Goal: Information Seeking & Learning: Compare options

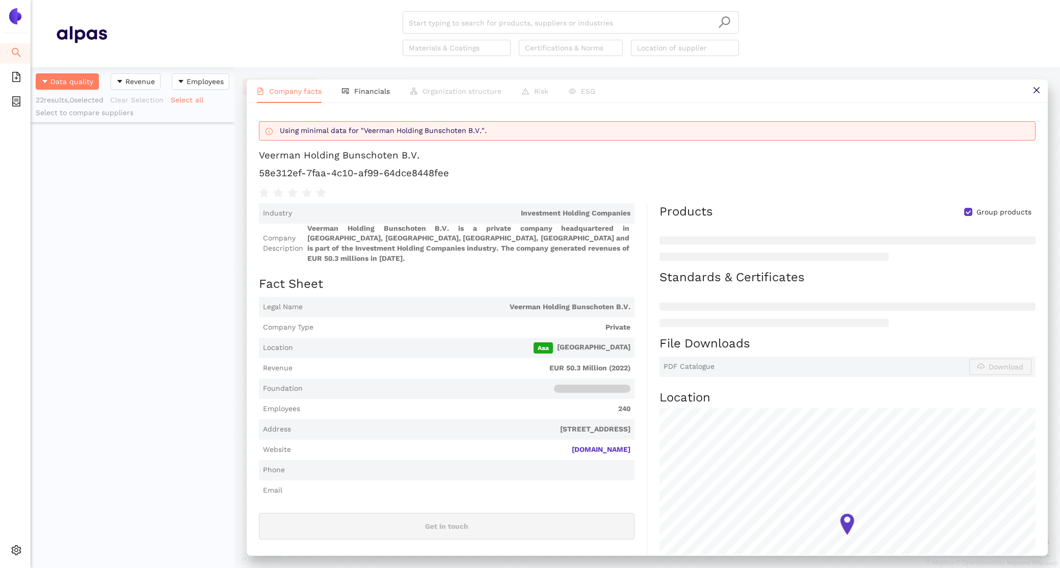
scroll to position [501, 204]
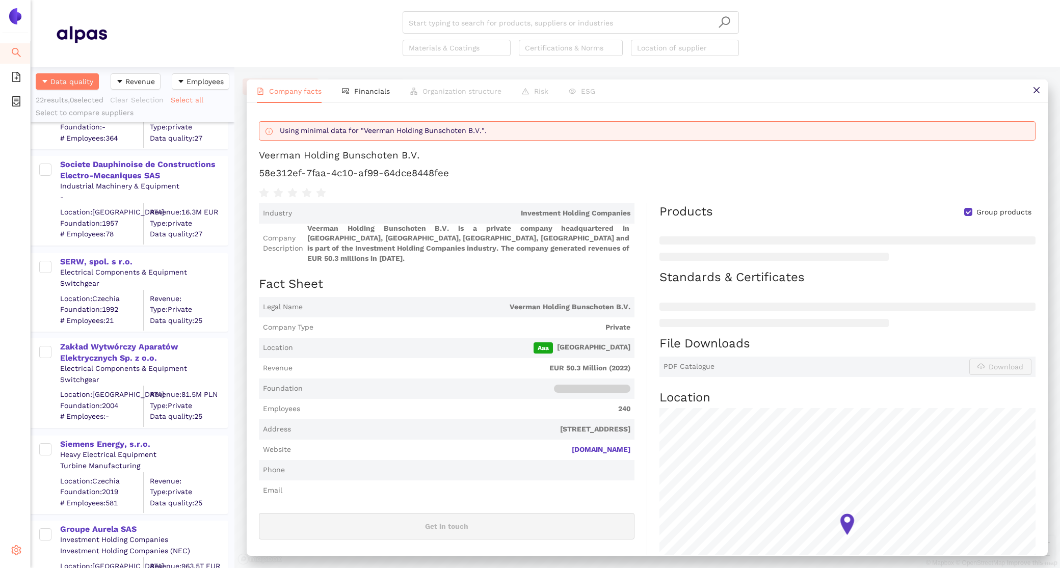
click at [19, 548] on icon "setting" at bounding box center [16, 550] width 10 height 10
click at [61, 480] on span "Internal Area" at bounding box center [73, 477] width 45 height 8
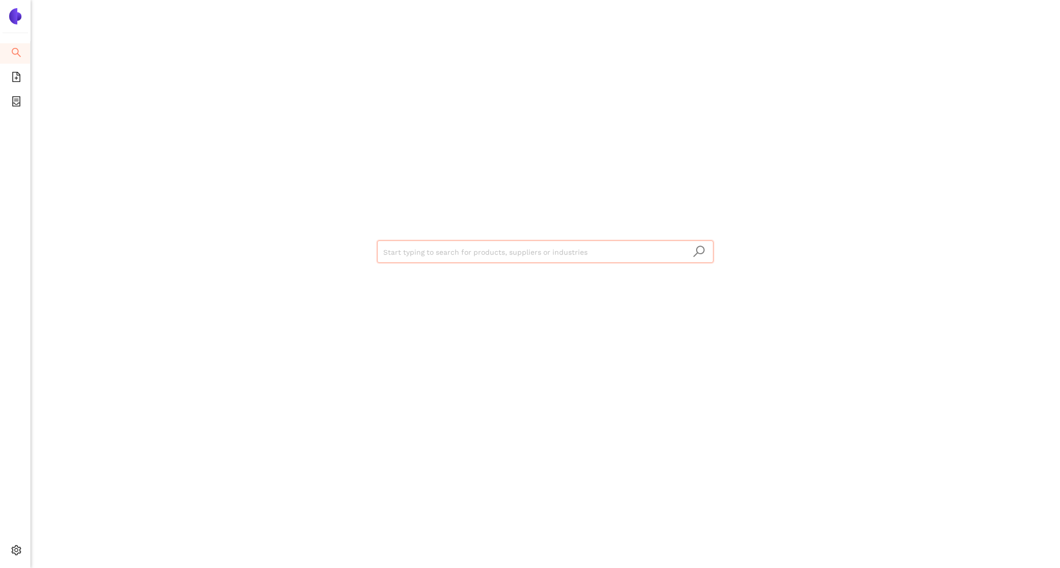
click at [450, 262] on input "search" at bounding box center [545, 252] width 324 height 22
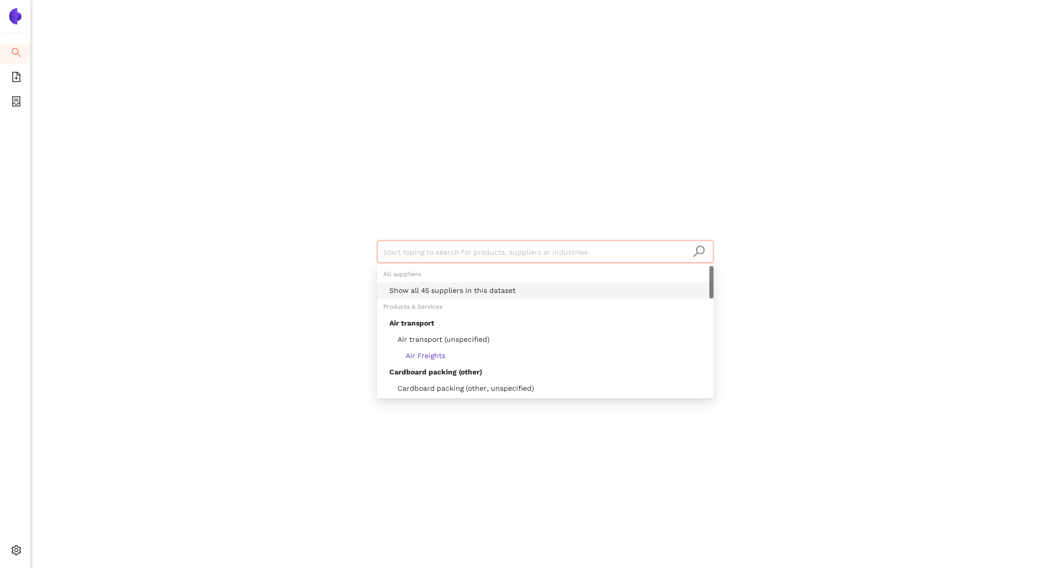
click at [453, 288] on div "Show all 45 suppliers in this dataset" at bounding box center [548, 290] width 318 height 11
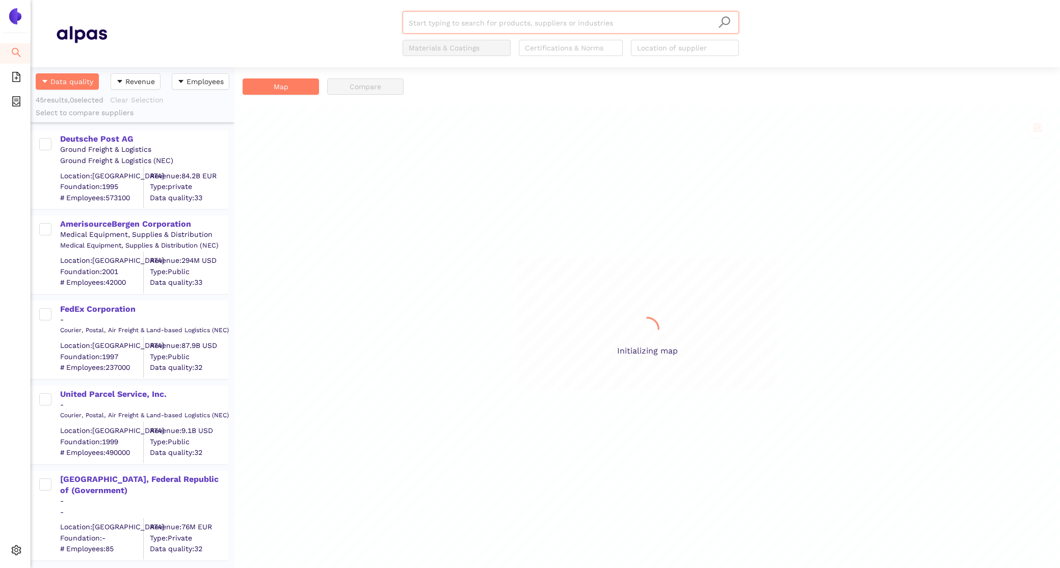
scroll to position [501, 204]
click at [104, 137] on div "Deutsche Post AG" at bounding box center [143, 139] width 167 height 11
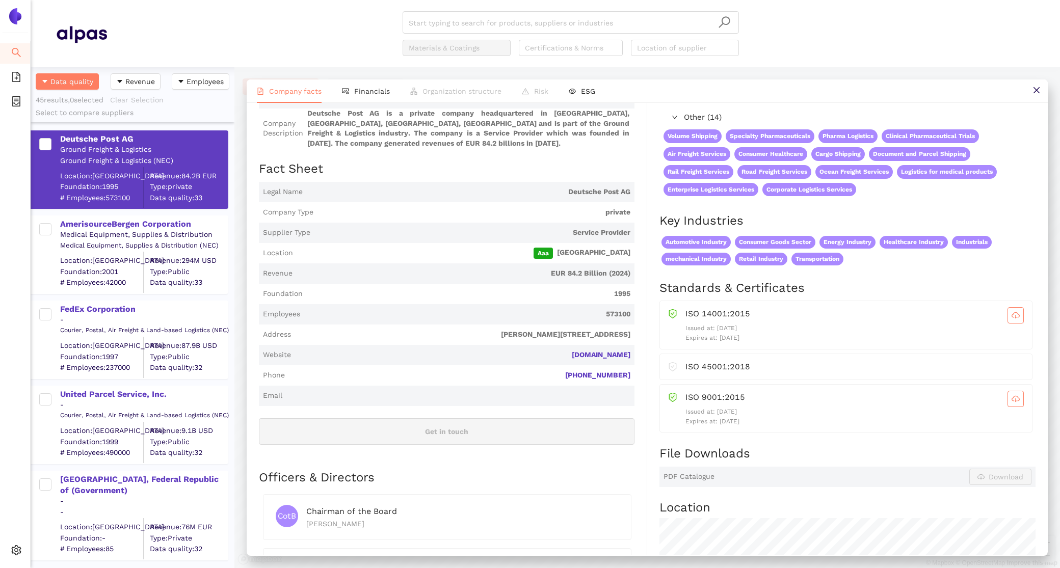
scroll to position [0, 0]
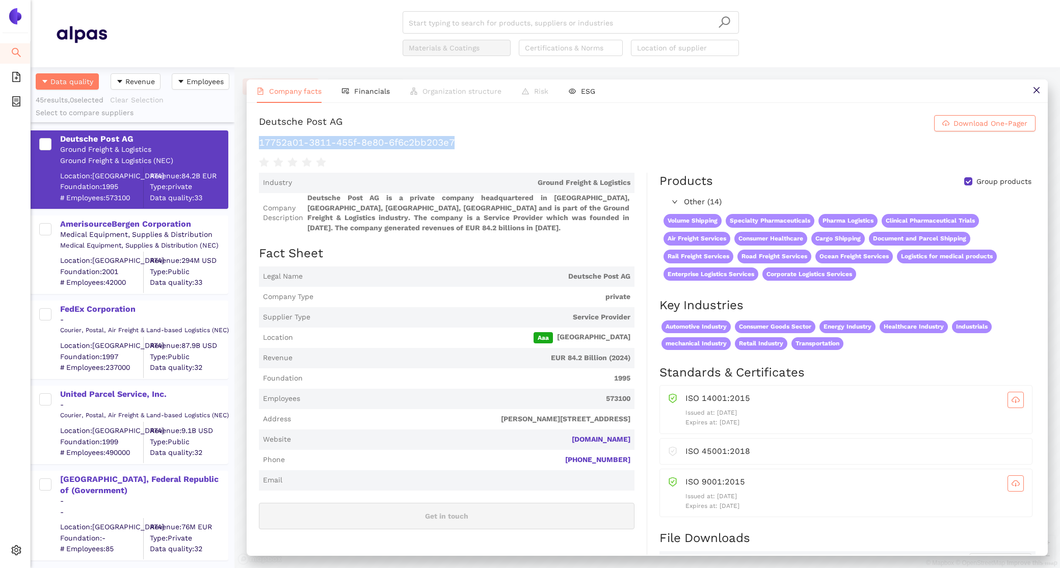
drag, startPoint x: 470, startPoint y: 141, endPoint x: 253, endPoint y: 142, distance: 217.1
click at [253, 142] on div "Deutsche Post AG Download One-Pager 17752a01-3811-455f-8e80-6f6c2bb203e7 Indust…" at bounding box center [647, 329] width 801 height 452
copy h1 "17752a01-3811-455f-8e80-6f6c2bb203e7"
click at [347, 97] on li "Financials" at bounding box center [366, 90] width 68 height 23
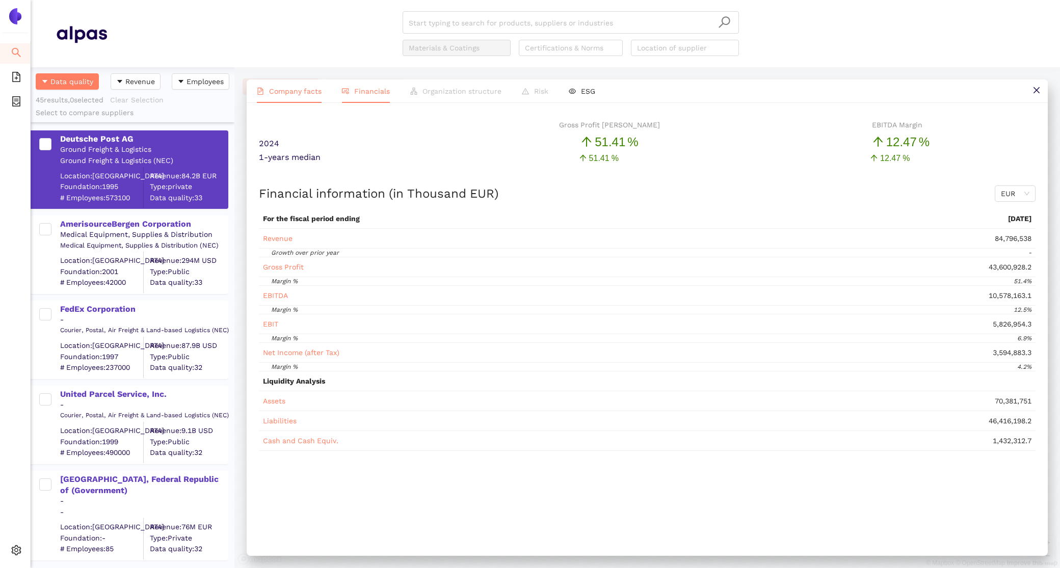
click at [295, 97] on li "Company facts" at bounding box center [289, 90] width 85 height 23
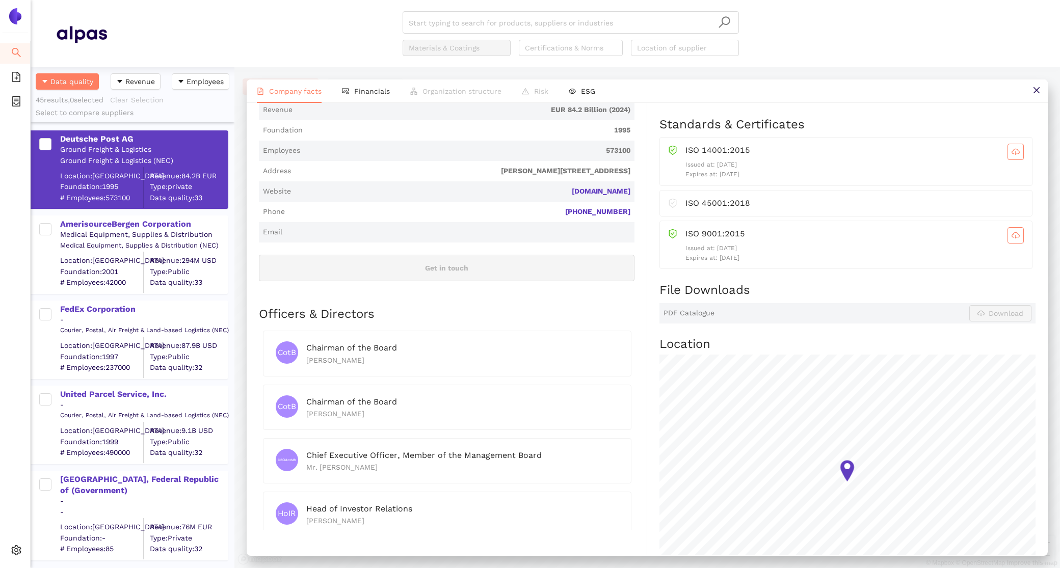
scroll to position [250, 0]
click at [131, 227] on div "AmerisourceBergen Corporation" at bounding box center [143, 224] width 167 height 11
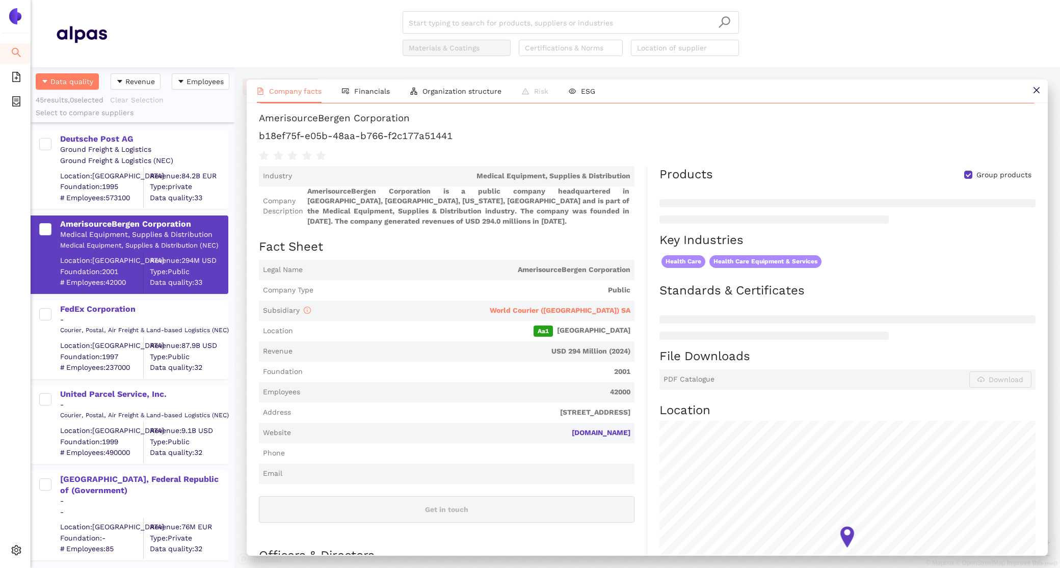
scroll to position [37, 0]
click at [374, 83] on li "Financials" at bounding box center [366, 90] width 68 height 23
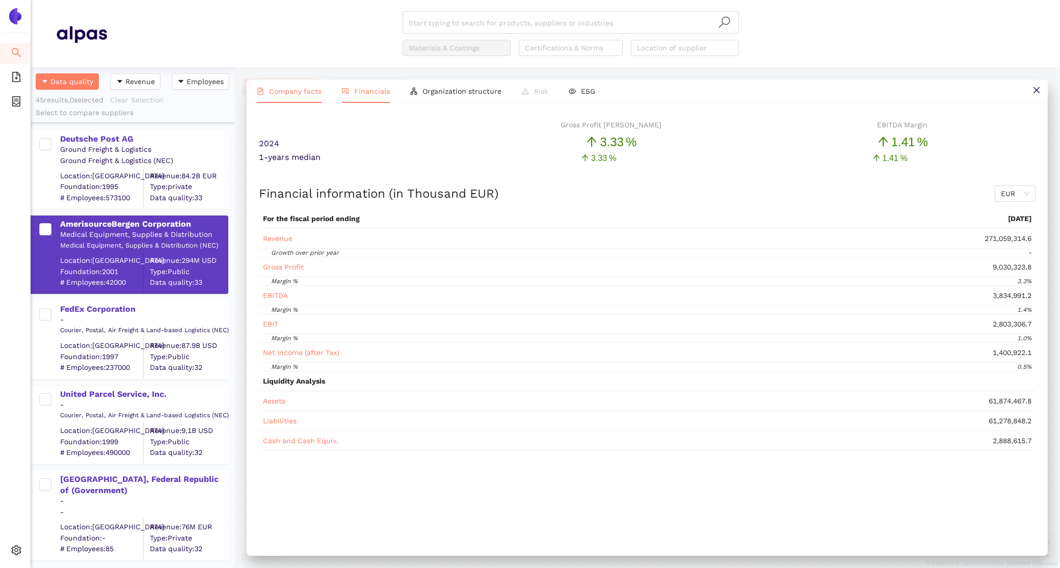
click at [298, 99] on li "Company facts" at bounding box center [289, 90] width 85 height 23
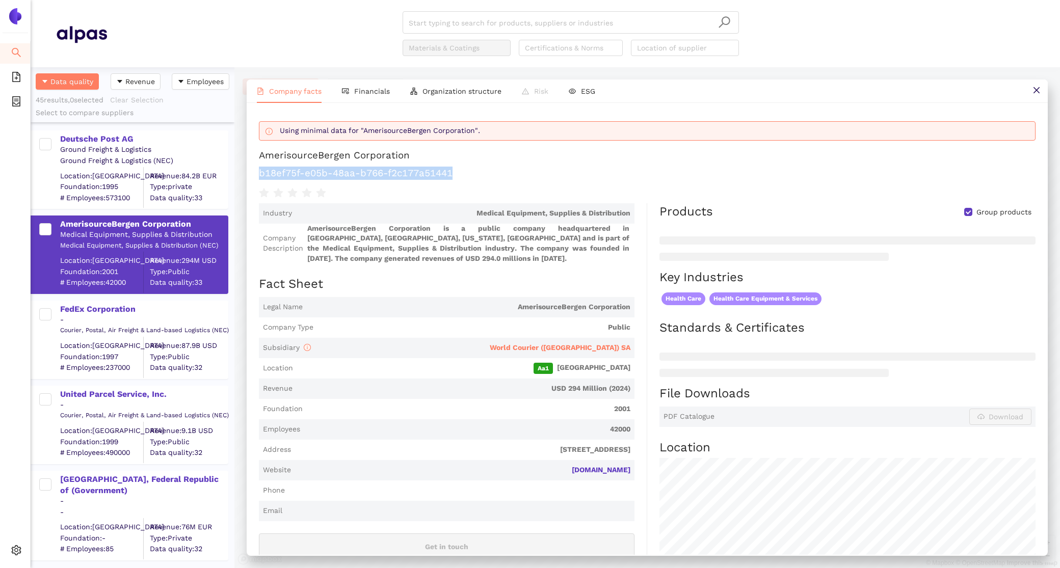
drag, startPoint x: 464, startPoint y: 173, endPoint x: 257, endPoint y: 175, distance: 206.4
click at [257, 175] on div "Using minimal data for "AmerisourceBergen Corporation". AmerisourceBergen Corpo…" at bounding box center [647, 329] width 801 height 452
copy h1 "b18ef75f-e05b-48aa-b766-f2c177a51441"
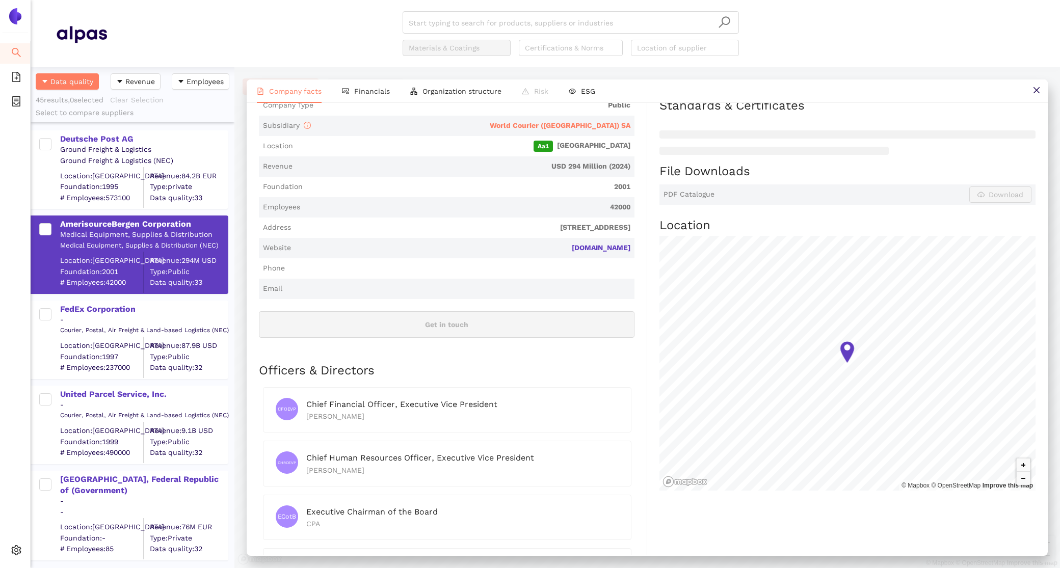
scroll to position [233, 0]
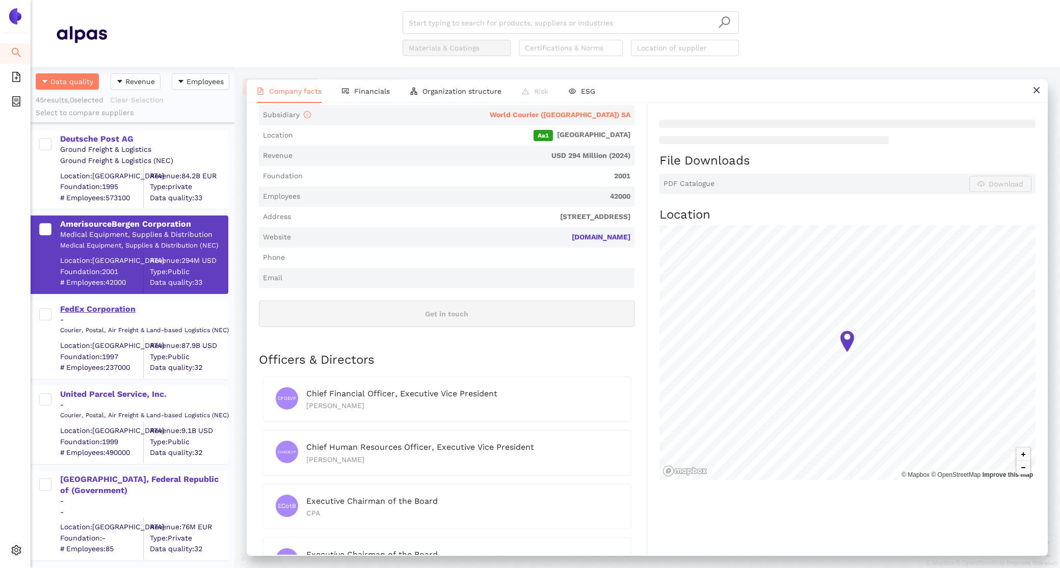
click at [95, 305] on div "FedEx Corporation" at bounding box center [143, 309] width 167 height 11
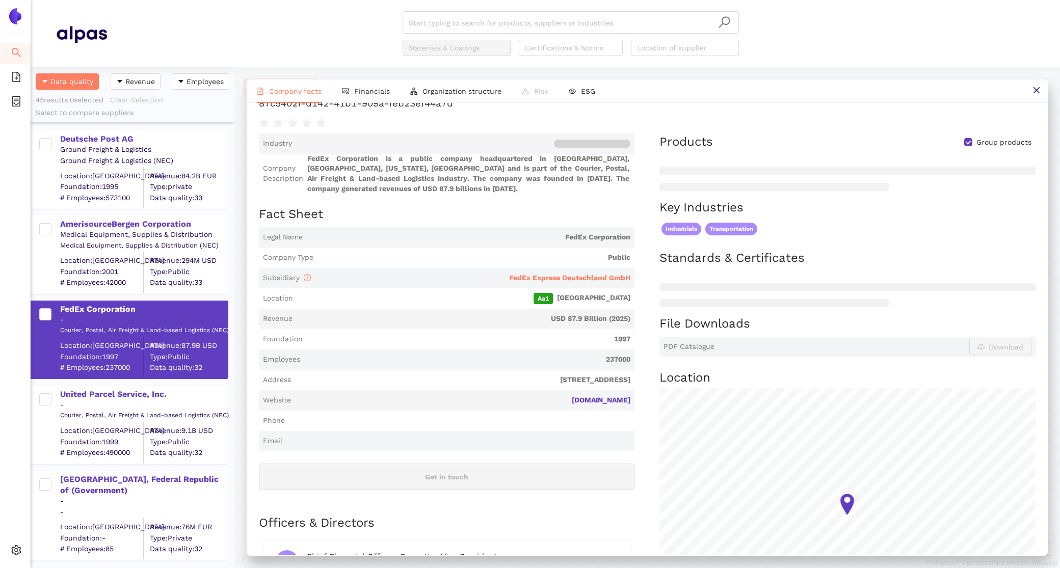
scroll to position [72, 0]
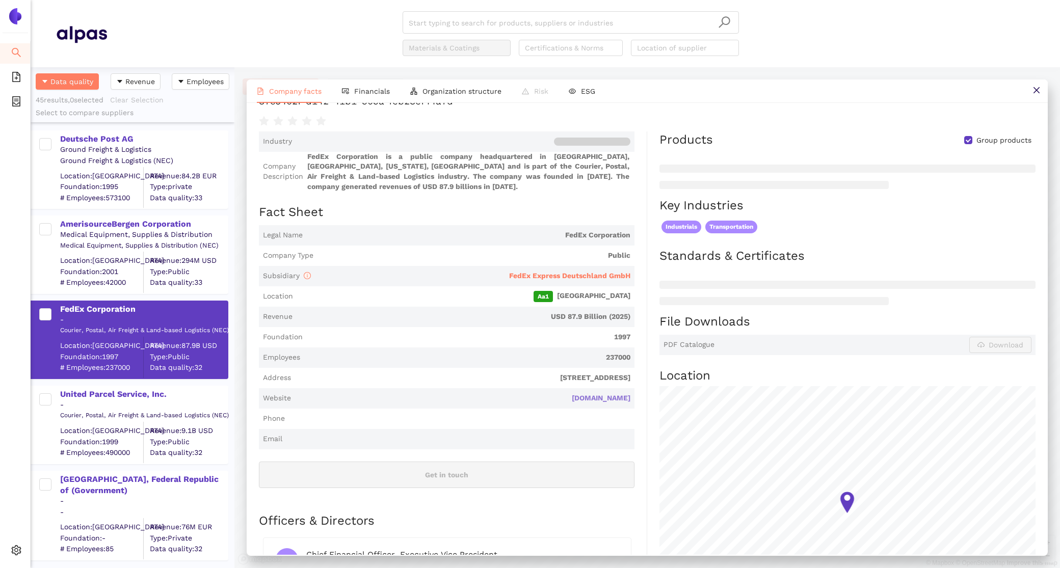
click at [0, 0] on link "fedex.com" at bounding box center [0, 0] width 0 height 0
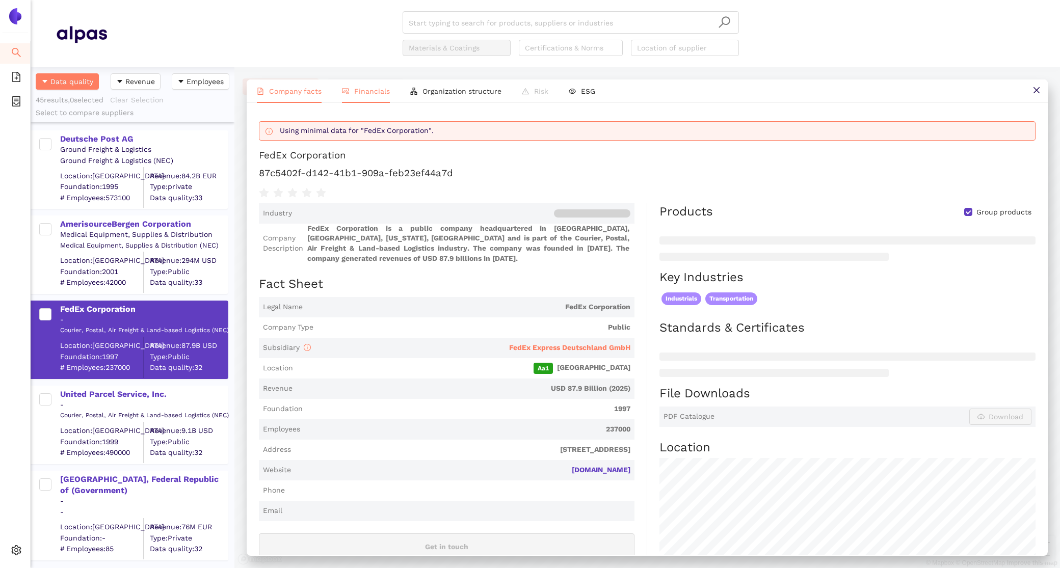
click at [356, 96] on li "Financials" at bounding box center [366, 90] width 68 height 23
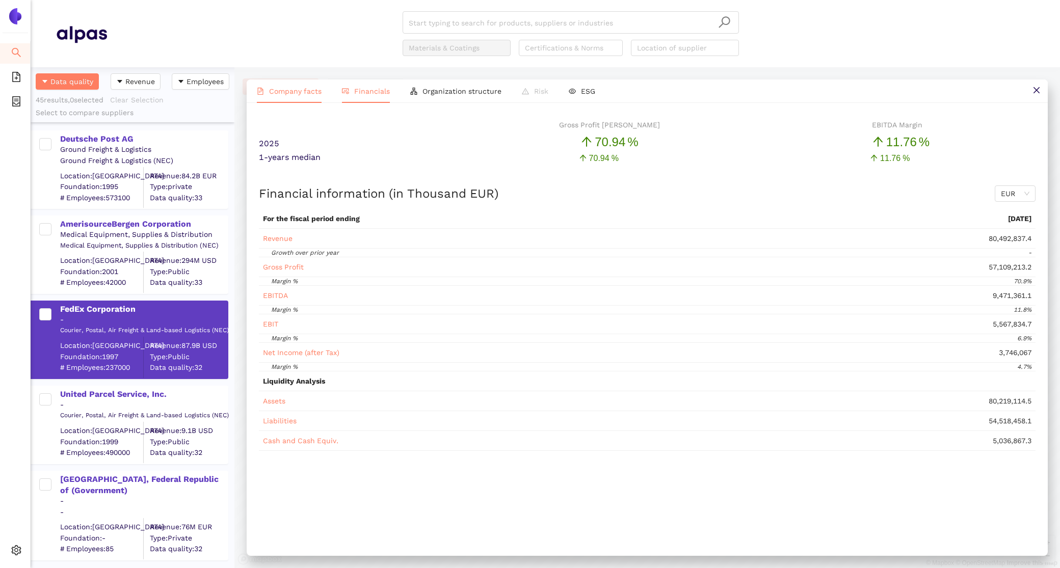
click at [297, 93] on span "Company facts" at bounding box center [295, 91] width 52 height 8
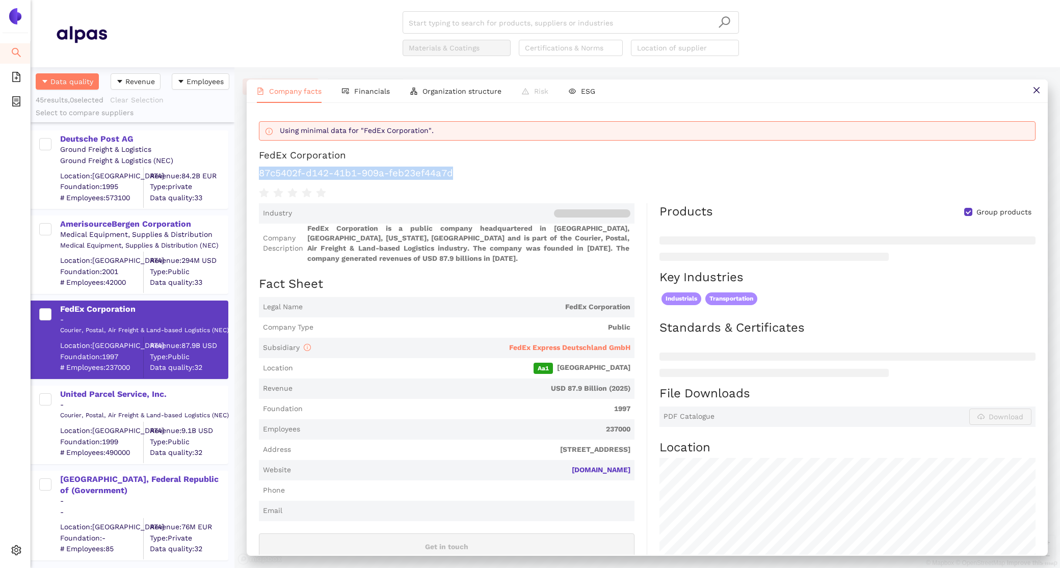
drag, startPoint x: 458, startPoint y: 173, endPoint x: 258, endPoint y: 170, distance: 200.3
click at [258, 170] on div "Using minimal data for "FedEx Corporation". FedEx Corporation 87c5402f-d142-41b…" at bounding box center [647, 329] width 801 height 452
copy h1 "87c5402f-d142-41b1-909a-feb23ef44a7d"
click at [108, 391] on div "United Parcel Service, Inc." at bounding box center [143, 394] width 167 height 11
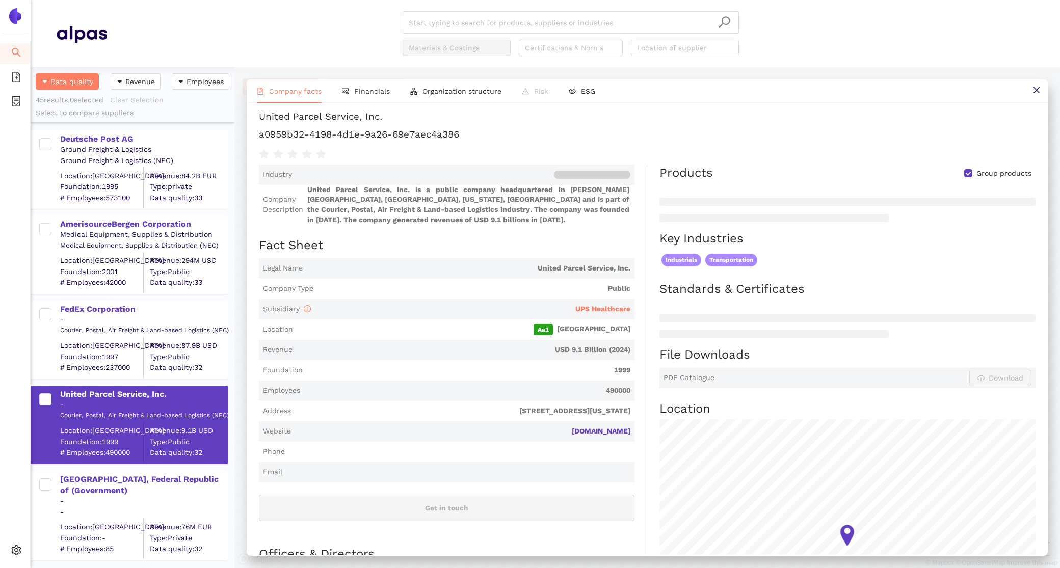
scroll to position [37, 0]
drag, startPoint x: 641, startPoint y: 433, endPoint x: 579, endPoint y: 432, distance: 61.7
click at [579, 432] on div "Industry Company Description United Parcel Service, Inc. is a public company he…" at bounding box center [453, 491] width 388 height 651
copy link "ups.com"
drag, startPoint x: 467, startPoint y: 138, endPoint x: 256, endPoint y: 135, distance: 211.5
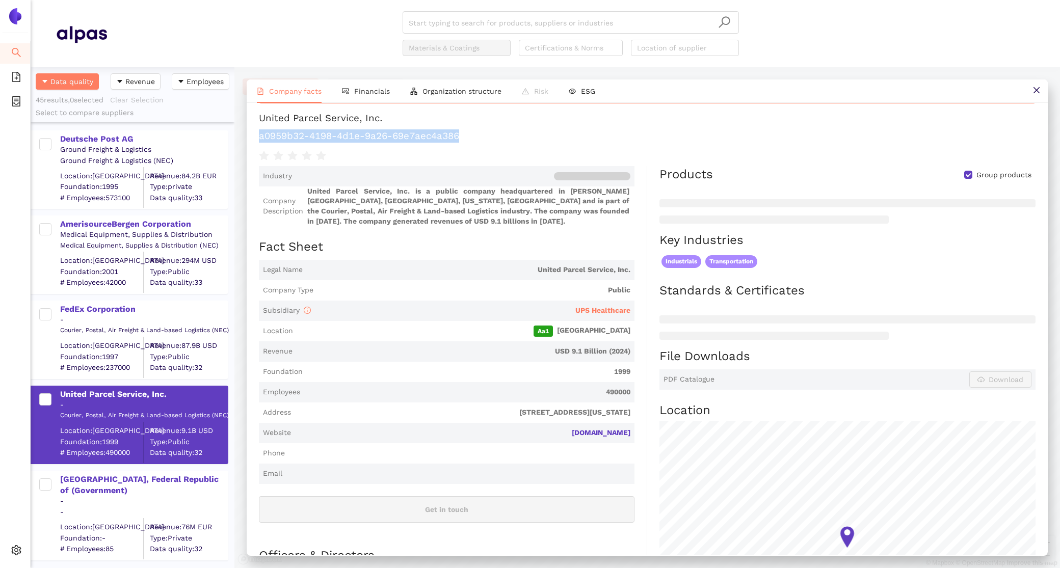
click at [256, 135] on div "Using minimal data for "United Parcel Service, Inc.". United Parcel Service, In…" at bounding box center [647, 329] width 801 height 452
copy h1 "a0959b32-4198-4d1e-9a26-69e7aec4a386"
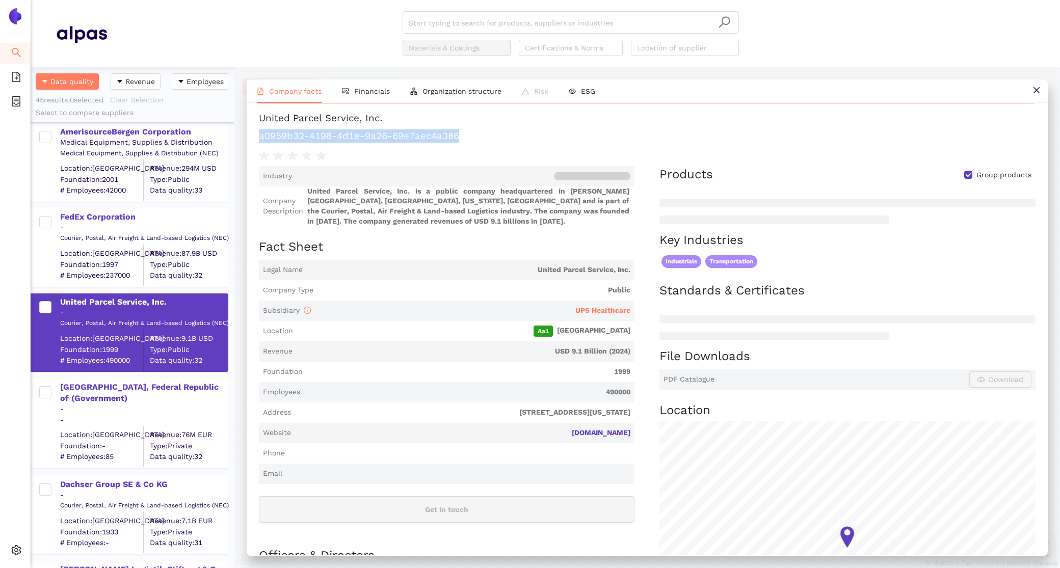
scroll to position [92, 0]
click at [91, 397] on div "Germany, Federal Republic of (Government)" at bounding box center [143, 393] width 167 height 23
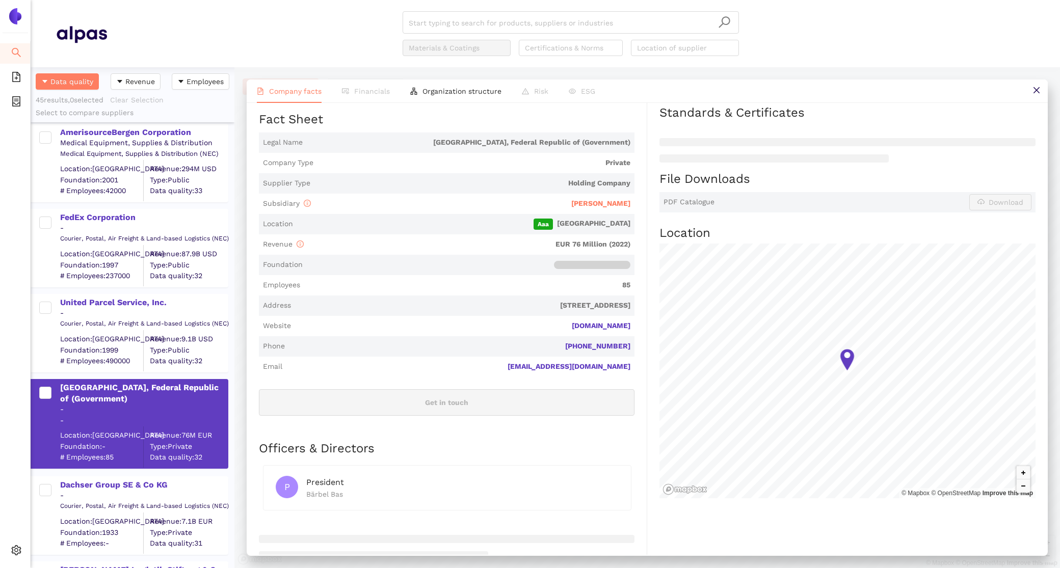
scroll to position [0, 0]
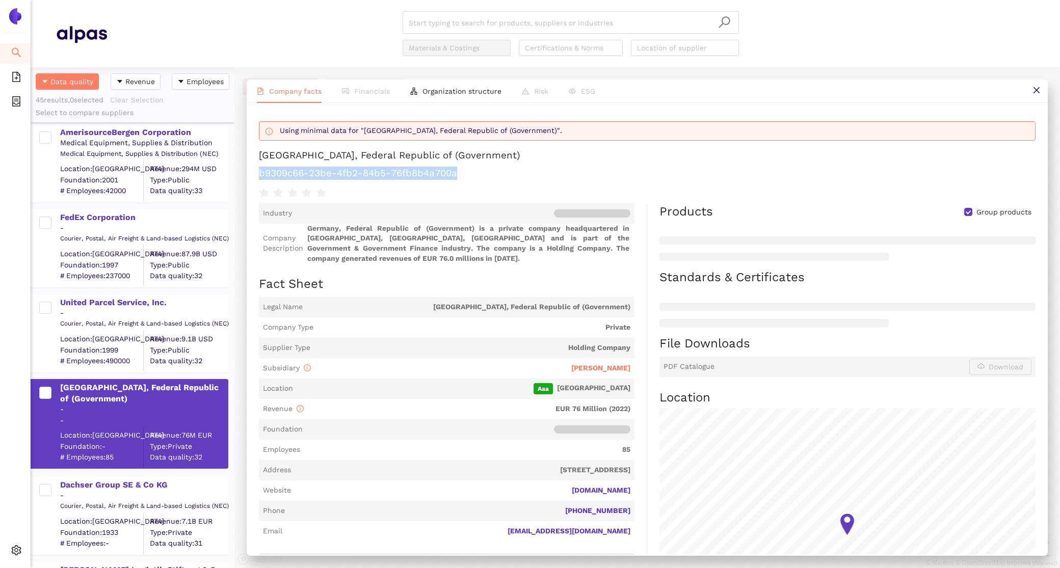
drag, startPoint x: 480, startPoint y: 173, endPoint x: 255, endPoint y: 171, distance: 224.2
click at [255, 171] on div "Using minimal data for "Germany, Federal Republic of (Government)". Germany, Fe…" at bounding box center [647, 329] width 801 height 452
copy h1 "b9309c66-23be-4fb2-84b5-76fb8b4a700a"
click at [94, 485] on div "Dachser Group SE & Co KG" at bounding box center [143, 485] width 167 height 11
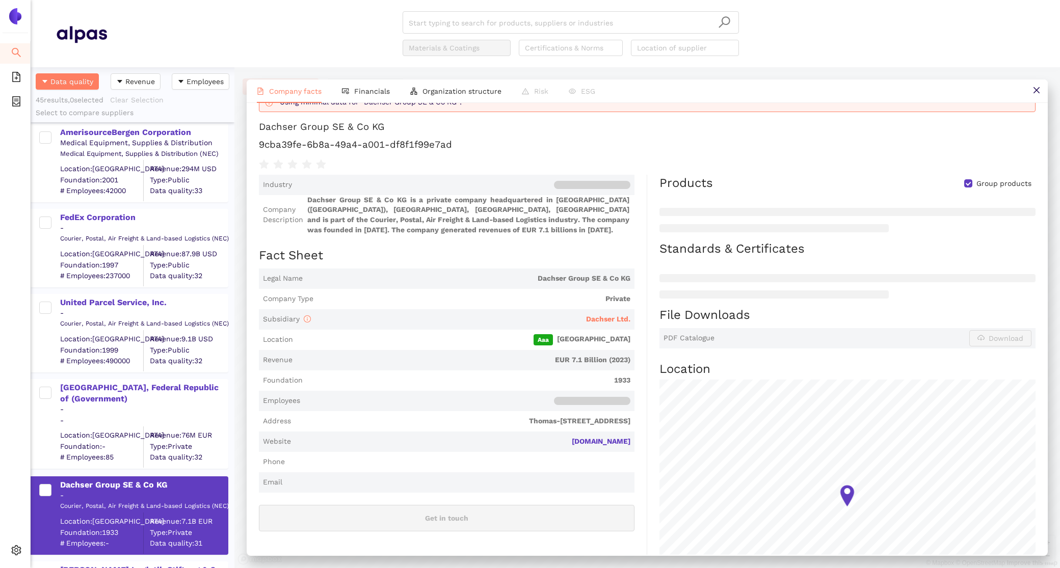
scroll to position [30, 0]
click at [0, 0] on link "dachser.de" at bounding box center [0, 0] width 0 height 0
click at [626, 316] on span "Dachser Ltd." at bounding box center [608, 318] width 44 height 8
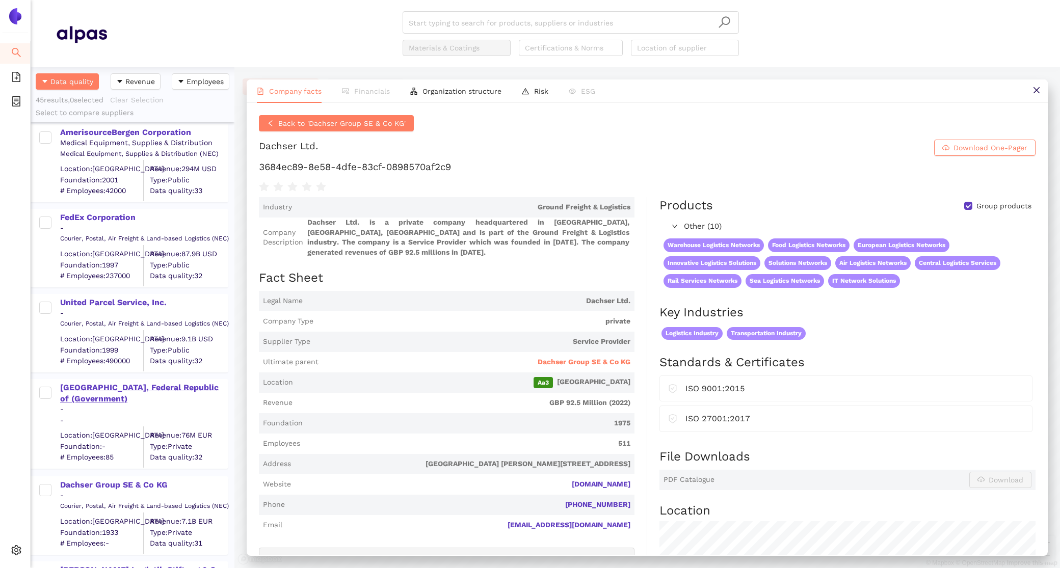
click at [108, 389] on div "[GEOGRAPHIC_DATA], Federal Republic of (Government)" at bounding box center [143, 393] width 167 height 23
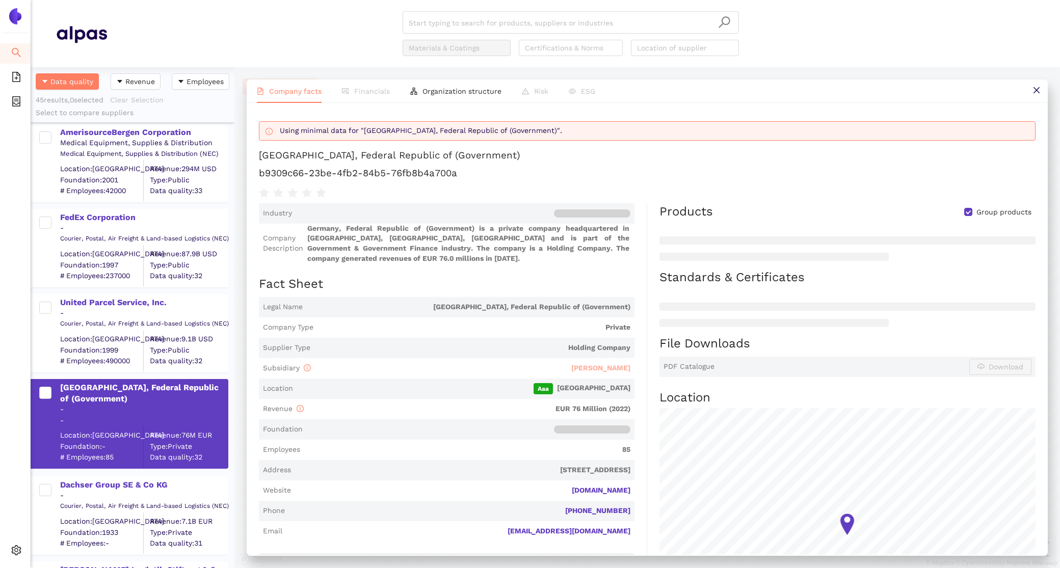
click at [593, 369] on span "[PERSON_NAME]" at bounding box center [600, 368] width 59 height 8
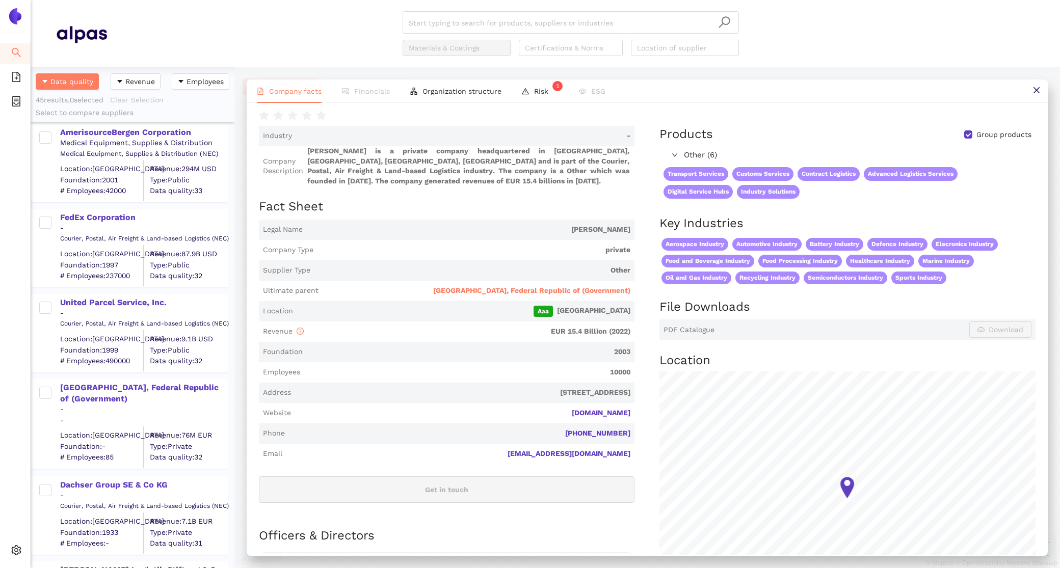
scroll to position [103, 0]
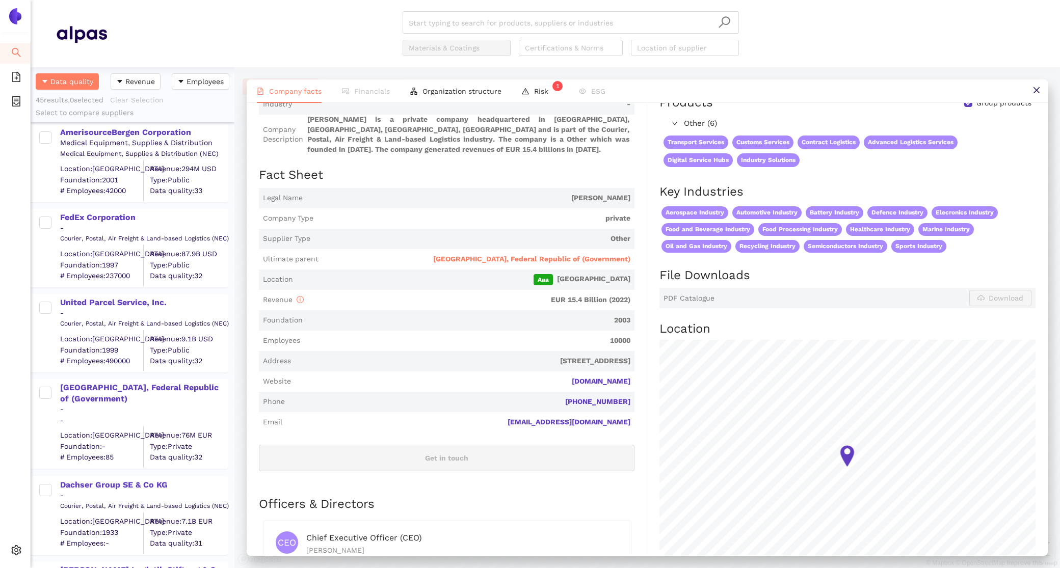
drag, startPoint x: 643, startPoint y: 381, endPoint x: 568, endPoint y: 379, distance: 75.4
click at [568, 379] on div "Industry - Company Description Schenker AG is a private company headquartered i…" at bounding box center [453, 350] width 388 height 513
copy link "dbschenker.com"
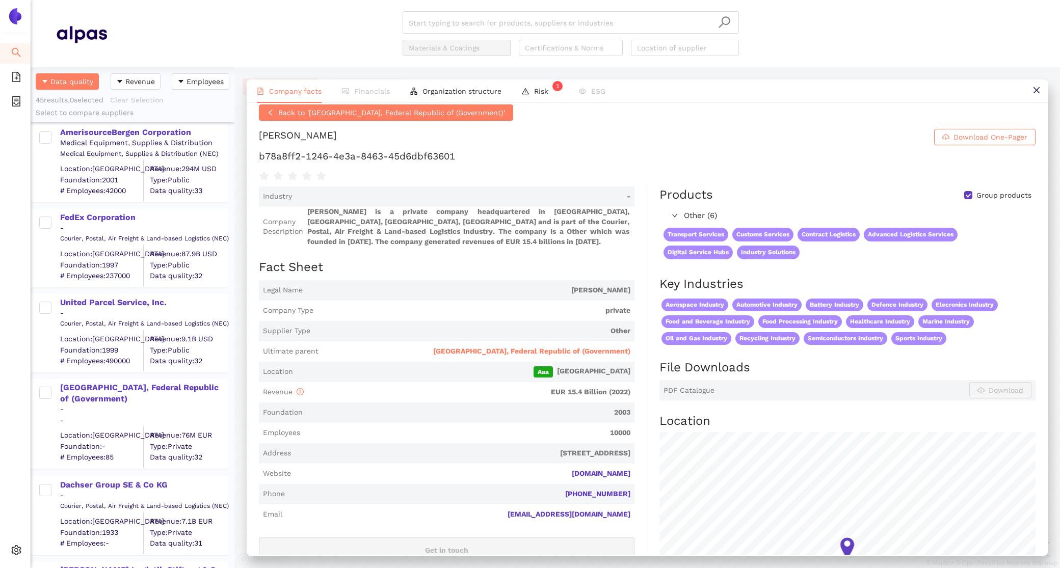
scroll to position [0, 0]
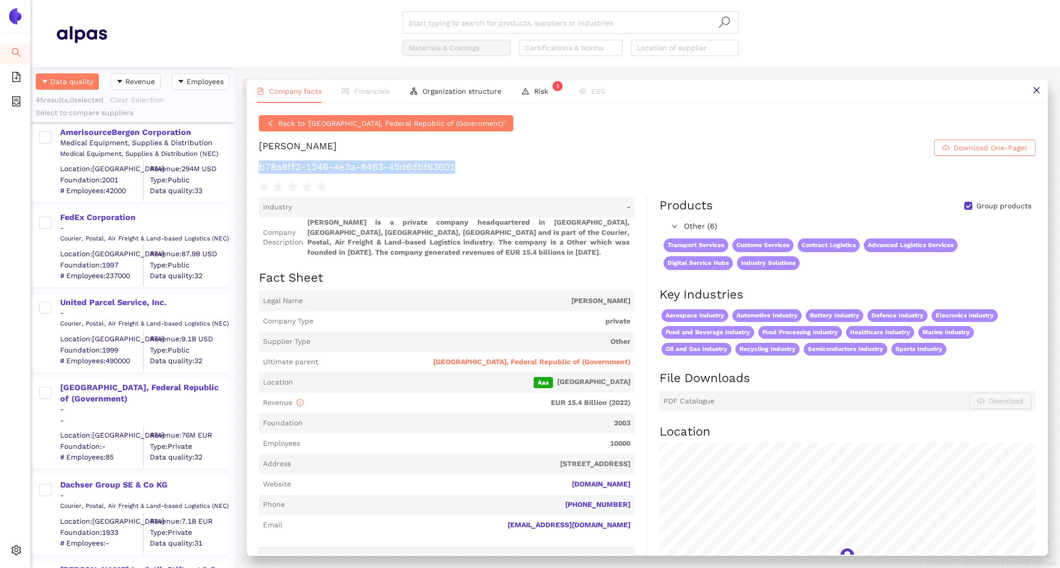
drag, startPoint x: 497, startPoint y: 168, endPoint x: 256, endPoint y: 165, distance: 241.1
click at [256, 165] on div "Back to 'Germany, Federal Republic of (Government)' Schenker AG Download One-Pa…" at bounding box center [647, 329] width 801 height 452
copy h1 "b78a8ff2-1246-4e3a-8463-45d6dbf63601"
drag, startPoint x: 506, startPoint y: 465, endPoint x: 547, endPoint y: 466, distance: 40.8
click at [547, 466] on span "Kruppstr. 4, 45128 Essen, Germany" at bounding box center [462, 464] width 335 height 10
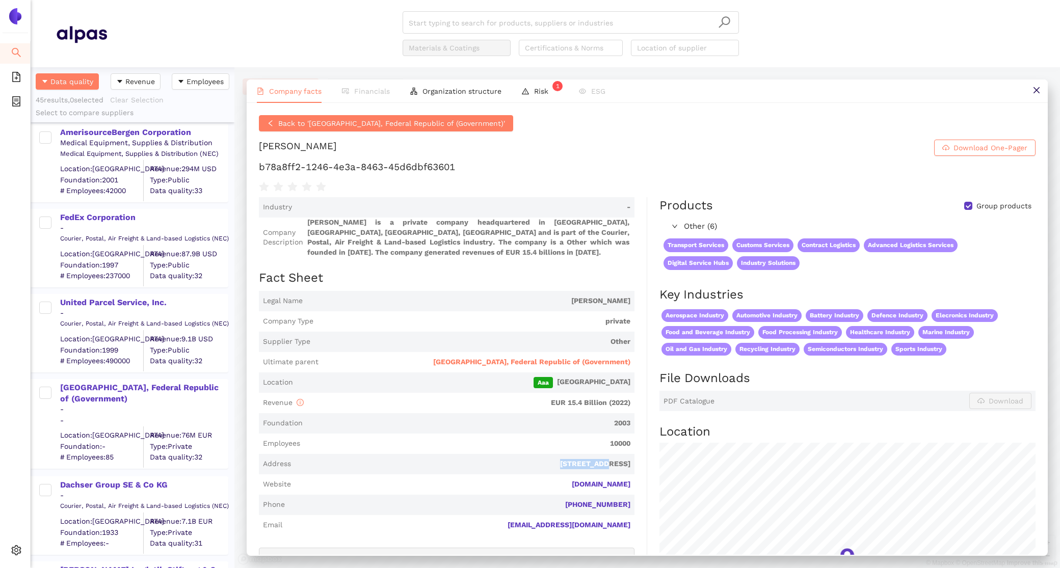
copy span "Kruppstr. 4"
drag, startPoint x: 469, startPoint y: 167, endPoint x: 257, endPoint y: 166, distance: 211.5
click at [257, 166] on div "Back to 'Germany, Federal Republic of (Government)' Schenker AG Download One-Pa…" at bounding box center [647, 329] width 801 height 452
copy h1 "b78a8ff2-1246-4e3a-8463-45d6dbf63601"
click at [81, 308] on div "United Parcel Service, Inc." at bounding box center [143, 302] width 167 height 11
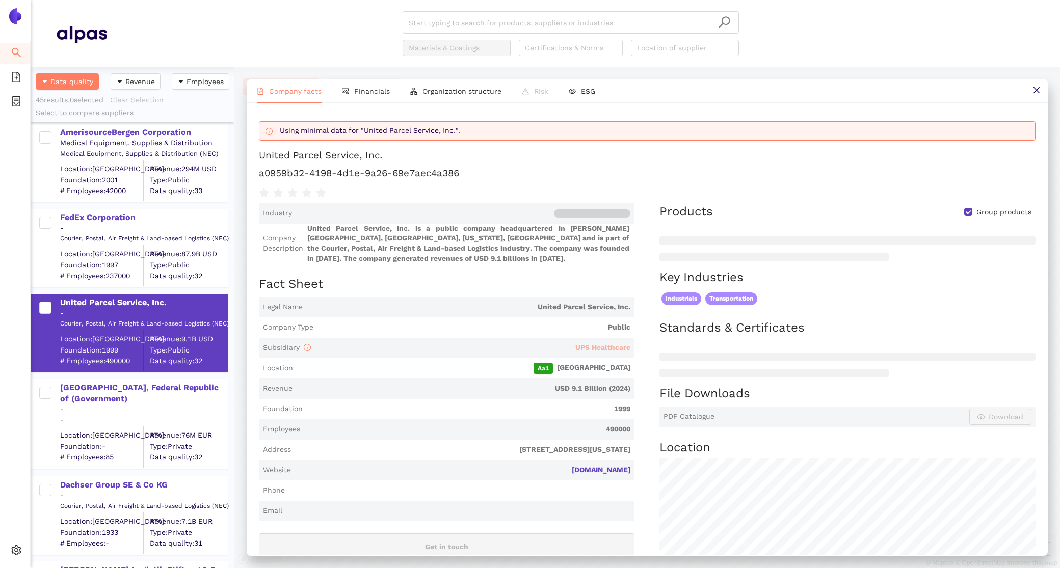
click at [589, 346] on span "UPS Healthcare" at bounding box center [602, 347] width 55 height 8
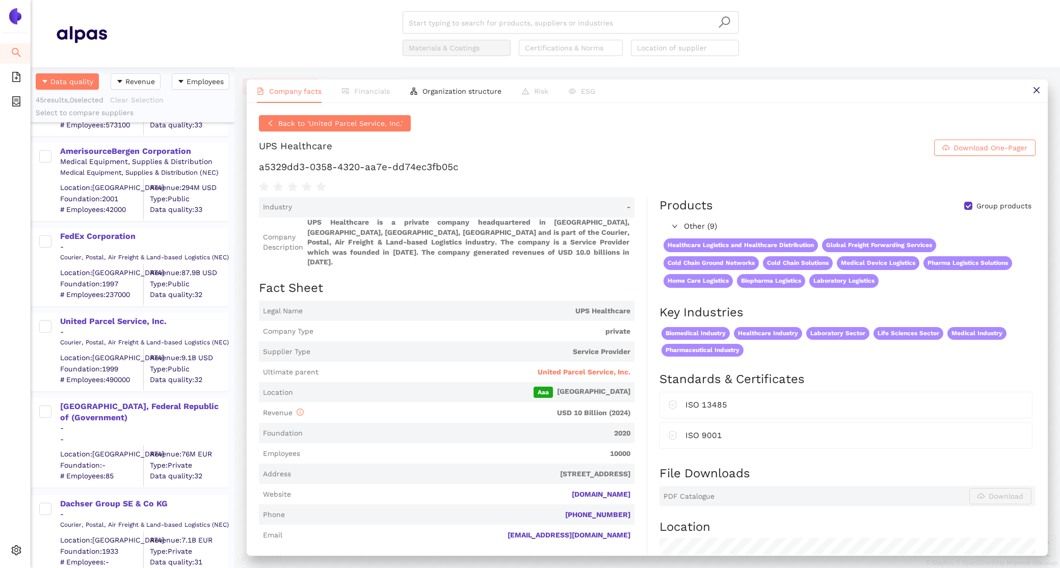
scroll to position [24, 0]
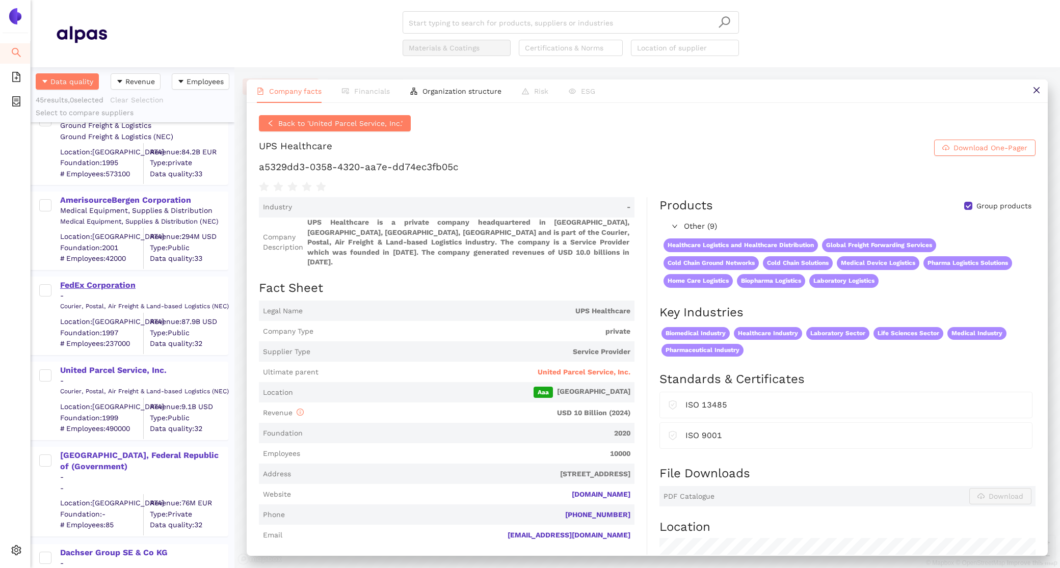
click at [110, 281] on div "FedEx Corporation" at bounding box center [143, 285] width 167 height 11
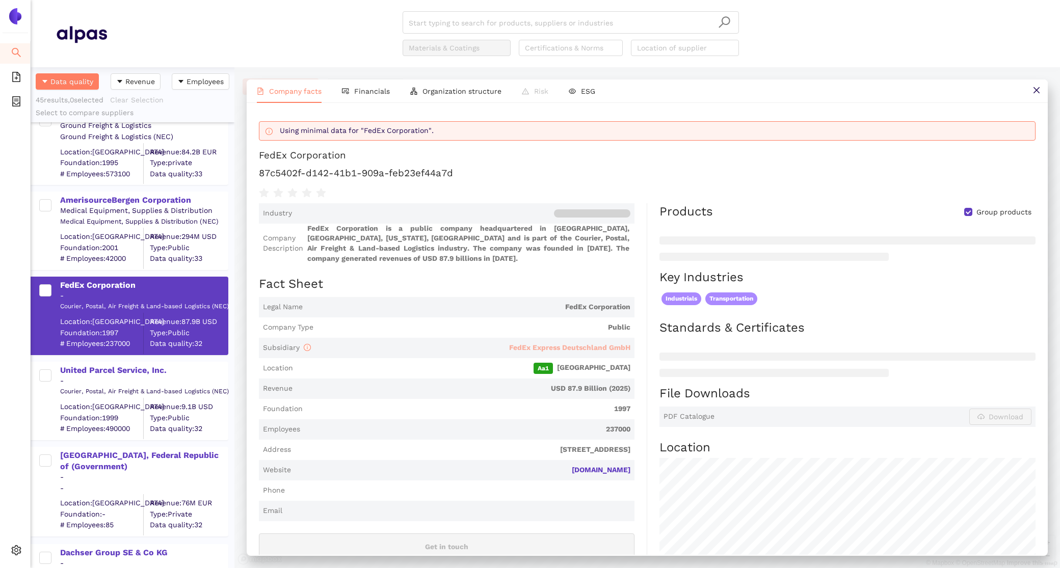
click at [559, 346] on span "FedEx Express Deutschland GmbH" at bounding box center [569, 347] width 121 height 8
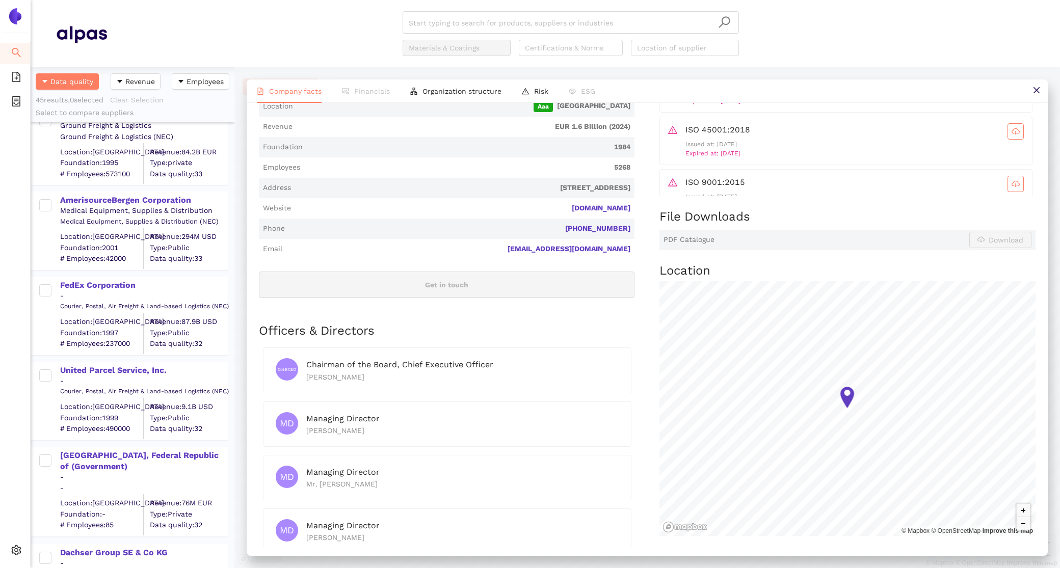
scroll to position [0, 0]
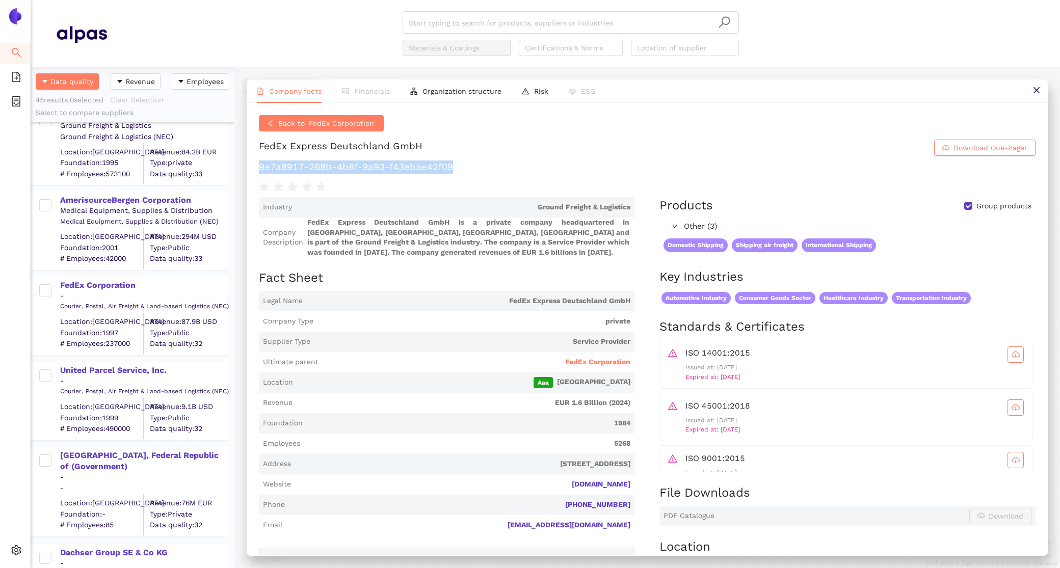
drag, startPoint x: 461, startPoint y: 164, endPoint x: 245, endPoint y: 165, distance: 216.1
click at [245, 165] on div "Company facts Financials Organization structure Risk ESG Back to 'FedEx Corpora…" at bounding box center [647, 317] width 826 height 501
click at [106, 204] on div "AmerisourceBergen Corporation" at bounding box center [143, 200] width 167 height 11
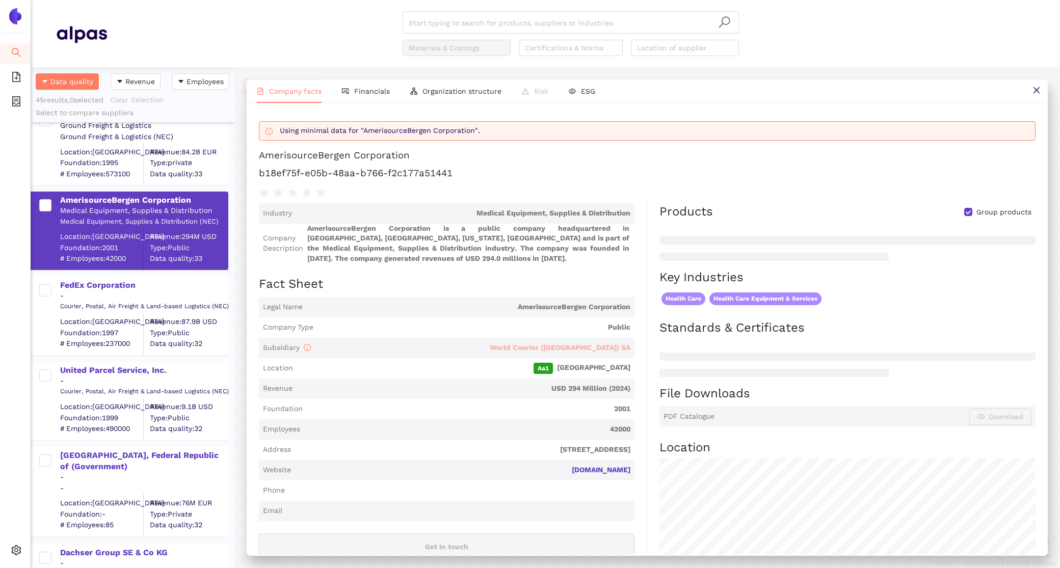
click at [586, 348] on span "World Courier ([GEOGRAPHIC_DATA]) SA" at bounding box center [560, 347] width 141 height 8
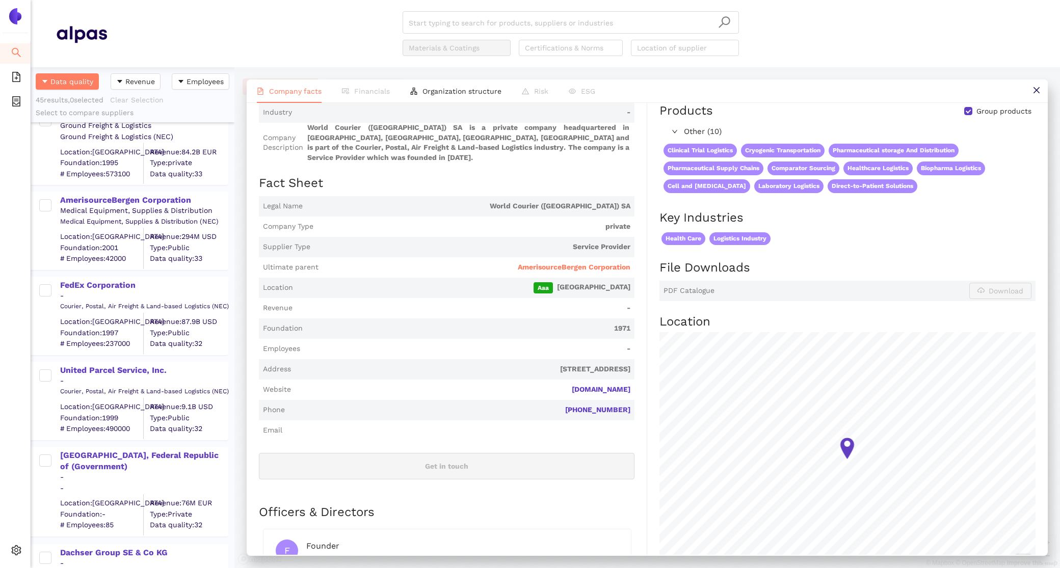
scroll to position [94, 0]
drag, startPoint x: 638, startPoint y: 379, endPoint x: 542, endPoint y: 378, distance: 95.3
click at [542, 378] on div "Industry - Company Description World Courier (Switzerland) SA is a private comp…" at bounding box center [453, 422] width 388 height 639
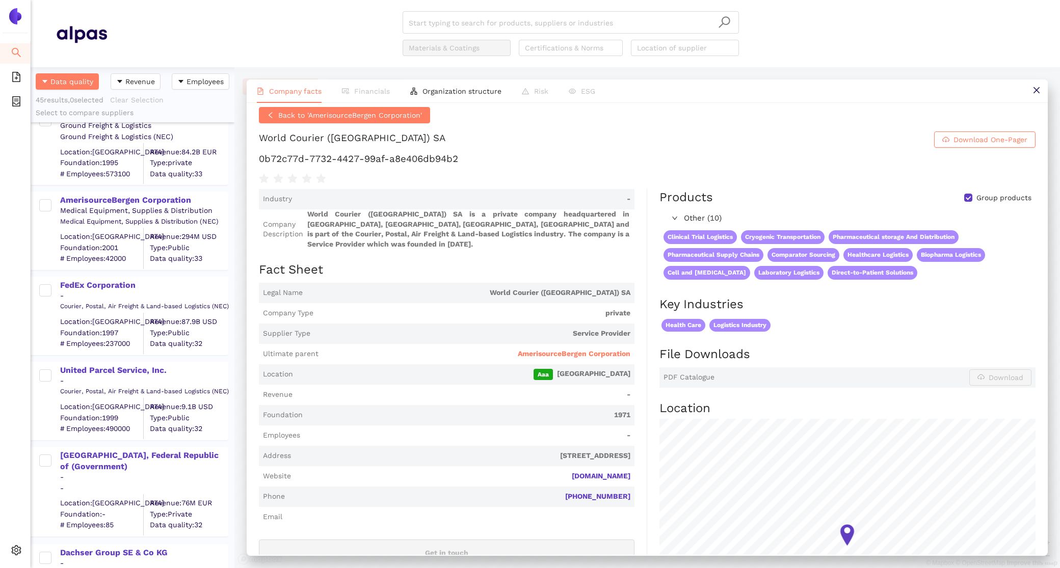
scroll to position [0, 0]
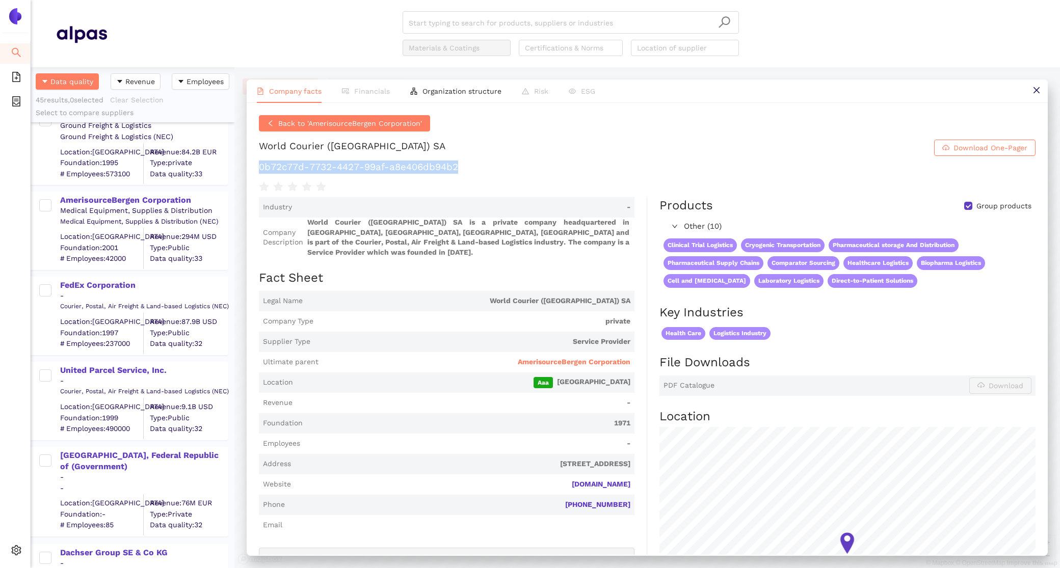
drag, startPoint x: 484, startPoint y: 172, endPoint x: 255, endPoint y: 170, distance: 229.3
click at [255, 170] on div "Back to 'AmerisourceBergen Corporation' World Courier (Switzerland) SA Download…" at bounding box center [647, 329] width 801 height 452
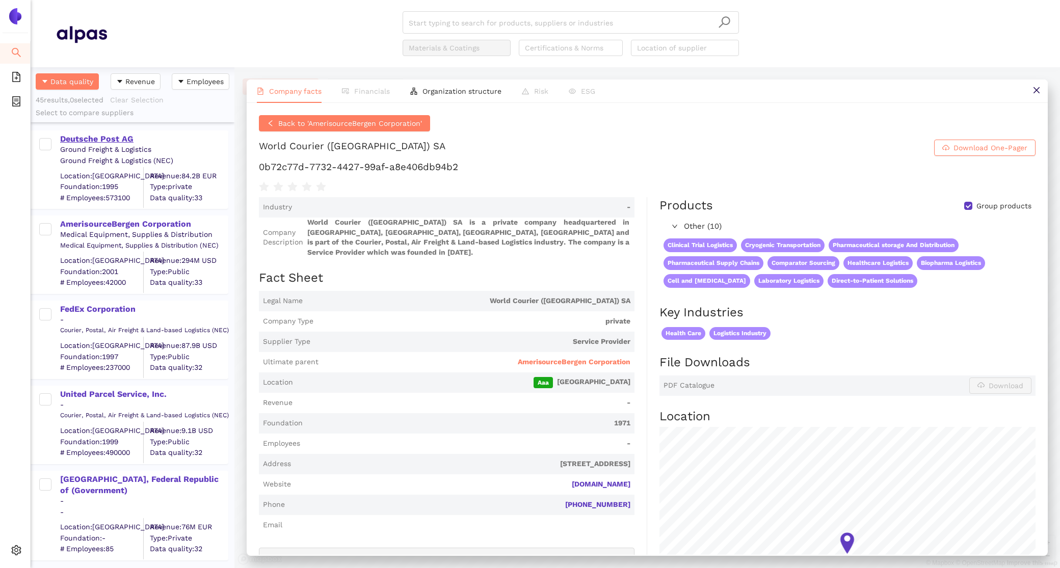
click at [97, 140] on div "Deutsche Post AG" at bounding box center [143, 139] width 167 height 11
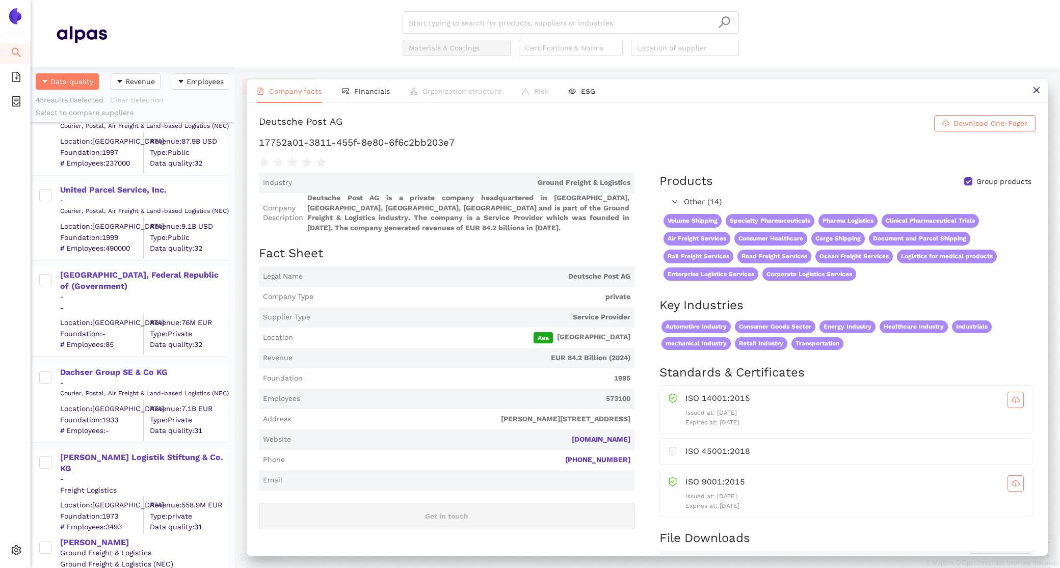
scroll to position [329, 0]
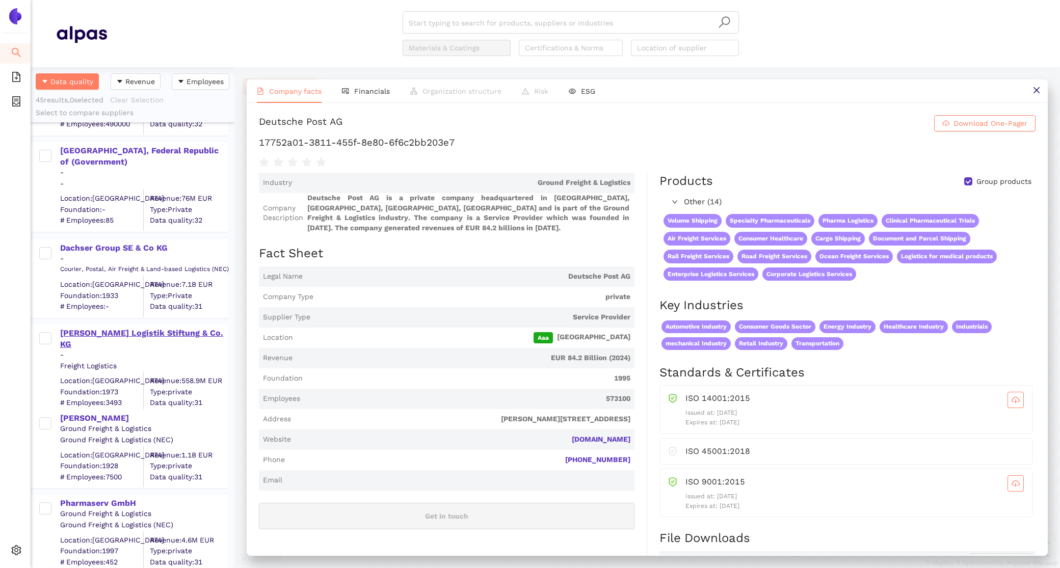
click at [129, 333] on div "FIEGE Logistik Stiftung & Co. KG" at bounding box center [143, 339] width 167 height 23
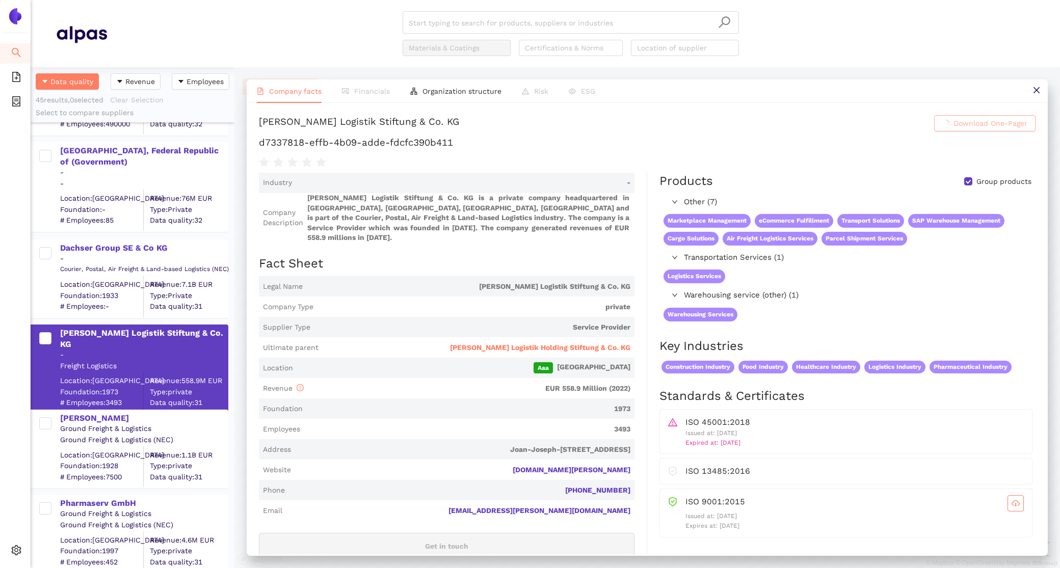
click at [112, 255] on div "-" at bounding box center [143, 259] width 167 height 10
click at [111, 252] on div "Dachser Group SE & Co KG" at bounding box center [143, 248] width 167 height 11
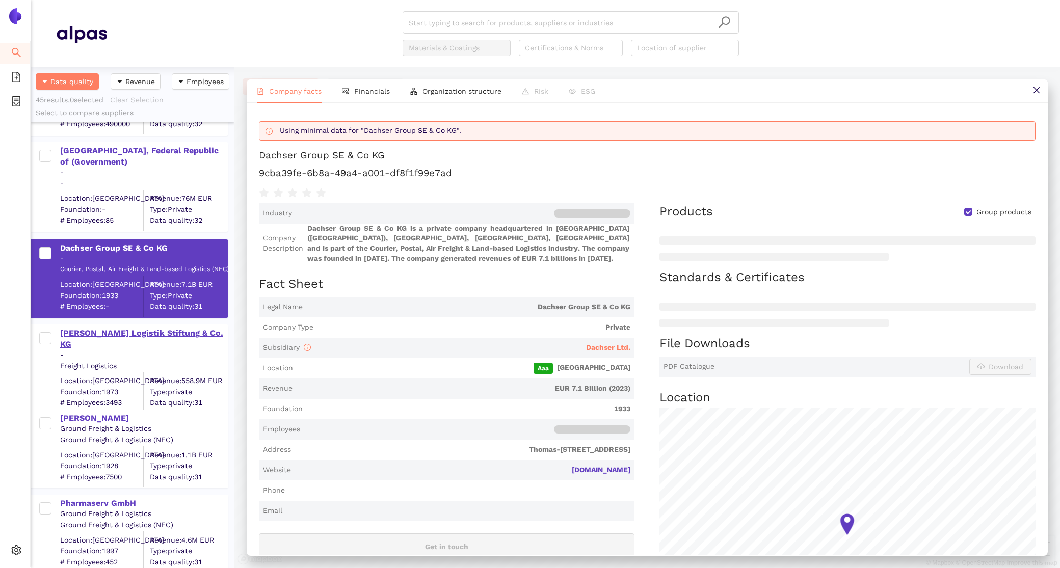
click at [125, 329] on div "FIEGE Logistik Stiftung & Co. KG" at bounding box center [143, 339] width 167 height 23
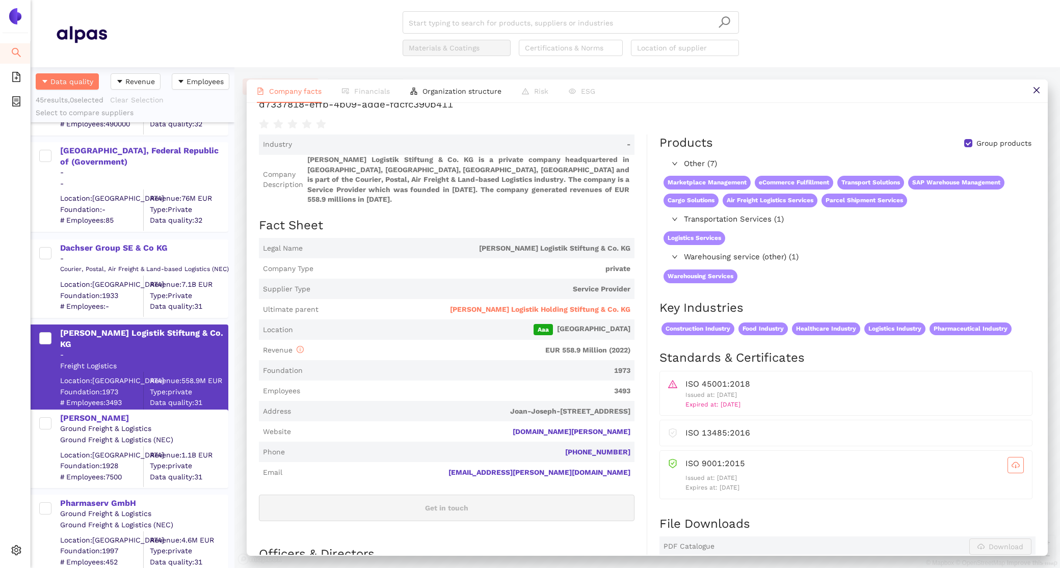
scroll to position [39, 0]
click at [532, 304] on span "Fiege Logistik Holding Stiftung & Co. KG" at bounding box center [540, 309] width 180 height 10
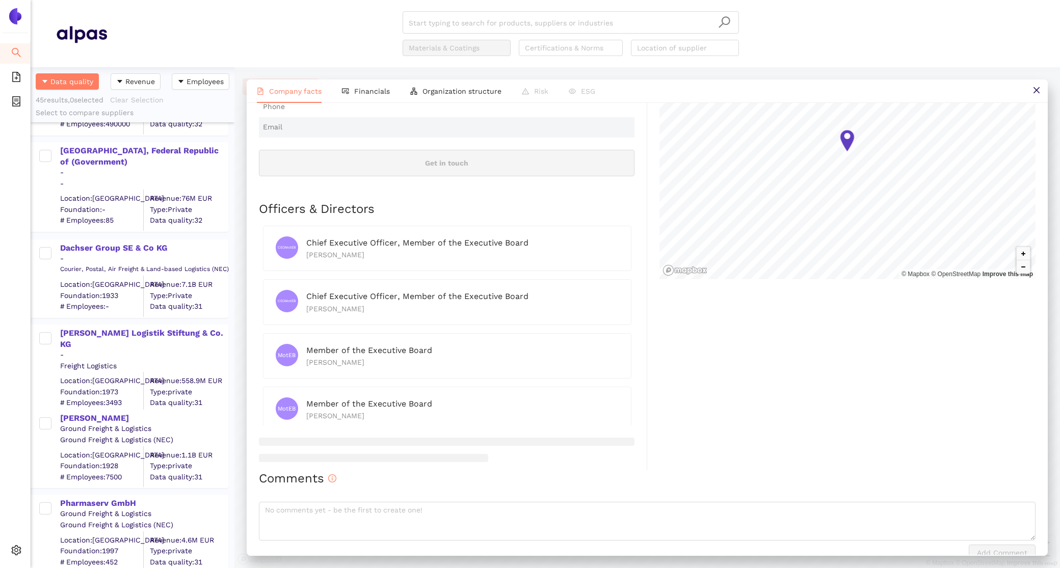
scroll to position [0, 0]
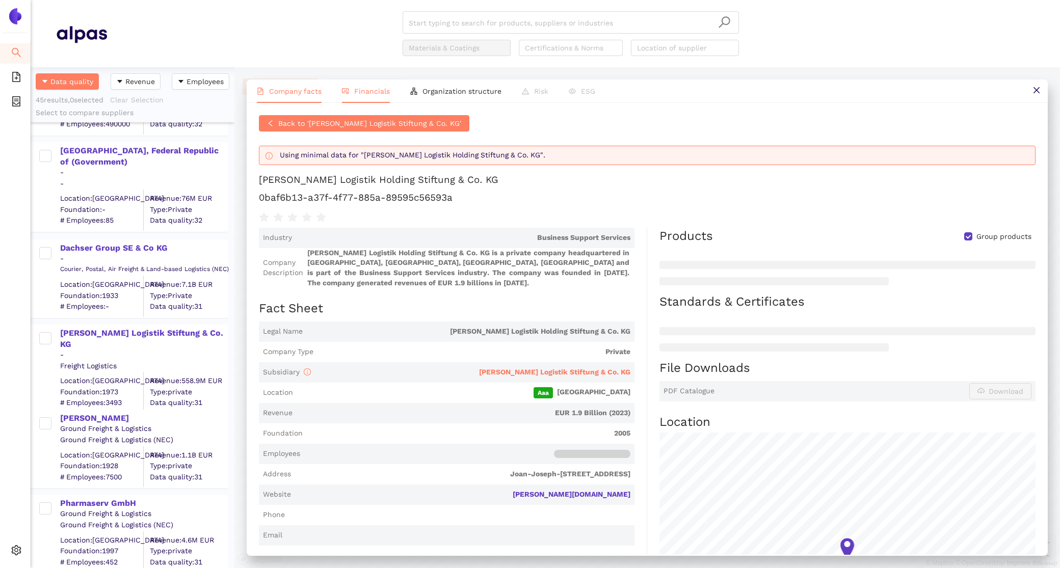
click at [354, 86] on li "Financials" at bounding box center [366, 90] width 68 height 23
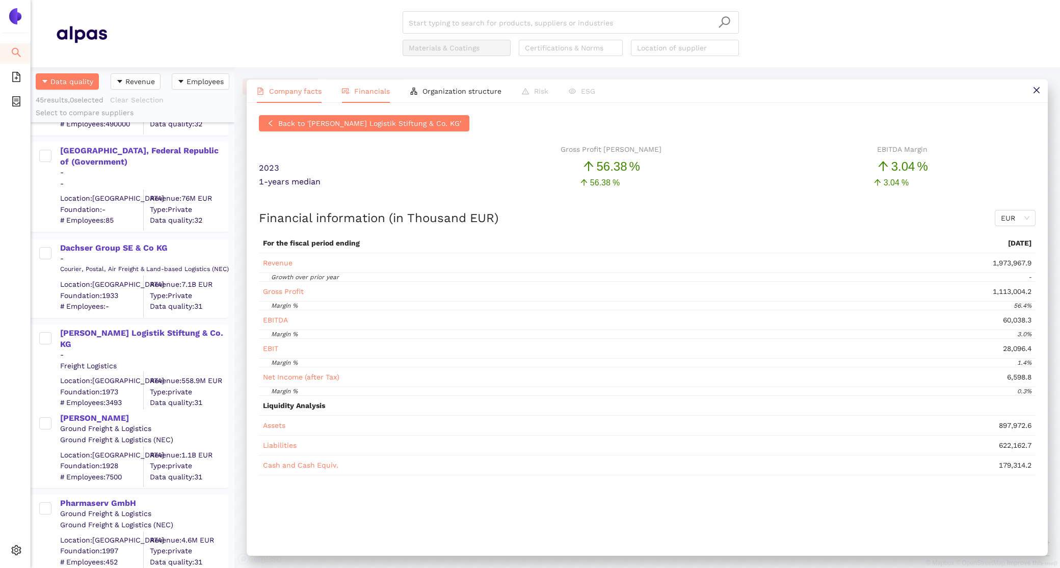
click at [281, 96] on li "Company facts" at bounding box center [289, 90] width 85 height 23
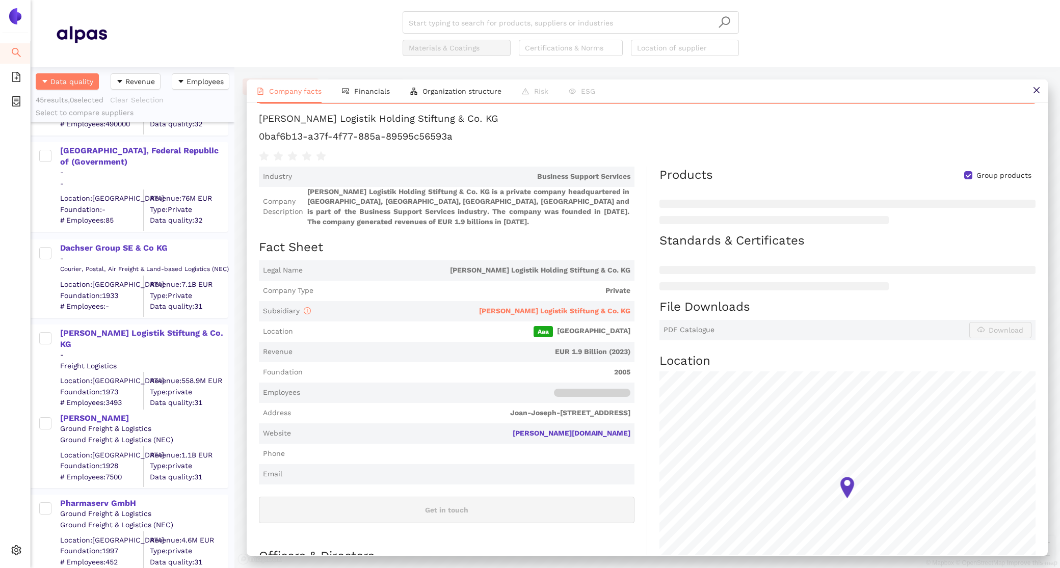
scroll to position [31, 0]
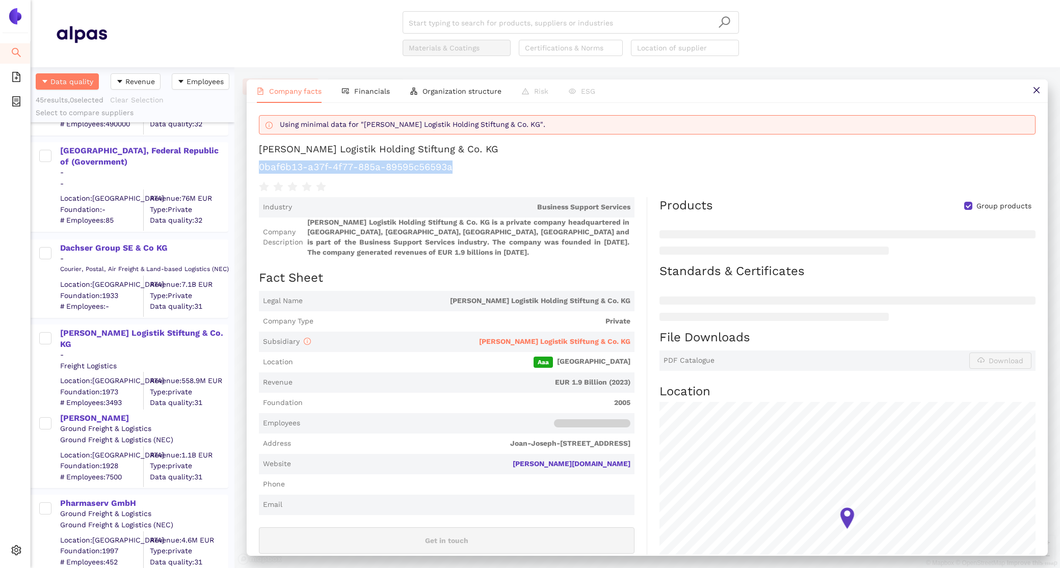
drag, startPoint x: 465, startPoint y: 164, endPoint x: 256, endPoint y: 161, distance: 209.5
click at [256, 161] on div "Back to 'FIEGE Logistik Stiftung & Co. KG' Using minimal data for "Fiege Logist…" at bounding box center [647, 329] width 801 height 452
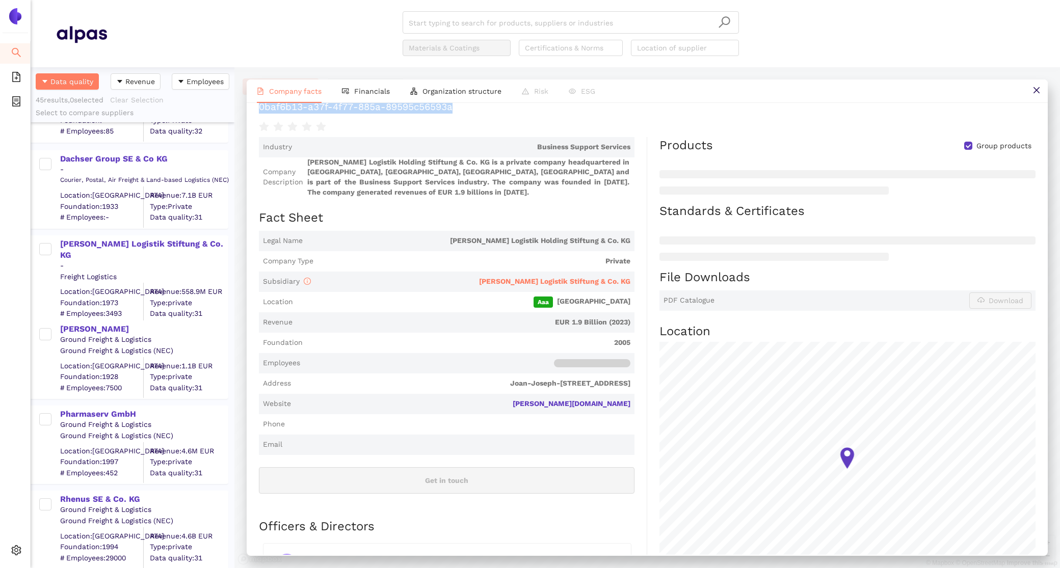
scroll to position [417, 0]
click at [81, 331] on div "[PERSON_NAME]" at bounding box center [143, 330] width 167 height 11
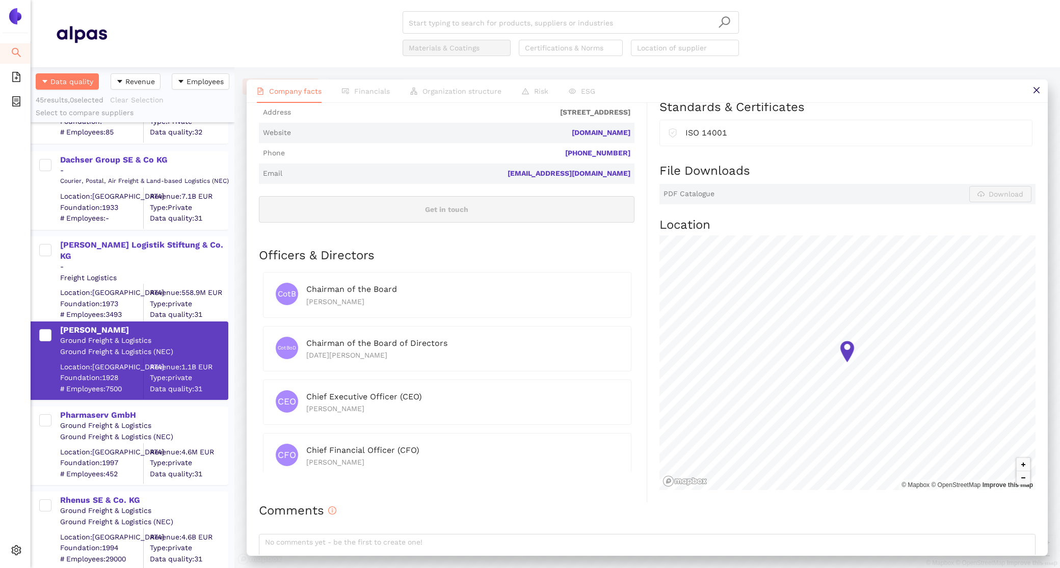
scroll to position [0, 0]
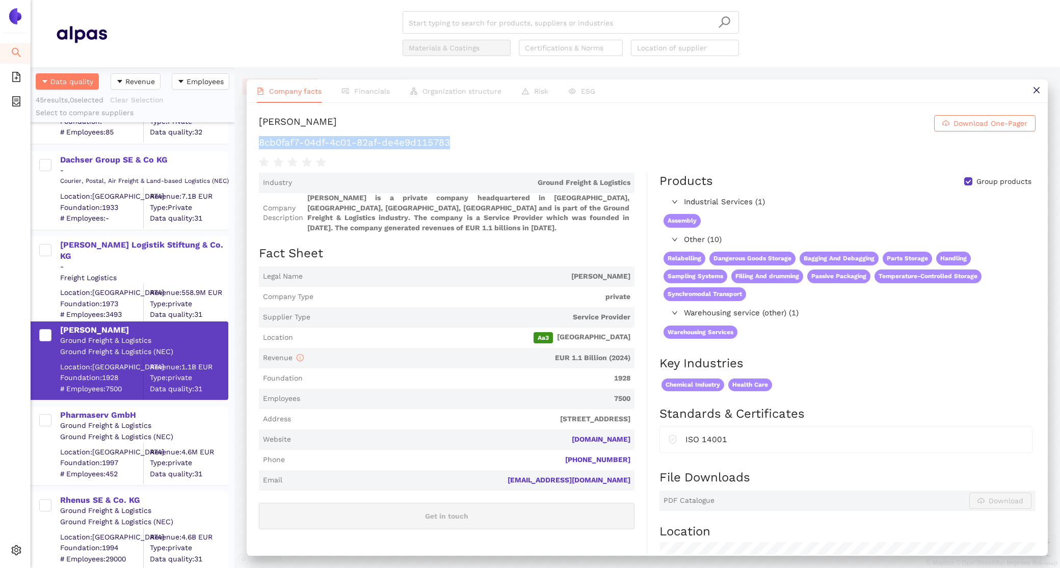
drag, startPoint x: 457, startPoint y: 141, endPoint x: 255, endPoint y: 139, distance: 201.8
click at [255, 139] on div "H.Essers Download One-Pager 8cb0faf7-04df-4c01-82af-de4e9d115783 Industry Groun…" at bounding box center [647, 329] width 801 height 452
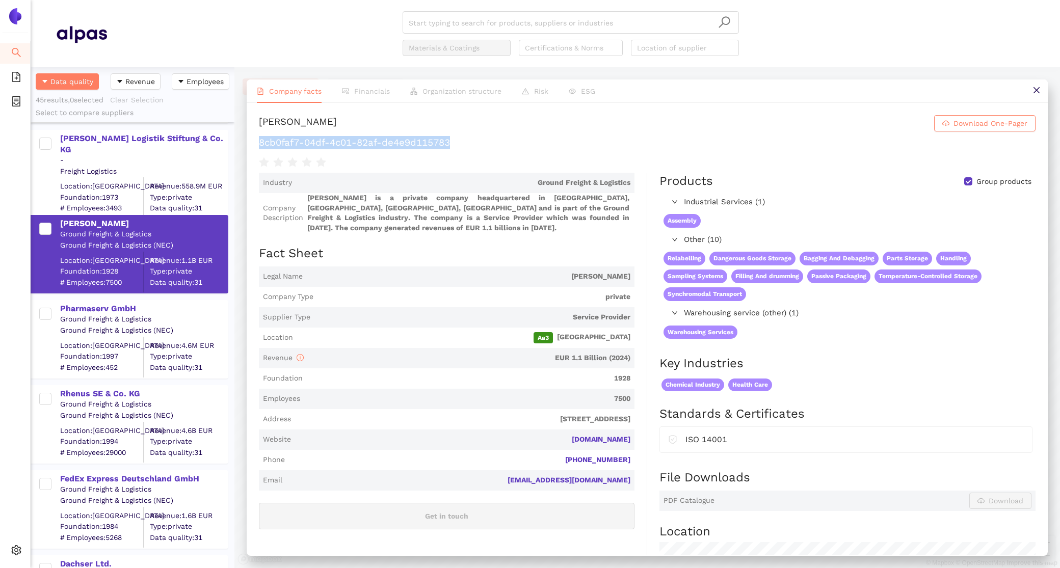
scroll to position [533, 0]
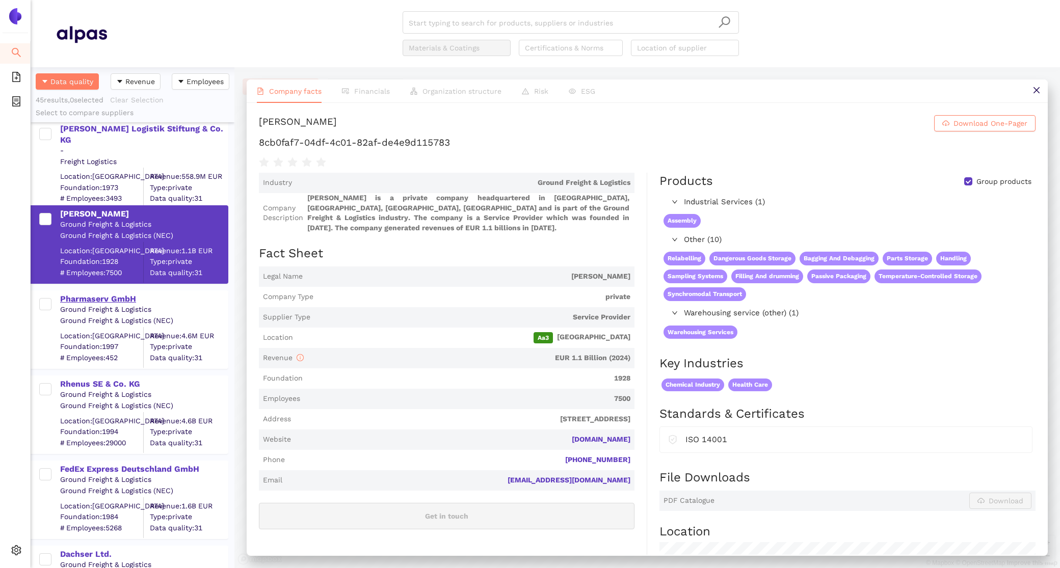
click at [119, 295] on div "Pharmaserv GmbH" at bounding box center [143, 299] width 167 height 11
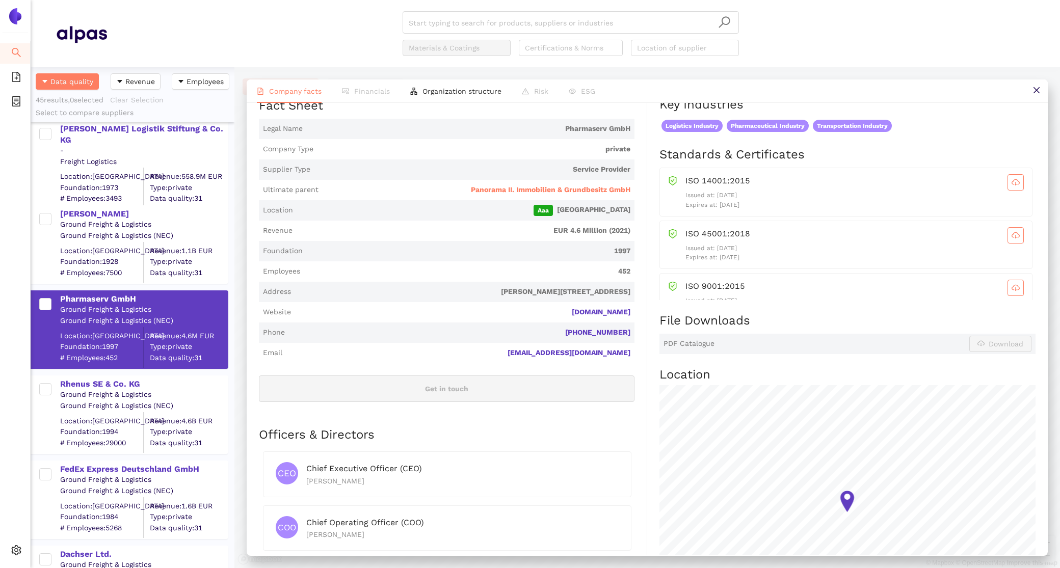
scroll to position [144, 0]
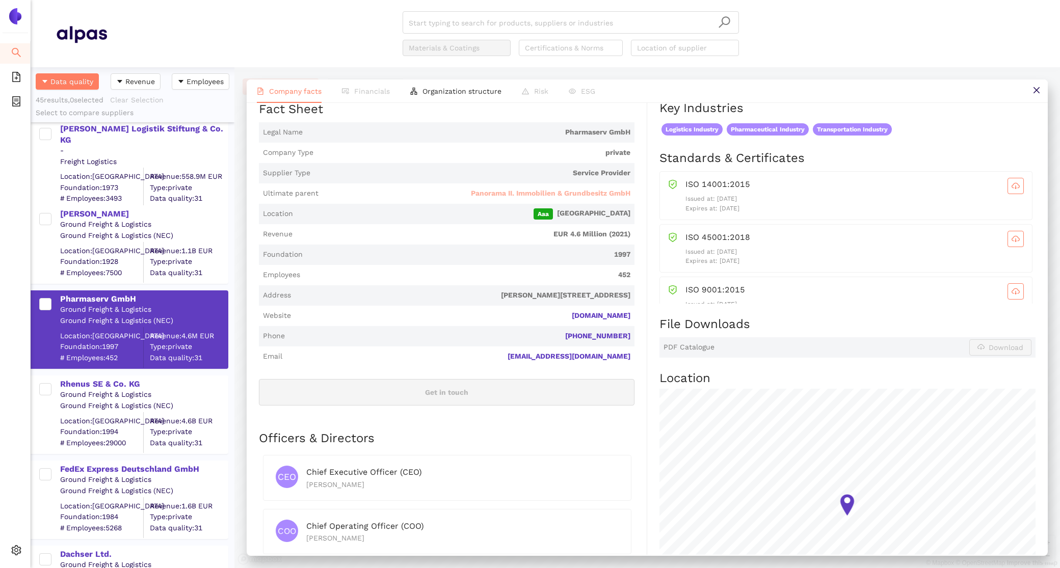
click at [574, 189] on span "Panorama II. Immobilien & Grundbesitz GmbH" at bounding box center [551, 194] width 160 height 10
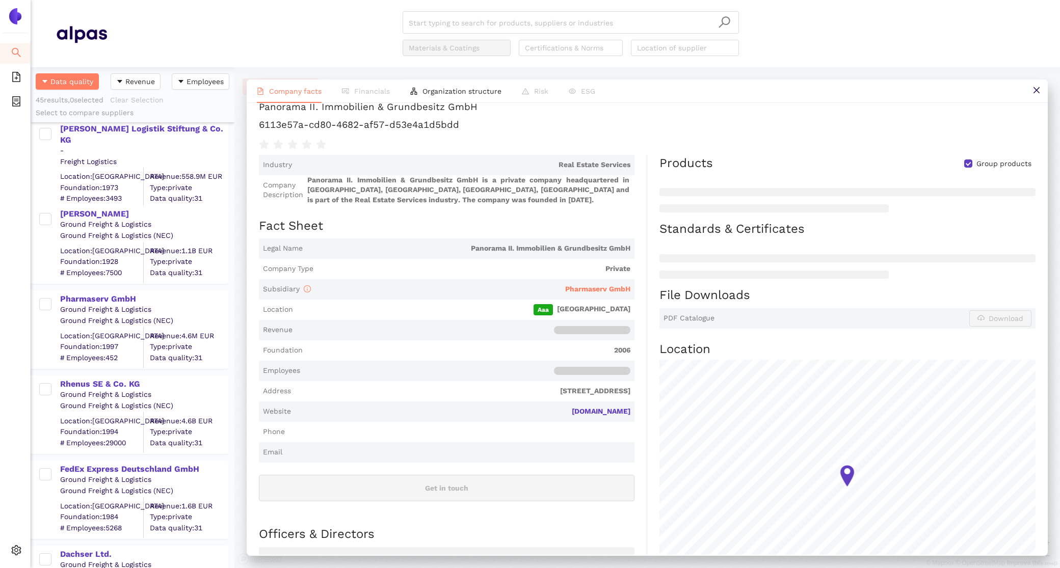
scroll to position [80, 0]
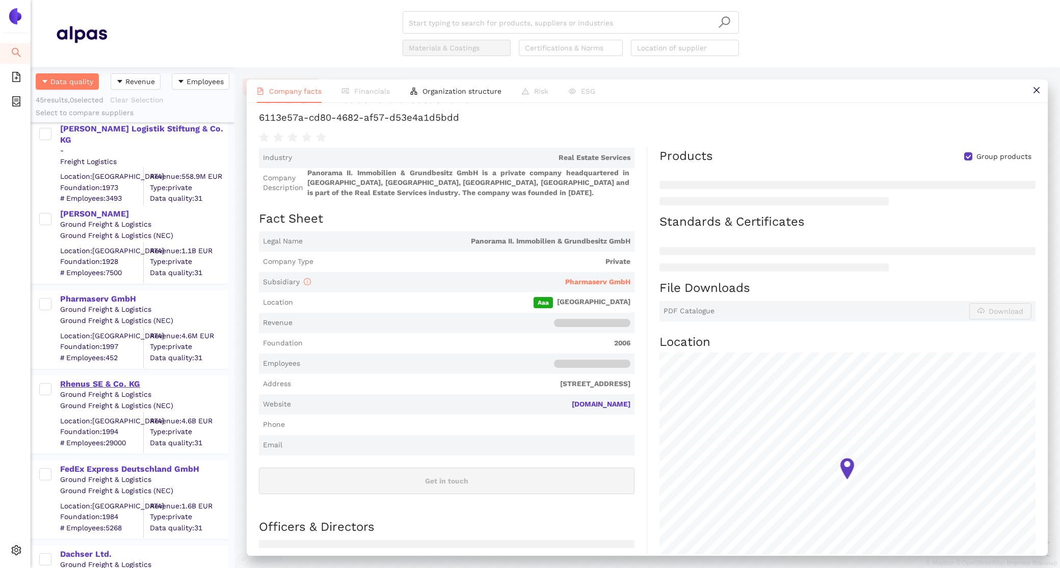
click at [123, 380] on div "Rhenus SE & Co. KG" at bounding box center [143, 384] width 167 height 11
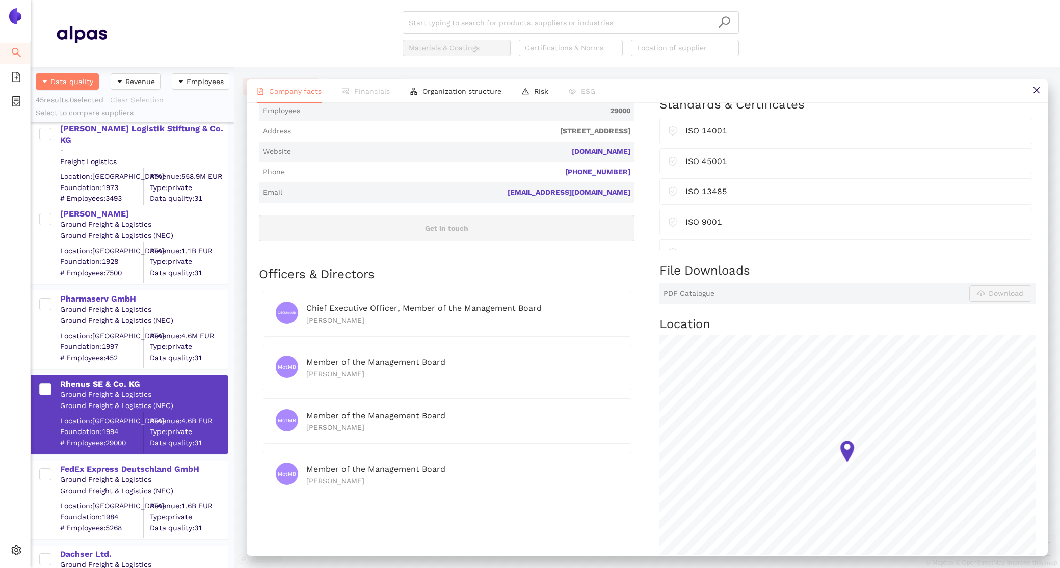
scroll to position [0, 0]
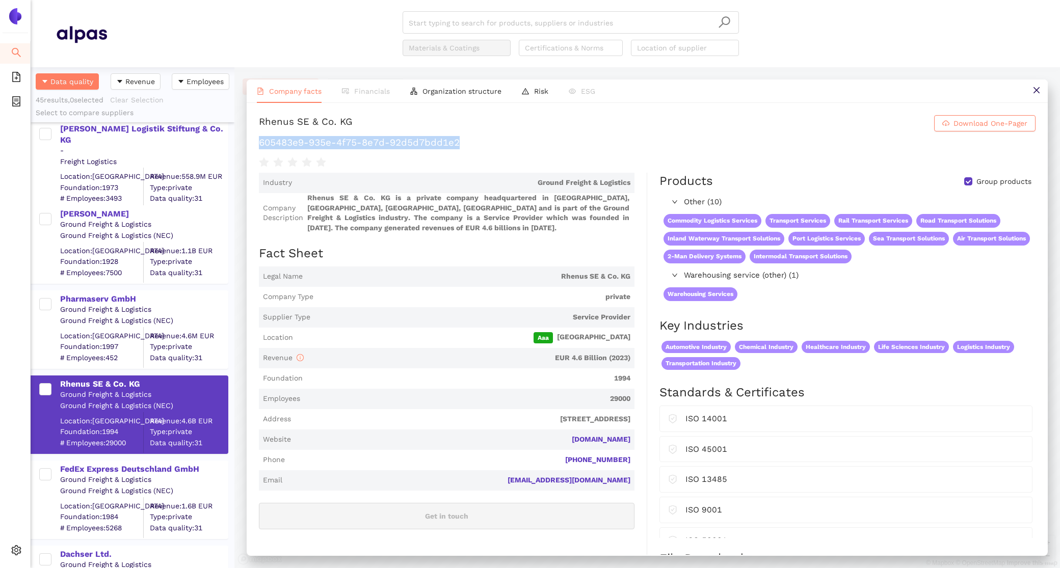
drag, startPoint x: 467, startPoint y: 143, endPoint x: 256, endPoint y: 141, distance: 211.5
click at [256, 141] on div "Rhenus SE & Co. KG Download One-Pager 605483e9-935e-4f75-8e7d-92d5d7bdd1e2 Indu…" at bounding box center [647, 329] width 801 height 452
click at [154, 467] on div "FedEx Express Deutschland GmbH" at bounding box center [143, 469] width 167 height 11
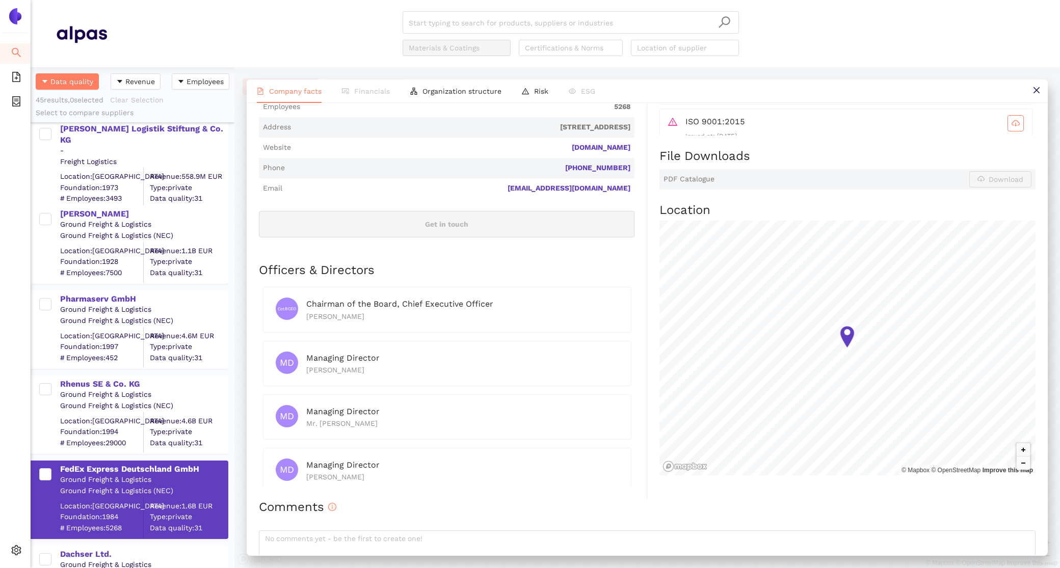
scroll to position [312, 0]
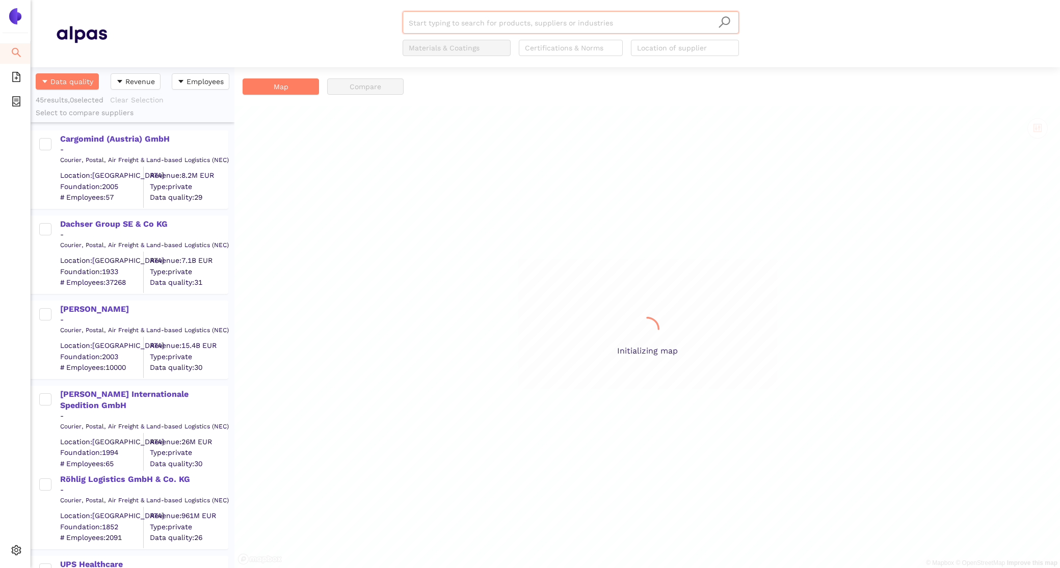
scroll to position [501, 204]
click at [102, 144] on div "Cargomind (Austria) GmbH" at bounding box center [143, 139] width 167 height 11
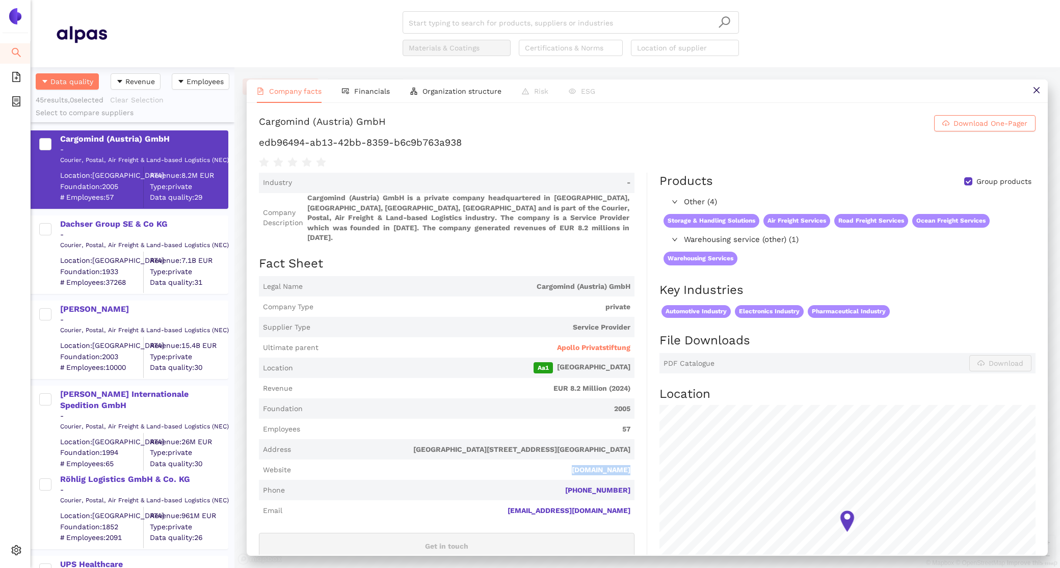
drag, startPoint x: 635, startPoint y: 461, endPoint x: 556, endPoint y: 460, distance: 79.5
click at [556, 460] on div "Industry - Company Description Cargomind (Austria) GmbH is a private company he…" at bounding box center [453, 497] width 388 height 649
copy link "cargomind.com"
click at [146, 225] on div "Dachser Group SE & Co KG" at bounding box center [143, 224] width 167 height 11
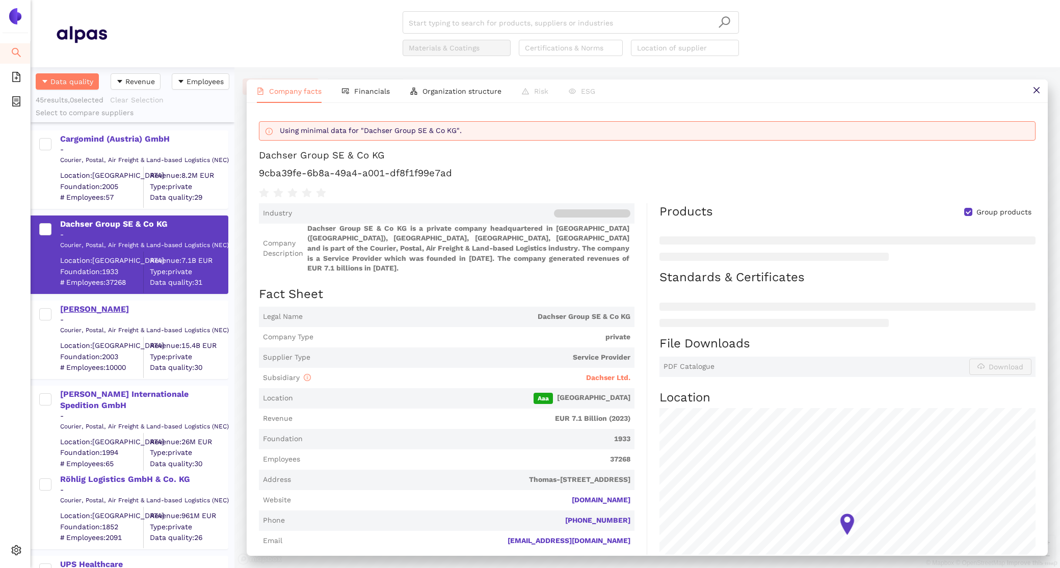
click at [79, 309] on div "Schenker AG" at bounding box center [143, 309] width 167 height 11
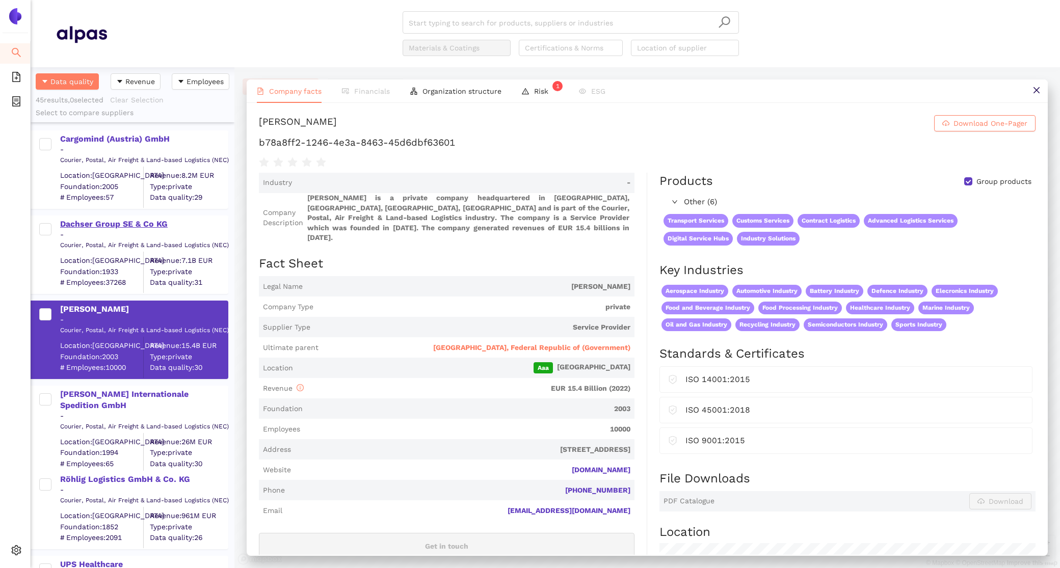
click at [76, 225] on div "Dachser Group SE & Co KG" at bounding box center [143, 224] width 167 height 11
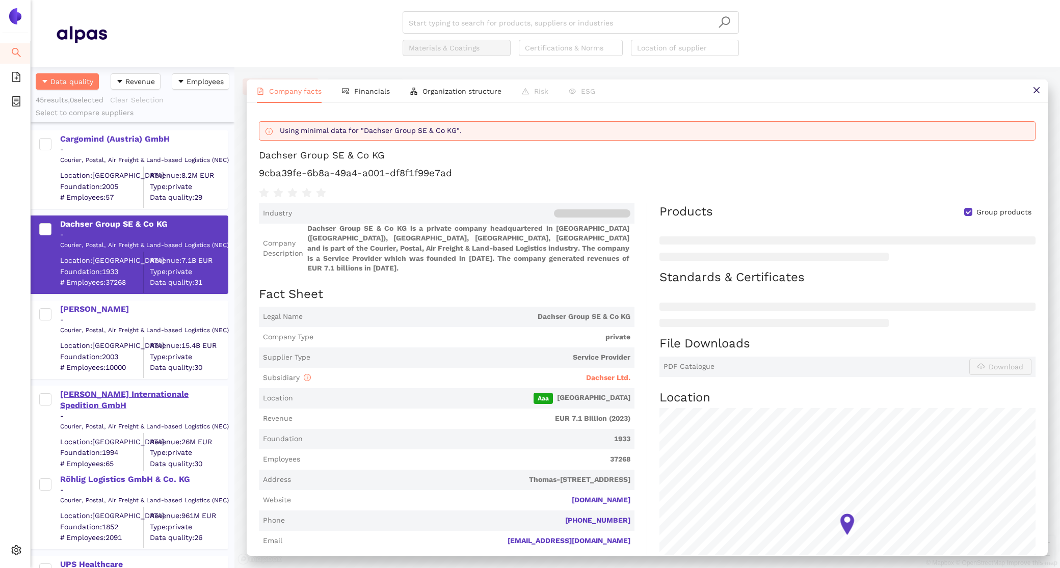
click at [99, 395] on div "[PERSON_NAME] Internationale Spedition GmbH" at bounding box center [143, 400] width 167 height 23
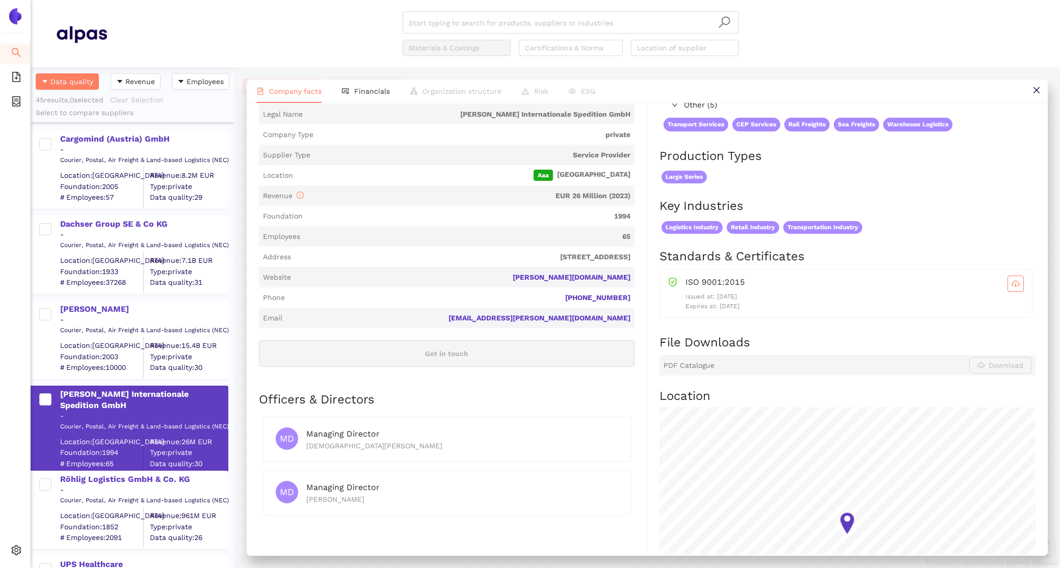
scroll to position [171, 0]
click at [112, 474] on div "Röhlig Logistics GmbH & Co. KG" at bounding box center [143, 479] width 167 height 11
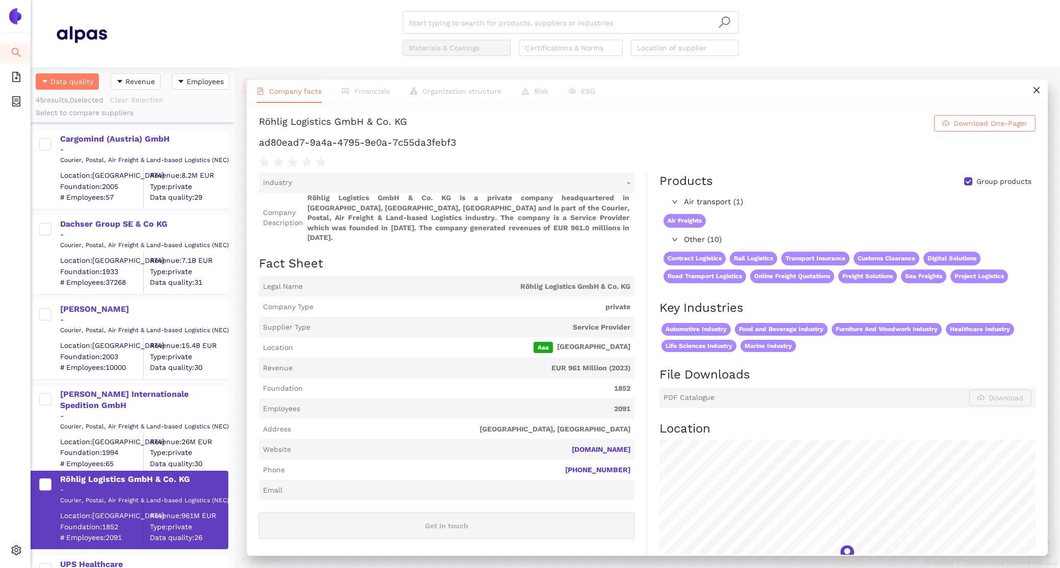
scroll to position [131, 0]
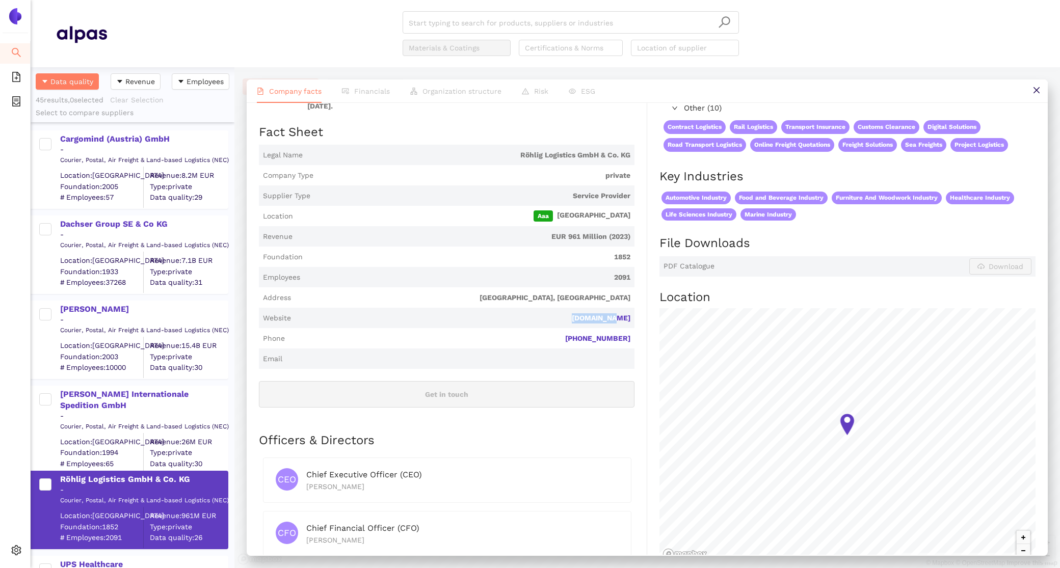
drag, startPoint x: 635, startPoint y: 311, endPoint x: 578, endPoint y: 310, distance: 57.6
click at [578, 310] on div "Industry - Company Description Röhlig Logistics GmbH & Co. KG is a private comp…" at bounding box center [453, 355] width 388 height 628
copy link "rohlig.com"
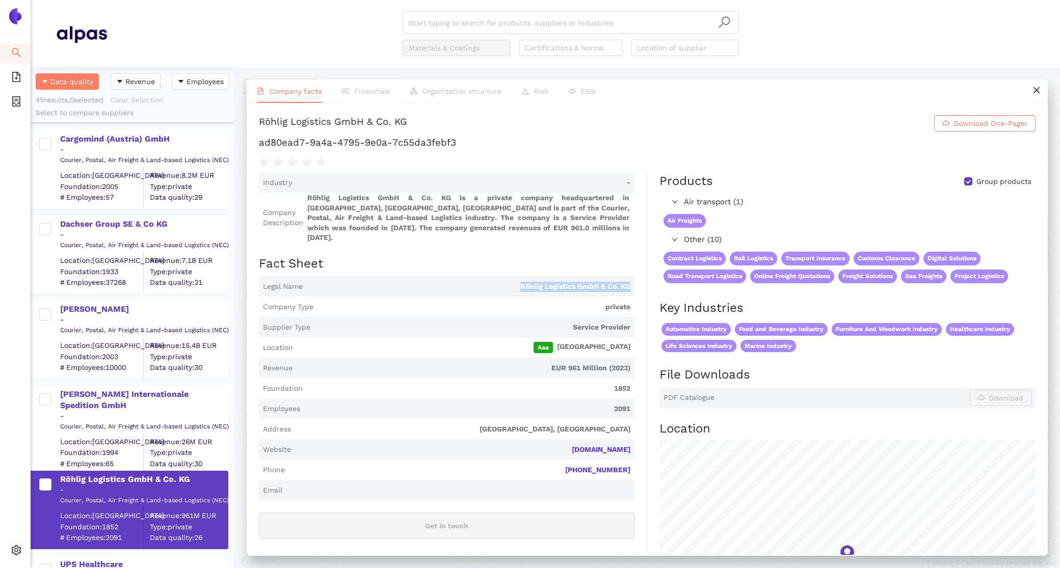
drag, startPoint x: 630, startPoint y: 279, endPoint x: 510, endPoint y: 277, distance: 120.3
click at [510, 277] on span "Legal Name Röhlig Logistics GmbH & Co. KG" at bounding box center [447, 286] width 376 height 20
copy span "Röhlig Logistics GmbH & Co. KG"
drag, startPoint x: 466, startPoint y: 139, endPoint x: 254, endPoint y: 138, distance: 212.0
click at [254, 138] on div "Röhlig Logistics GmbH & Co. KG Download One-Pager ad80ead7-9a4a-4795-9e0a-7c55d…" at bounding box center [647, 329] width 801 height 452
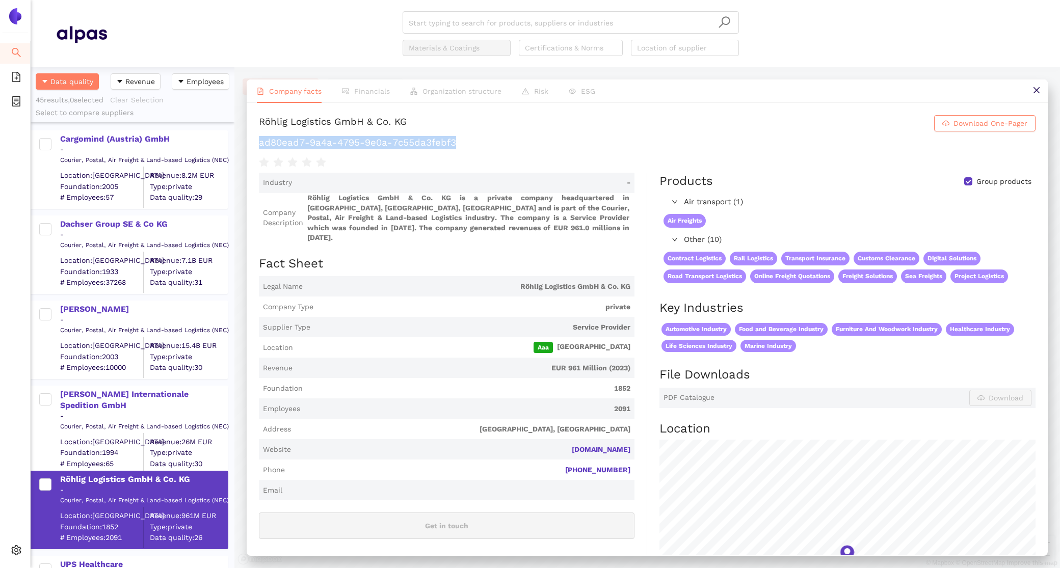
copy h1 "ad80ead7-9a4a-4795-9e0a-7c55da3febf3"
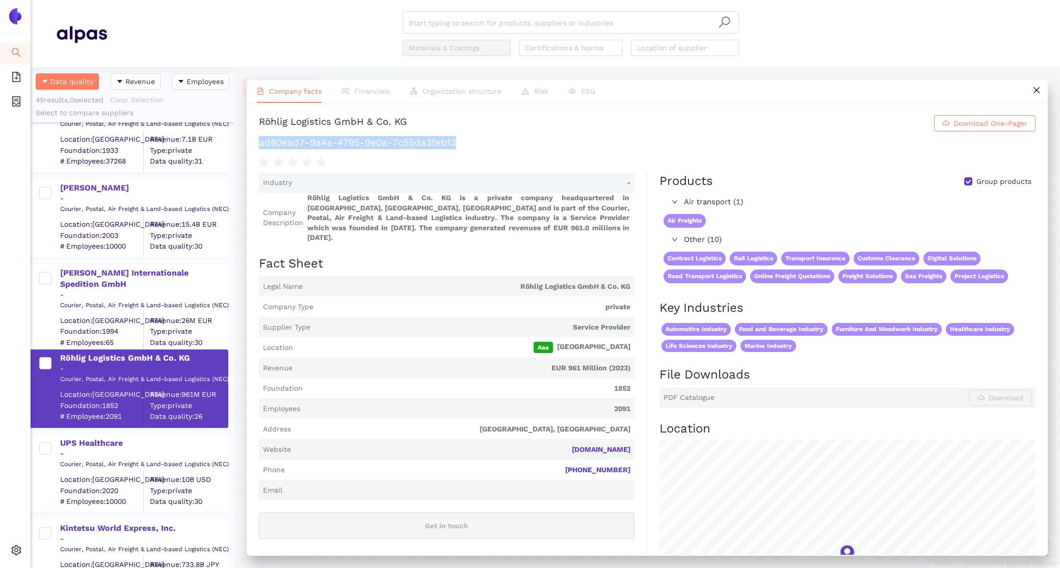
scroll to position [150, 0]
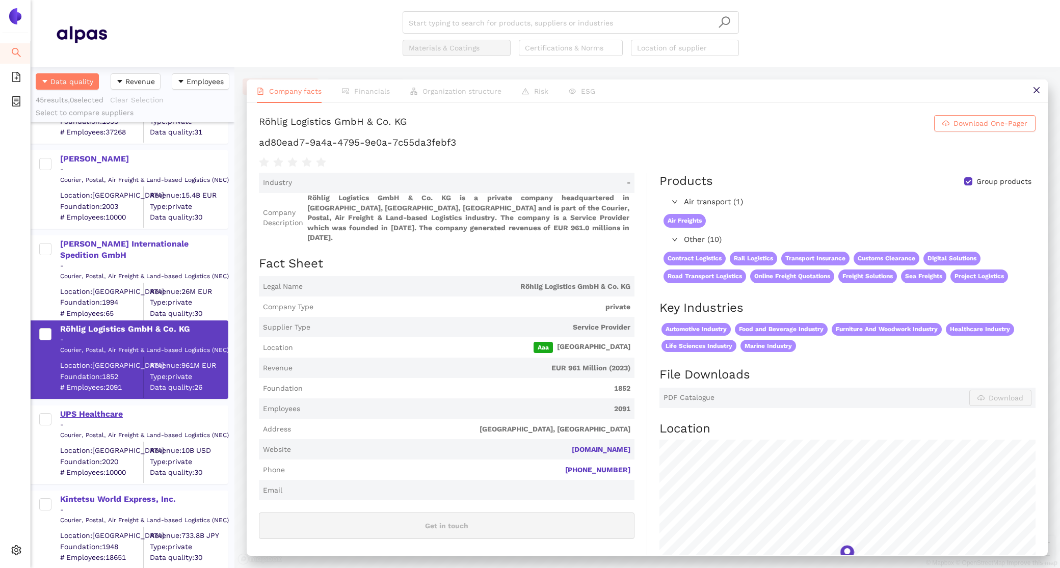
click at [101, 414] on div "UPS Healthcare" at bounding box center [143, 414] width 167 height 11
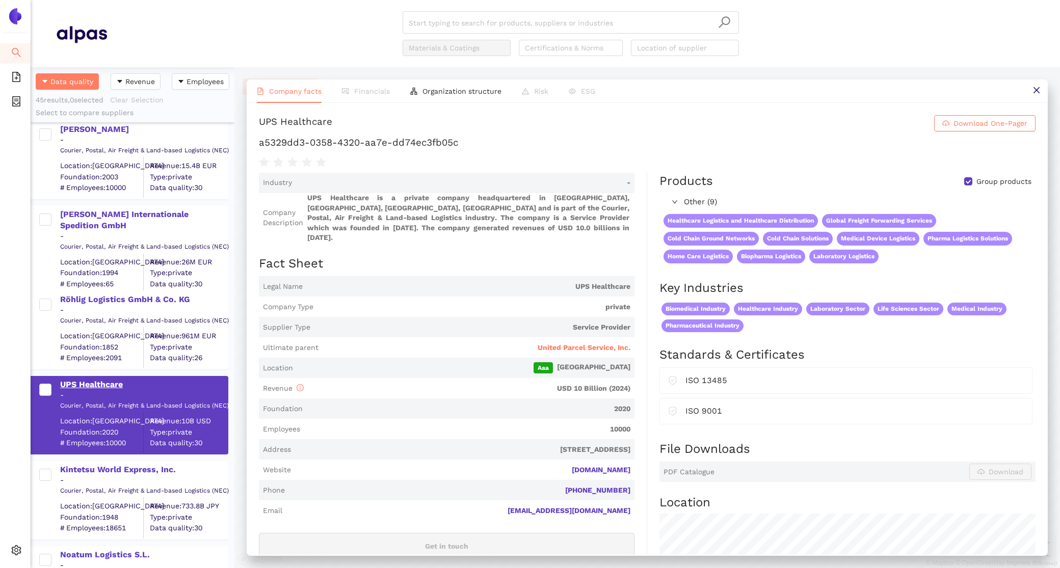
scroll to position [234, 0]
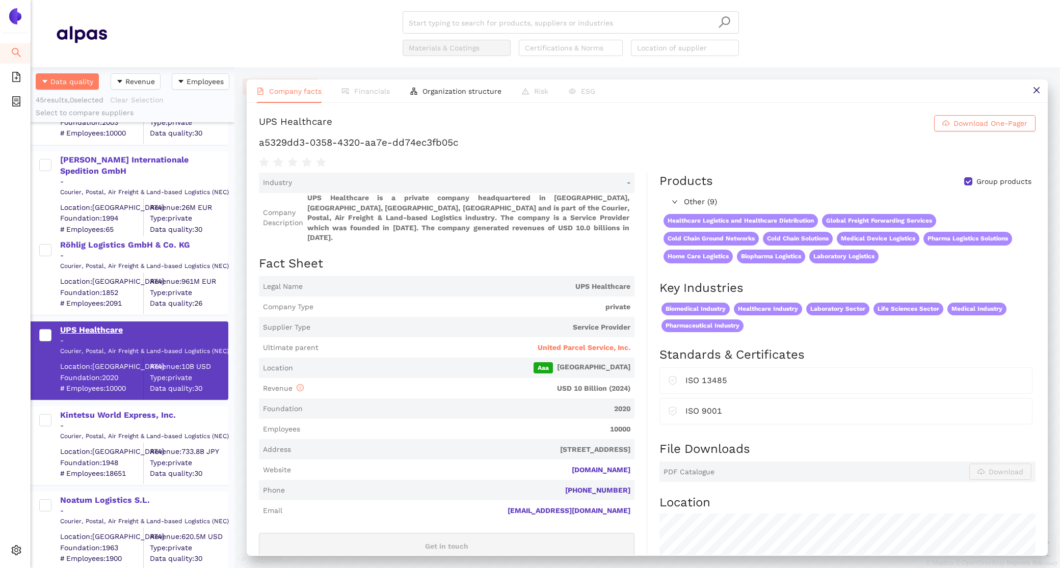
click at [101, 414] on div "Kintetsu World Express, Inc." at bounding box center [143, 415] width 167 height 11
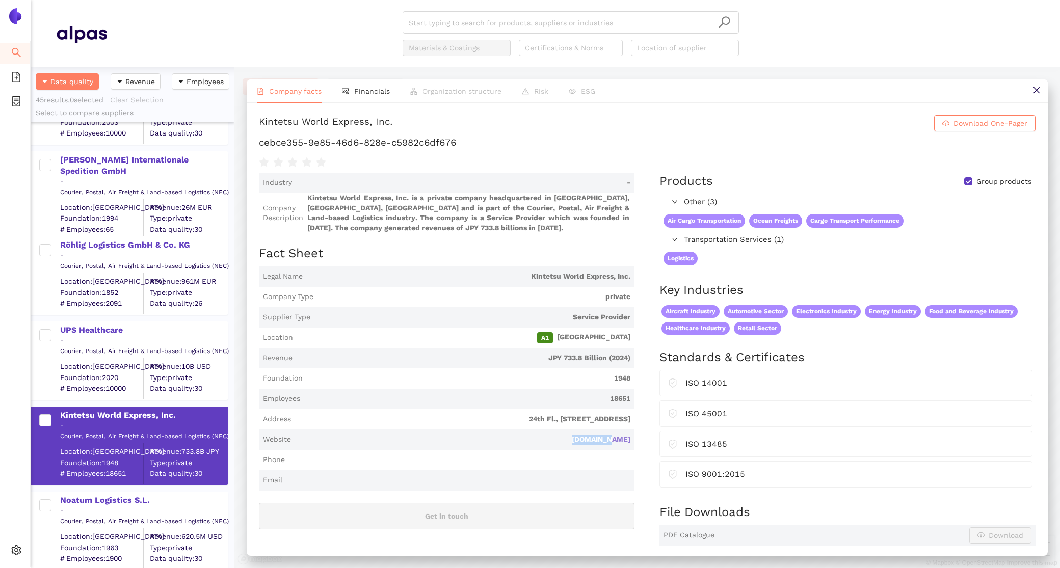
drag, startPoint x: 632, startPoint y: 440, endPoint x: 596, endPoint y: 440, distance: 36.2
click at [596, 440] on span "Website kwe.co.jp" at bounding box center [447, 440] width 376 height 20
copy link "kwe.co.jp"
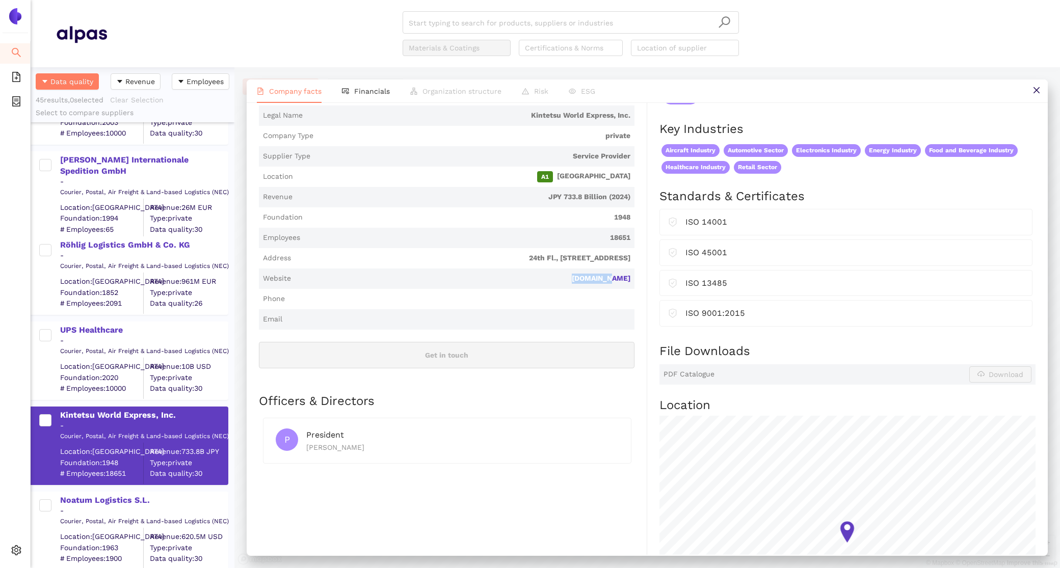
scroll to position [0, 0]
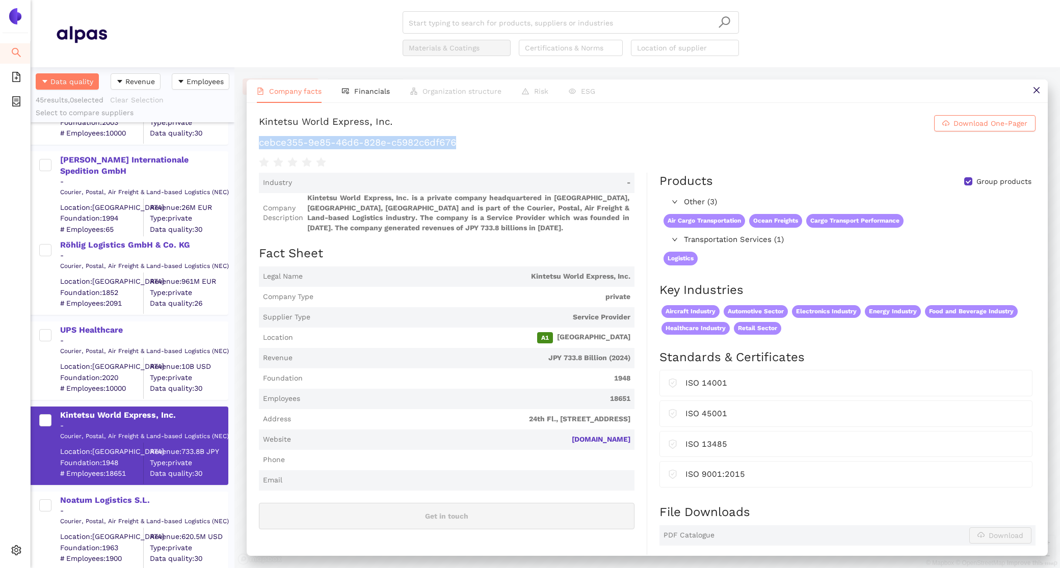
drag, startPoint x: 464, startPoint y: 144, endPoint x: 257, endPoint y: 138, distance: 207.0
click at [257, 138] on div "Kintetsu World Express, Inc. Download One-Pager cebce355-9e85-46d6-828e-c5982c6…" at bounding box center [647, 329] width 801 height 452
copy h1 "cebce355-9e85-46d6-828e-c5982c6df676"
click at [376, 88] on span "Financials" at bounding box center [372, 91] width 36 height 8
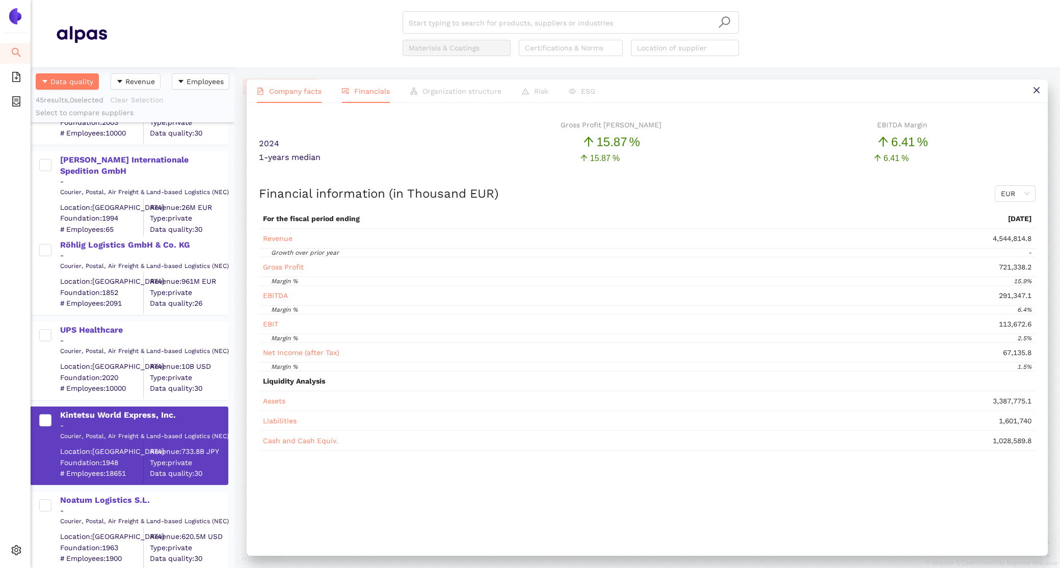
click at [310, 92] on span "Company facts" at bounding box center [295, 91] width 52 height 8
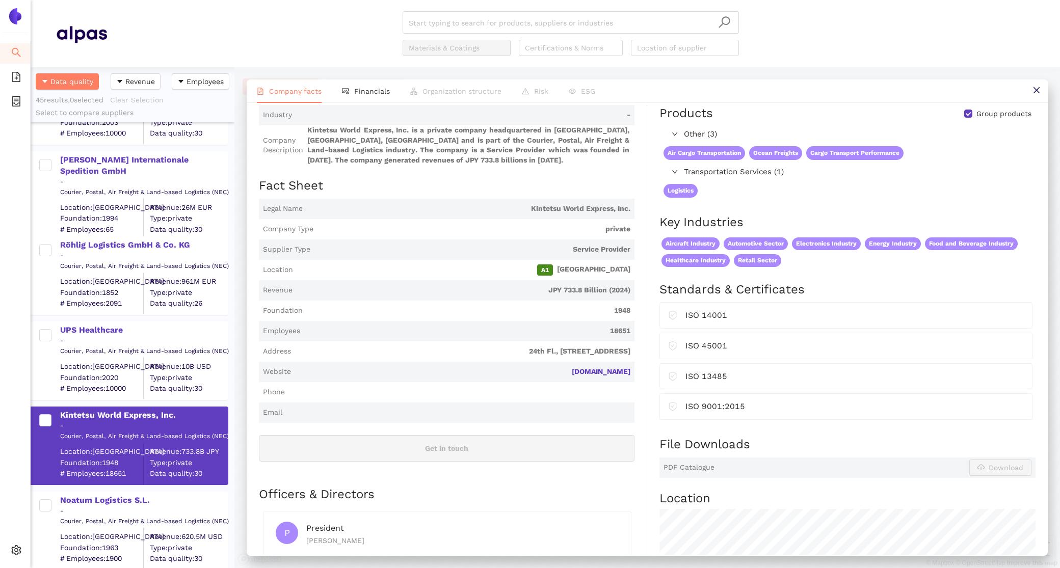
scroll to position [234, 0]
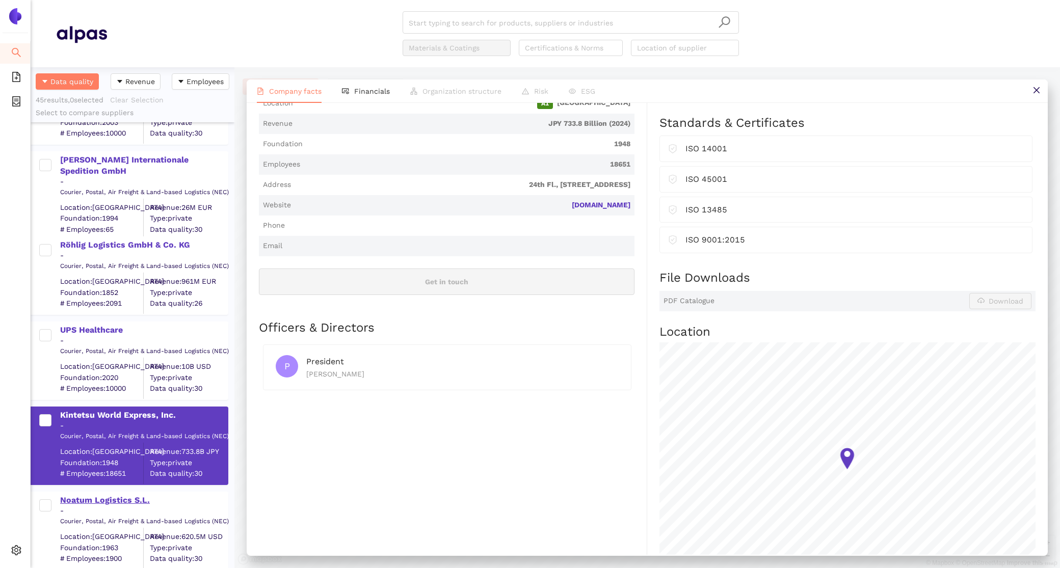
click at [91, 500] on div "Noatum Logistics S.L." at bounding box center [143, 500] width 167 height 11
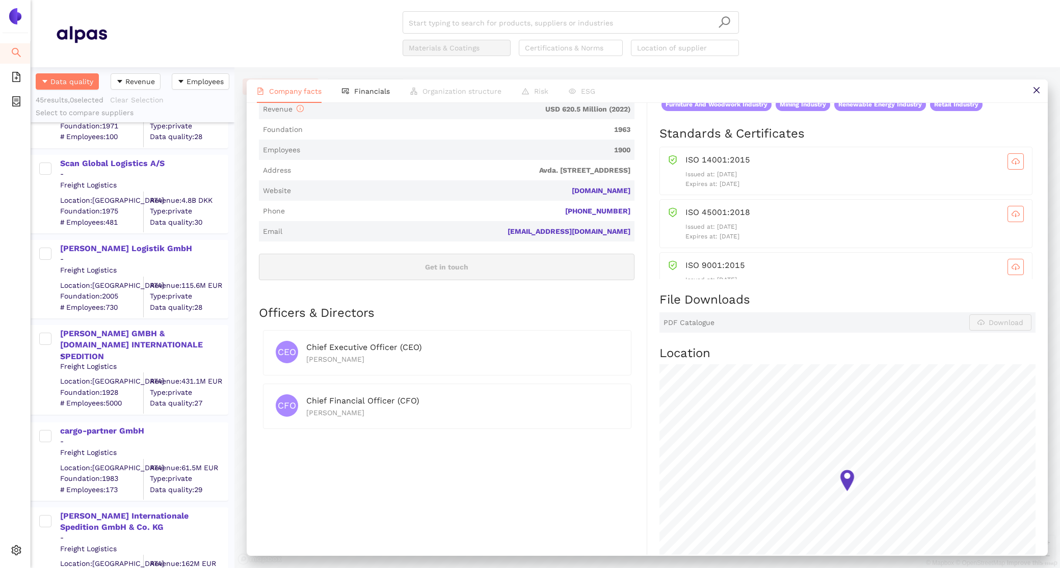
scroll to position [0, 0]
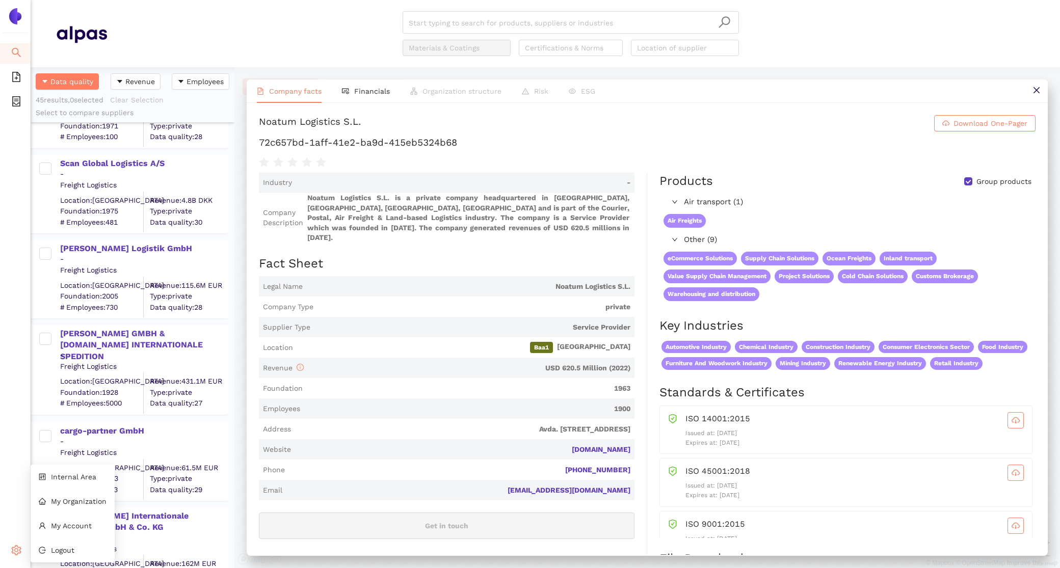
click at [24, 550] on div "Settings" at bounding box center [15, 552] width 31 height 20
click at [59, 479] on span "Internal Area" at bounding box center [73, 477] width 45 height 8
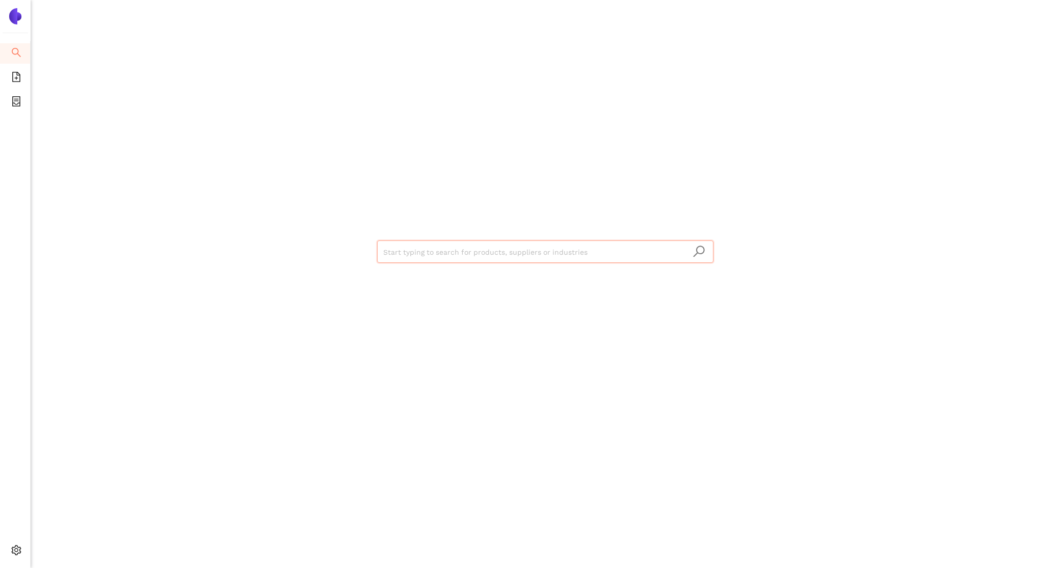
click at [445, 257] on input "search" at bounding box center [545, 252] width 324 height 22
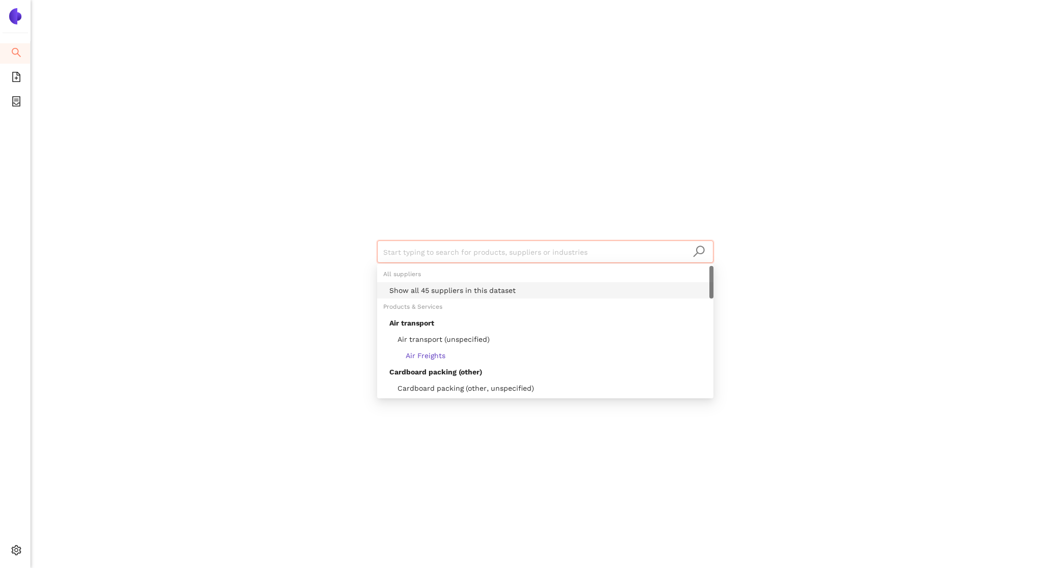
click at [462, 292] on div "Show all 45 suppliers in this dataset" at bounding box center [548, 290] width 318 height 11
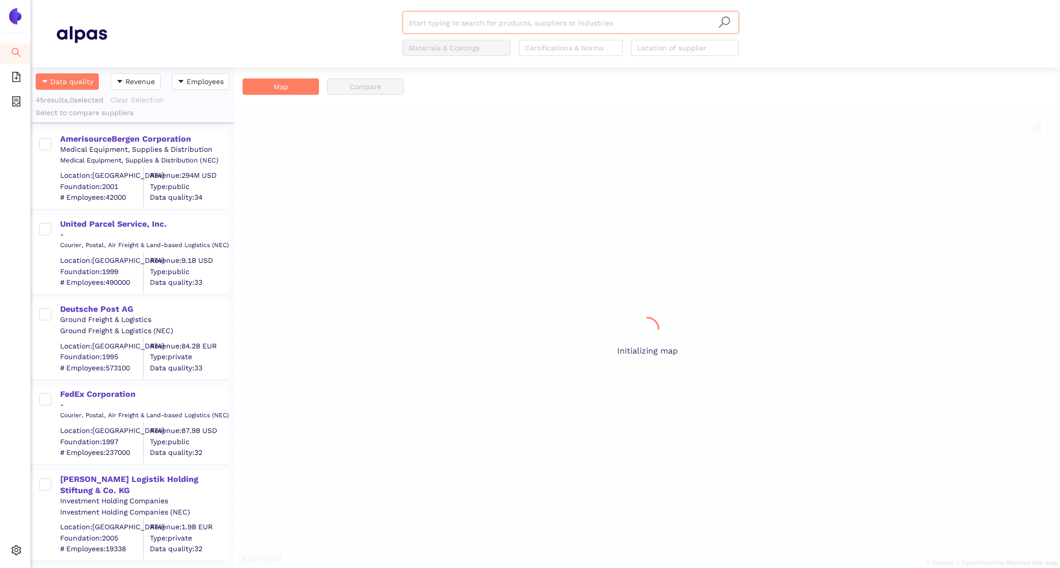
scroll to position [501, 204]
click at [126, 141] on div "AmerisourceBergen Corporation" at bounding box center [143, 139] width 167 height 11
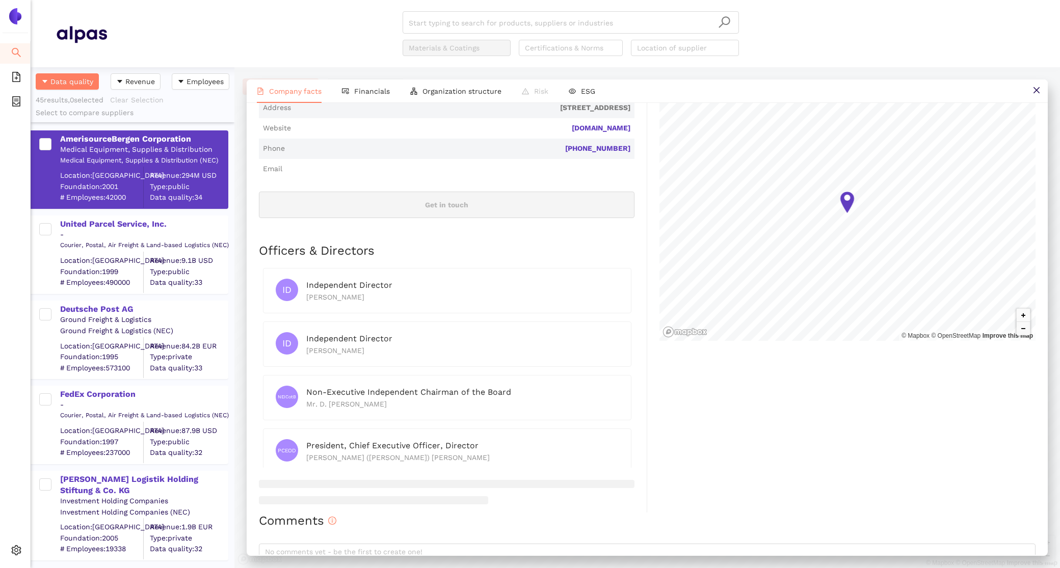
scroll to position [708, 0]
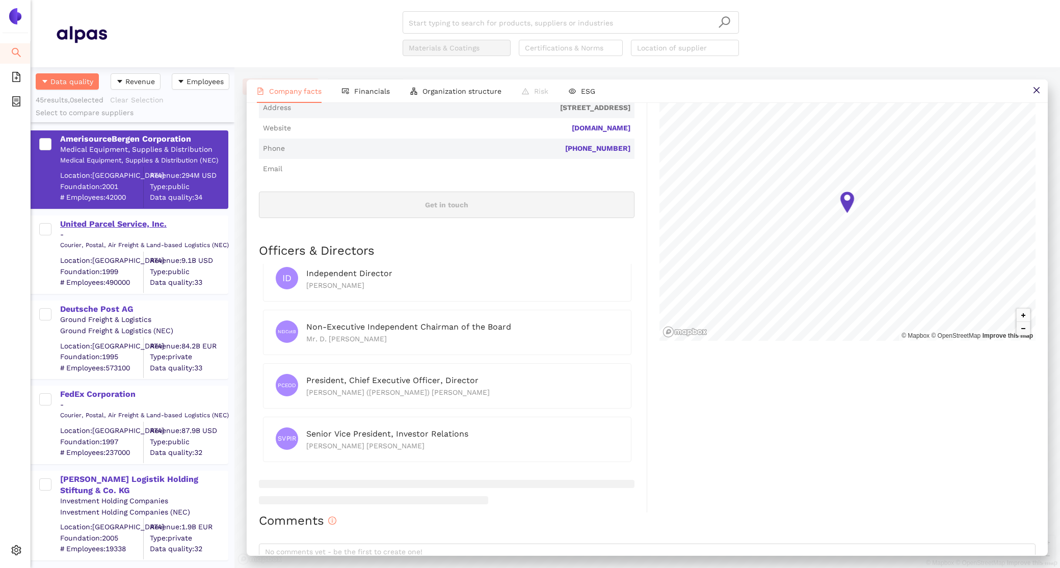
click at [158, 225] on div "United Parcel Service, Inc." at bounding box center [143, 224] width 167 height 11
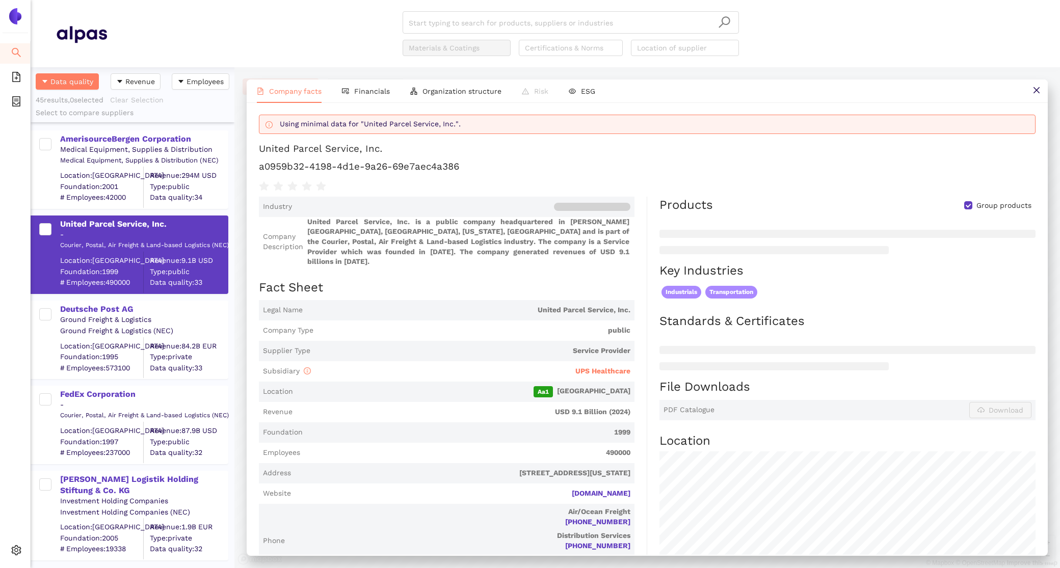
scroll to position [0, 0]
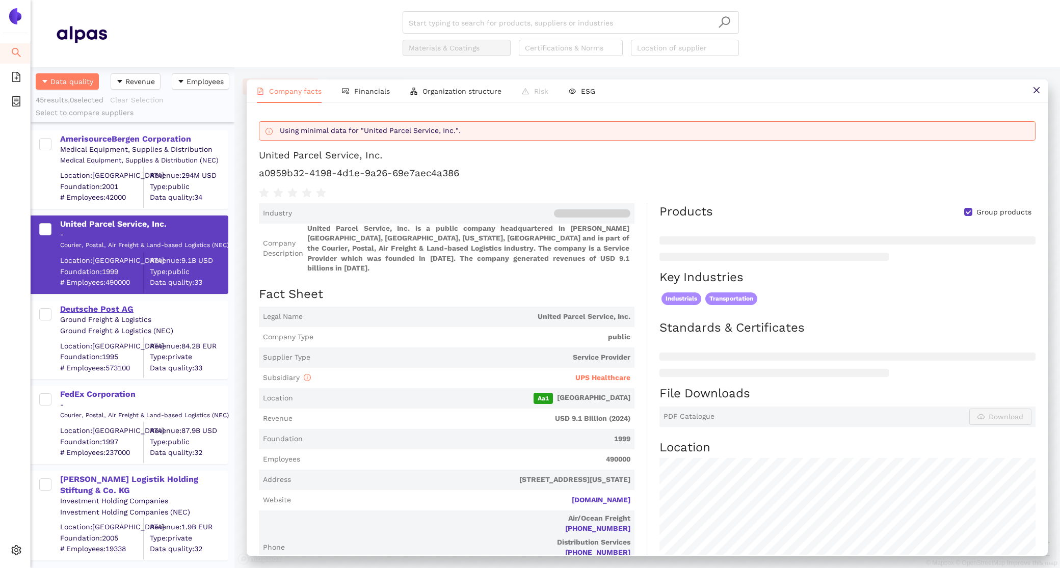
click at [103, 306] on div "Deutsche Post AG" at bounding box center [143, 309] width 167 height 11
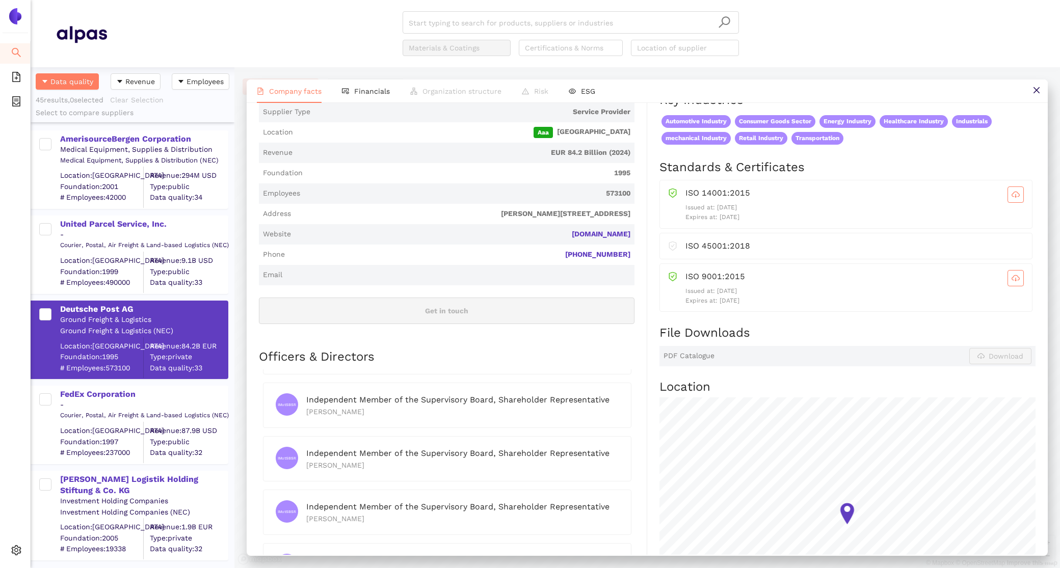
scroll to position [1293, 0]
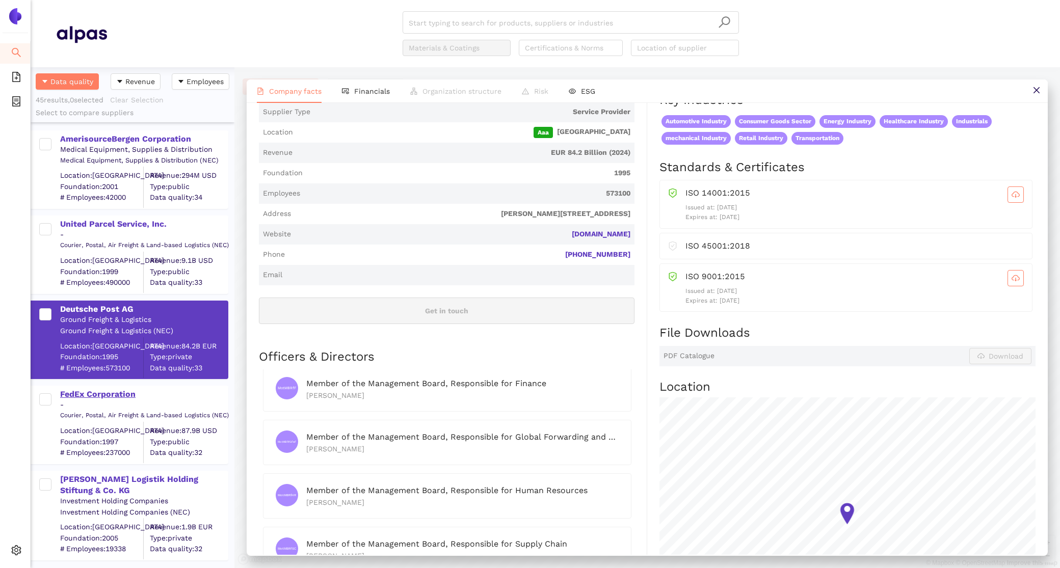
click at [85, 395] on div "FedEx Corporation" at bounding box center [143, 394] width 167 height 11
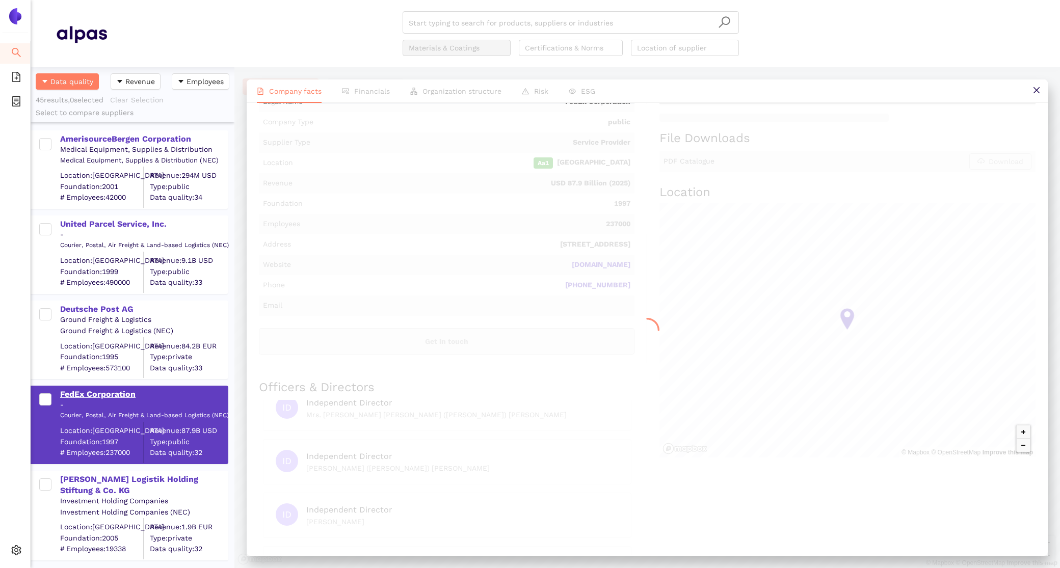
scroll to position [176, 0]
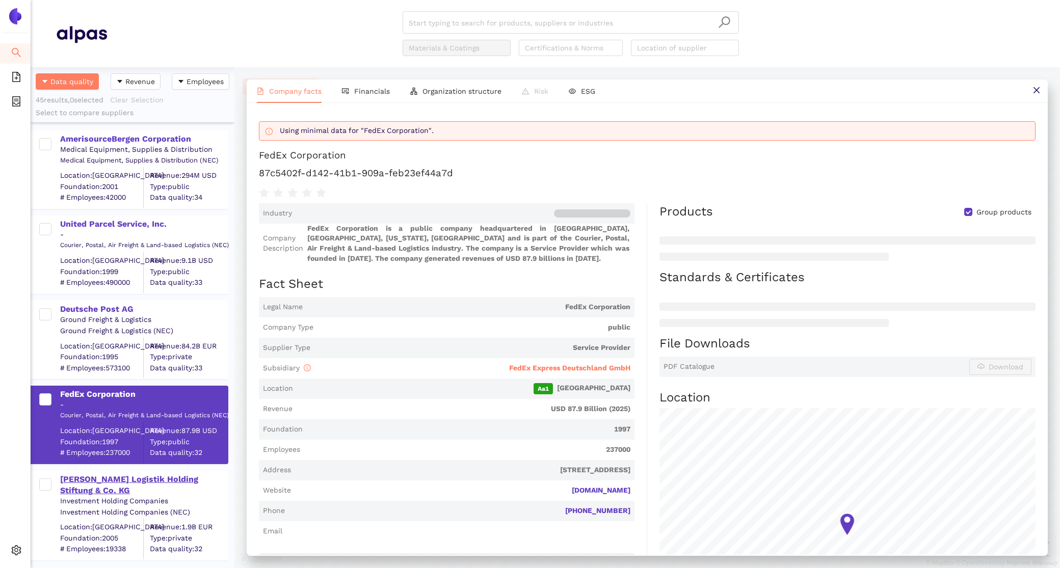
click at [104, 477] on div "[PERSON_NAME] Logistik Holding Stiftung & Co. KG" at bounding box center [143, 485] width 167 height 23
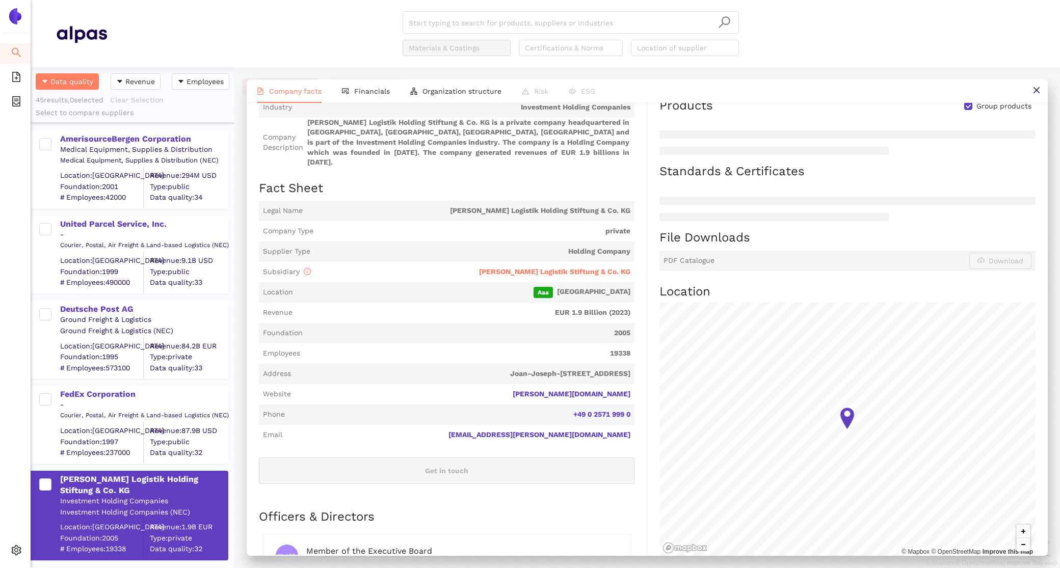
scroll to position [105, 0]
click at [369, 90] on span "Financials" at bounding box center [372, 91] width 36 height 8
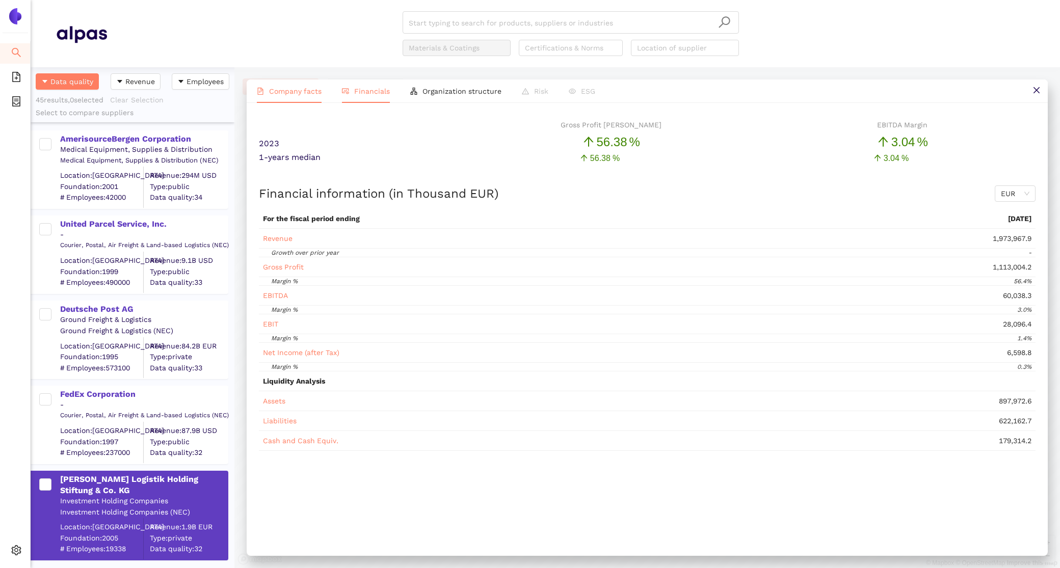
click at [288, 90] on span "Company facts" at bounding box center [295, 91] width 52 height 8
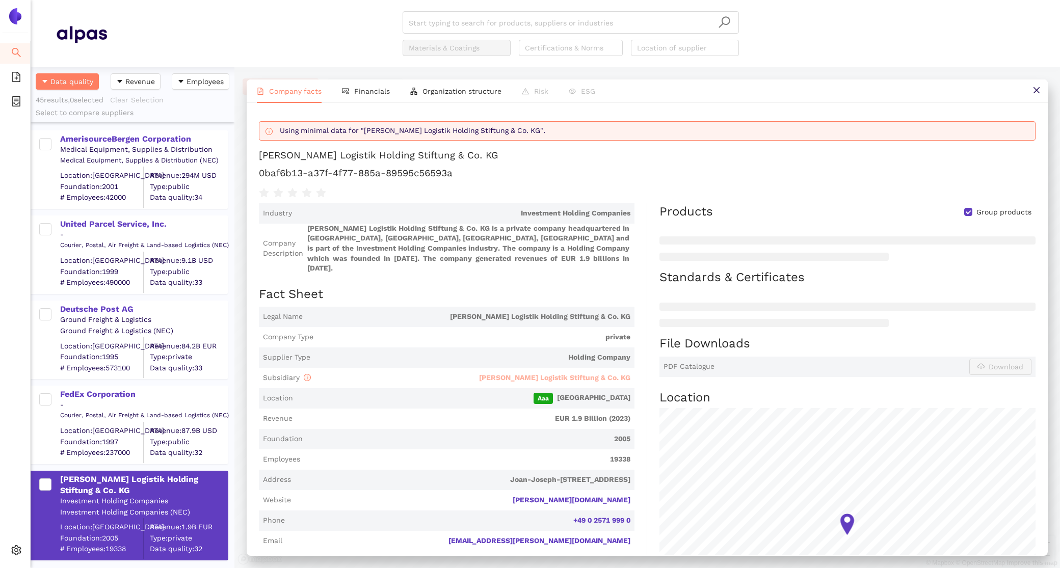
click at [561, 374] on span "[PERSON_NAME] Logistik Stiftung & Co. KG" at bounding box center [554, 378] width 151 height 8
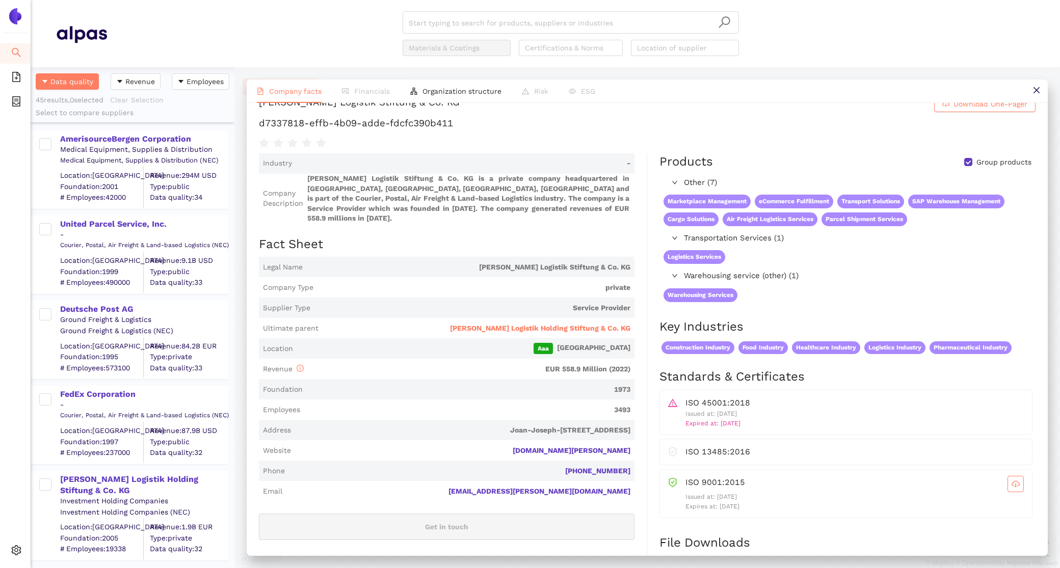
scroll to position [43, 0]
click at [155, 477] on div "[PERSON_NAME] Logistik Holding Stiftung & Co. KG" at bounding box center [143, 485] width 167 height 23
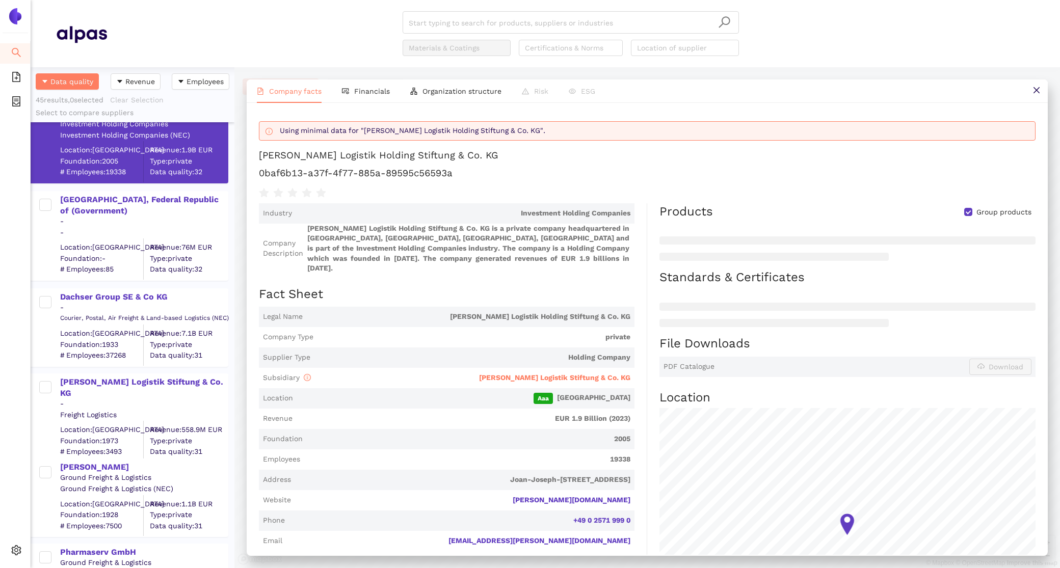
scroll to position [382, 0]
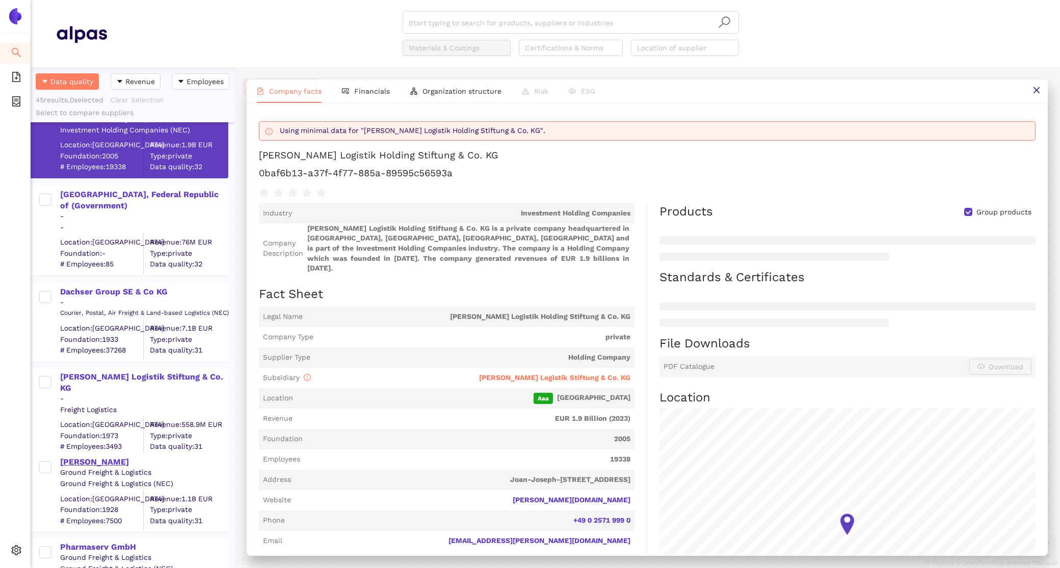
click at [78, 462] on div "[PERSON_NAME]" at bounding box center [143, 462] width 167 height 11
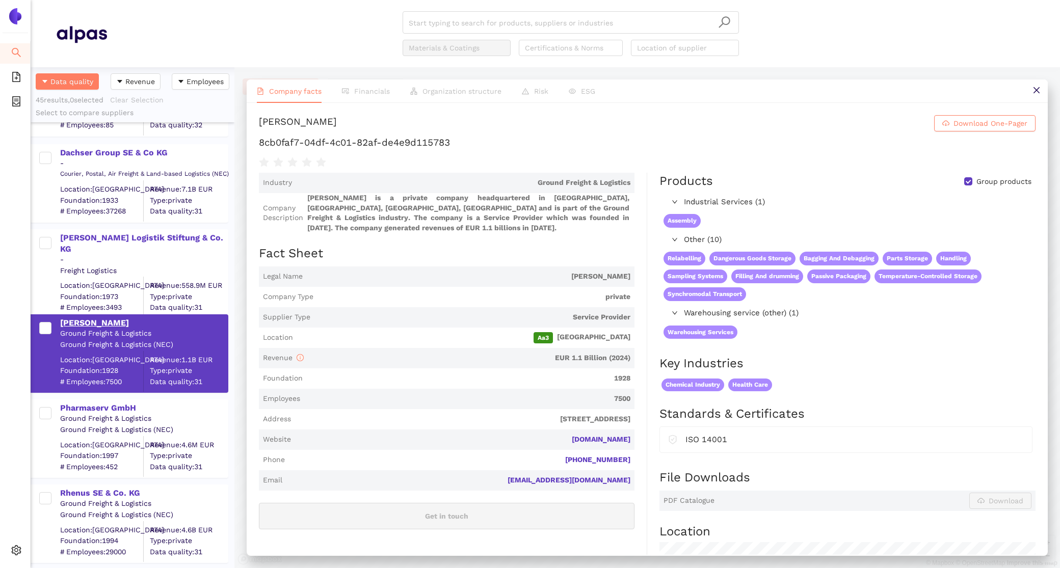
scroll to position [528, 0]
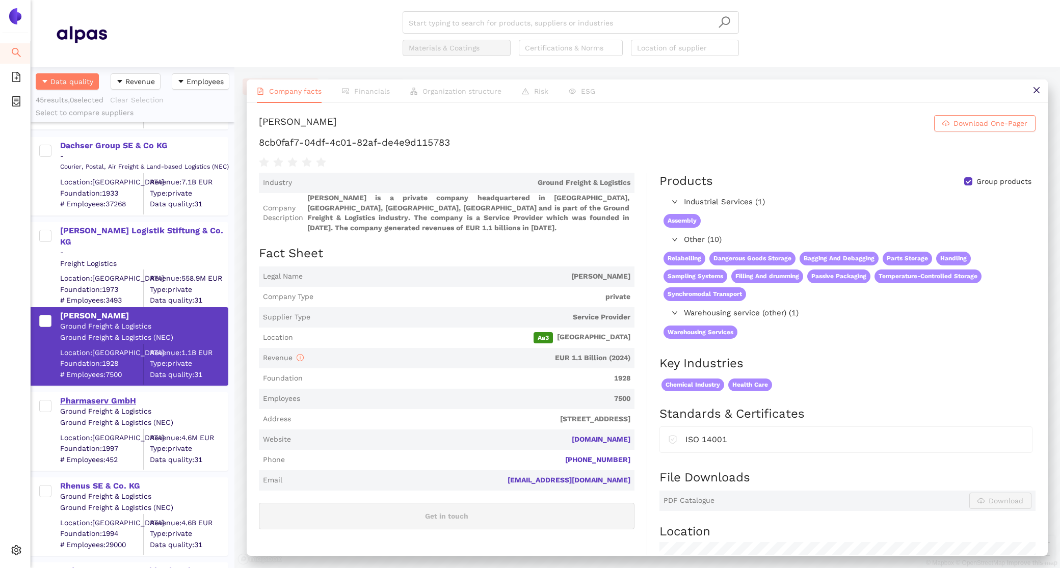
click at [88, 399] on div "Pharmaserv GmbH" at bounding box center [143, 400] width 167 height 11
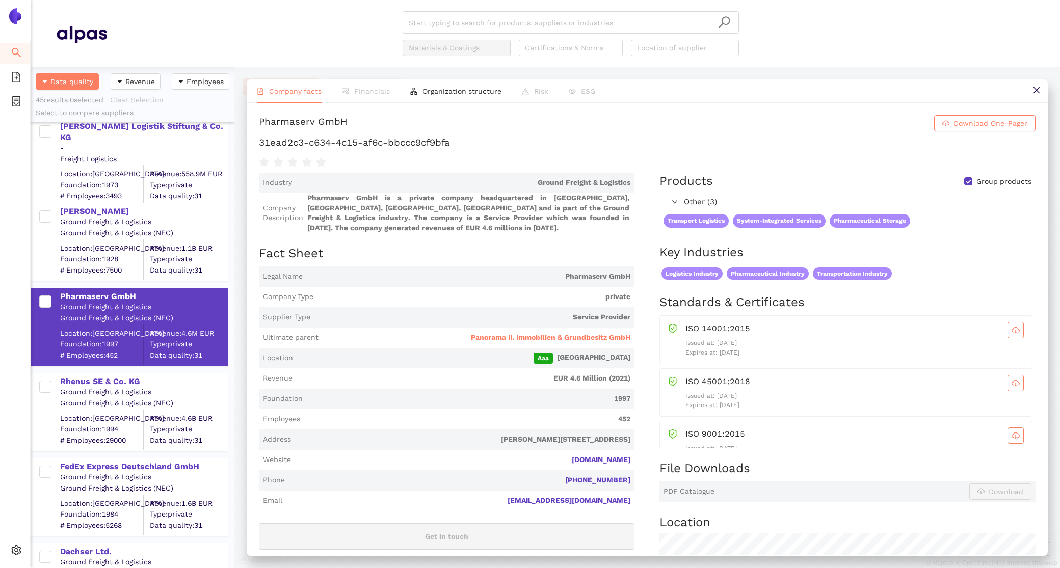
scroll to position [651, 0]
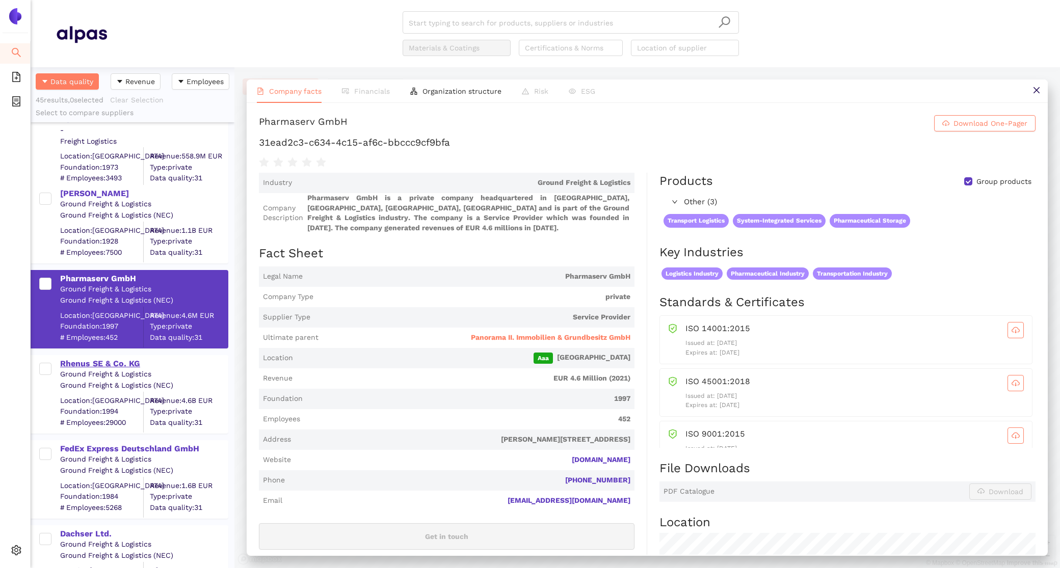
click at [85, 357] on div "Rhenus SE & Co. KG" at bounding box center [143, 362] width 167 height 13
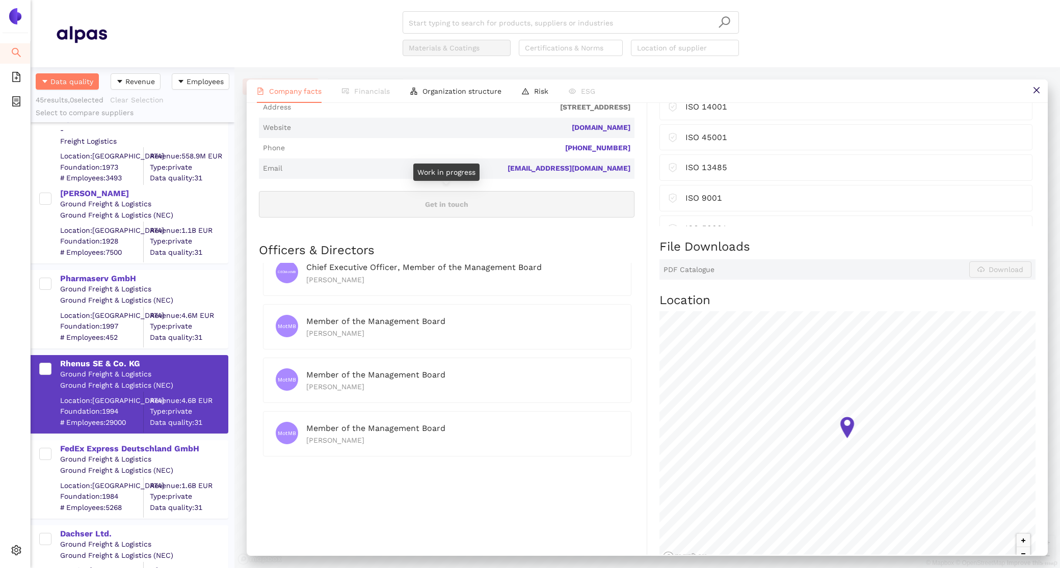
scroll to position [0, 0]
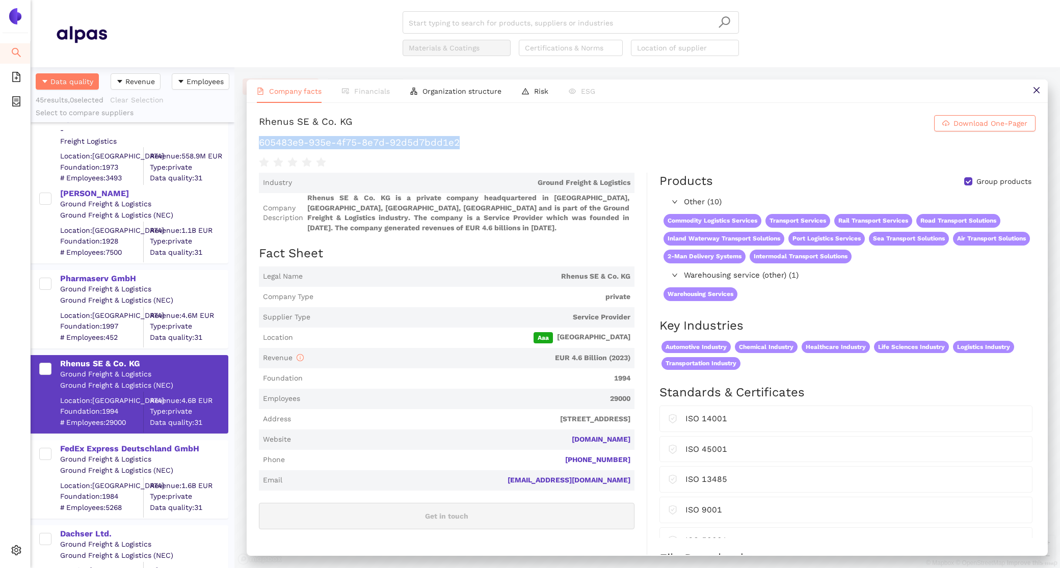
drag, startPoint x: 499, startPoint y: 139, endPoint x: 257, endPoint y: 138, distance: 242.1
click at [257, 138] on div "Rhenus SE & Co. KG Download One-Pager 605483e9-935e-4f75-8e7d-92d5d7bdd1e2 Indu…" at bounding box center [647, 329] width 801 height 452
copy h1 "605483e9-935e-4f75-8e7d-92d5d7bdd1e2"
click at [176, 448] on div "FedEx Express Deutschland GmbH" at bounding box center [143, 448] width 167 height 11
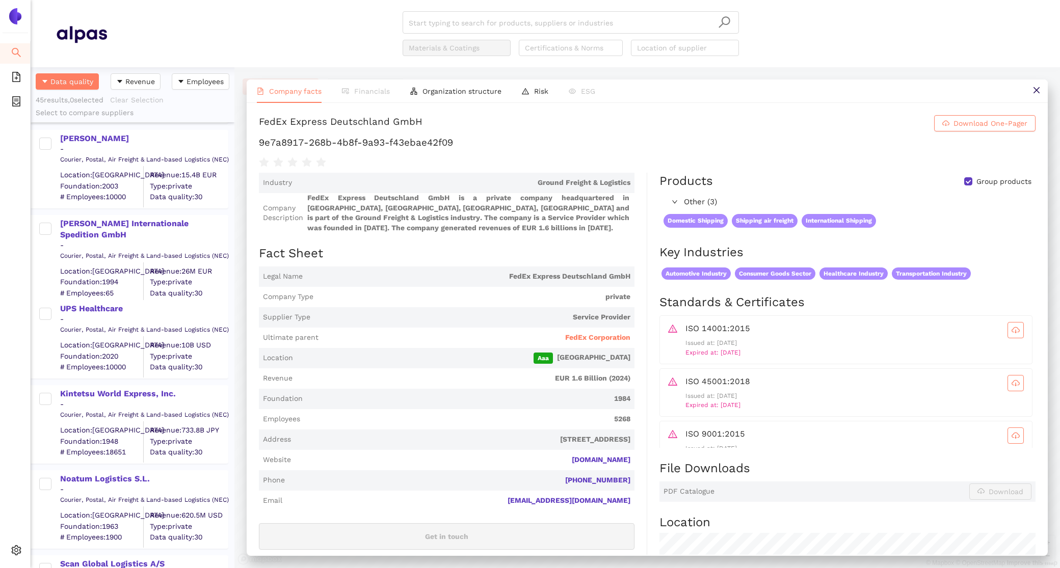
scroll to position [1203, 0]
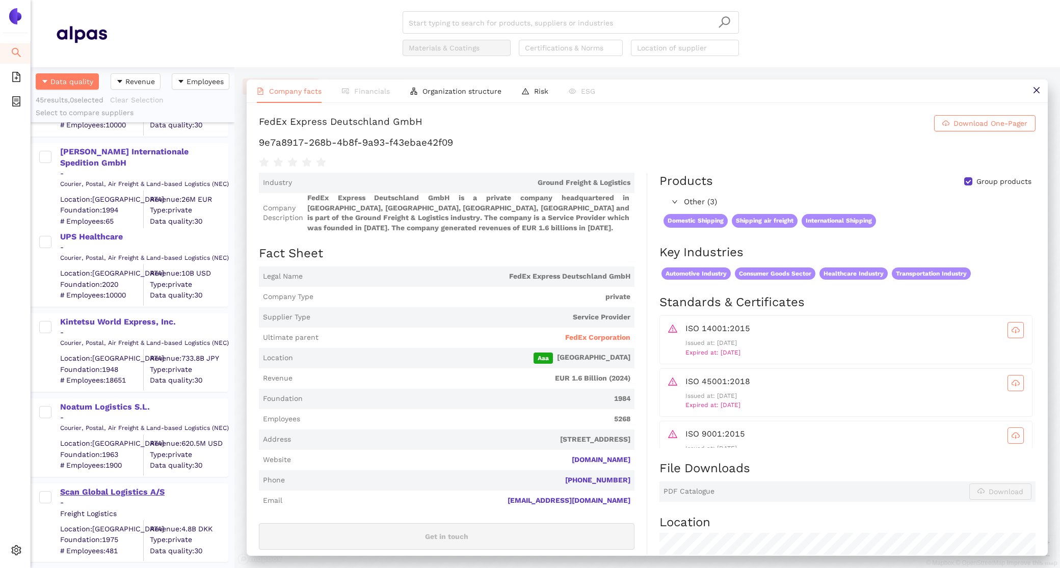
click at [87, 489] on div "Scan Global Logistics A/S" at bounding box center [143, 492] width 167 height 11
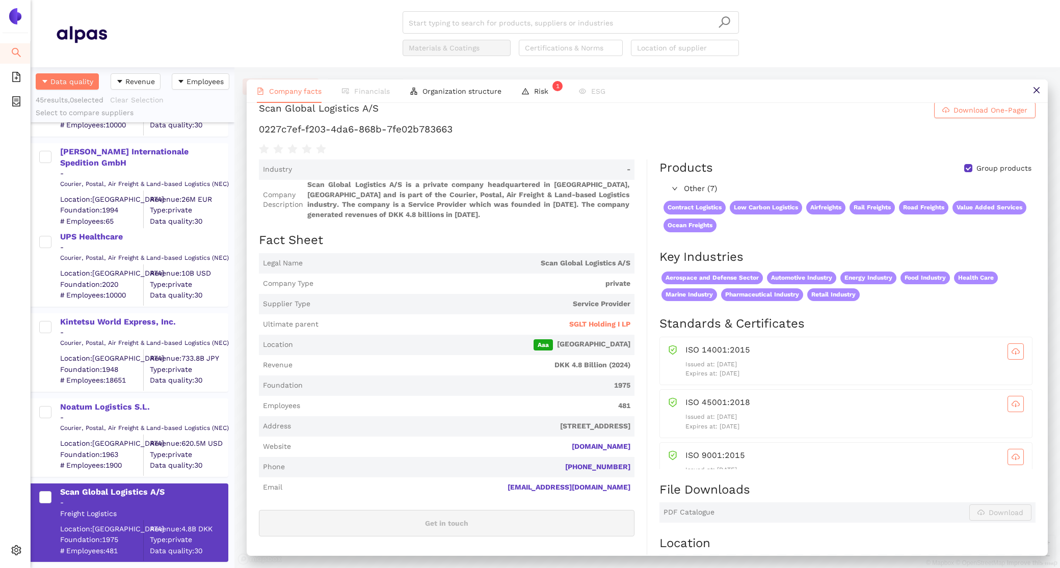
scroll to position [8, 0]
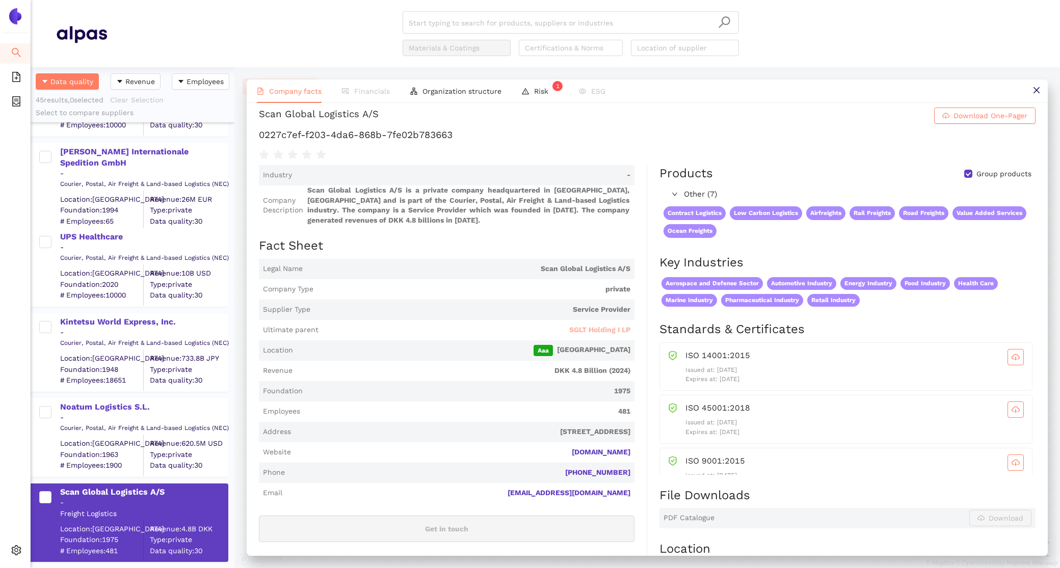
click at [621, 329] on span "SGLT Holding I LP" at bounding box center [599, 330] width 61 height 10
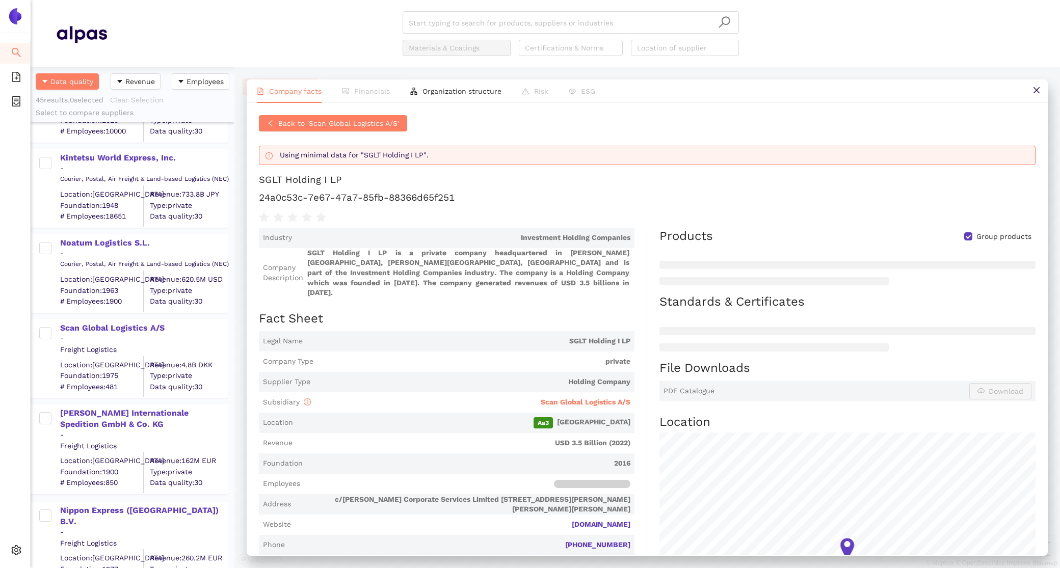
scroll to position [1374, 0]
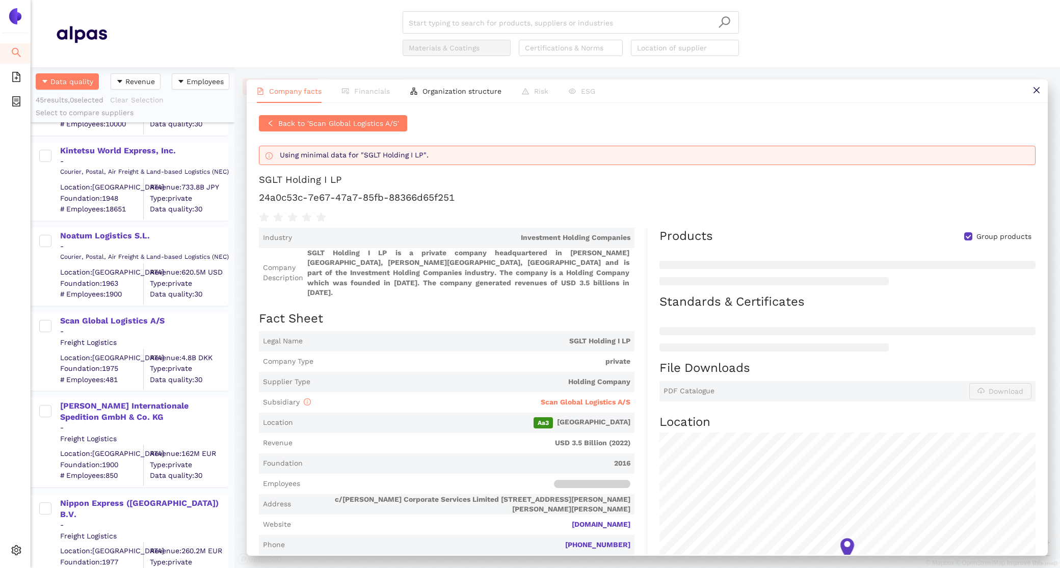
click at [115, 423] on div "-" at bounding box center [143, 428] width 167 height 10
click at [100, 404] on div "[PERSON_NAME] Internationale Spedition GmbH & Co. KG" at bounding box center [143, 412] width 167 height 23
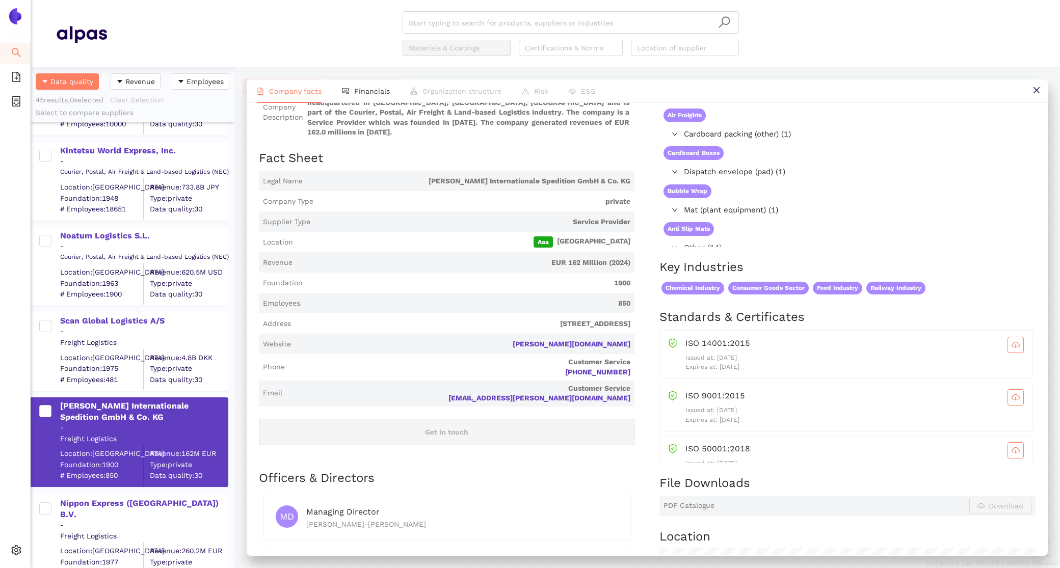
scroll to position [107, 0]
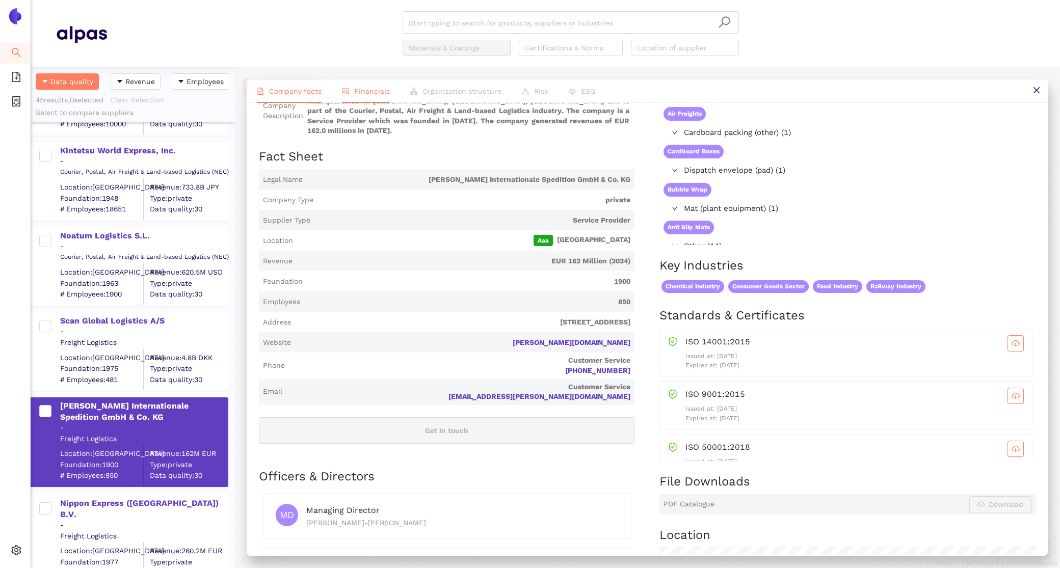
click at [376, 90] on span "Financials" at bounding box center [372, 91] width 36 height 8
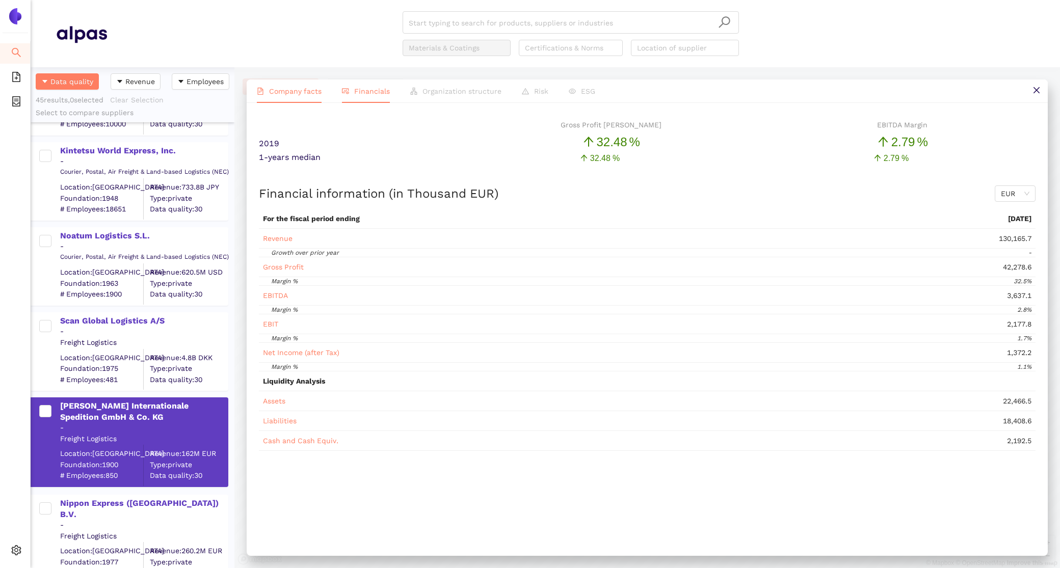
click at [293, 90] on span "Company facts" at bounding box center [295, 91] width 52 height 8
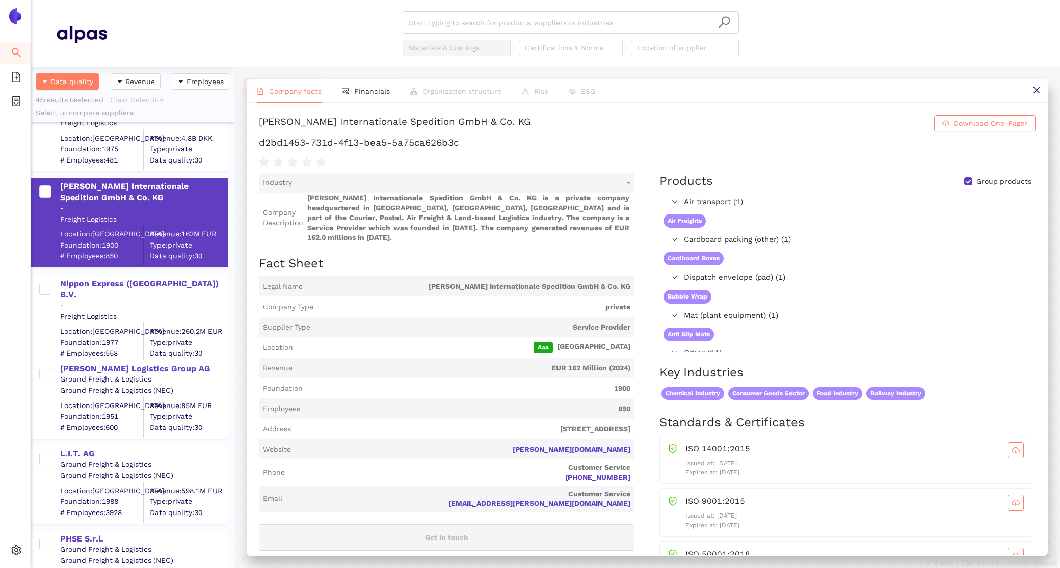
scroll to position [1591, 0]
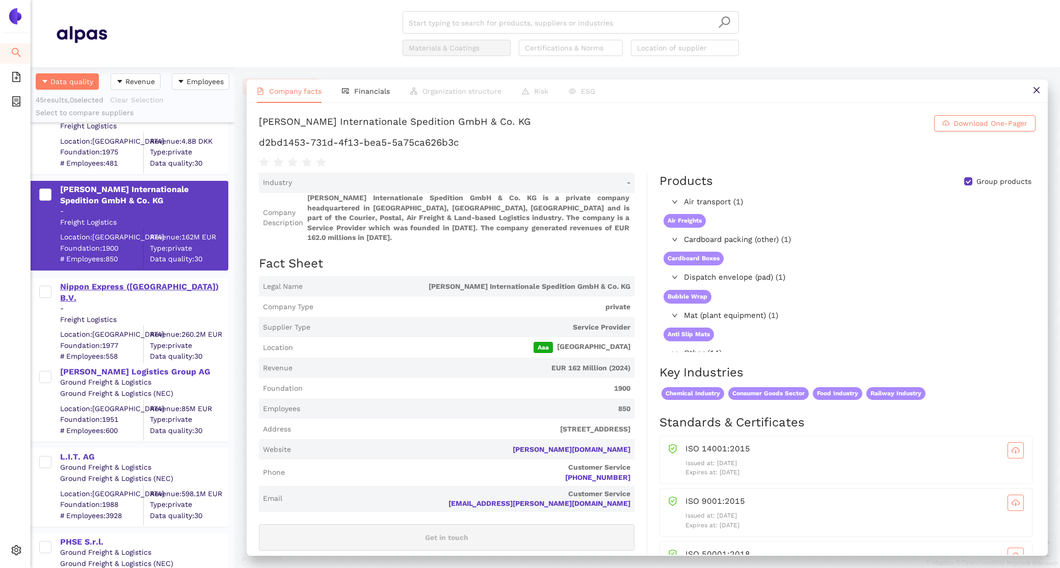
click at [132, 285] on div "Nippon Express ([GEOGRAPHIC_DATA]) B.V." at bounding box center [143, 292] width 167 height 23
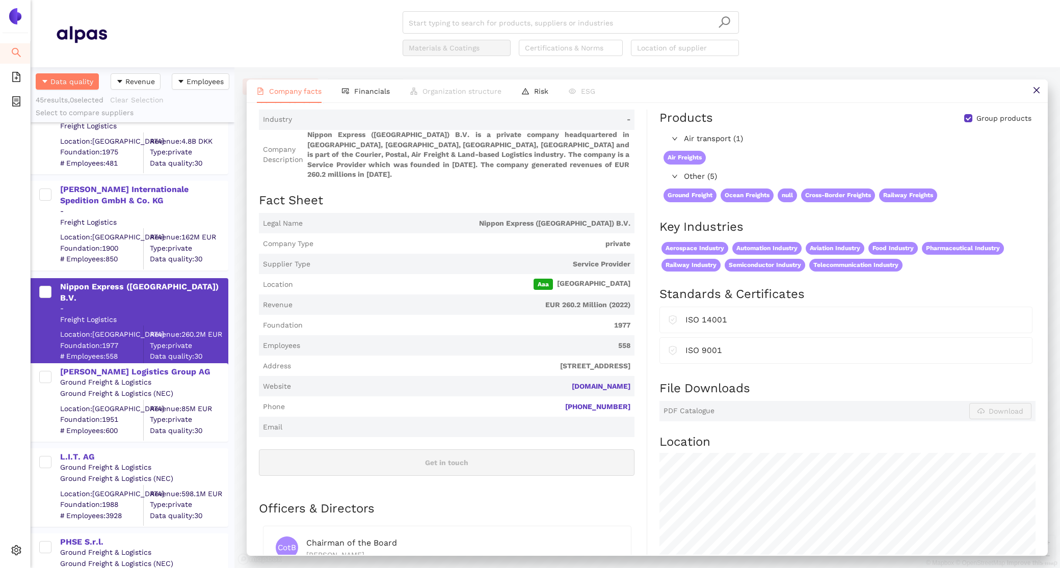
scroll to position [0, 0]
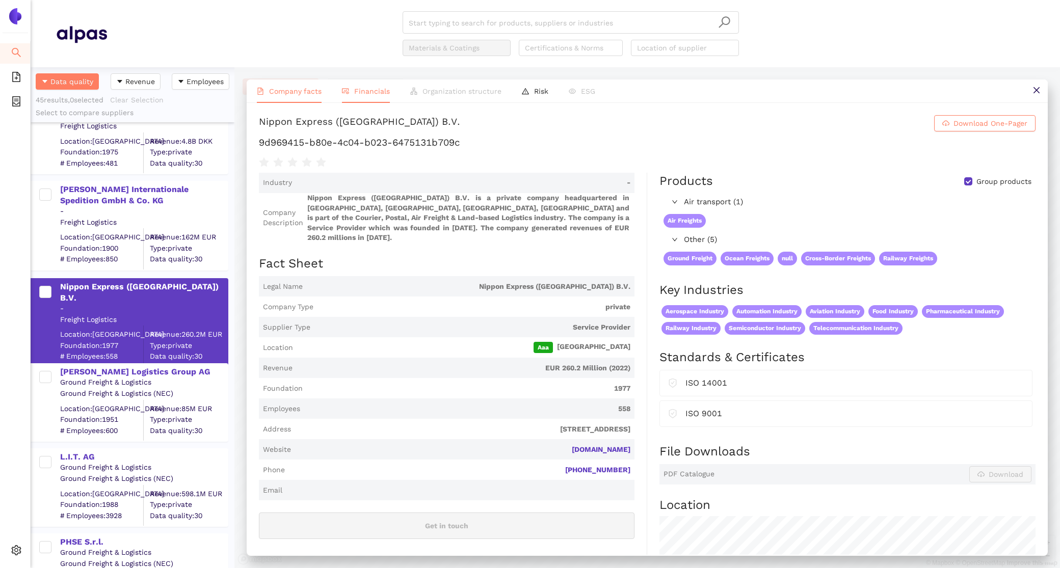
click at [356, 93] on span "Financials" at bounding box center [372, 91] width 36 height 8
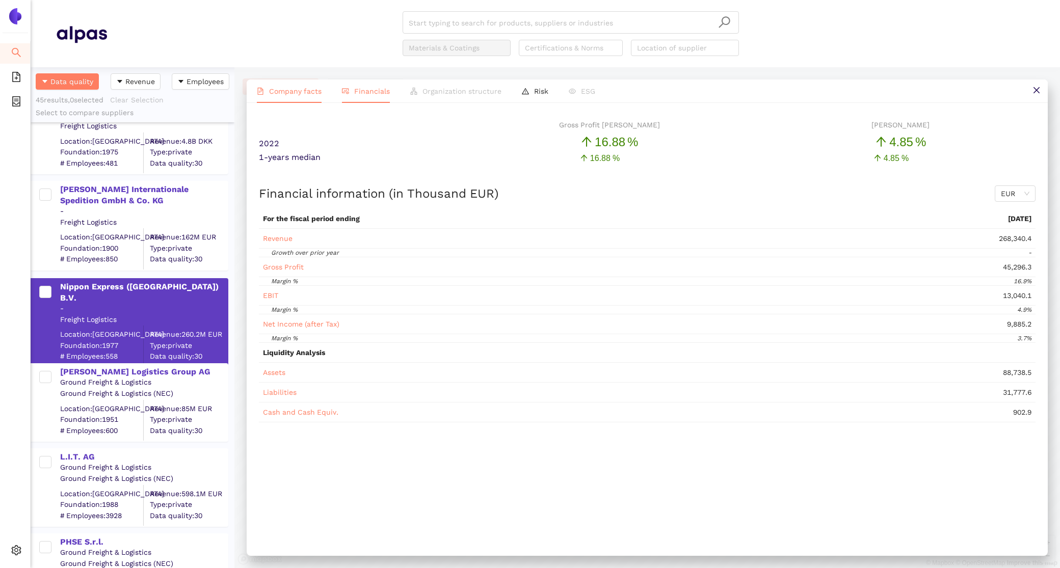
click at [296, 90] on span "Company facts" at bounding box center [295, 91] width 52 height 8
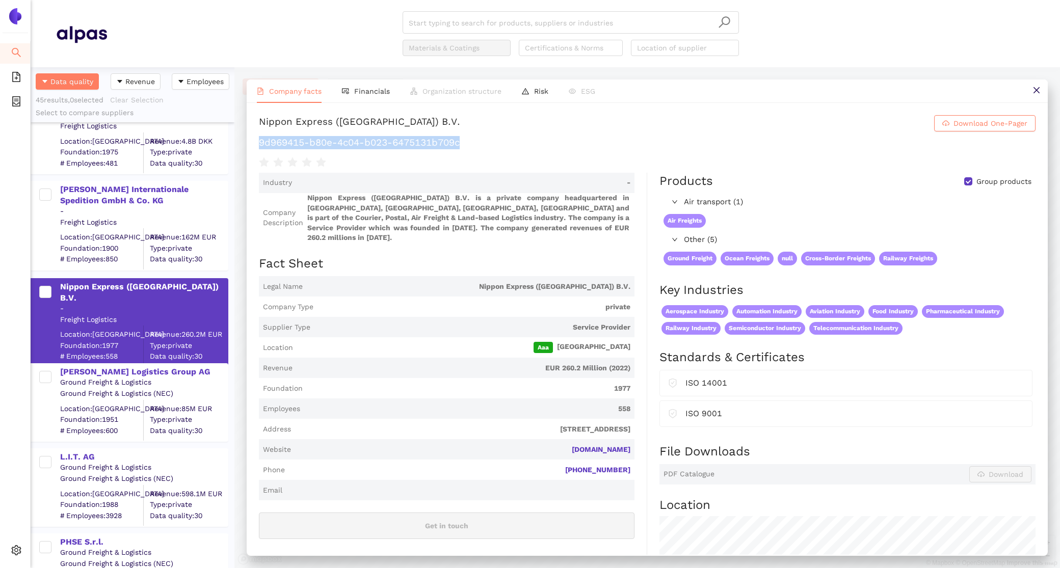
drag, startPoint x: 474, startPoint y: 144, endPoint x: 258, endPoint y: 143, distance: 216.1
click at [259, 144] on h1 "9d969415-b80e-4c04-b023-6475131b709c" at bounding box center [647, 142] width 777 height 13
copy h1 "9d969415-b80e-4c04-b023-6475131b709c"
click at [89, 369] on div "Grieshaber Logistics Group AG" at bounding box center [143, 371] width 167 height 11
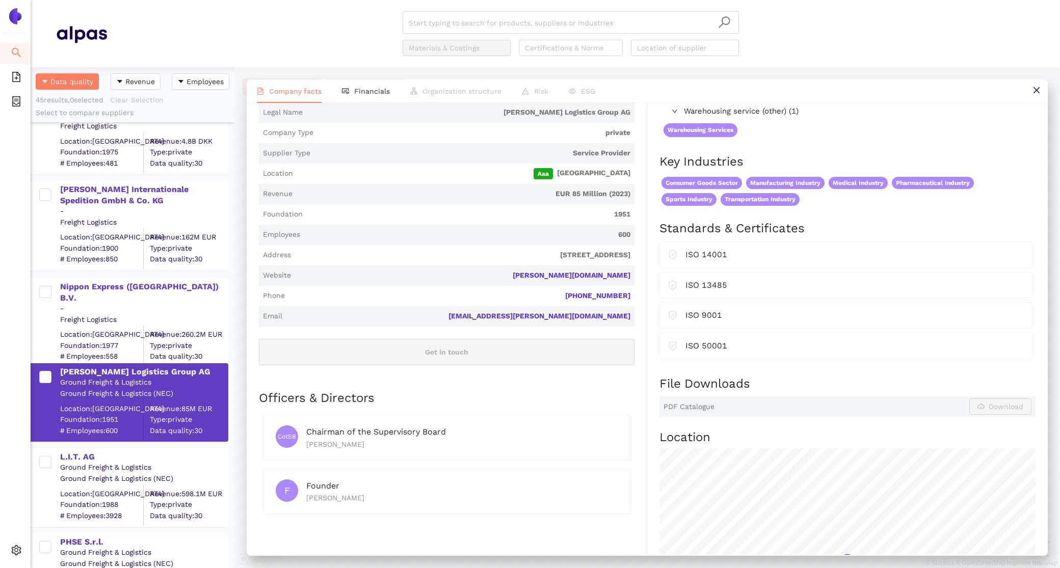
scroll to position [164, 0]
click at [352, 89] on li "Financials" at bounding box center [366, 90] width 68 height 23
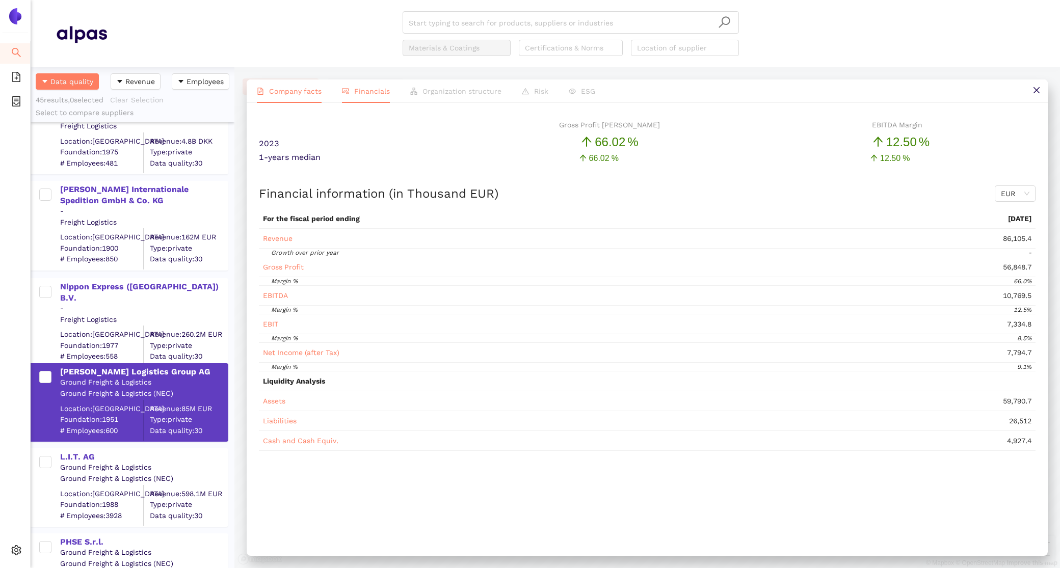
click at [297, 90] on span "Company facts" at bounding box center [295, 91] width 52 height 8
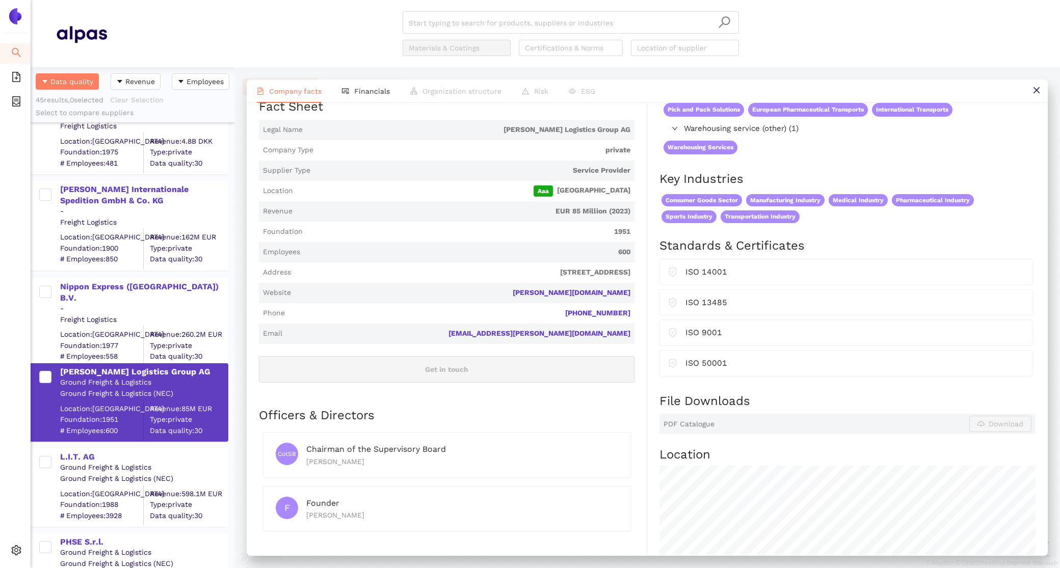
scroll to position [0, 0]
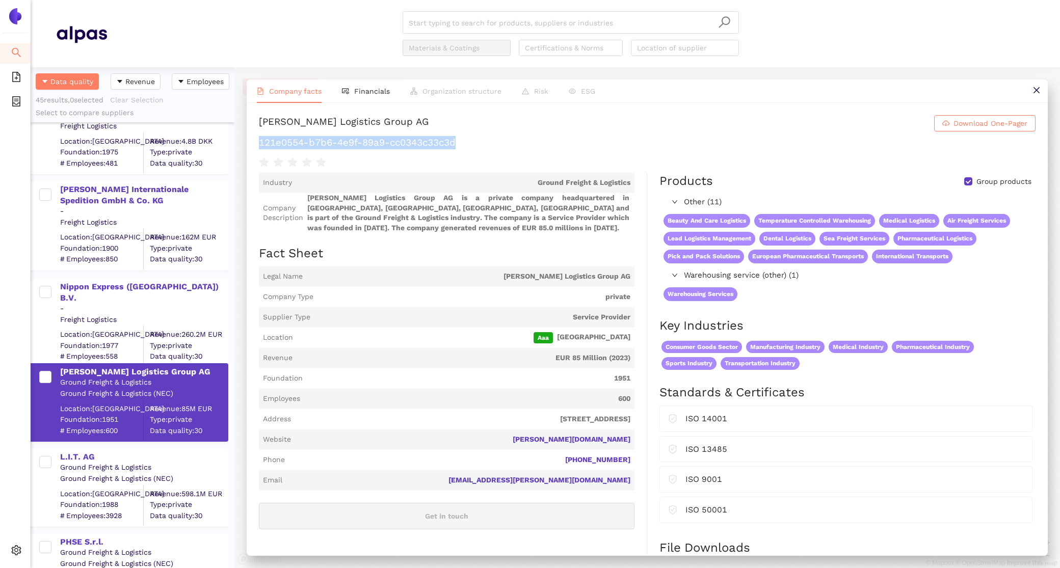
drag, startPoint x: 472, startPoint y: 146, endPoint x: 257, endPoint y: 144, distance: 215.1
click at [257, 144] on div "Grieshaber Logistics Group AG Download One-Pager 121e0554-b7b6-4e9f-89a9-cc0343…" at bounding box center [647, 329] width 801 height 452
copy h1 "121e0554-b7b6-4e9f-89a9-cc0343c33c3d"
click at [91, 450] on div "L.I.T. AG" at bounding box center [143, 455] width 167 height 13
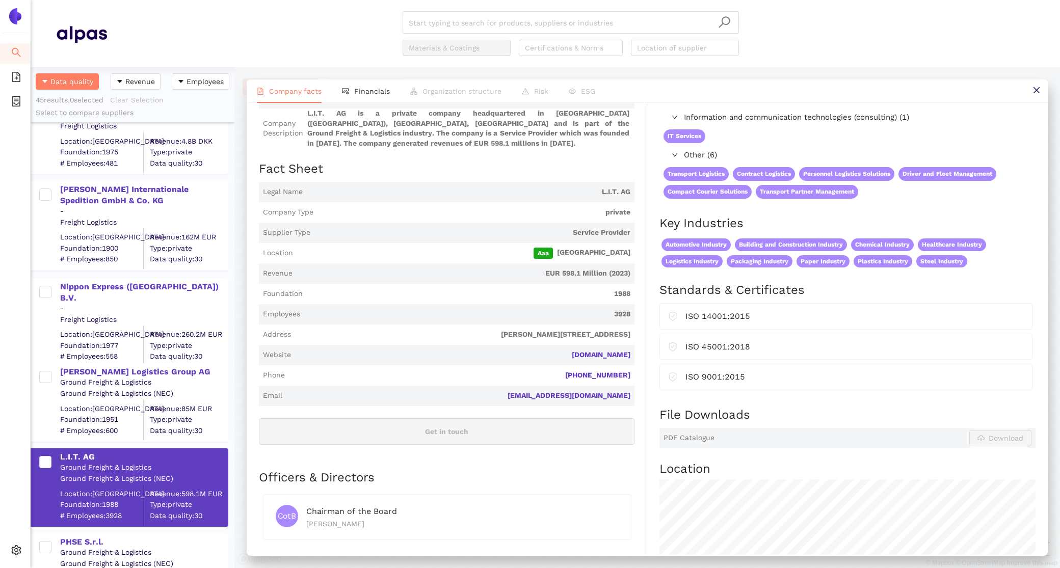
scroll to position [83, 0]
click at [369, 88] on span "Financials" at bounding box center [372, 91] width 36 height 8
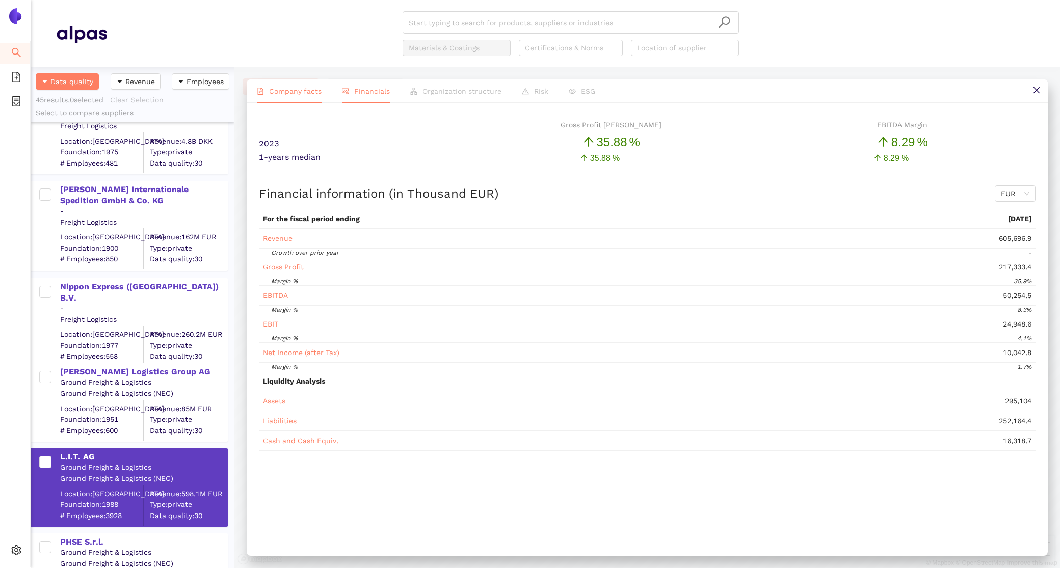
click at [284, 91] on span "Company facts" at bounding box center [295, 91] width 52 height 8
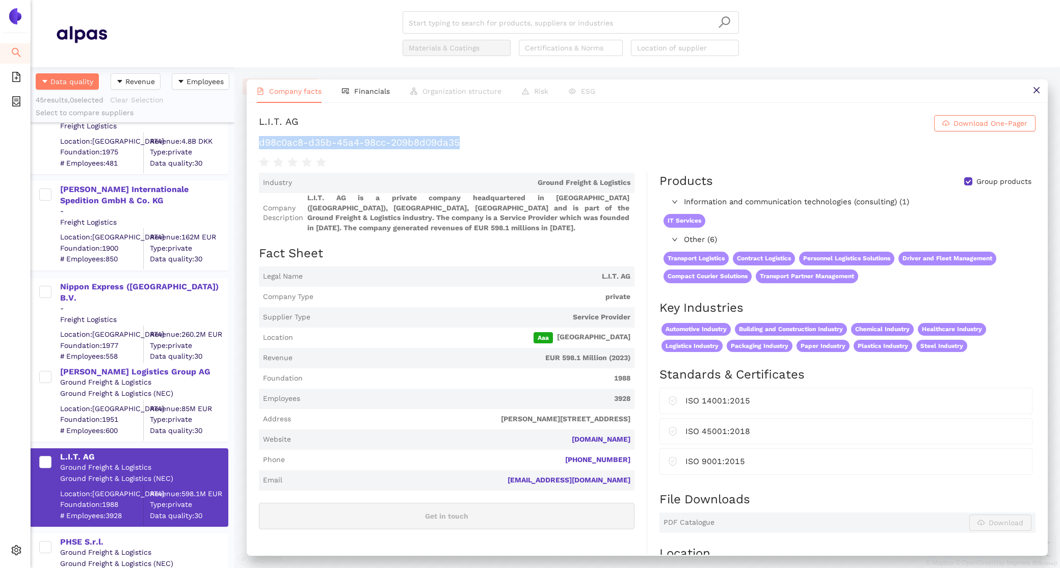
drag, startPoint x: 468, startPoint y: 143, endPoint x: 261, endPoint y: 144, distance: 207.4
click at [261, 144] on h1 "d98c0ac8-d35b-45a4-98cc-209b8d09da35" at bounding box center [647, 142] width 777 height 13
copy h1 "d98c0ac8-d35b-45a4-98cc-209b8d09da35"
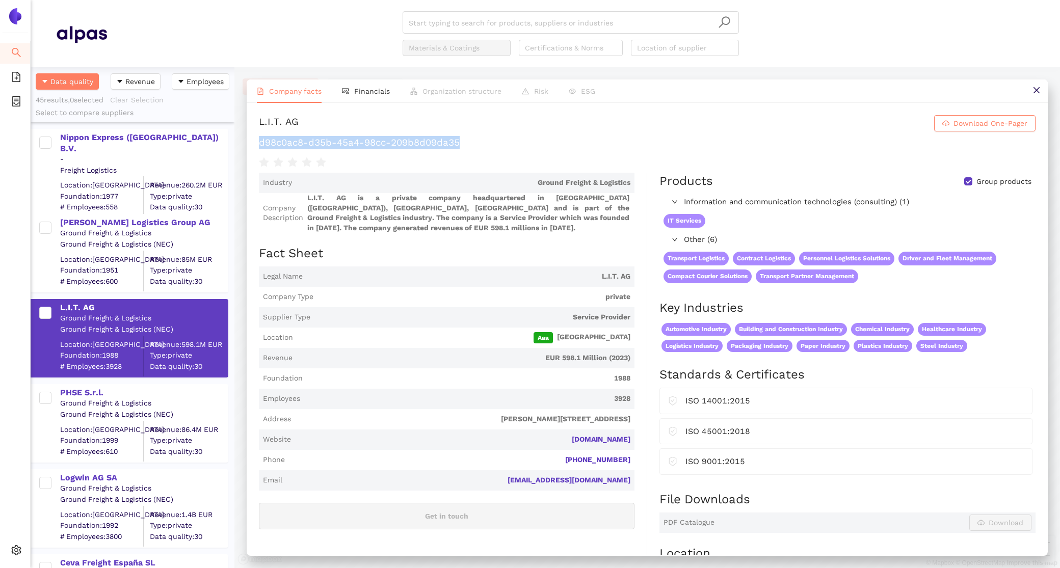
scroll to position [1758, 0]
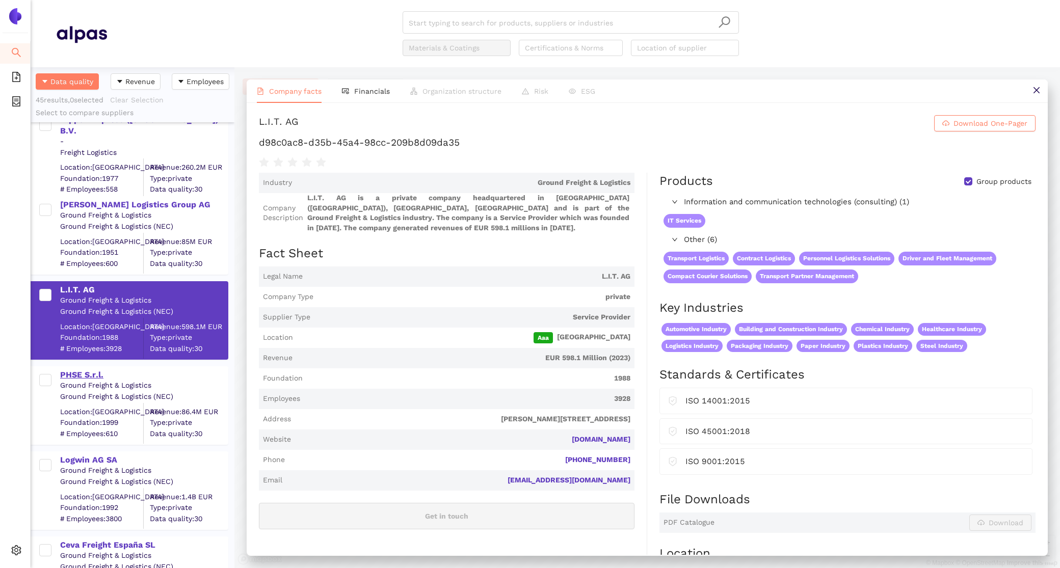
click at [82, 376] on div "PHSE S.r.l." at bounding box center [143, 374] width 167 height 11
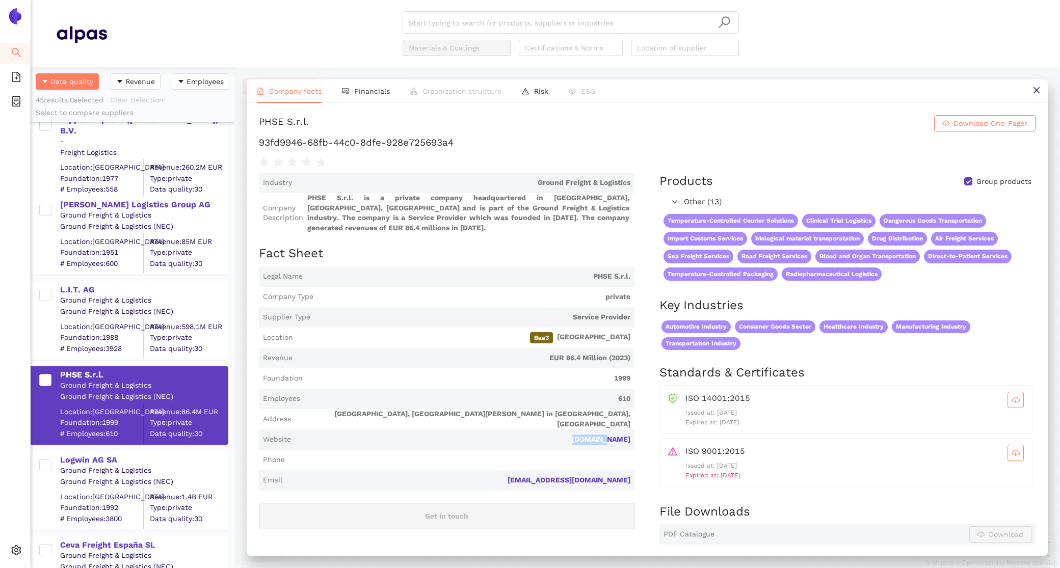
drag, startPoint x: 635, startPoint y: 428, endPoint x: 587, endPoint y: 428, distance: 48.4
click at [587, 428] on div "Industry Ground Freight & Logistics Company Description PHSE S.r.l. is a privat…" at bounding box center [453, 508] width 388 height 671
copy link "phse.com"
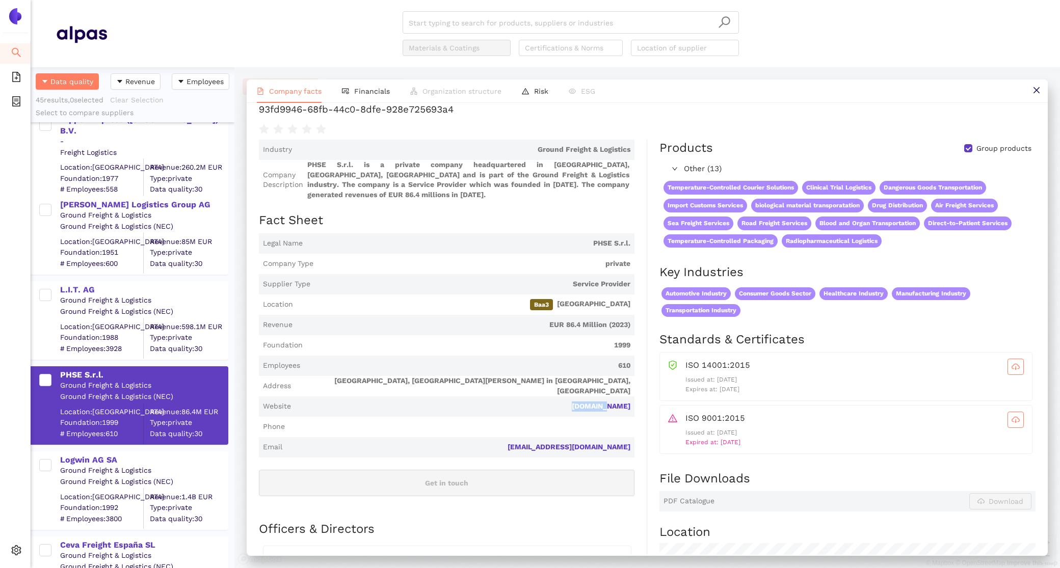
scroll to position [34, 0]
click at [361, 90] on span "Financials" at bounding box center [372, 91] width 36 height 8
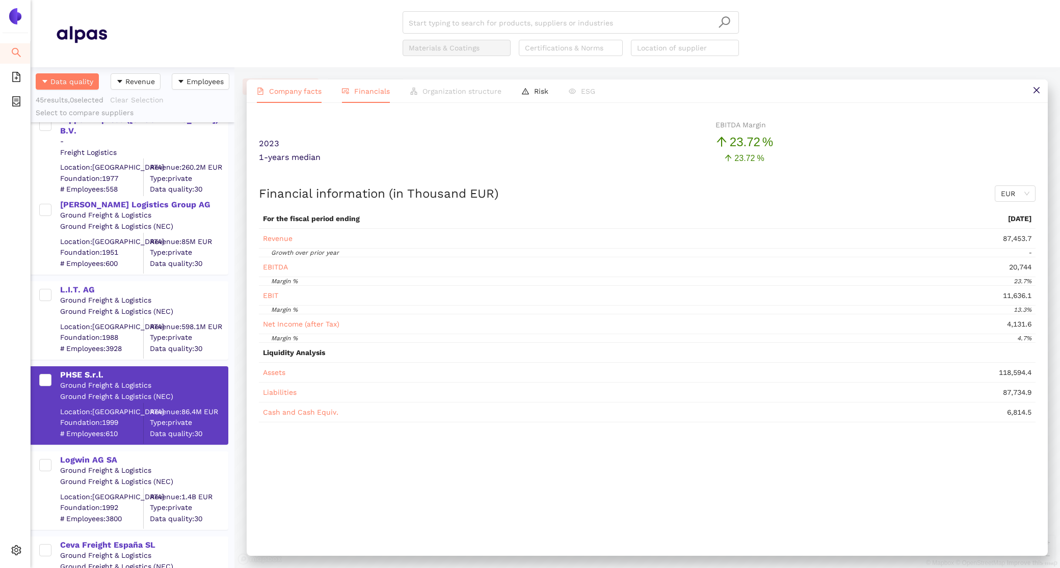
click at [305, 91] on span "Company facts" at bounding box center [295, 91] width 52 height 8
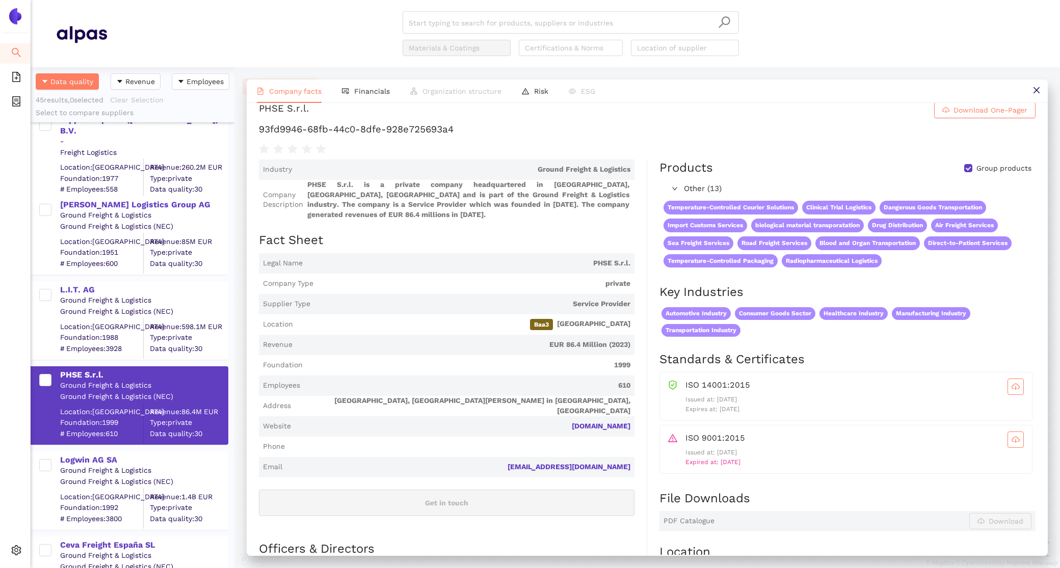
scroll to position [0, 0]
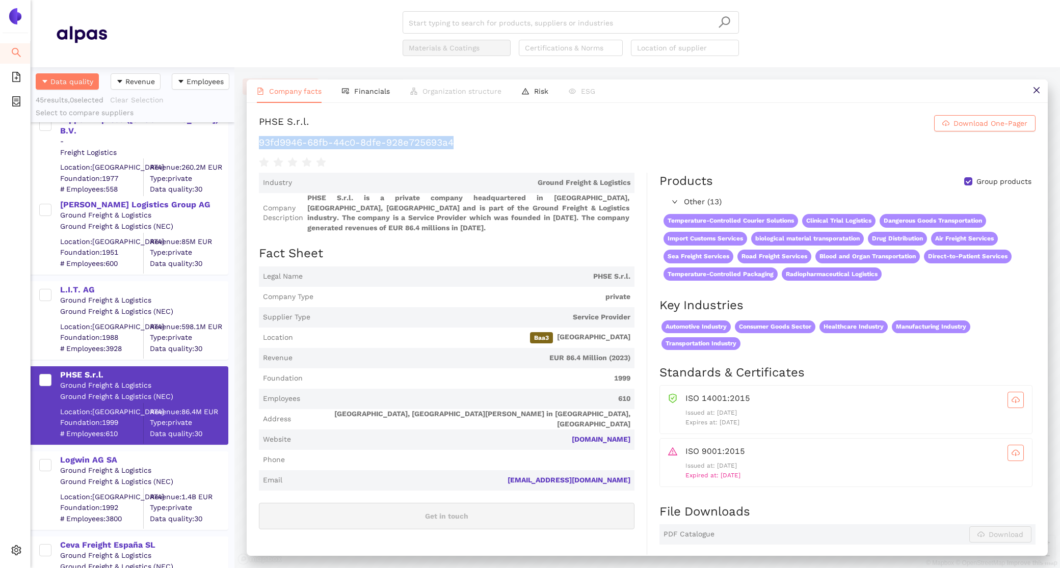
drag, startPoint x: 454, startPoint y: 138, endPoint x: 239, endPoint y: 142, distance: 215.1
click at [239, 142] on div "Company facts Financials Organization structure Risk ESG PHSE S.r.l. Download O…" at bounding box center [647, 317] width 826 height 501
copy h1 "93fd9946-68fb-44c0-8dfe-928e725693a4"
click at [92, 459] on div "Logwin AG SA" at bounding box center [143, 460] width 167 height 11
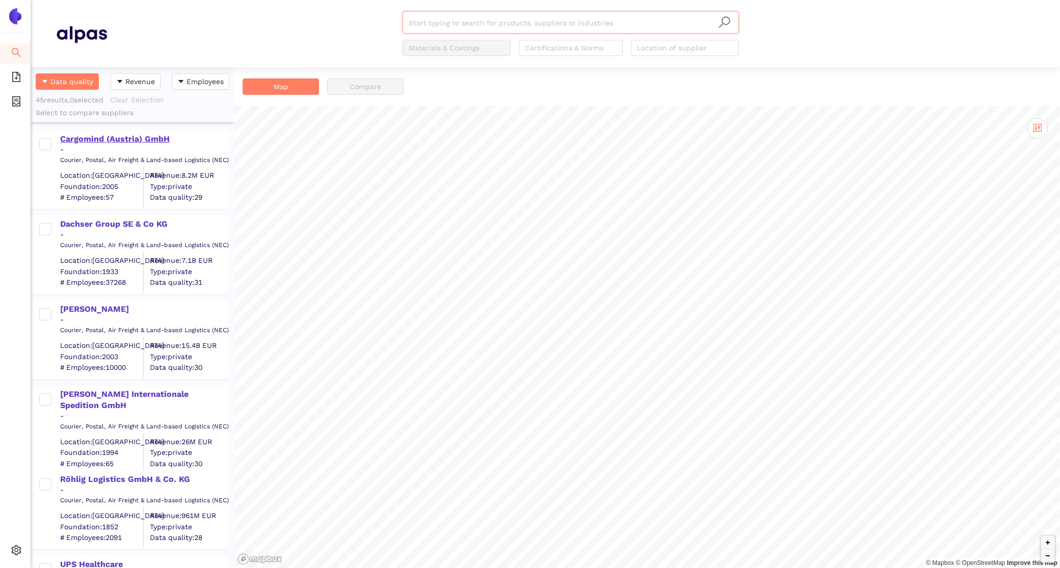
scroll to position [501, 204]
click at [149, 135] on div "Cargomind (Austria) GmbH" at bounding box center [143, 139] width 167 height 11
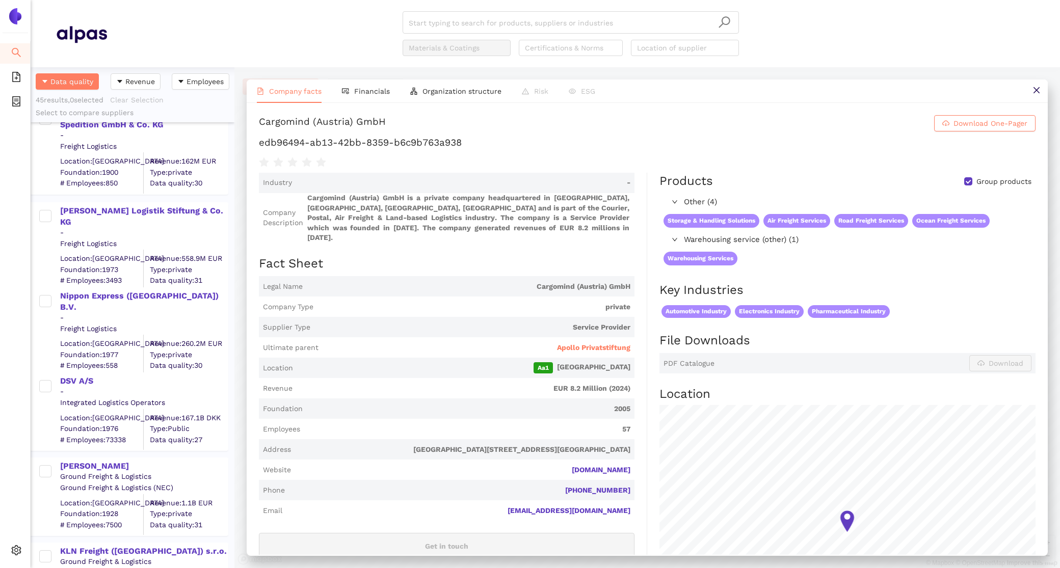
scroll to position [1548, 0]
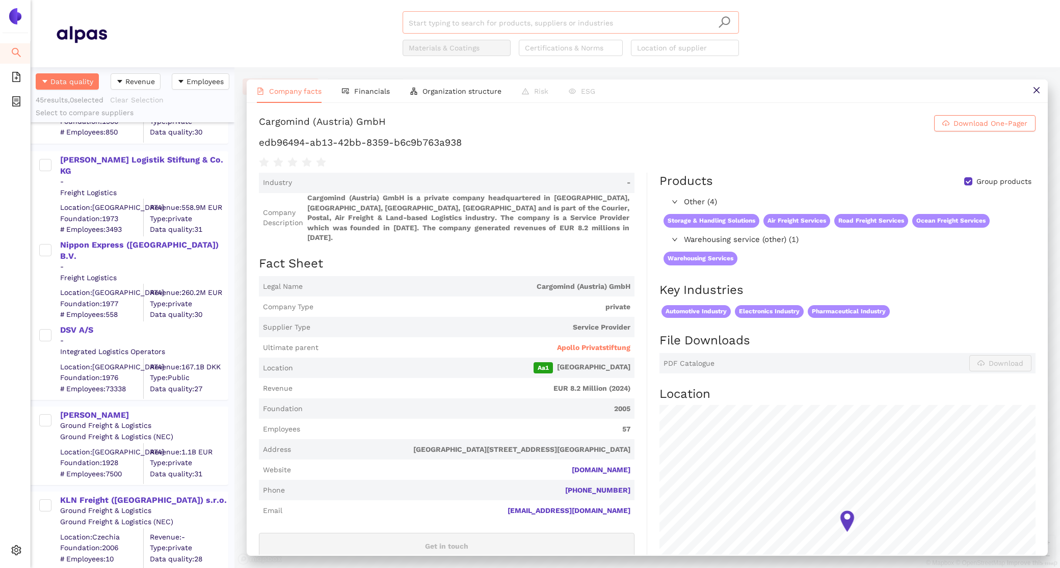
click at [486, 25] on input "search" at bounding box center [571, 23] width 324 height 22
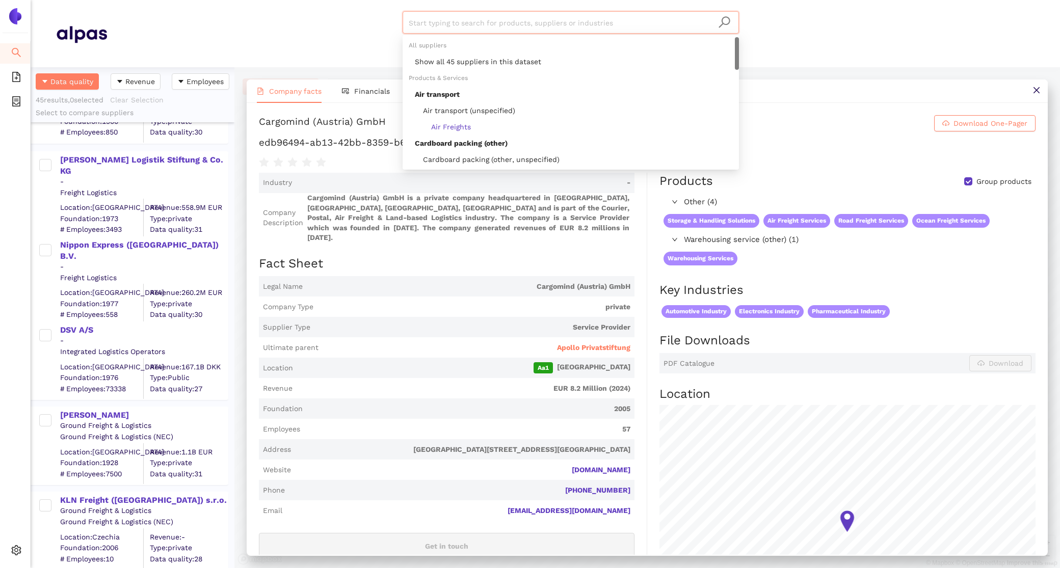
paste input "Biocair [GEOGRAPHIC_DATA] N.V."
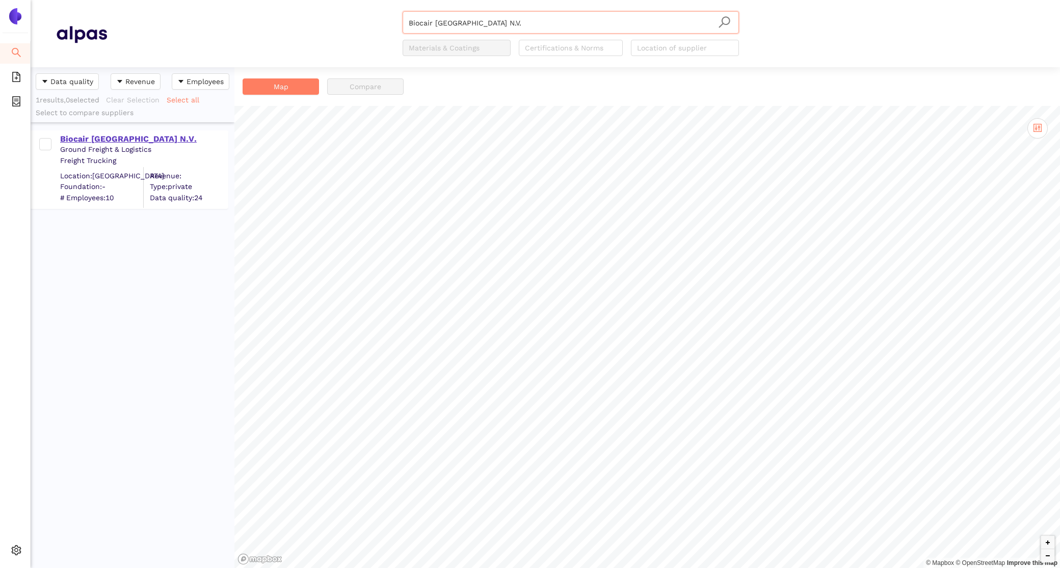
click at [107, 141] on div "Biocair [GEOGRAPHIC_DATA] N.V." at bounding box center [143, 139] width 167 height 11
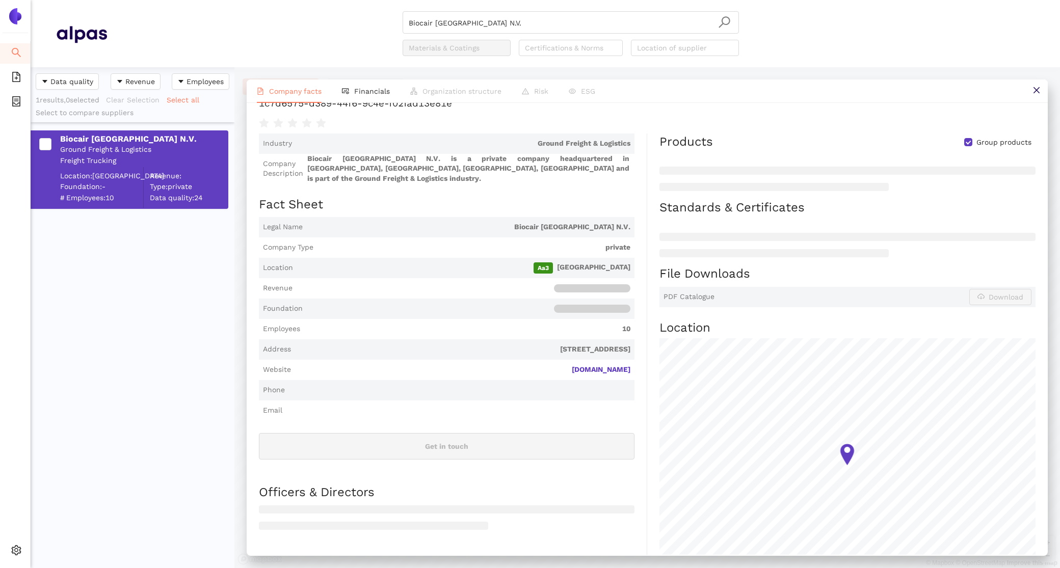
scroll to position [51, 0]
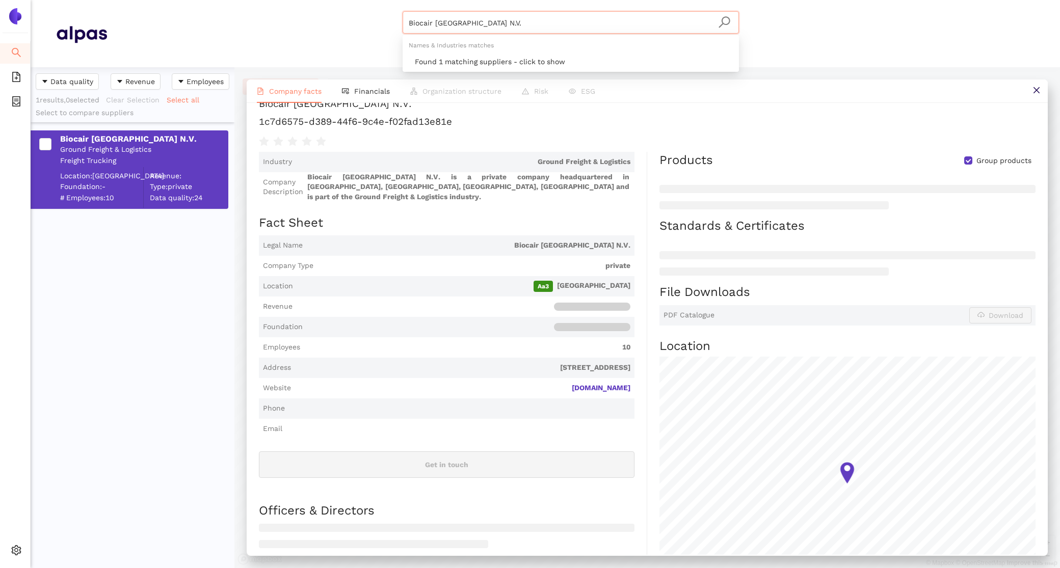
drag, startPoint x: 497, startPoint y: 21, endPoint x: 320, endPoint y: 1, distance: 178.5
click at [320, 1] on header "Biocair [GEOGRAPHIC_DATA] N.V. Materials & Coatings Certifications & Norms Loca…" at bounding box center [545, 33] width 1029 height 67
paste input "Ceva Freight España SL"
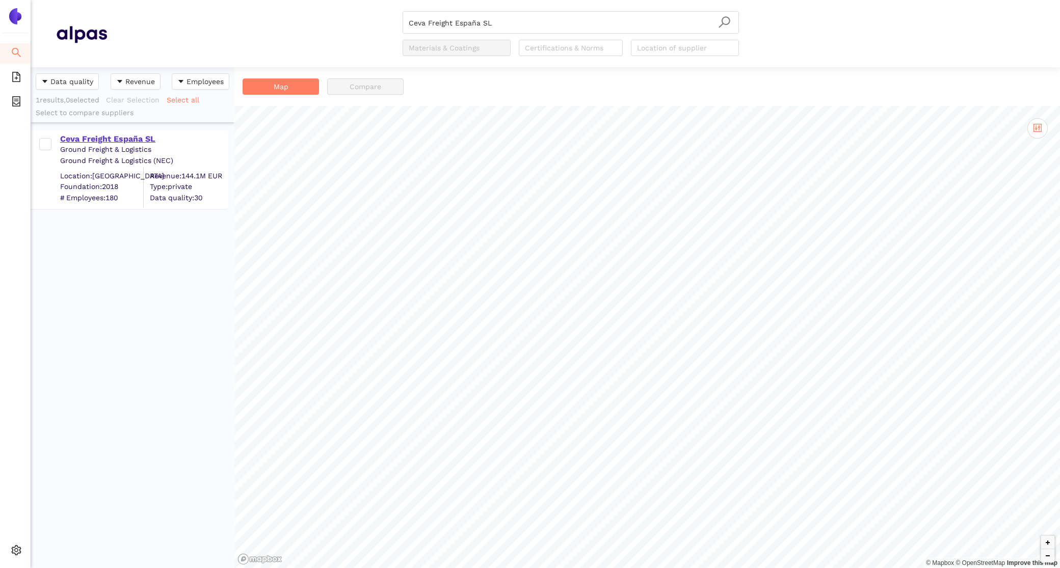
click at [116, 135] on div "Ceva Freight España SL" at bounding box center [143, 139] width 167 height 11
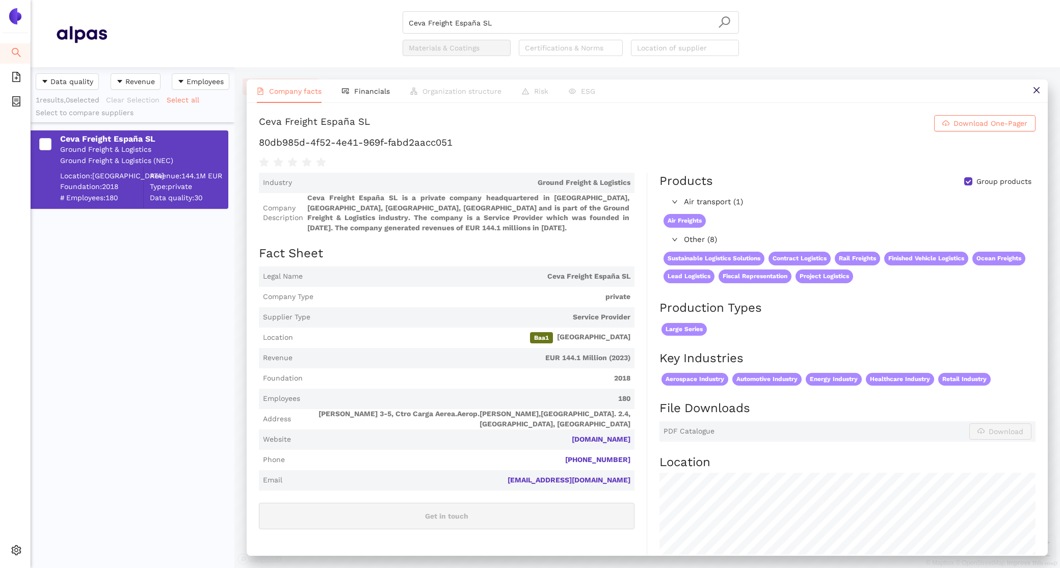
scroll to position [176, 0]
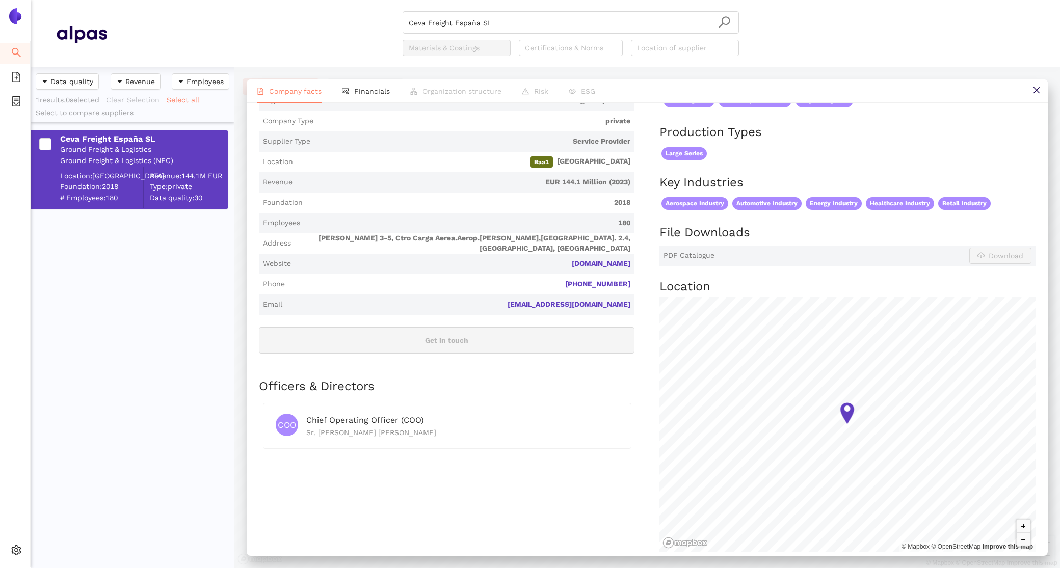
drag, startPoint x: 637, startPoint y: 263, endPoint x: 563, endPoint y: 262, distance: 73.9
click at [563, 262] on div "Industry Ground Freight & Logistics Company Description Ceva Freight España SL …" at bounding box center [453, 280] width 388 height 567
copy link "[DOMAIN_NAME]"
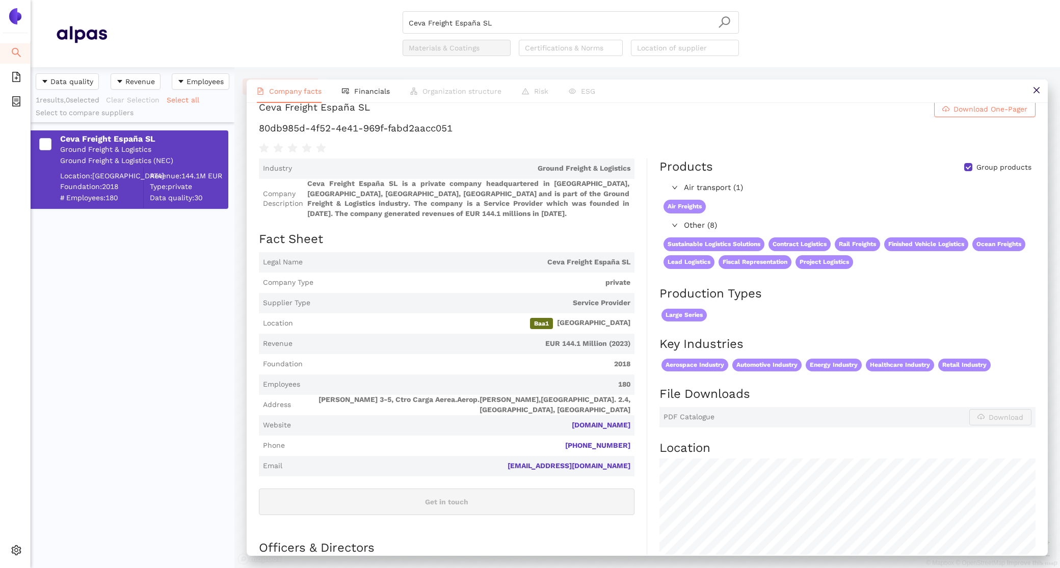
scroll to position [0, 0]
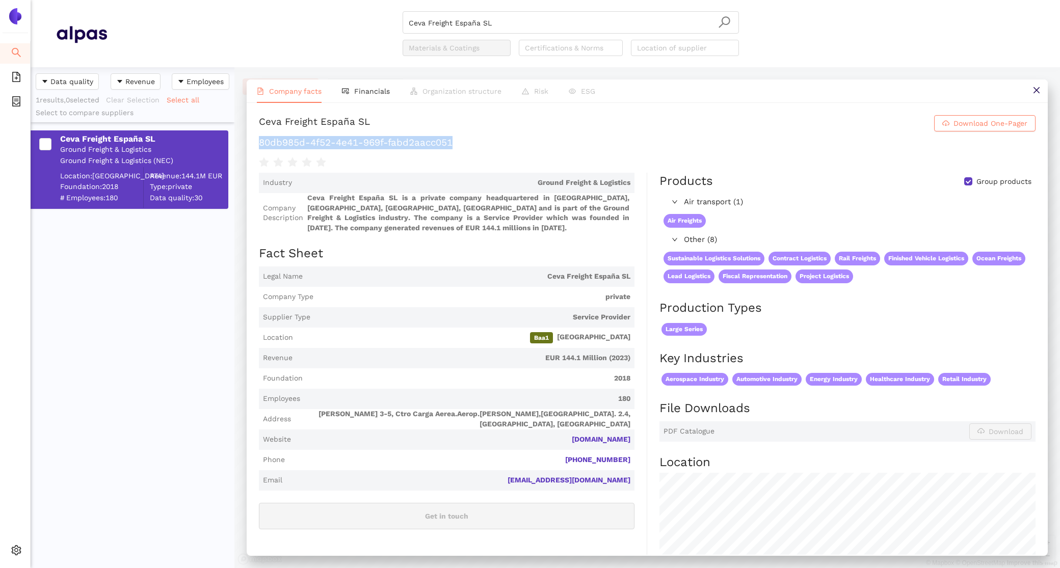
drag, startPoint x: 466, startPoint y: 147, endPoint x: 255, endPoint y: 147, distance: 211.5
click at [255, 147] on div "Ceva Freight [GEOGRAPHIC_DATA] SL Download One-Pager 80db985d-4f52-4e41-969f-fa…" at bounding box center [647, 329] width 801 height 452
copy h1 "80db985d-4f52-4e41-969f-fabd2aacc051"
drag, startPoint x: 546, startPoint y: 28, endPoint x: 341, endPoint y: 20, distance: 205.0
click at [344, 20] on div "Ceva Freight España SL Materials & Coatings Certifications & Norms Location of …" at bounding box center [570, 33] width 927 height 45
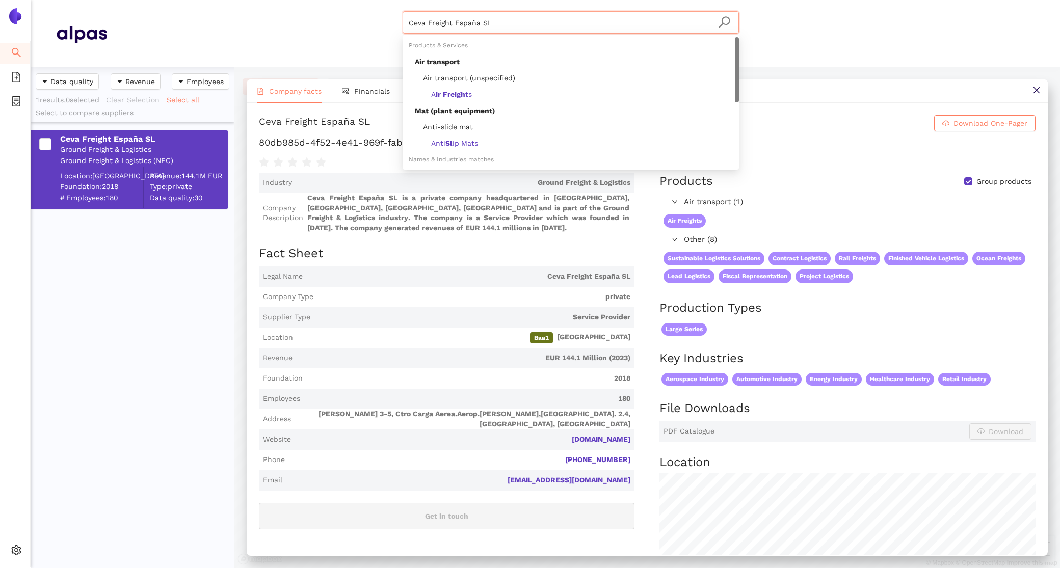
paste input "DSV ROAD D.O.O.[GEOGRAPHIC_DATA]"
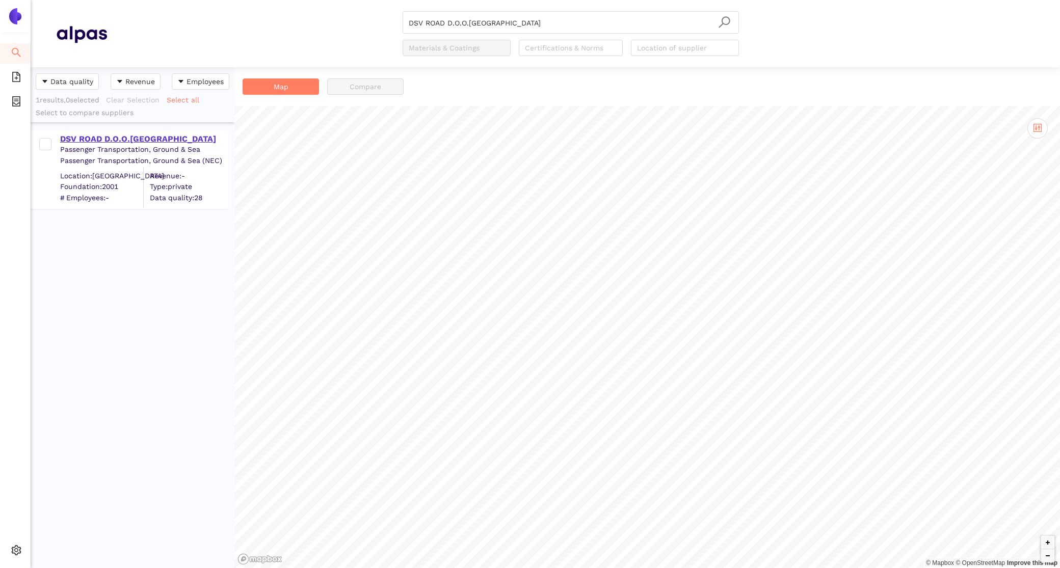
click at [91, 142] on div "DSV ROAD D.O.O.[GEOGRAPHIC_DATA]" at bounding box center [143, 139] width 167 height 11
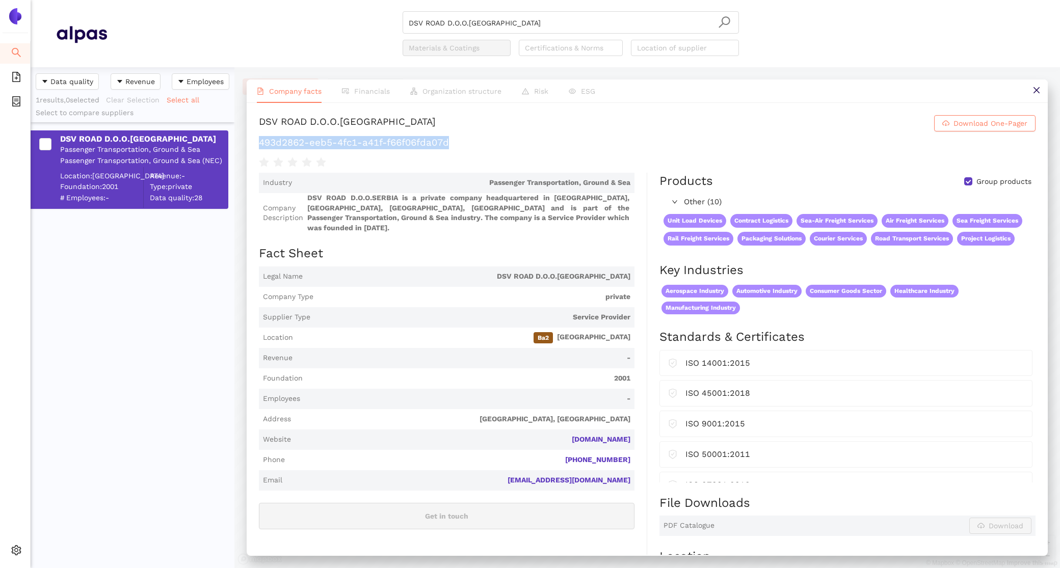
drag, startPoint x: 470, startPoint y: 144, endPoint x: 256, endPoint y: 143, distance: 214.0
click at [256, 143] on div "DSV ROAD D.O.O.[GEOGRAPHIC_DATA] Download One-Pager 493d2862-eeb5-4fc1-a41f-f66…" at bounding box center [647, 329] width 801 height 452
copy h1 "493d2862-eeb5-4fc1-a41f-f66f06fda07d"
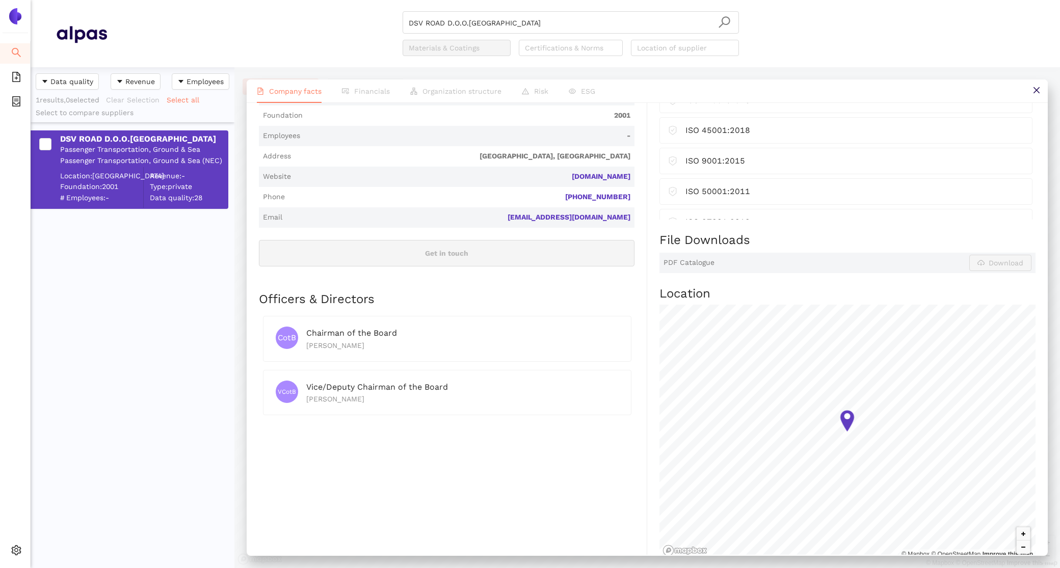
scroll to position [300, 0]
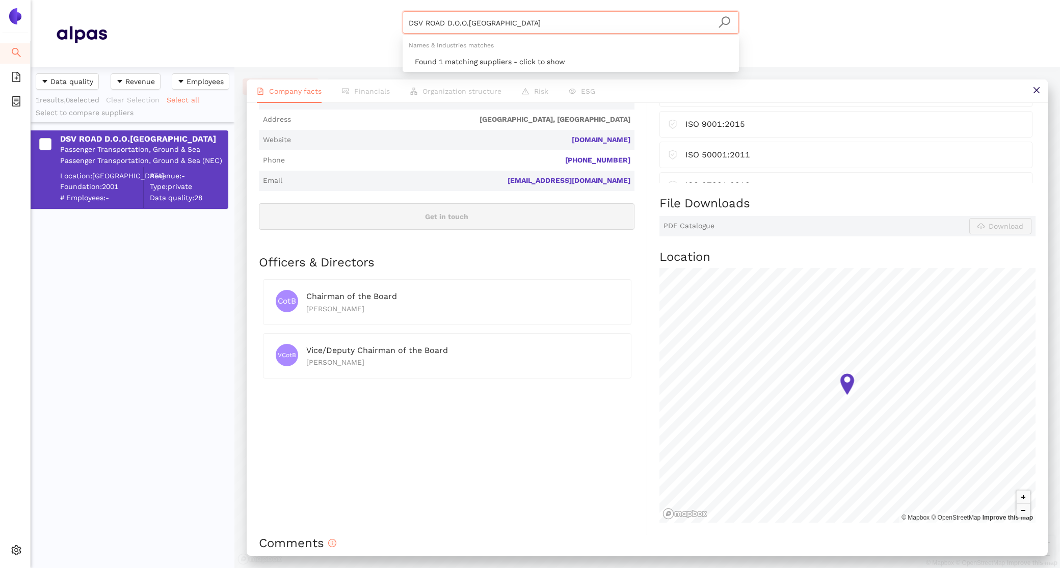
drag, startPoint x: 528, startPoint y: 20, endPoint x: 267, endPoint y: -12, distance: 263.4
click at [267, 0] on html "Search eSourcing Templates eSourcing Projects Settings DSV ROAD D.O.O.SERBIA Ma…" at bounding box center [530, 284] width 1060 height 568
paste input "Emo Trans Poland Sp. z o. o."
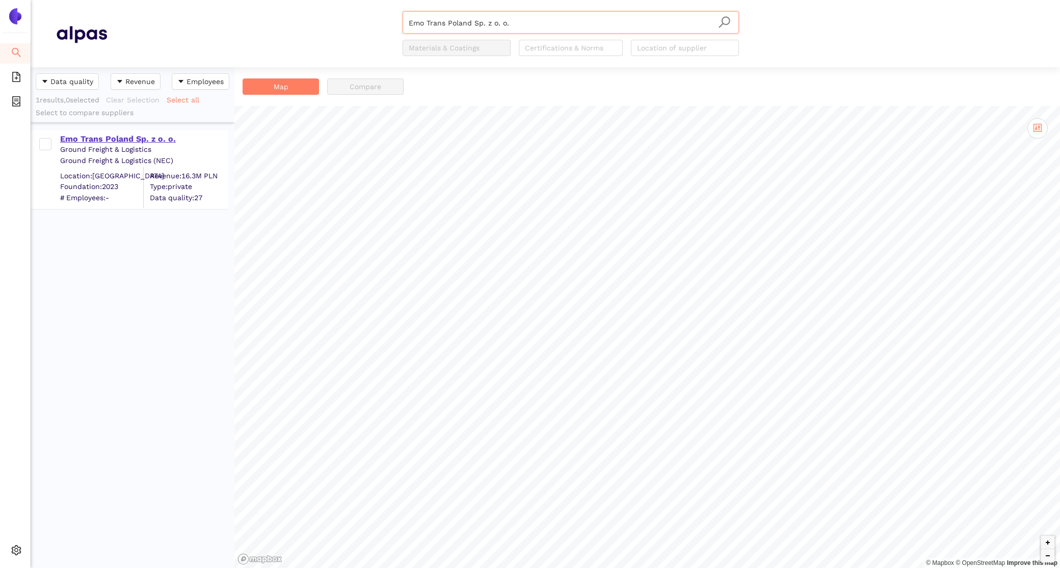
click at [81, 144] on div "Emo Trans Poland Sp. z o. o." at bounding box center [143, 139] width 167 height 11
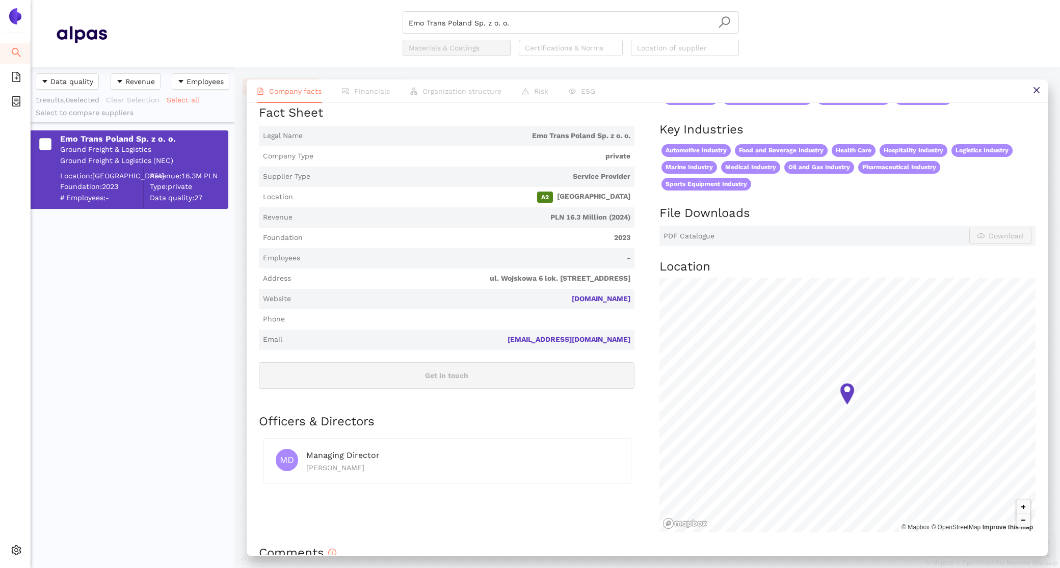
scroll to position [146, 0]
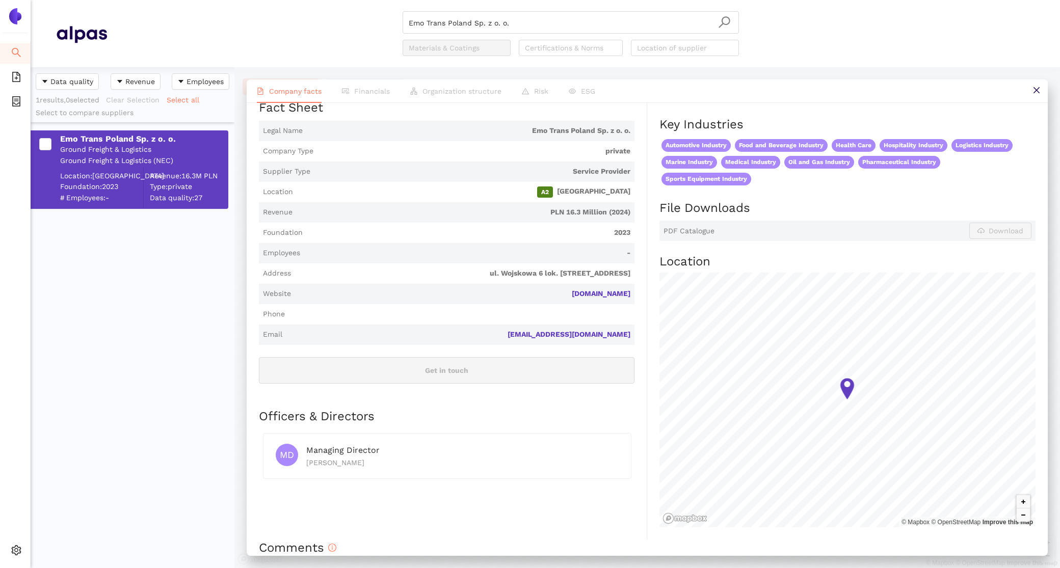
drag, startPoint x: 636, startPoint y: 294, endPoint x: 542, endPoint y: 292, distance: 94.3
click at [542, 294] on div "Industry Ground Freight & Logistics Company Description Emo Trans Poland Sp. z …" at bounding box center [453, 283] width 388 height 513
copy link "[DOMAIN_NAME]"
drag, startPoint x: 518, startPoint y: 31, endPoint x: 310, endPoint y: -4, distance: 211.4
click at [310, 0] on html "Search eSourcing Templates eSourcing Projects Settings Emo Trans [GEOGRAPHIC_DA…" at bounding box center [530, 284] width 1060 height 568
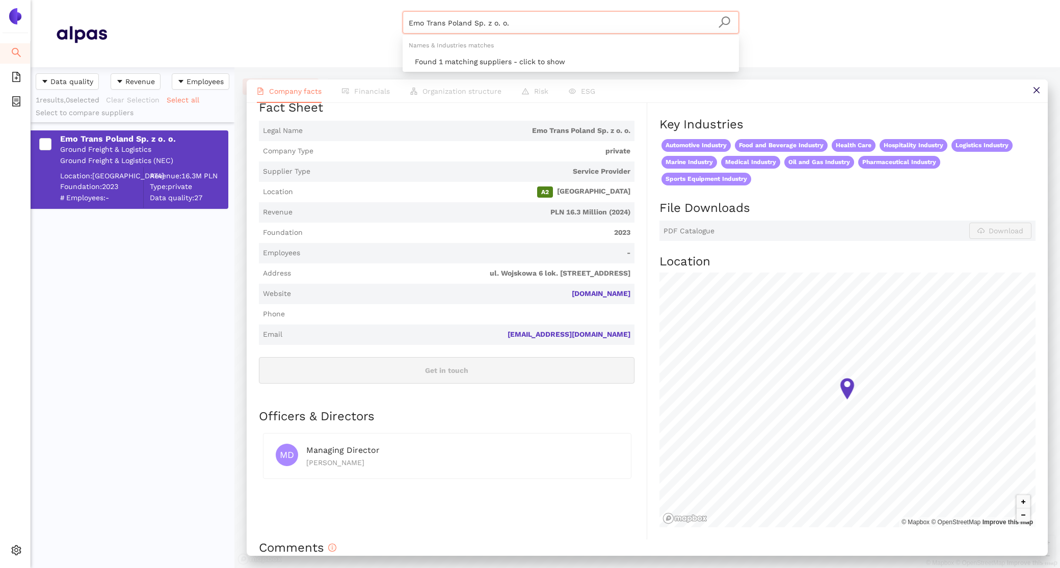
paste input "[PERSON_NAME] Logistik Stiftung & Co. KG"
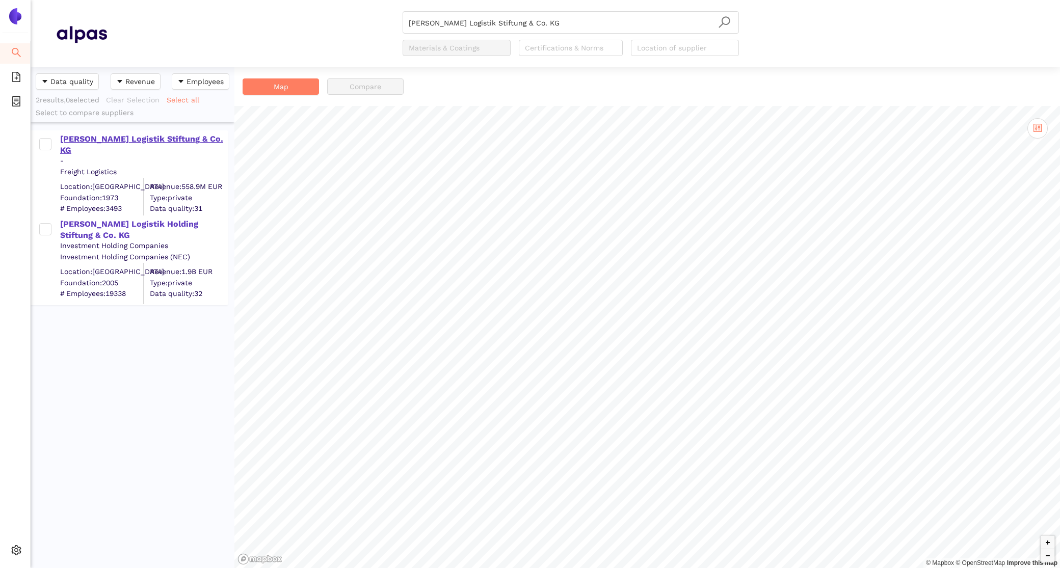
click at [121, 137] on div "[PERSON_NAME] Logistik Stiftung & Co. KG" at bounding box center [143, 145] width 167 height 23
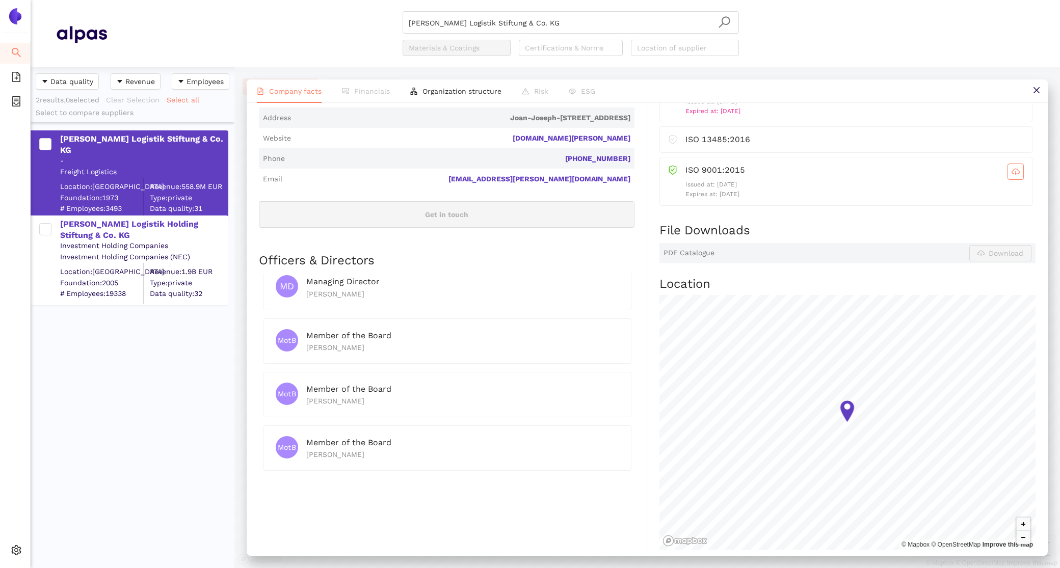
scroll to position [123, 0]
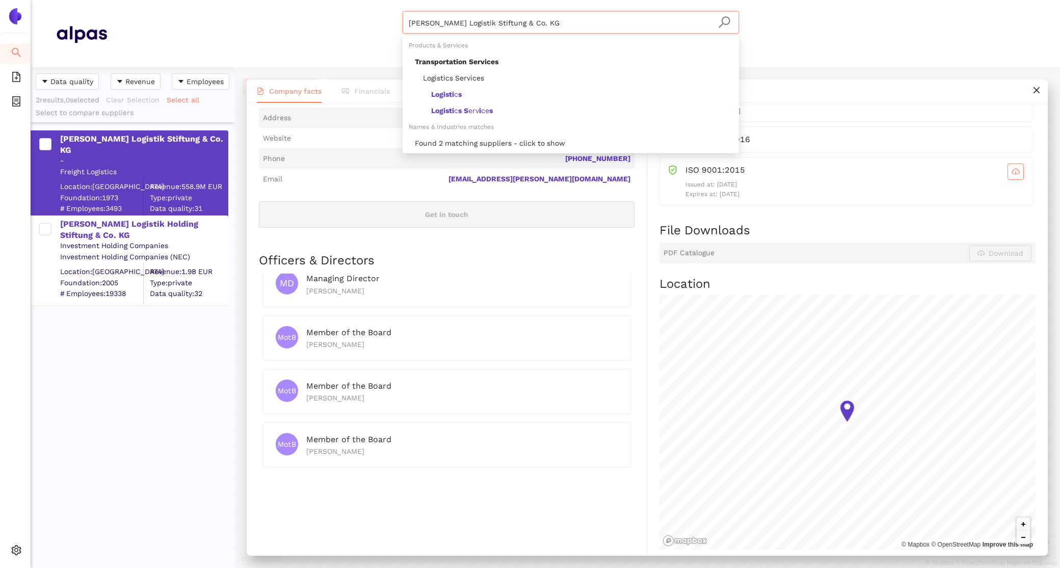
drag, startPoint x: 535, startPoint y: 23, endPoint x: 321, endPoint y: 12, distance: 214.3
click at [338, 12] on div "FIEGE Logistik Stiftung & Co. KG Materials & Coatings Certifications & Norms Lo…" at bounding box center [570, 33] width 927 height 45
paste input "RIEDRICH ZUFALL GMBH & CO.KG INTERNATIONALE SPEDITION"
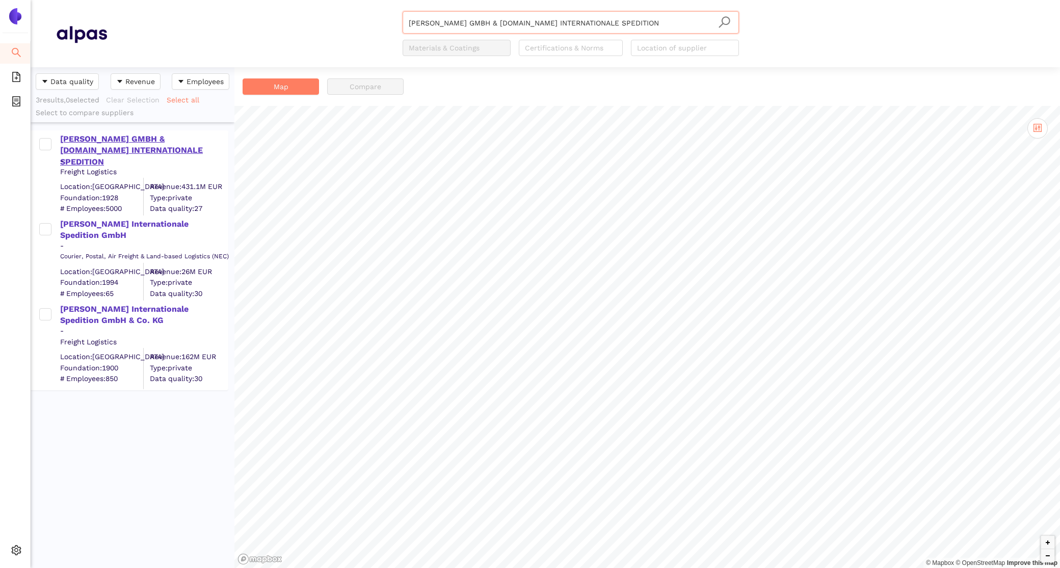
click at [108, 135] on div "[PERSON_NAME] GMBH & [DOMAIN_NAME] INTERNATIONALE SPEDITION" at bounding box center [143, 151] width 167 height 34
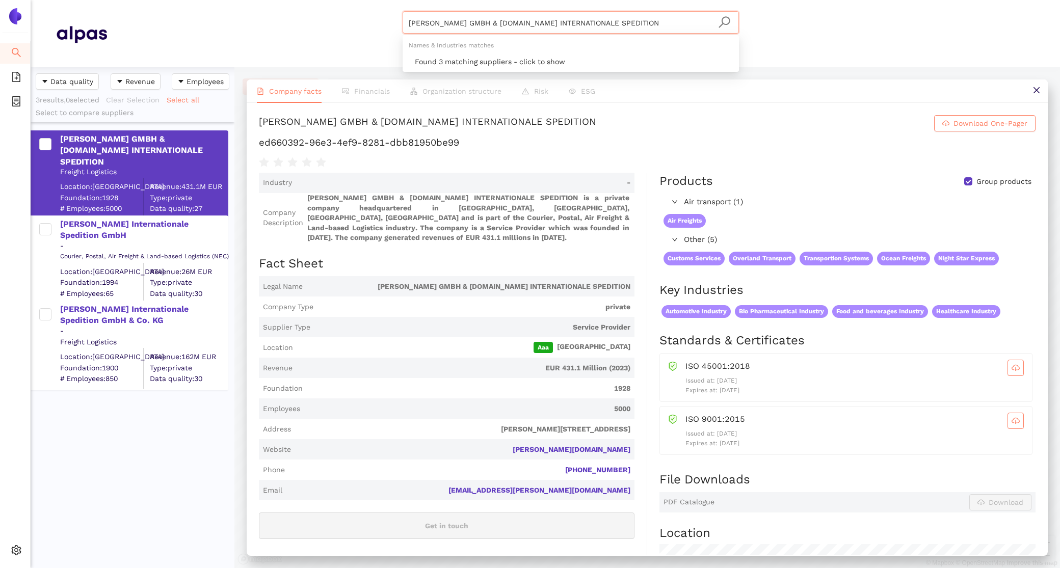
drag, startPoint x: 643, startPoint y: 26, endPoint x: 373, endPoint y: -12, distance: 273.3
click at [373, 0] on html "Search eSourcing Templates eSourcing Projects Settings FRIEDRICH ZUFALL GMBH & …" at bounding box center [530, 284] width 1060 height 568
paste input "Galliker Transport AG"
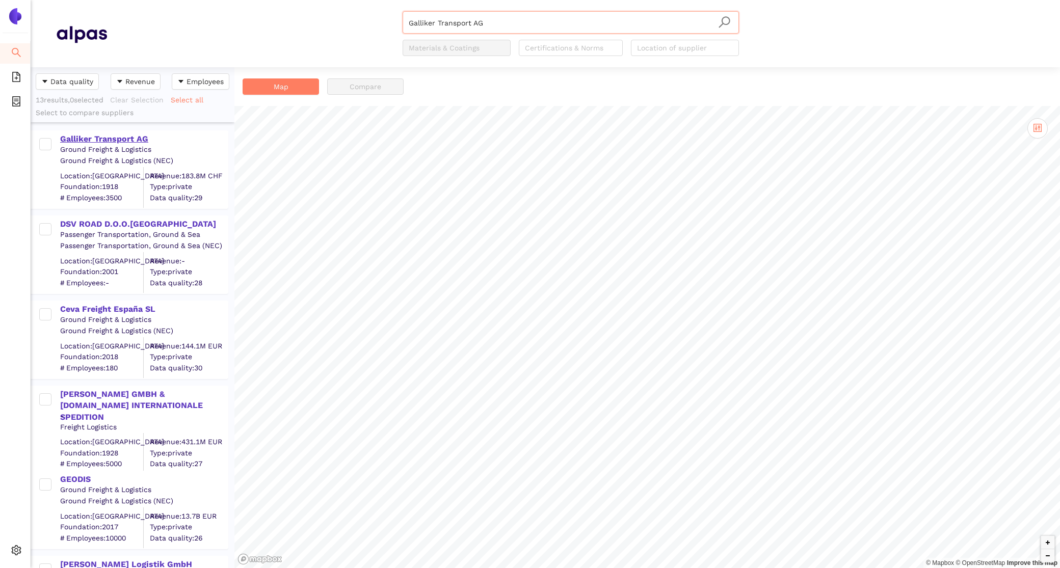
type input "Galliker Transport AG"
click at [117, 143] on div "Galliker Transport AG" at bounding box center [143, 139] width 167 height 11
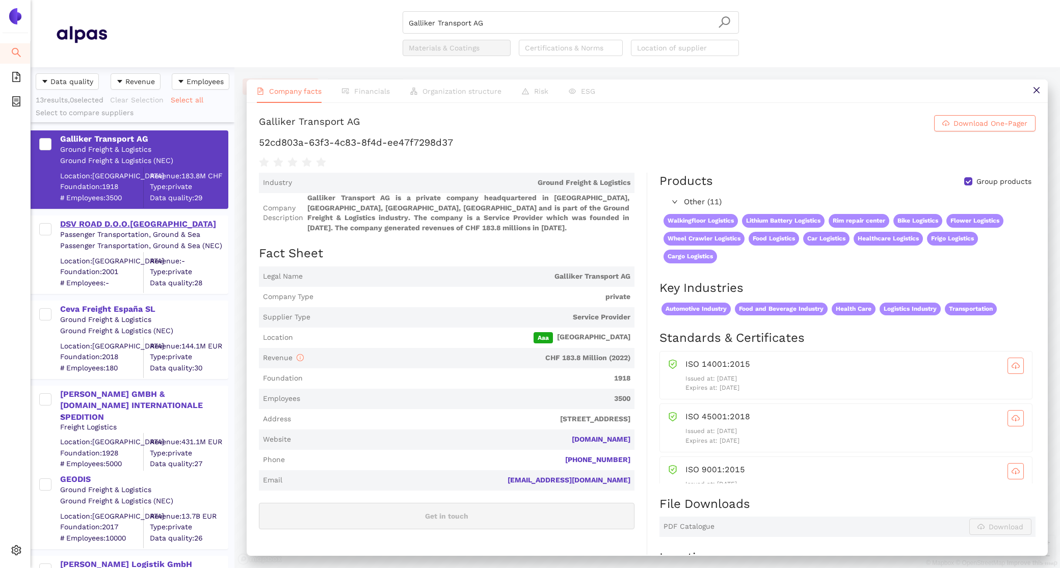
click at [120, 222] on div "DSV ROAD D.O.O.[GEOGRAPHIC_DATA]" at bounding box center [143, 224] width 167 height 11
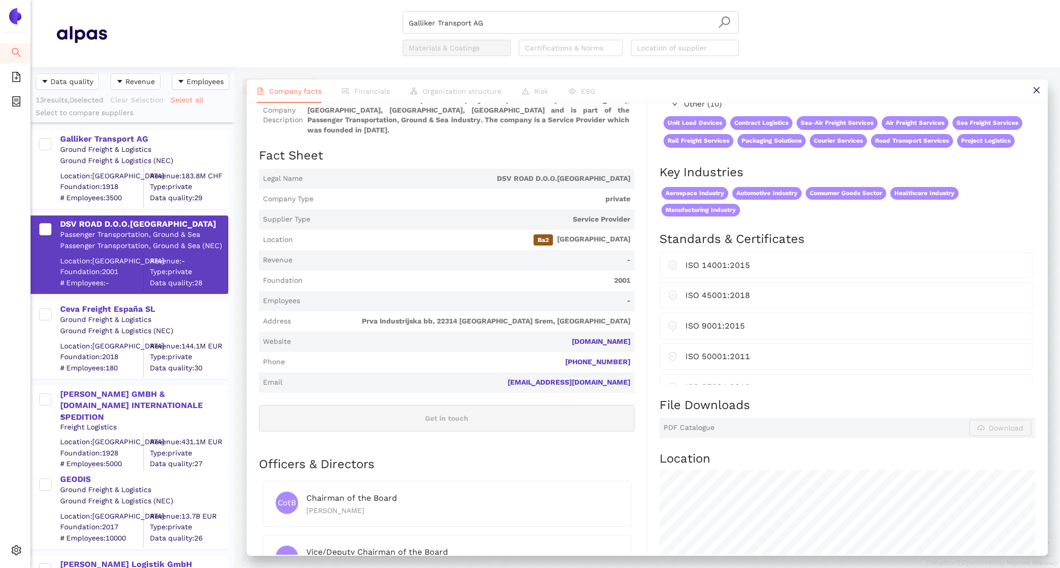
scroll to position [95, 0]
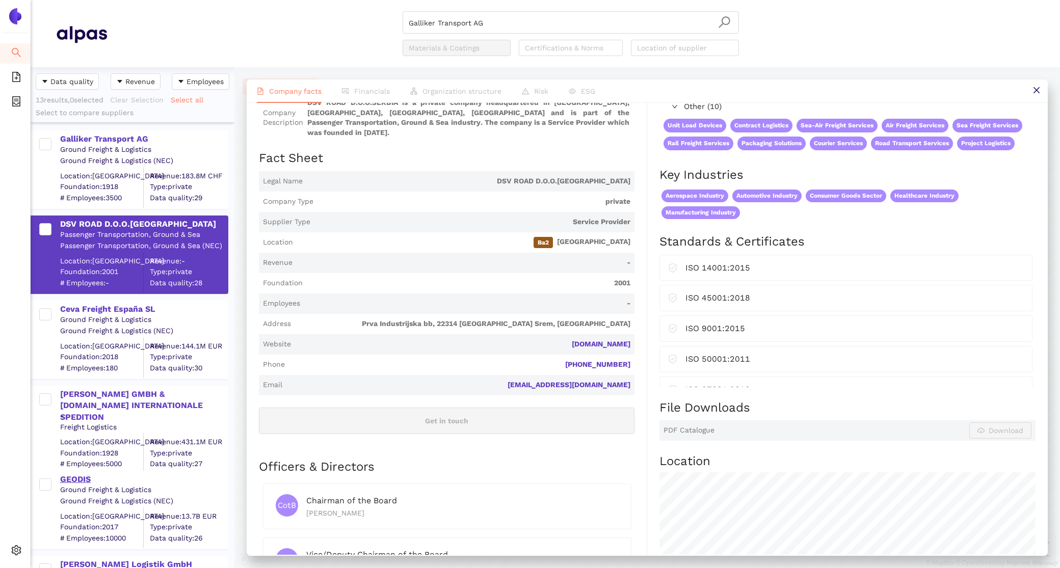
click at [77, 478] on div "GEODIS" at bounding box center [143, 479] width 167 height 11
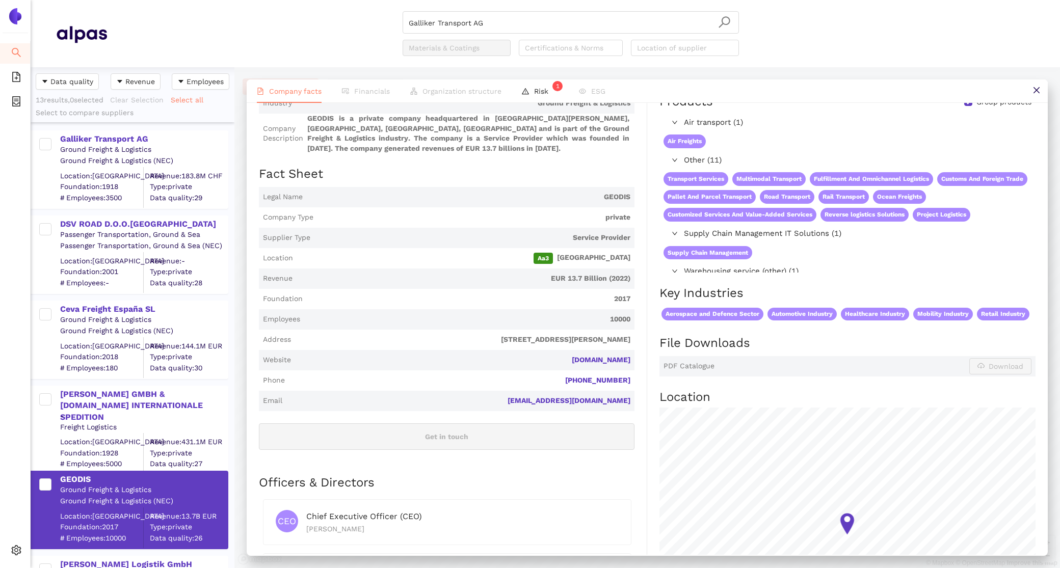
scroll to position [80, 0]
drag, startPoint x: 634, startPoint y: 359, endPoint x: 585, endPoint y: 359, distance: 49.4
click at [585, 359] on span "Website geodis.com" at bounding box center [447, 360] width 376 height 20
copy link "[DOMAIN_NAME]"
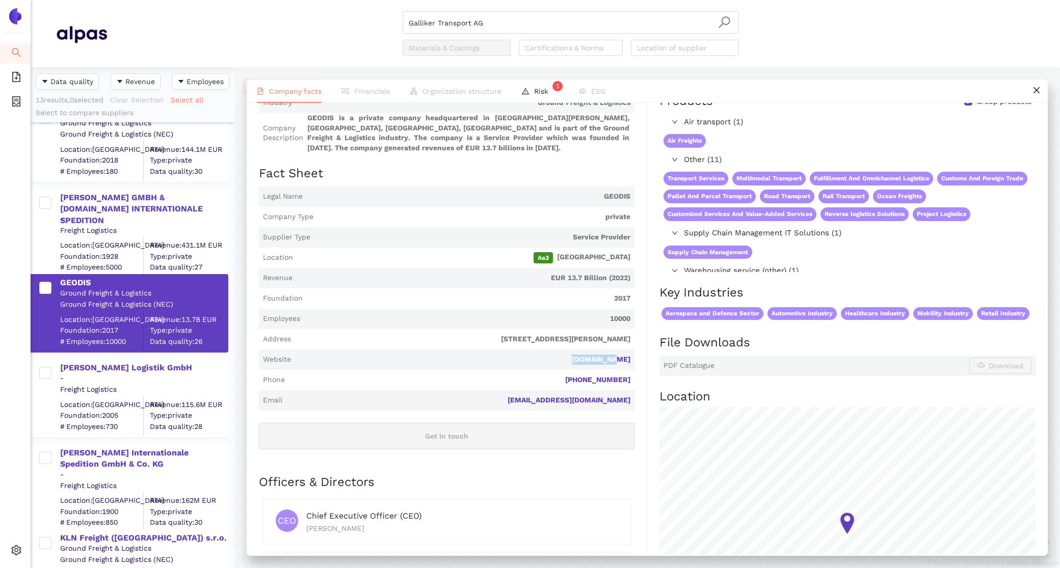
scroll to position [233, 0]
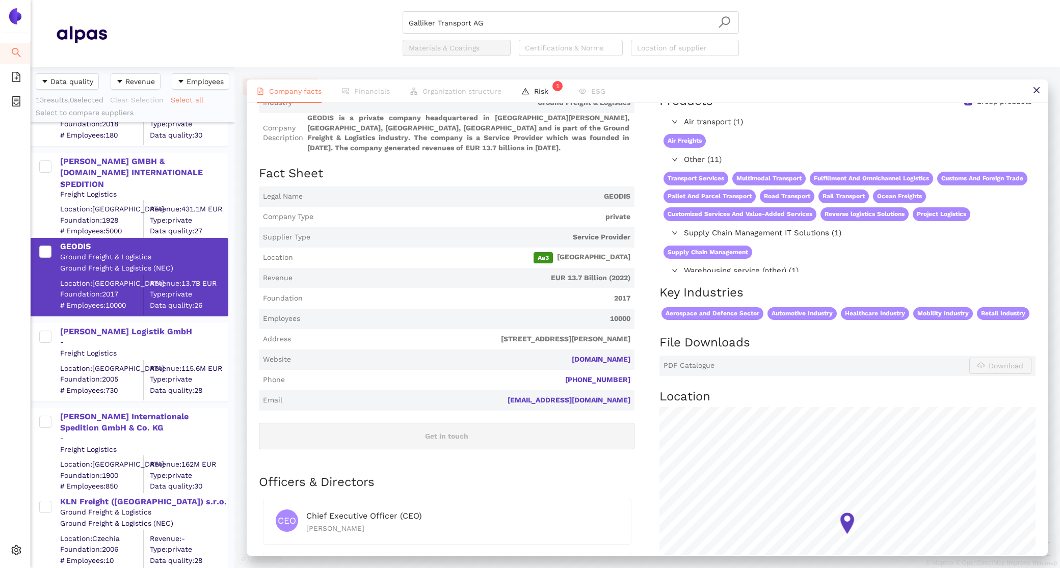
click at [103, 334] on div "[PERSON_NAME] Logistik GmbH" at bounding box center [143, 331] width 167 height 11
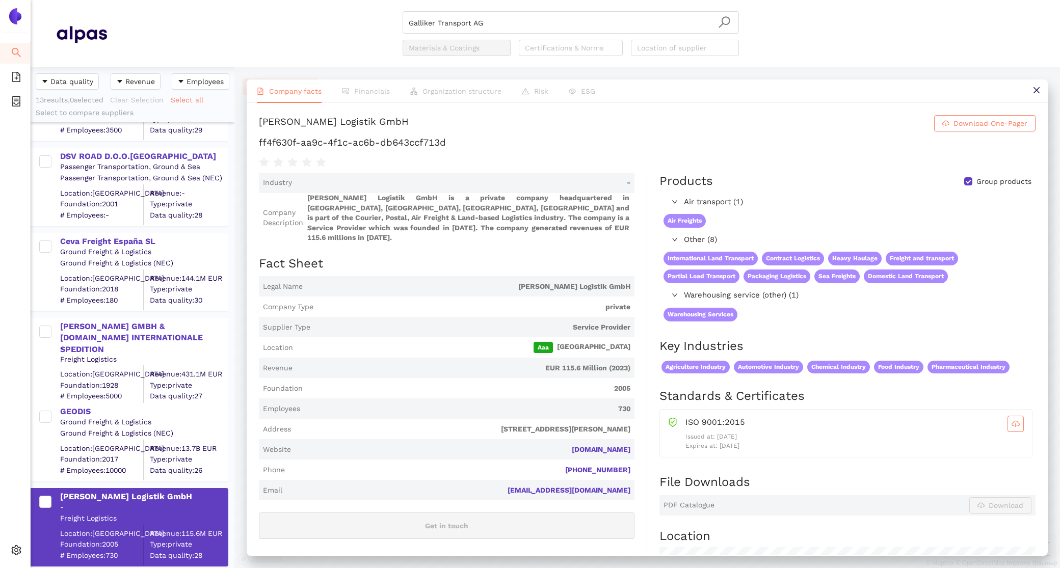
scroll to position [0, 0]
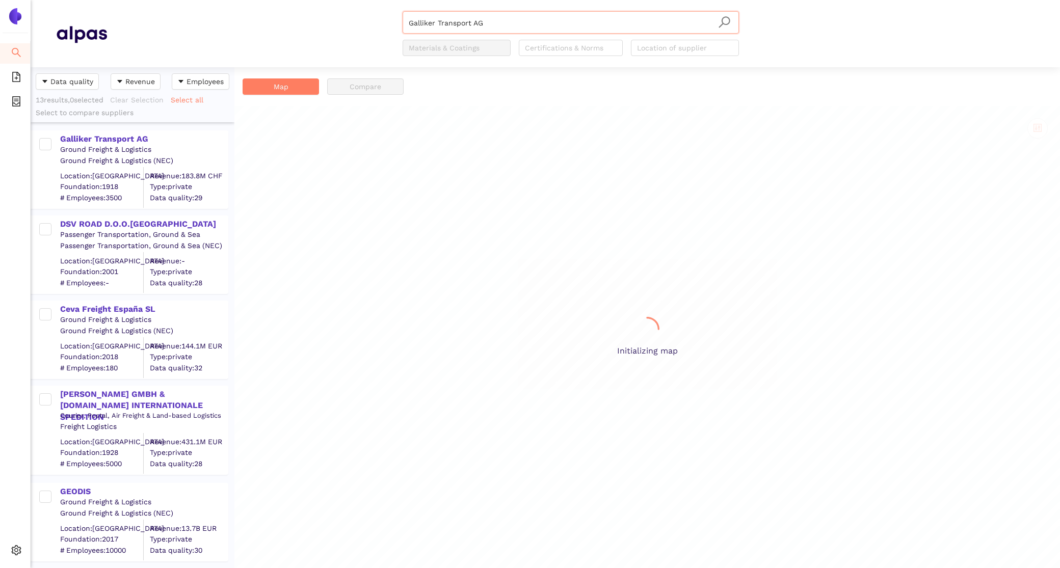
scroll to position [501, 204]
click at [130, 138] on div "Galliker Transport AG" at bounding box center [143, 139] width 167 height 11
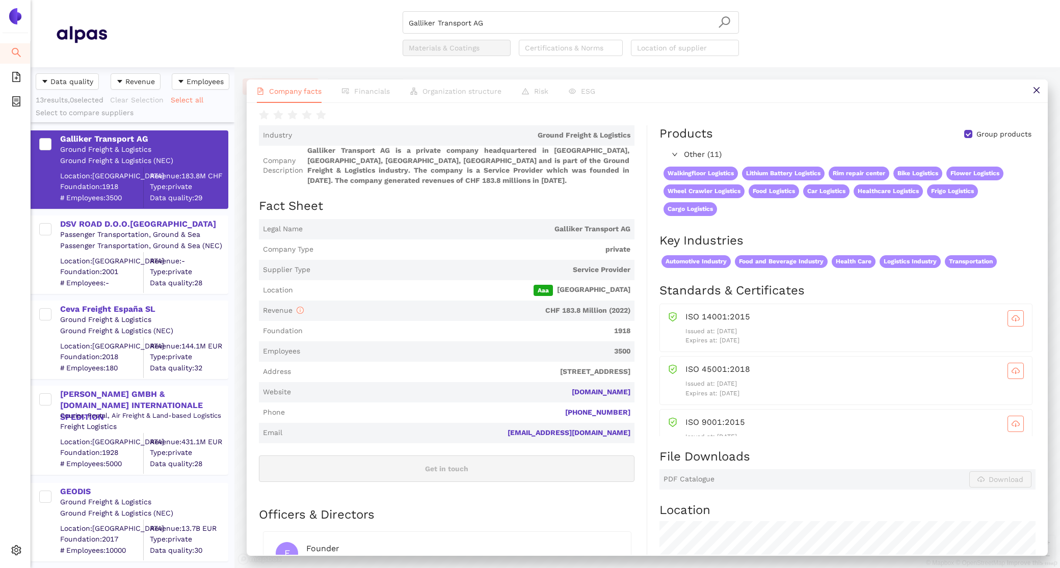
scroll to position [0, 0]
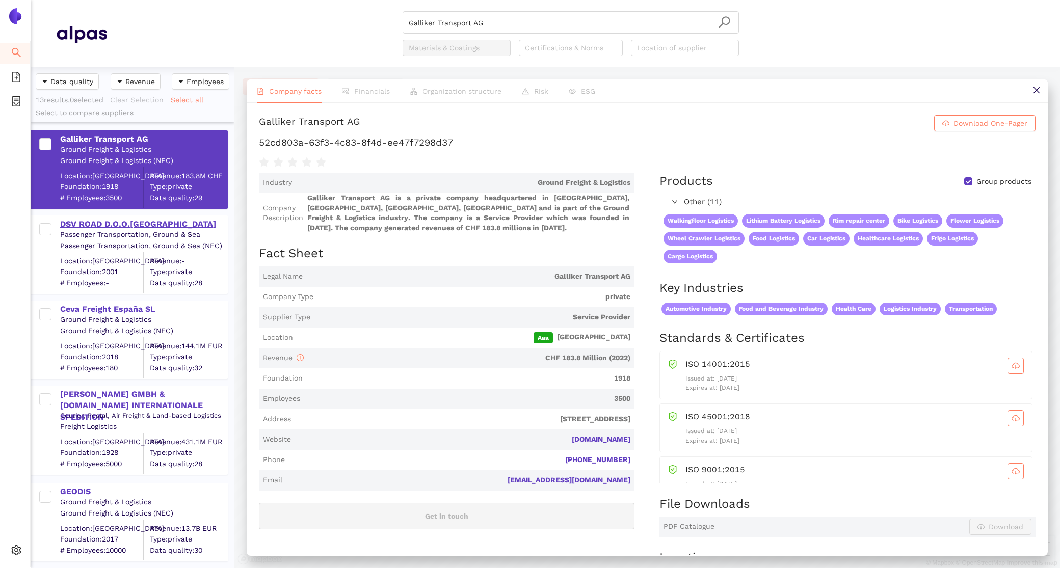
click at [105, 222] on div "DSV ROAD D.O.O.[GEOGRAPHIC_DATA]" at bounding box center [143, 224] width 167 height 11
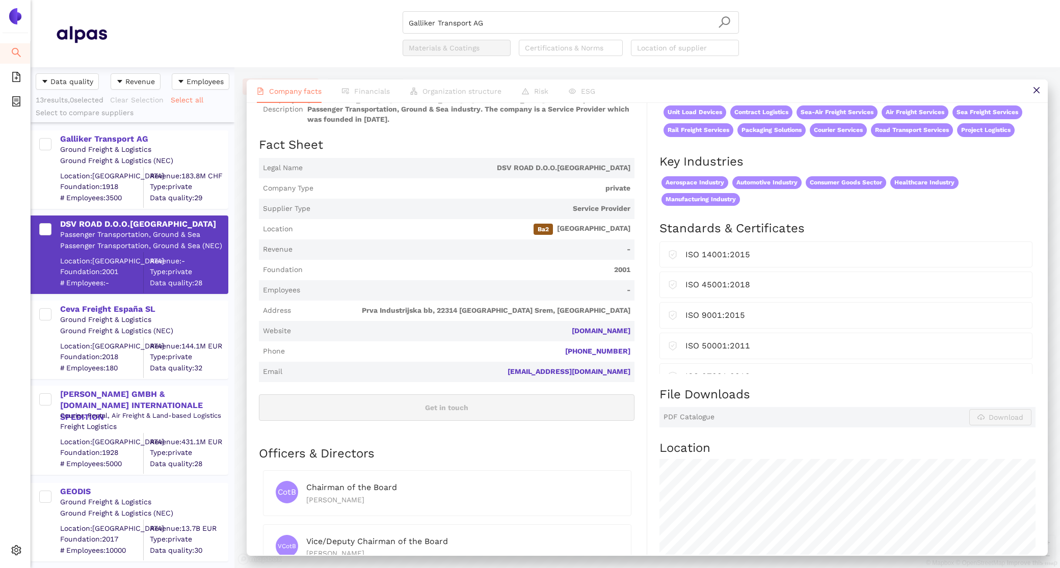
scroll to position [153, 0]
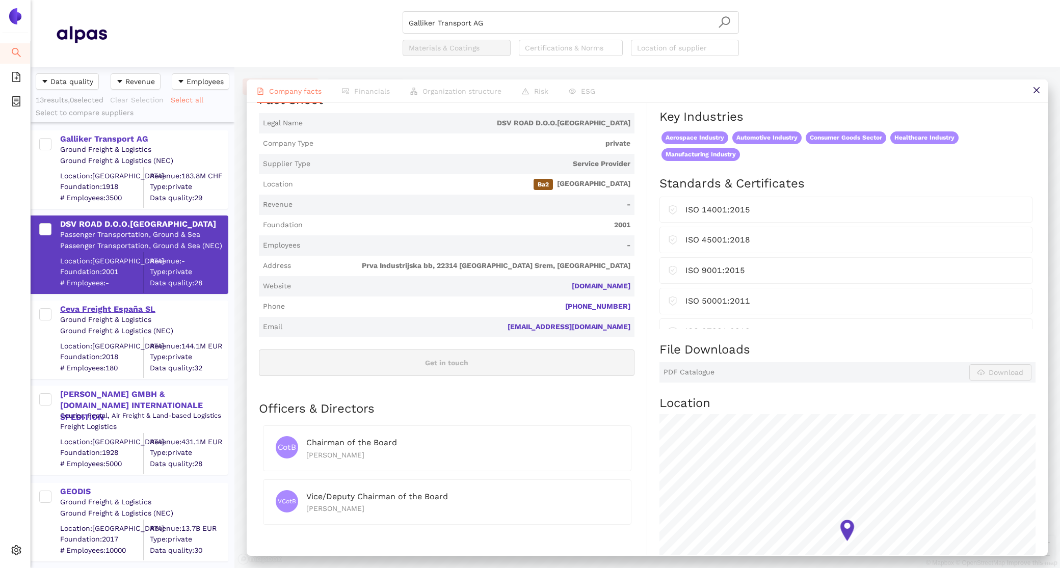
click at [113, 313] on div "Ceva Freight España SL" at bounding box center [143, 309] width 167 height 11
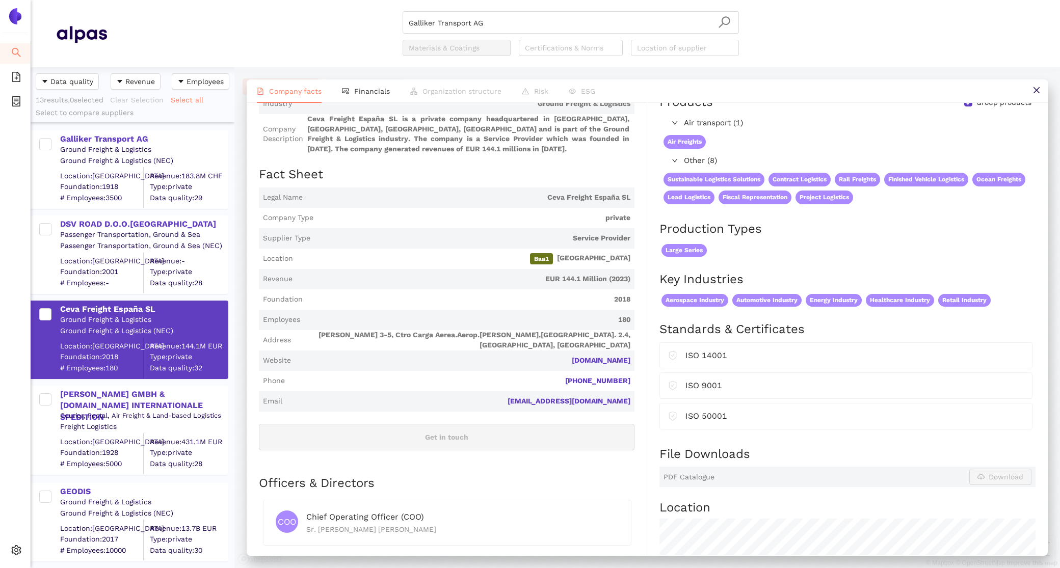
scroll to position [83, 0]
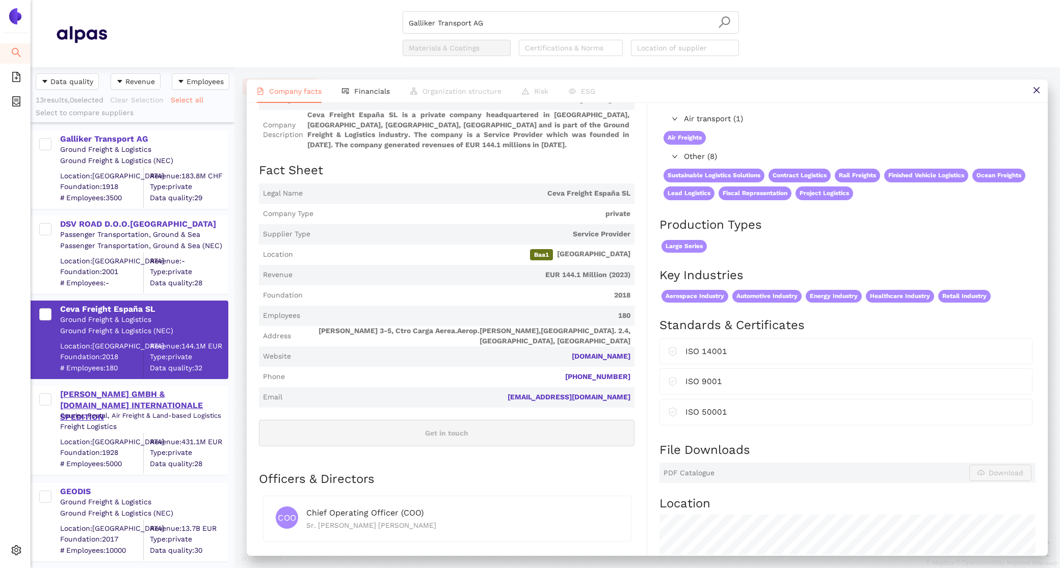
click at [128, 392] on div "[PERSON_NAME] GMBH & [DOMAIN_NAME] INTERNATIONALE SPEDITION" at bounding box center [143, 406] width 167 height 34
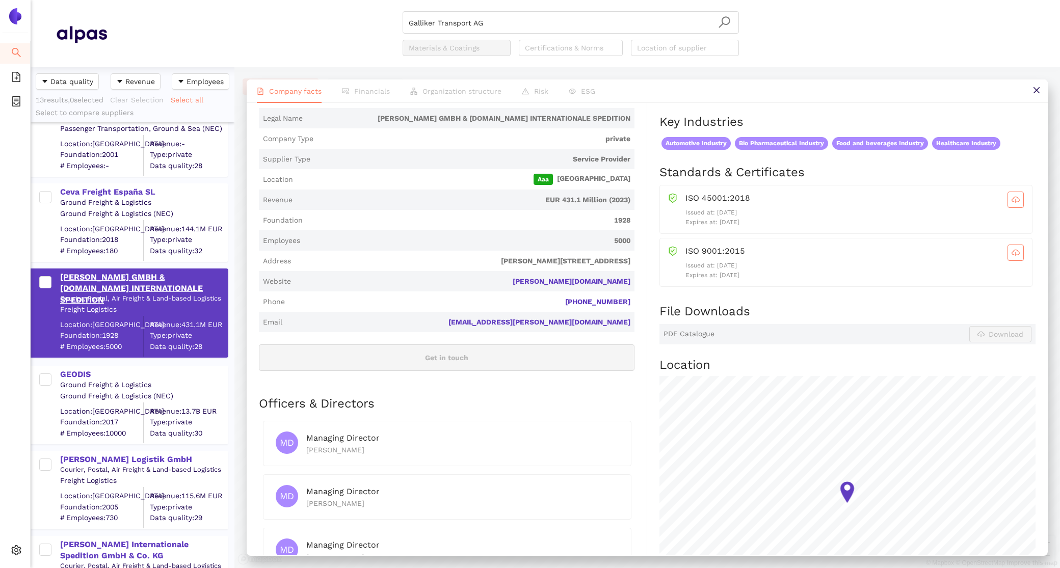
scroll to position [120, 0]
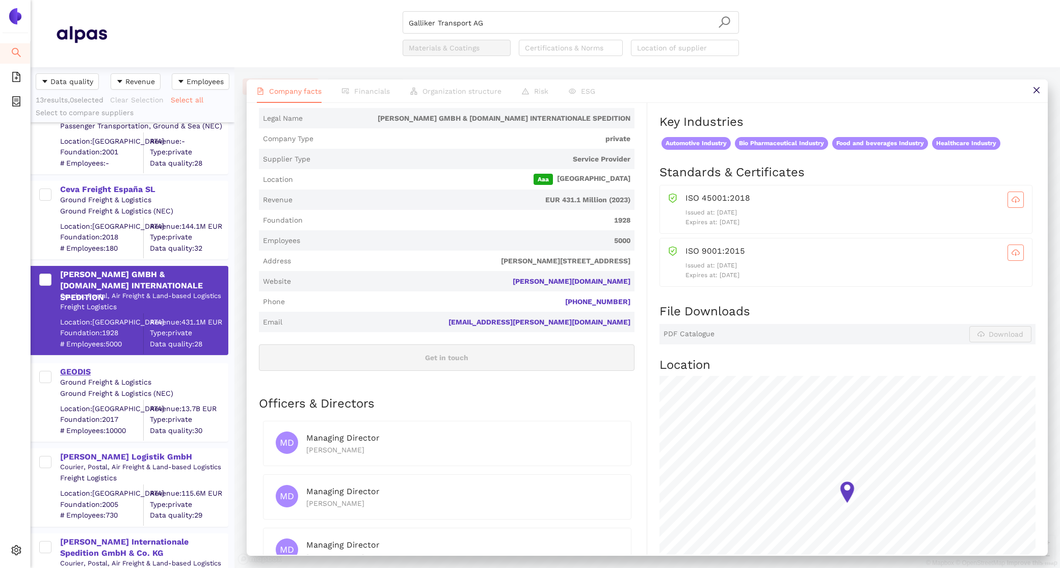
click at [76, 371] on div "GEODIS" at bounding box center [143, 371] width 167 height 11
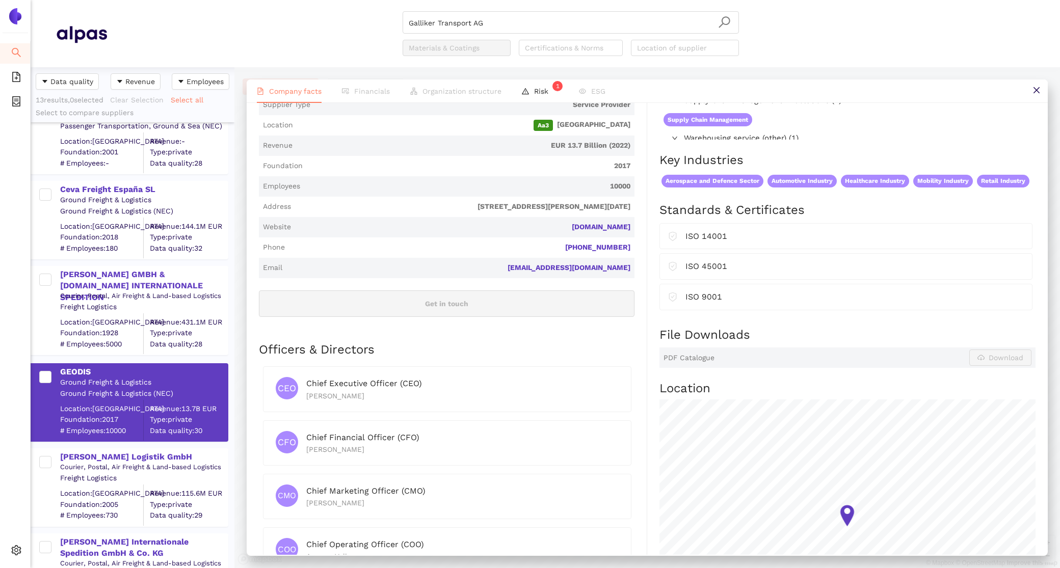
scroll to position [288, 0]
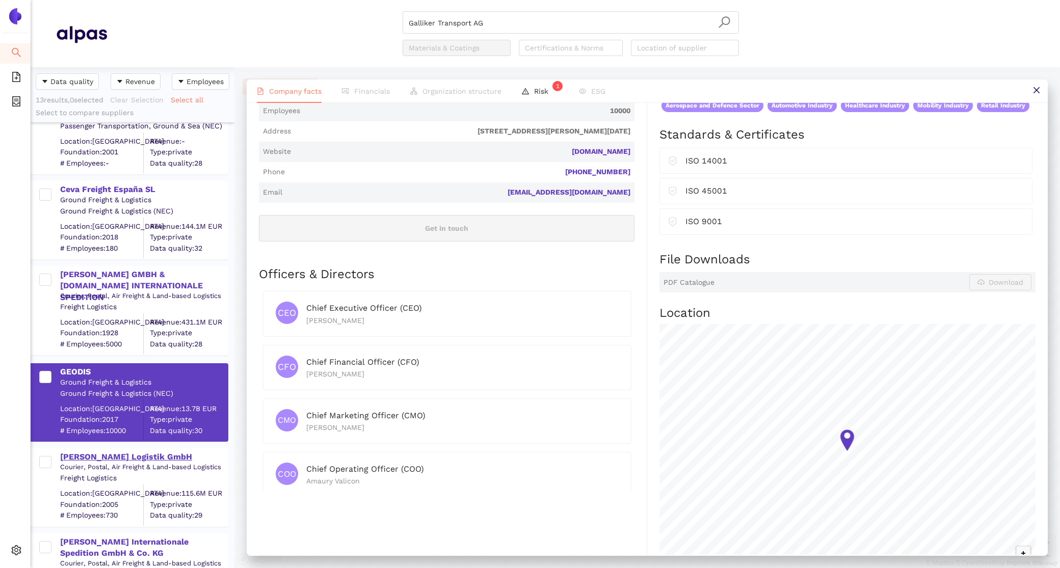
click at [111, 454] on div "[PERSON_NAME] Logistik GmbH" at bounding box center [143, 457] width 167 height 11
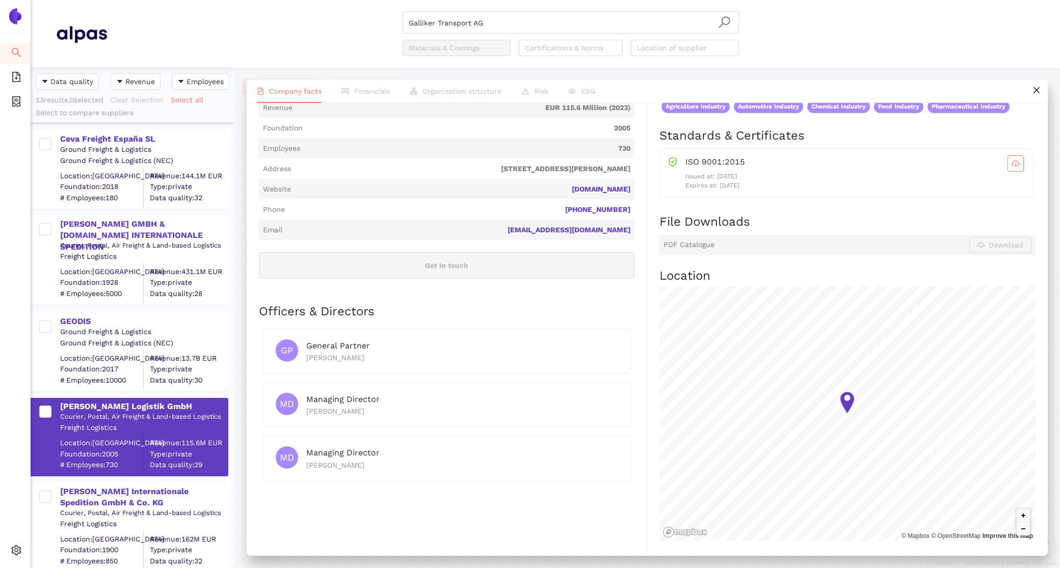
scroll to position [0, 0]
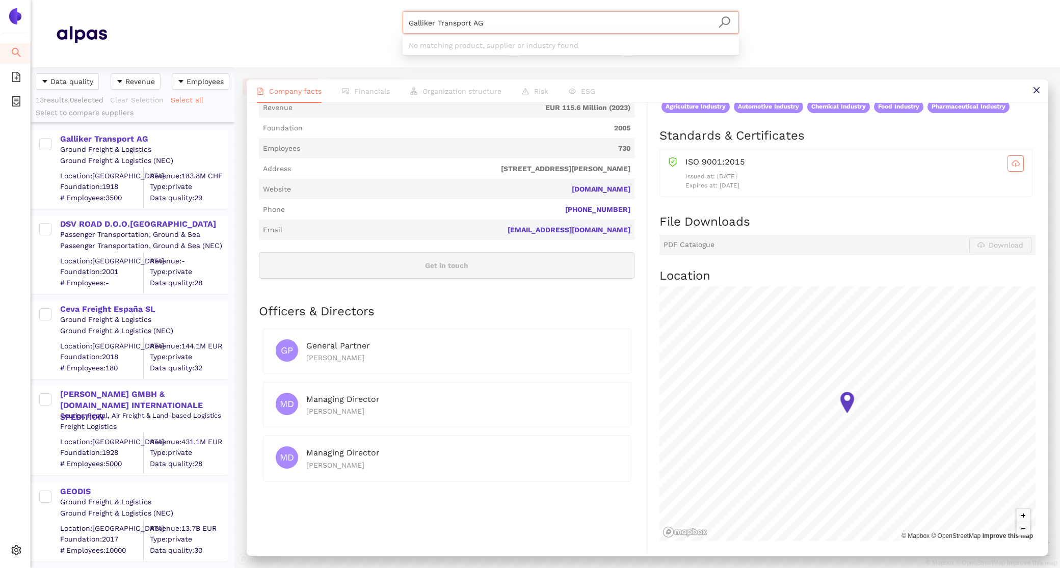
drag, startPoint x: 502, startPoint y: 26, endPoint x: 297, endPoint y: 6, distance: 206.9
click at [306, 9] on header "Galliker Transport AG Materials & Coatings Certifications & Norms Location of s…" at bounding box center [545, 33] width 1029 height 67
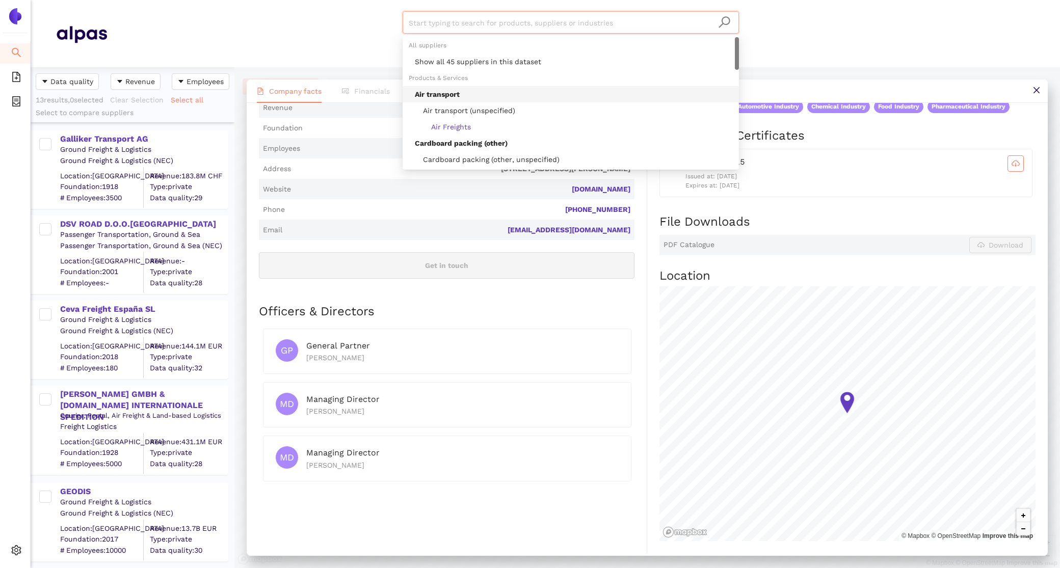
click at [420, 64] on div "Show all 45 suppliers in this dataset" at bounding box center [574, 61] width 318 height 11
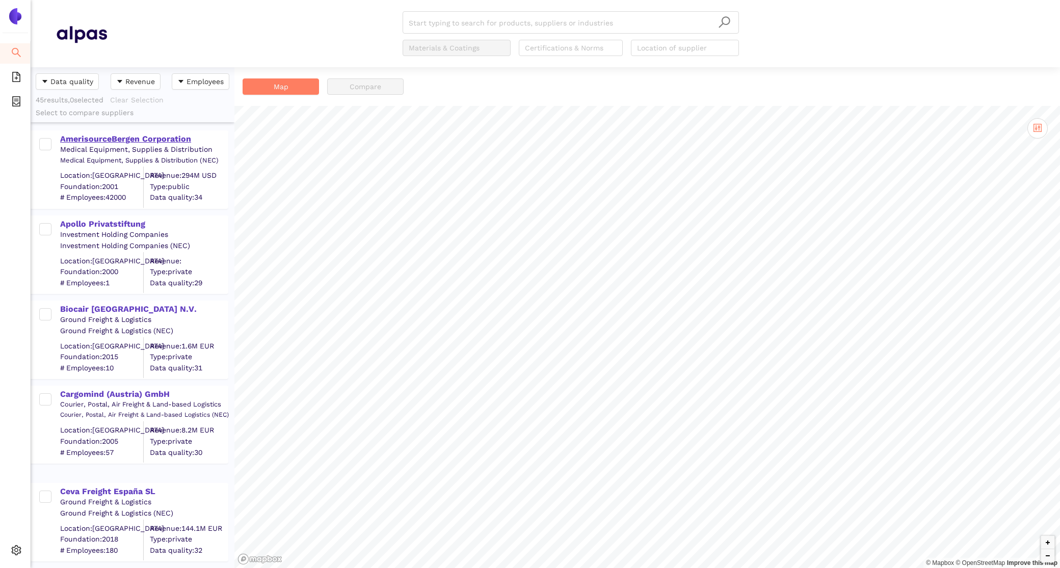
click at [127, 140] on div "AmerisourceBergen Corporation" at bounding box center [143, 139] width 167 height 11
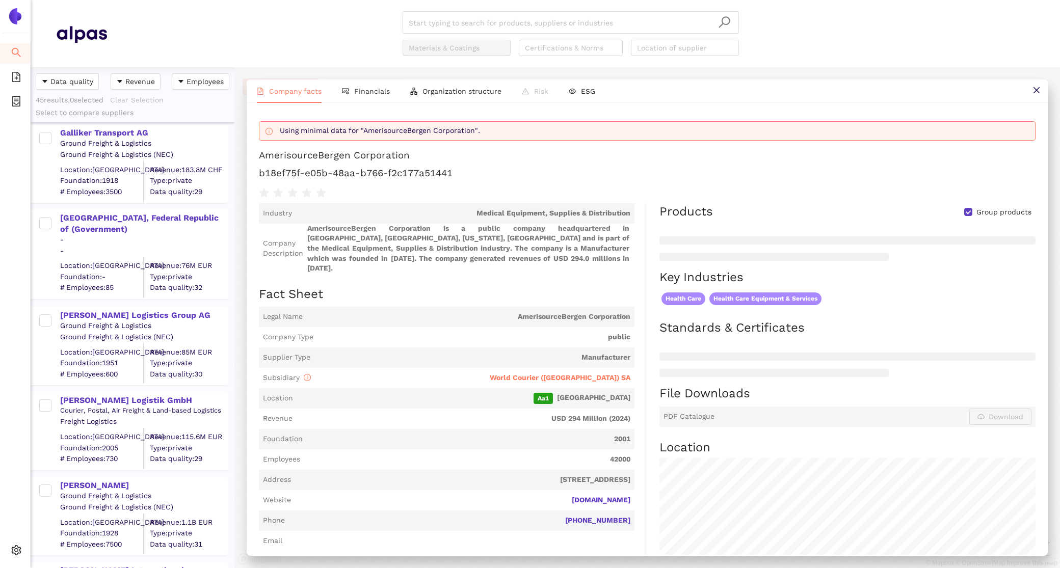
scroll to position [1447, 0]
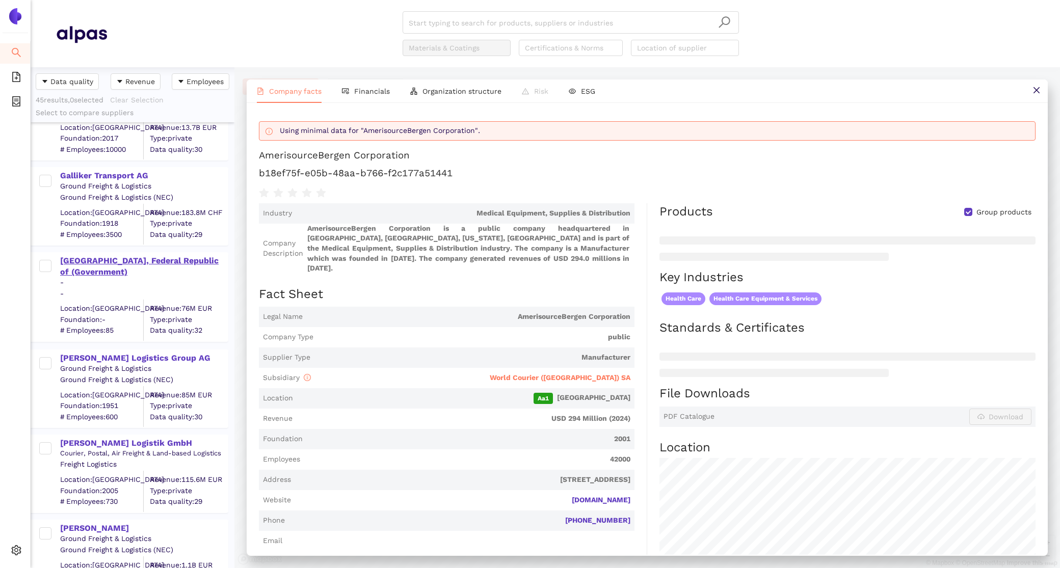
click at [102, 264] on div "Germany, Federal Republic of (Government)" at bounding box center [143, 266] width 167 height 23
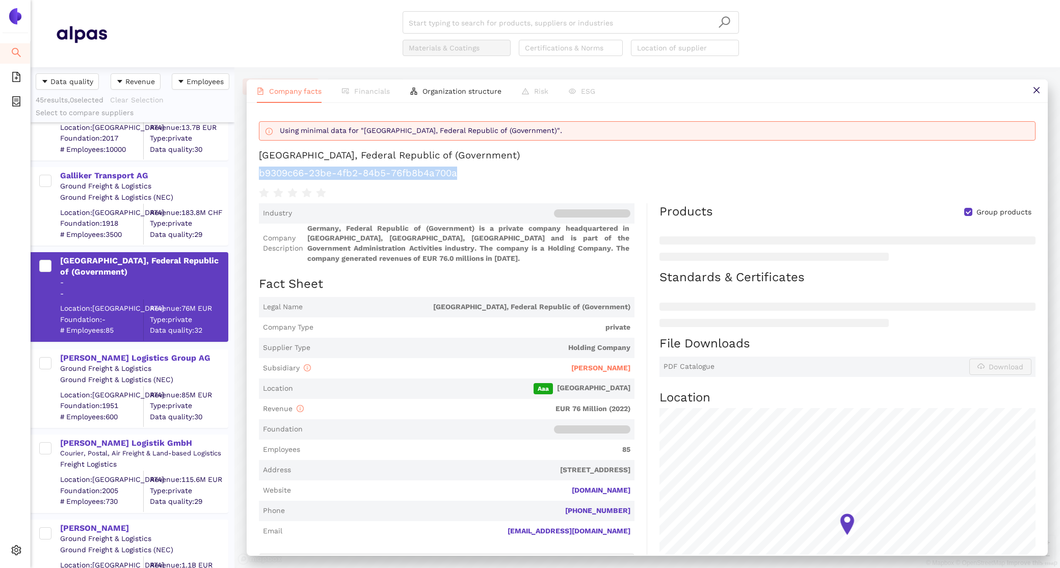
drag, startPoint x: 467, startPoint y: 172, endPoint x: 245, endPoint y: 170, distance: 222.7
click at [245, 171] on div "Company facts Financials Organization structure Risk ESG Using minimal data for…" at bounding box center [647, 317] width 826 height 501
copy h1 "b9309c66-23be-4fb2-84b5-76fb8b4a700a"
click at [470, 26] on input "search" at bounding box center [571, 23] width 324 height 22
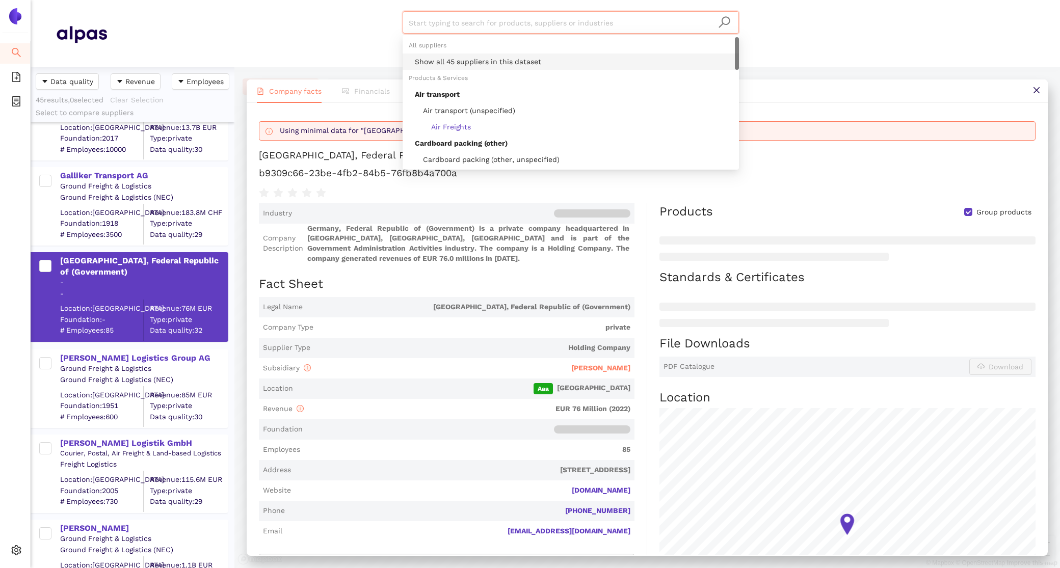
paste input "World Courier ([GEOGRAPHIC_DATA]) SA"
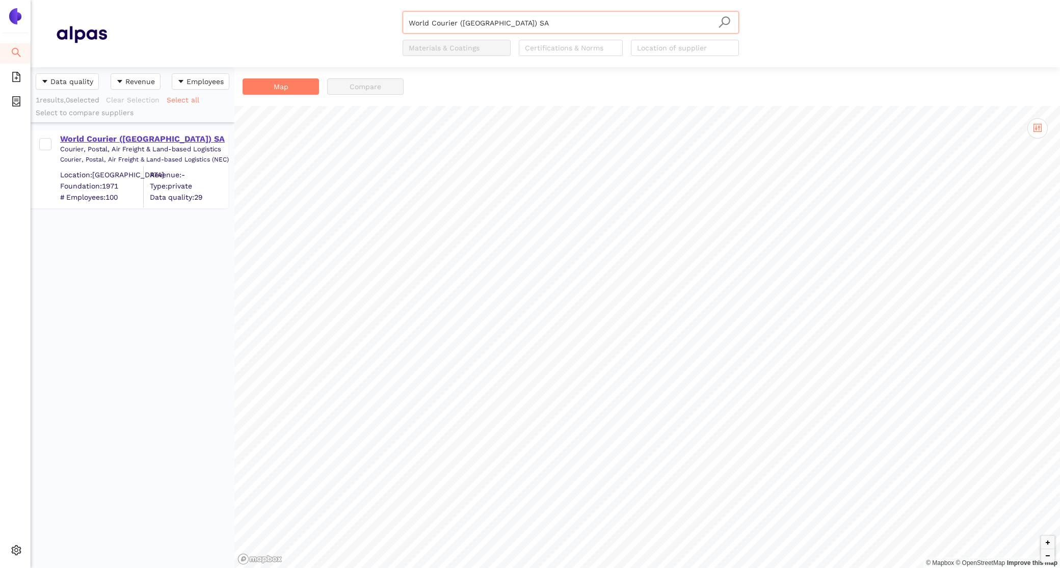
type input "World Courier ([GEOGRAPHIC_DATA]) SA"
click at [149, 137] on div "World Courier ([GEOGRAPHIC_DATA]) SA" at bounding box center [143, 139] width 167 height 11
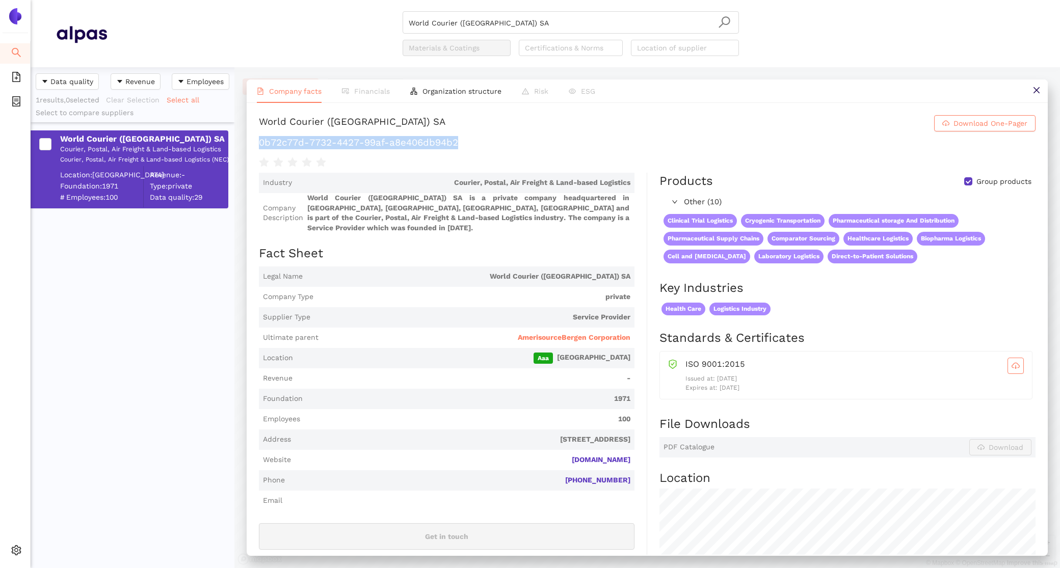
drag, startPoint x: 470, startPoint y: 142, endPoint x: 258, endPoint y: 147, distance: 212.1
click at [258, 147] on div "World Courier (Switzerland) SA Download One-Pager 0b72c77d-7732-4427-99af-a8e40…" at bounding box center [647, 329] width 801 height 452
copy h1 "0b72c77d-7732-4427-99af-a8e406db94b2"
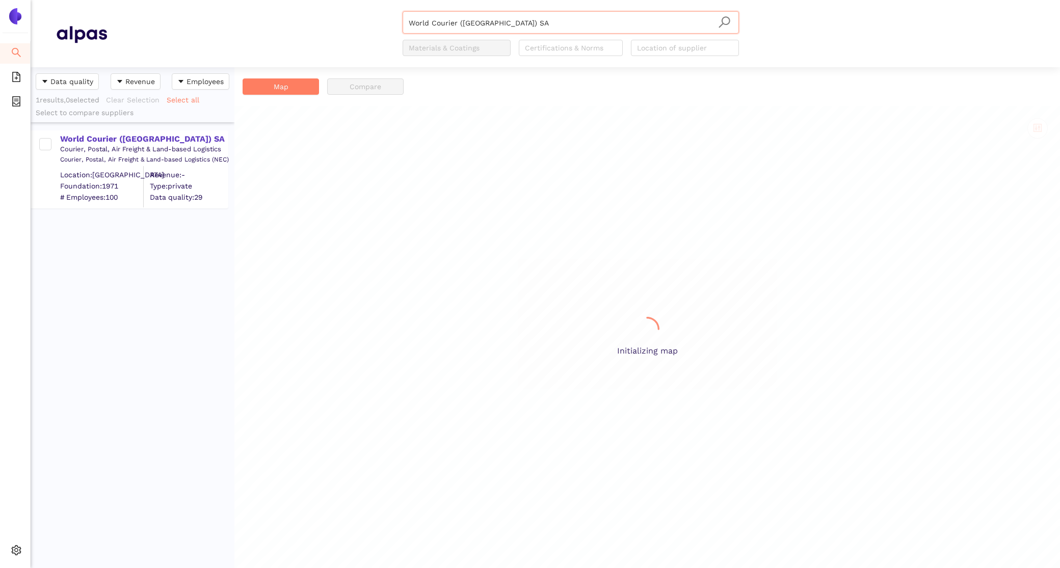
scroll to position [501, 204]
click at [116, 143] on div "World Courier ([GEOGRAPHIC_DATA]) SA" at bounding box center [143, 139] width 167 height 11
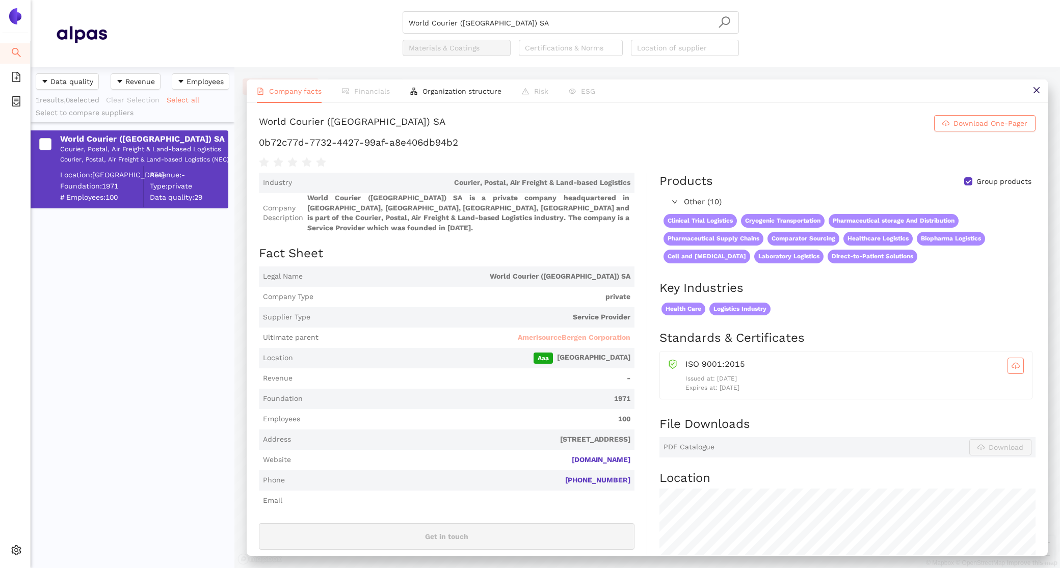
click at [558, 333] on span "AmerisourceBergen Corporation" at bounding box center [574, 338] width 113 height 10
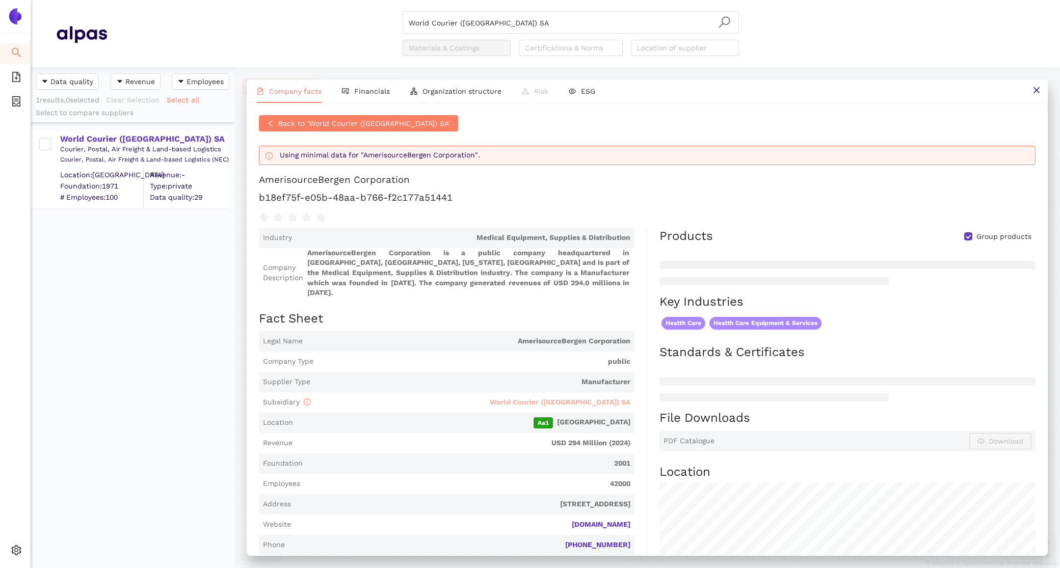
click at [575, 398] on span "World Courier ([GEOGRAPHIC_DATA]) SA" at bounding box center [560, 402] width 141 height 8
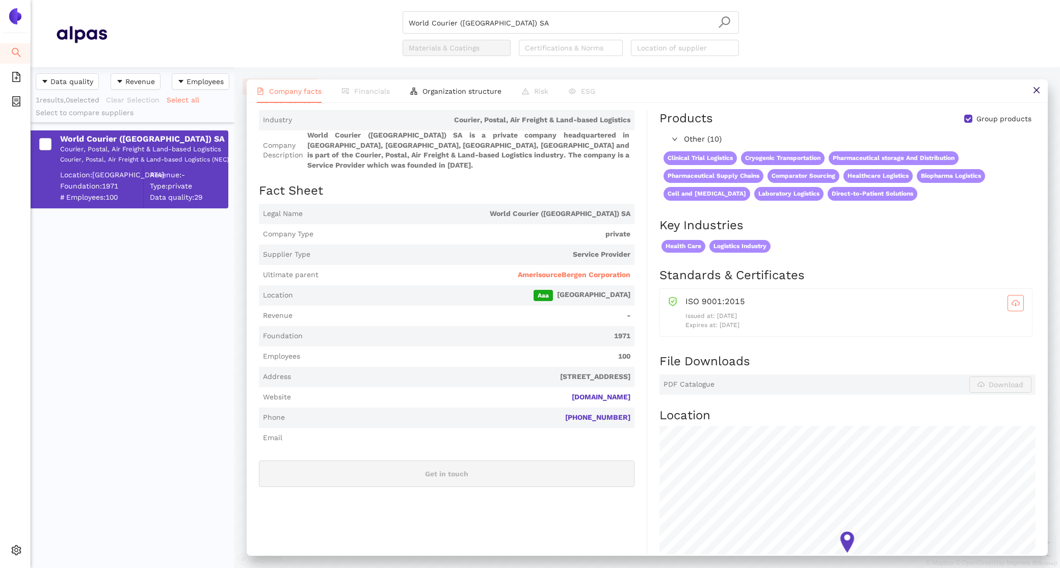
scroll to position [87, 0]
drag, startPoint x: 528, startPoint y: 24, endPoint x: 246, endPoint y: -4, distance: 283.7
click at [246, 0] on html "Search eSourcing Templates eSourcing Projects Settings World Courier ([GEOGRAPH…" at bounding box center [530, 284] width 1060 height 568
click at [460, 22] on input "search" at bounding box center [571, 23] width 324 height 22
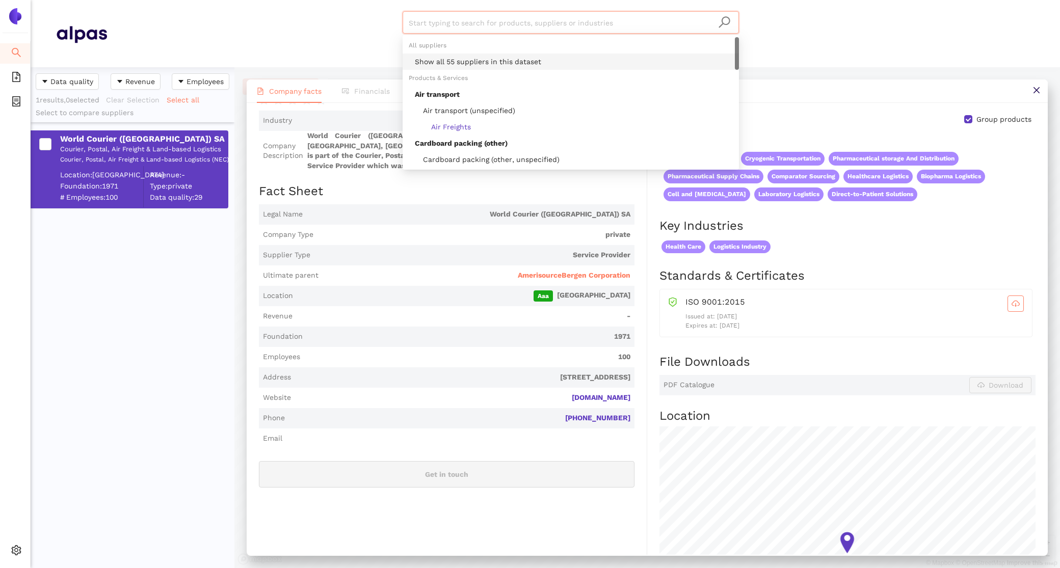
click at [464, 63] on div "Show all 55 suppliers in this dataset" at bounding box center [574, 61] width 318 height 11
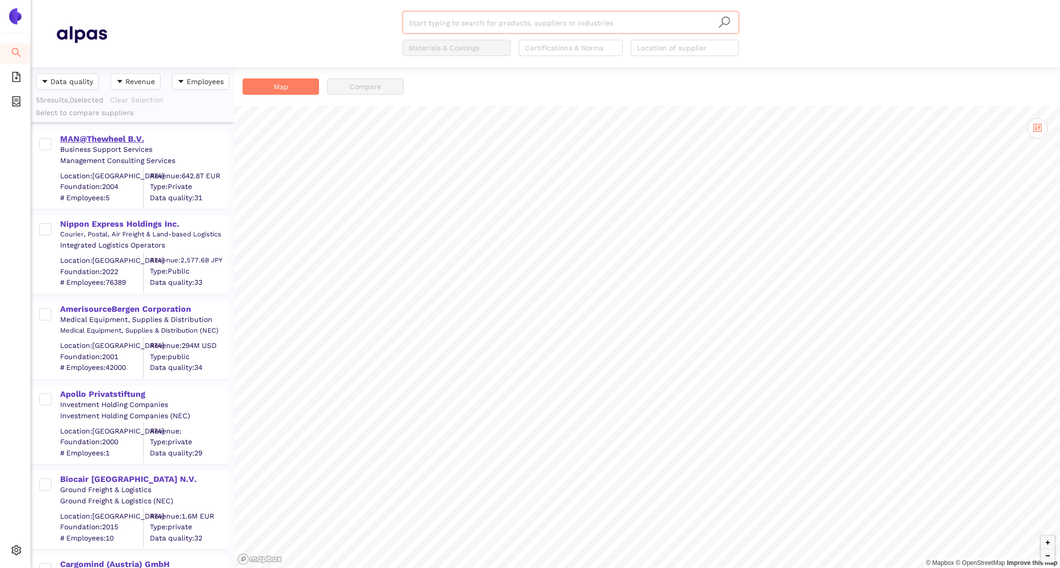
click at [87, 139] on div "MAN@Thewheel B.V." at bounding box center [143, 139] width 167 height 11
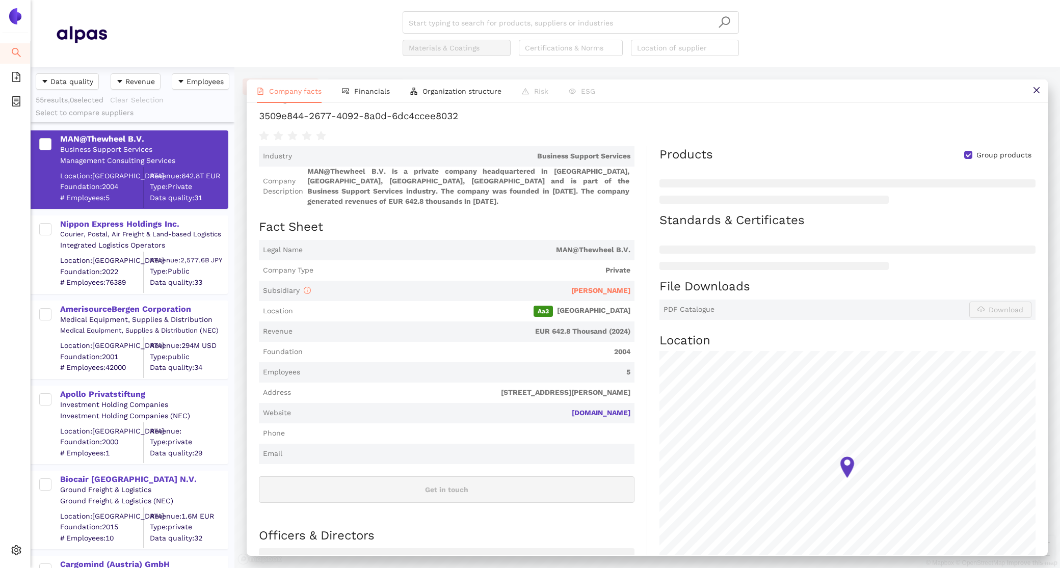
scroll to position [57, 0]
click at [627, 287] on span "[PERSON_NAME]" at bounding box center [600, 291] width 59 height 8
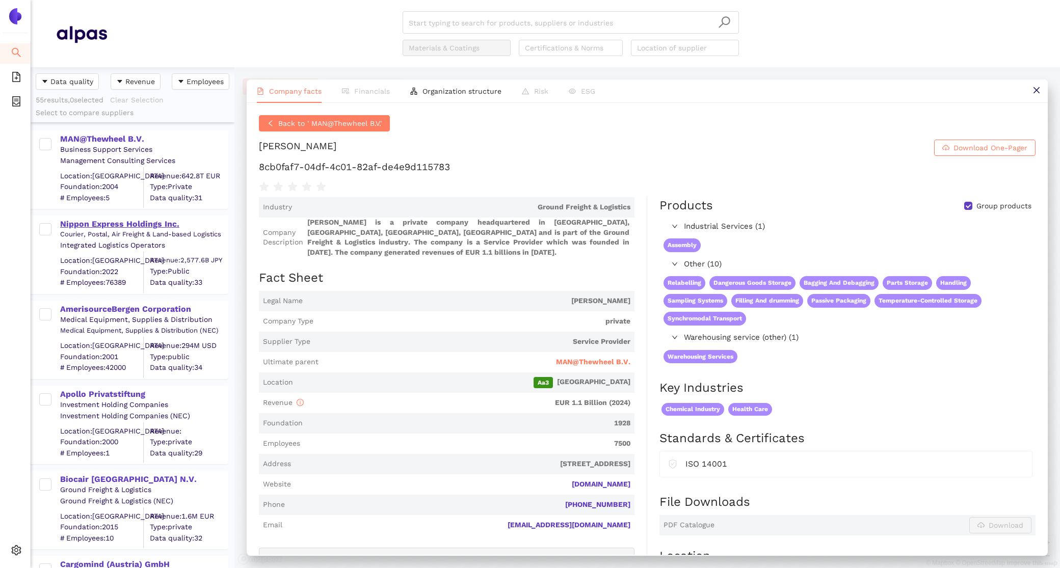
click at [103, 219] on div "Nippon Express Holdings Inc." at bounding box center [143, 224] width 167 height 11
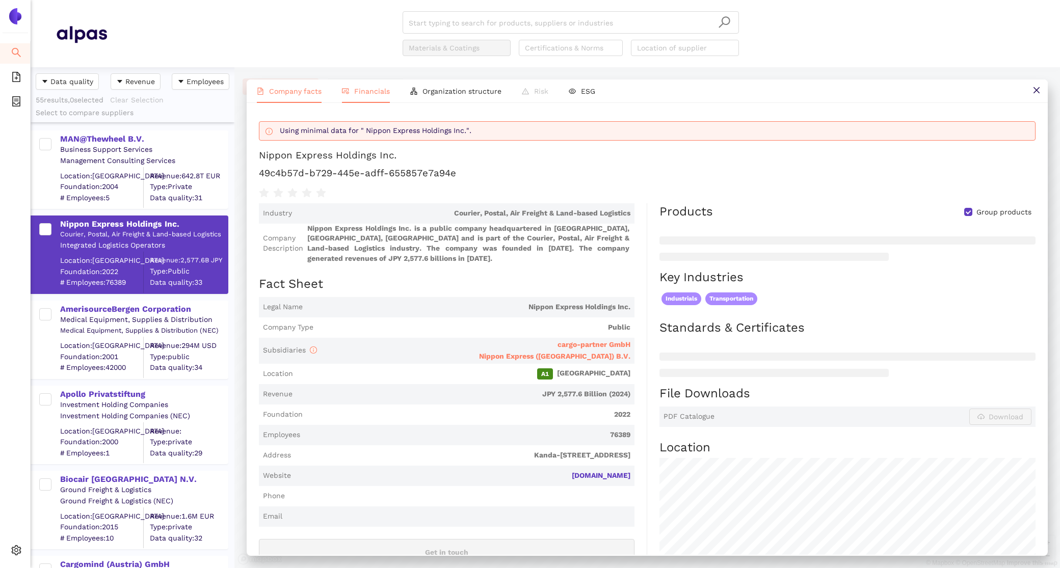
click at [358, 95] on li "Financials" at bounding box center [366, 90] width 68 height 23
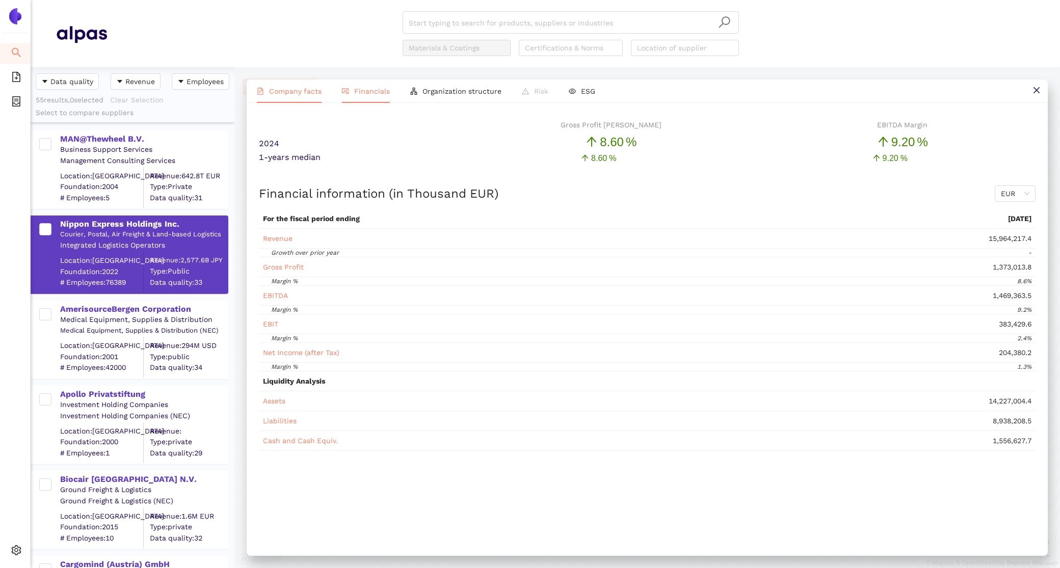
click at [301, 88] on span "Company facts" at bounding box center [295, 91] width 52 height 8
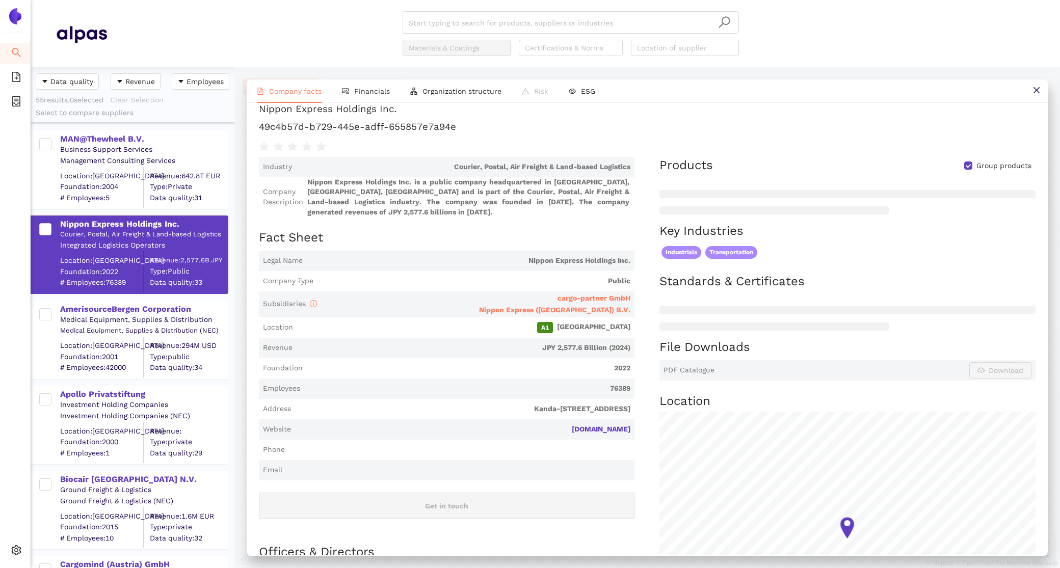
scroll to position [45, 0]
click at [150, 308] on div "AmerisourceBergen Corporation" at bounding box center [143, 309] width 167 height 11
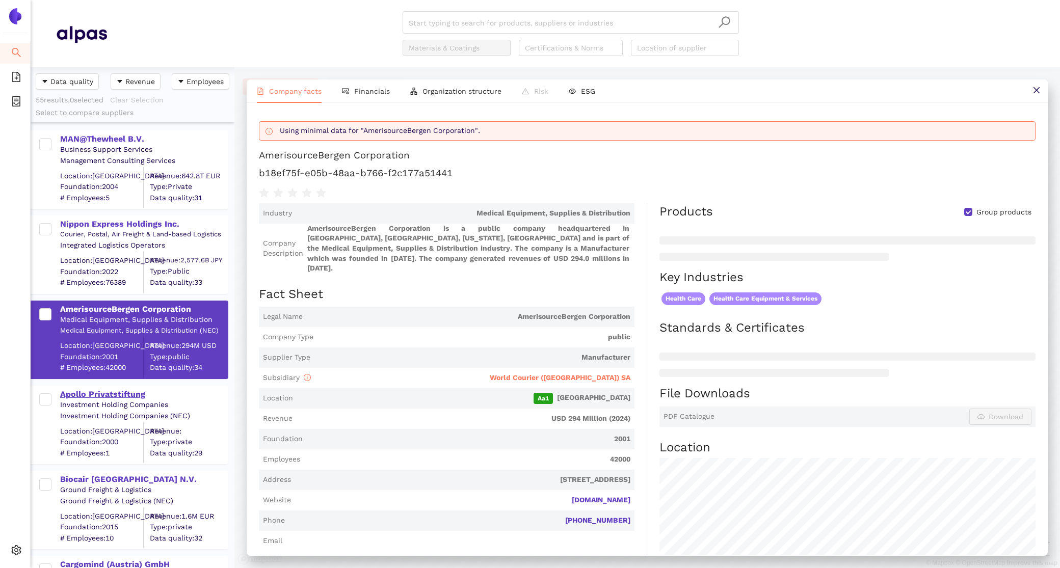
click at [107, 396] on div "Apollo Privatstiftung" at bounding box center [143, 394] width 167 height 11
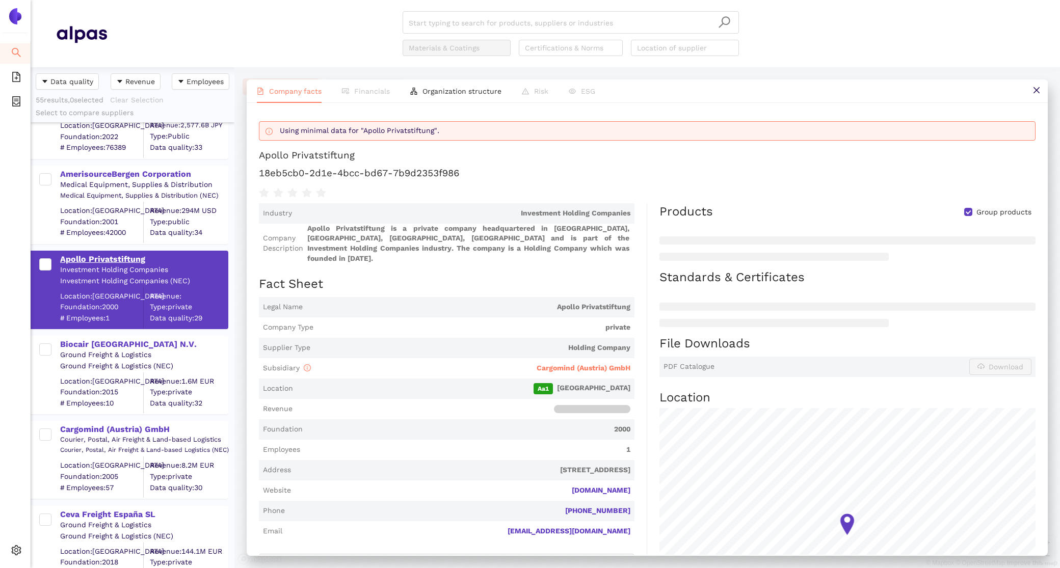
scroll to position [136, 0]
click at [97, 342] on div "Biocair [GEOGRAPHIC_DATA] N.V." at bounding box center [143, 343] width 167 height 11
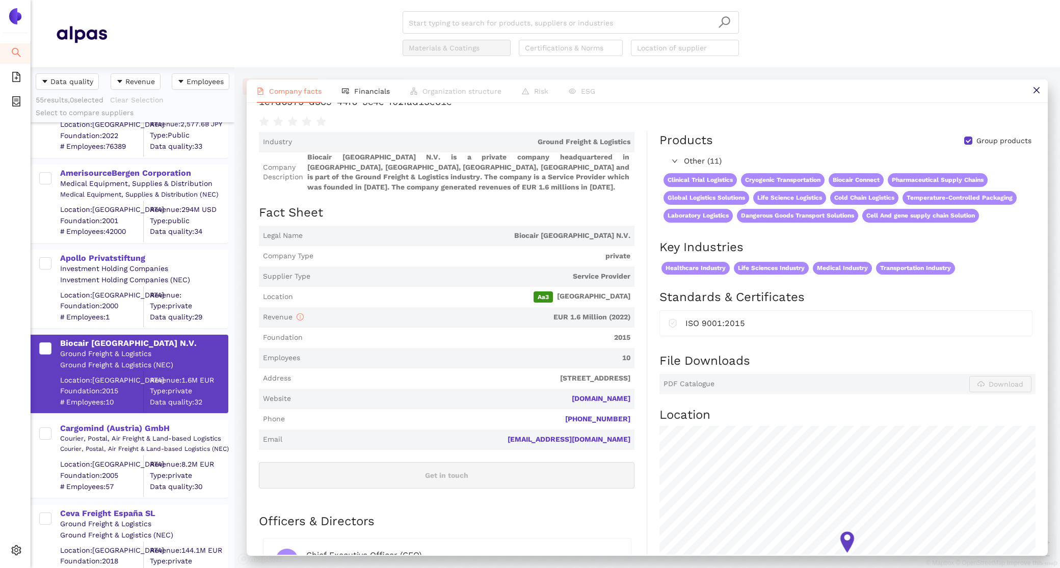
scroll to position [49, 0]
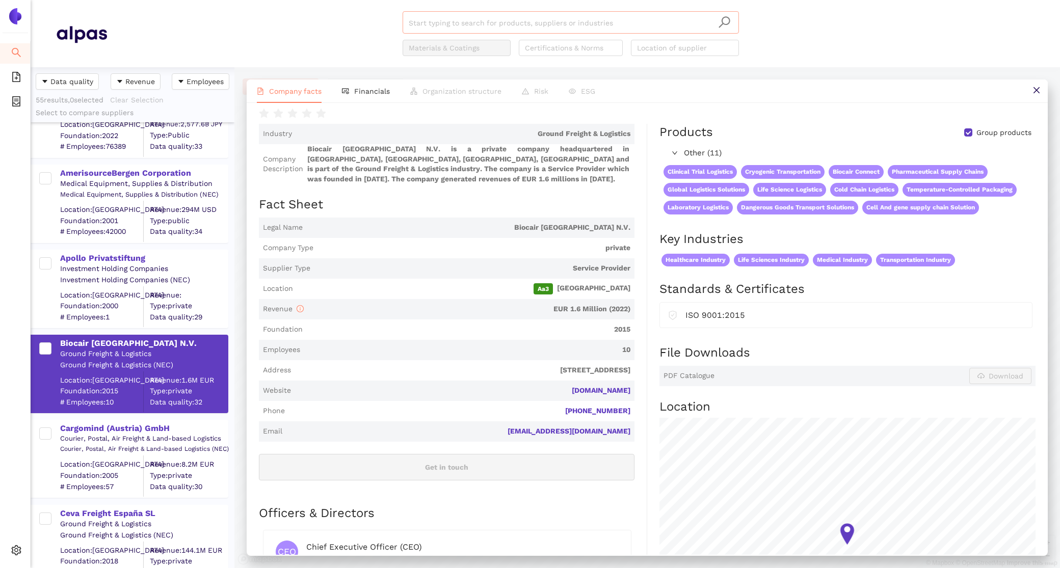
click at [464, 24] on input "search" at bounding box center [571, 23] width 324 height 22
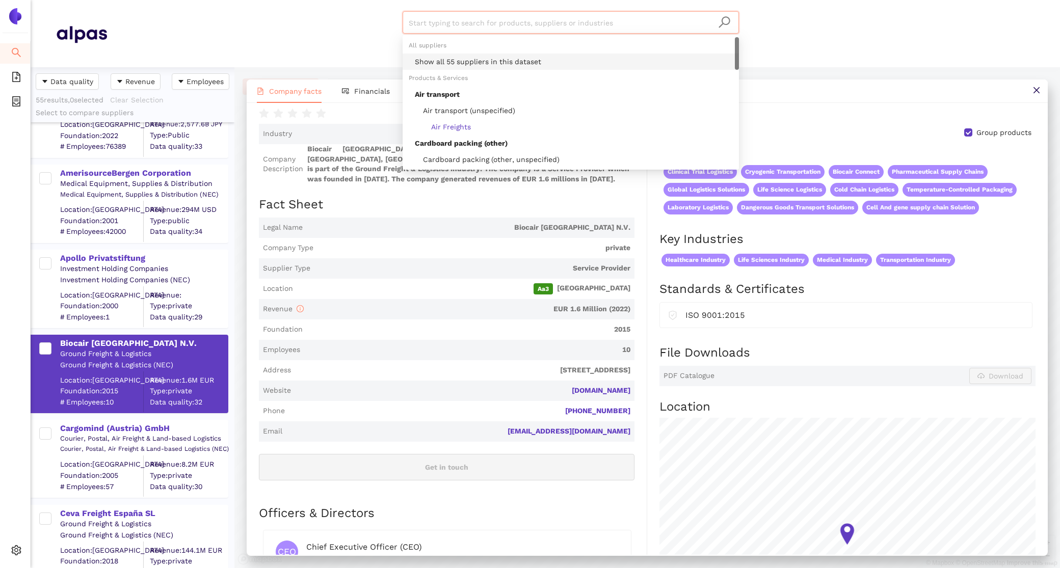
paste input "KITA LOGISTICS GMBH"
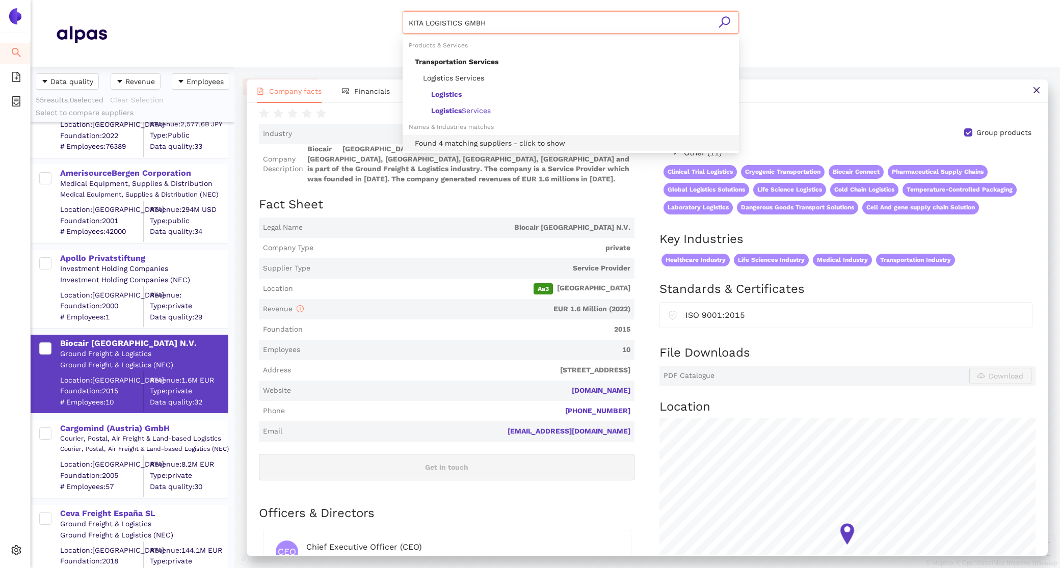
click at [487, 144] on div "Found 4 matching suppliers - click to show" at bounding box center [574, 143] width 318 height 11
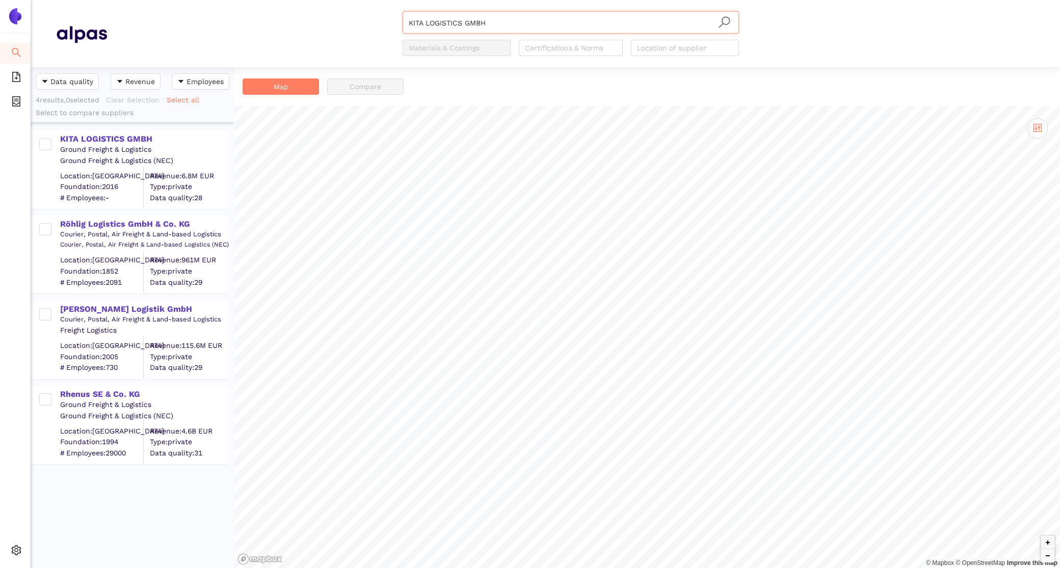
click at [103, 145] on div "Ground Freight & Logistics" at bounding box center [143, 150] width 167 height 10
click at [100, 139] on div "KITA LOGISTICS GMBH" at bounding box center [143, 139] width 167 height 11
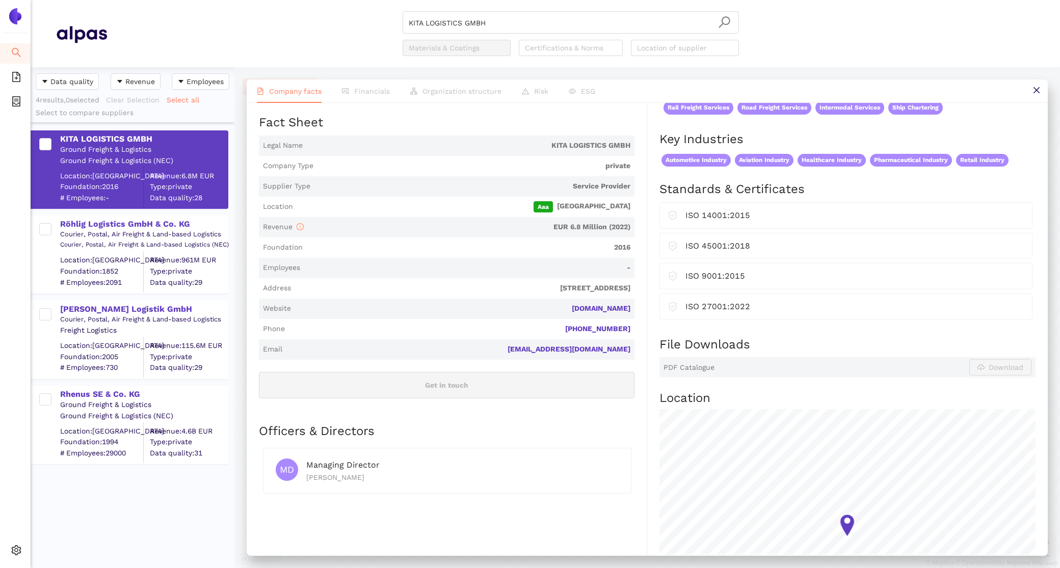
scroll to position [47, 0]
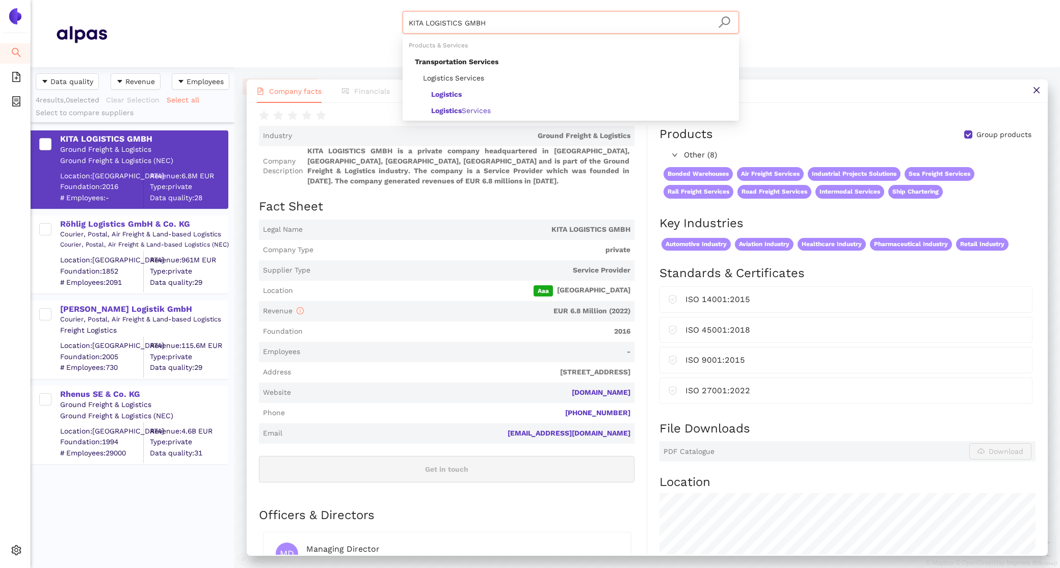
drag, startPoint x: 515, startPoint y: 25, endPoint x: 298, endPoint y: -10, distance: 219.5
click at [298, 0] on html "Search eSourcing Templates eSourcing Projects Settings KITA LOGISTICS GMBH Mate…" at bounding box center [530, 284] width 1060 height 568
paste input "LN Freight ([GEOGRAPHIC_DATA]) s.r.o."
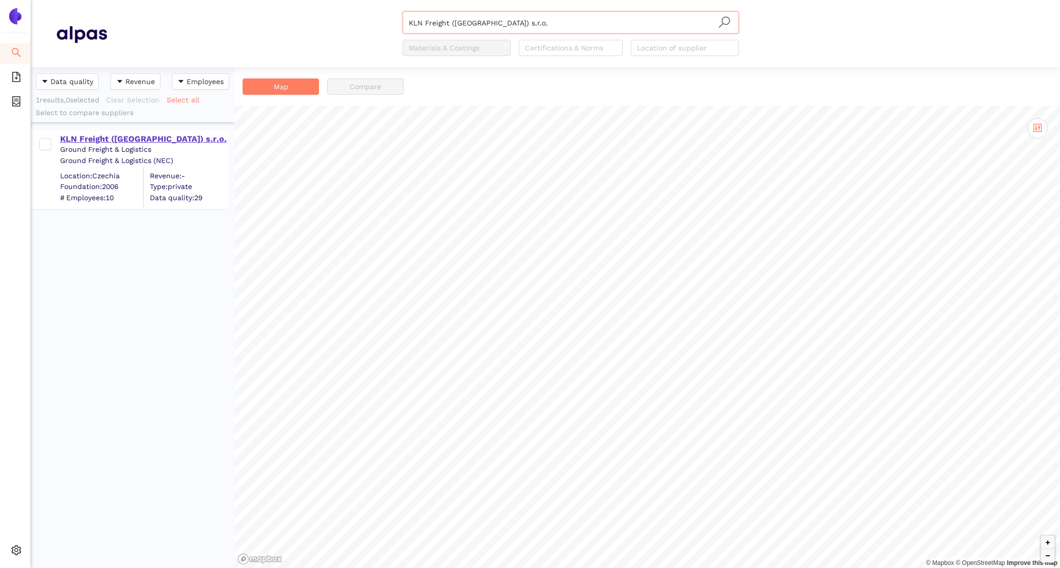
click at [111, 138] on div "KLN Freight ([GEOGRAPHIC_DATA]) s.r.o." at bounding box center [143, 139] width 167 height 11
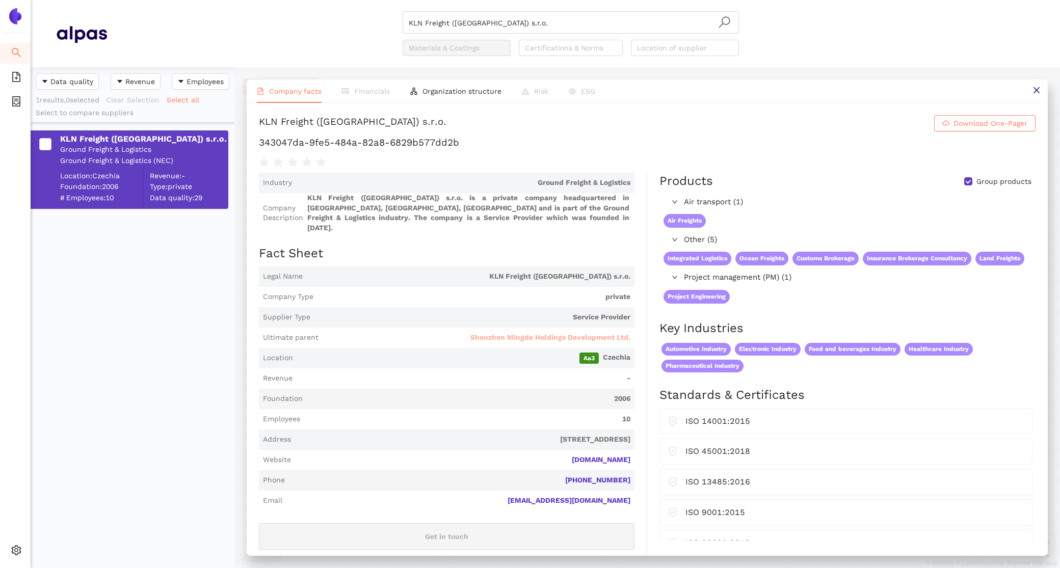
click at [612, 333] on span "Shenzhen Mingde Holdings Development Ltd." at bounding box center [550, 338] width 160 height 10
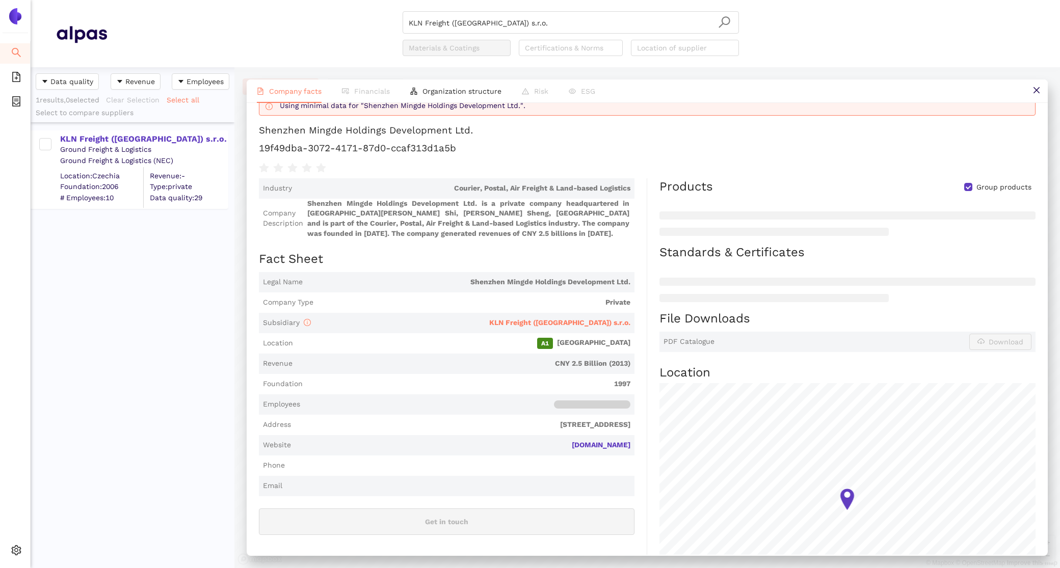
scroll to position [49, 0]
drag, startPoint x: 472, startPoint y: 129, endPoint x: 250, endPoint y: 128, distance: 222.2
click at [250, 129] on div "Back to 'KLN Freight ([GEOGRAPHIC_DATA]) s.r.o.' Using minimal data for "Shenzh…" at bounding box center [647, 329] width 801 height 452
copy div "Shenzhen Mingde Holdings Development Ltd."
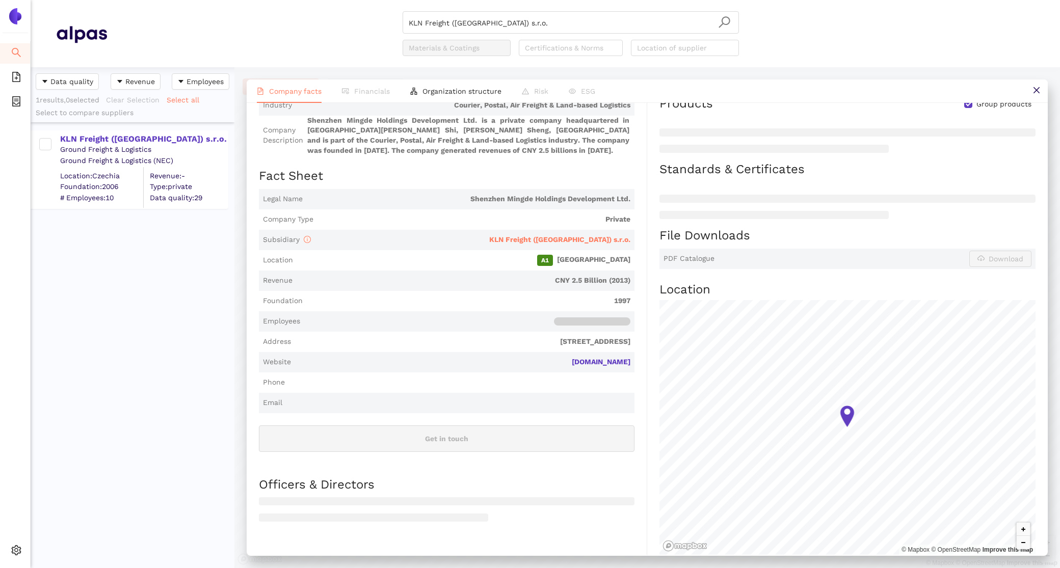
scroll to position [246, 0]
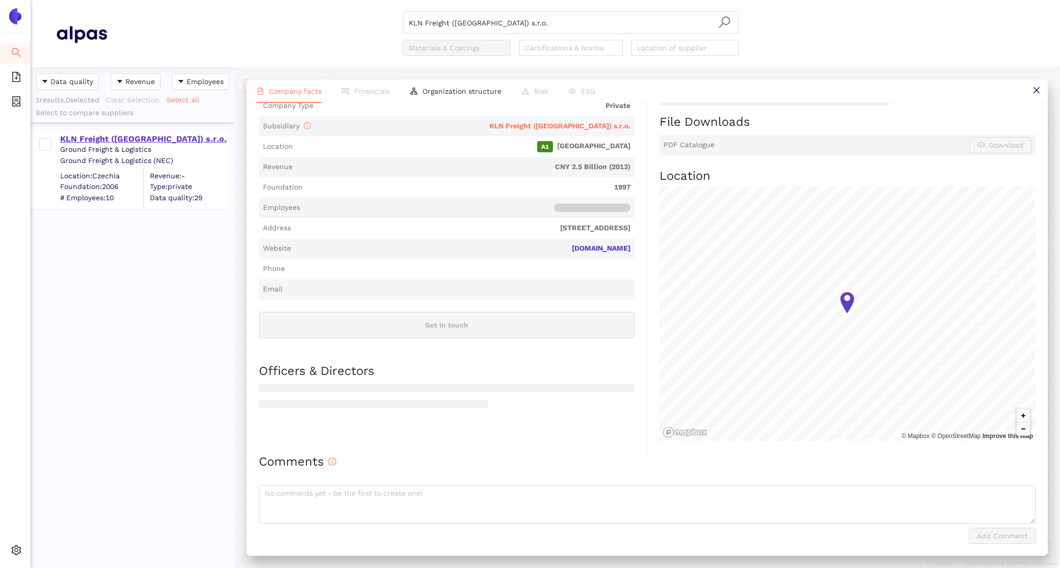
click at [170, 138] on div "KLN Freight ([GEOGRAPHIC_DATA]) s.r.o." at bounding box center [143, 139] width 167 height 11
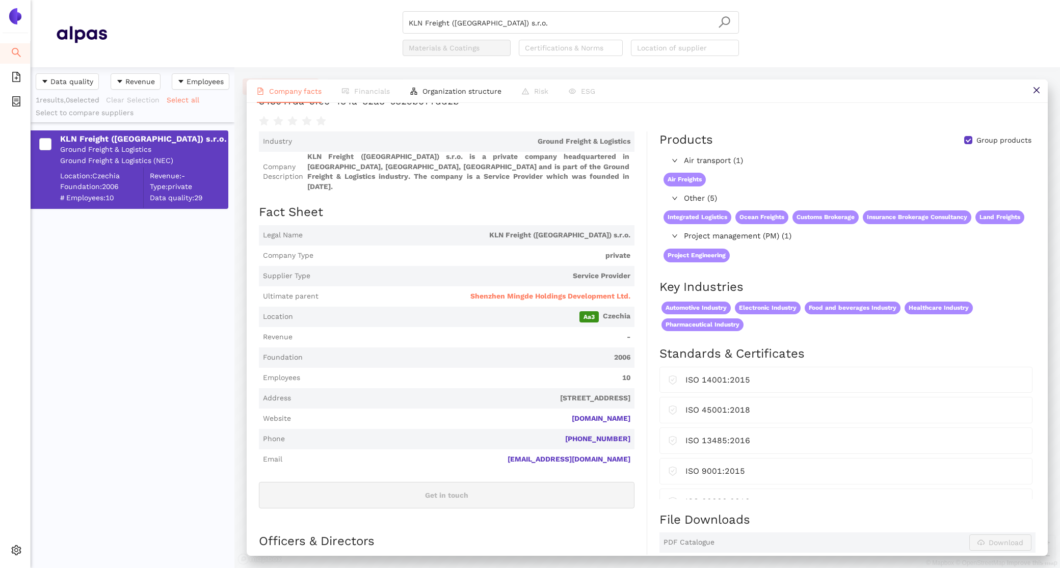
scroll to position [42, 0]
drag, startPoint x: 546, startPoint y: 25, endPoint x: 295, endPoint y: -5, distance: 253.0
click at [295, 0] on html "Search eSourcing Templates eSourcing Projects Settings KLN Freight ([GEOGRAPHIC…" at bounding box center [530, 284] width 1060 height 568
paste input "uehne + [PERSON_NAME] Ltd"
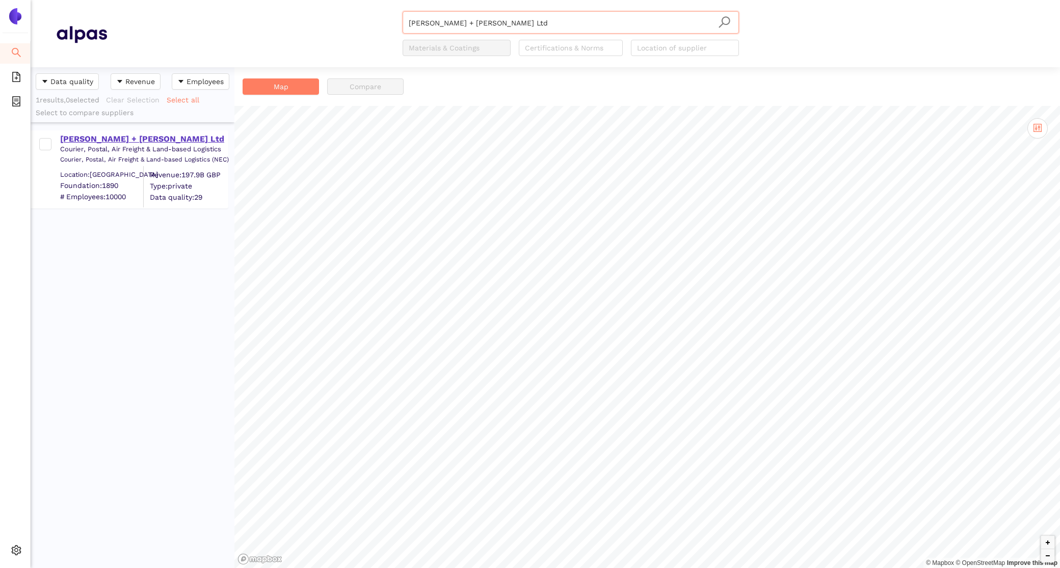
click at [92, 134] on div "[PERSON_NAME] + [PERSON_NAME] Ltd" at bounding box center [143, 139] width 167 height 11
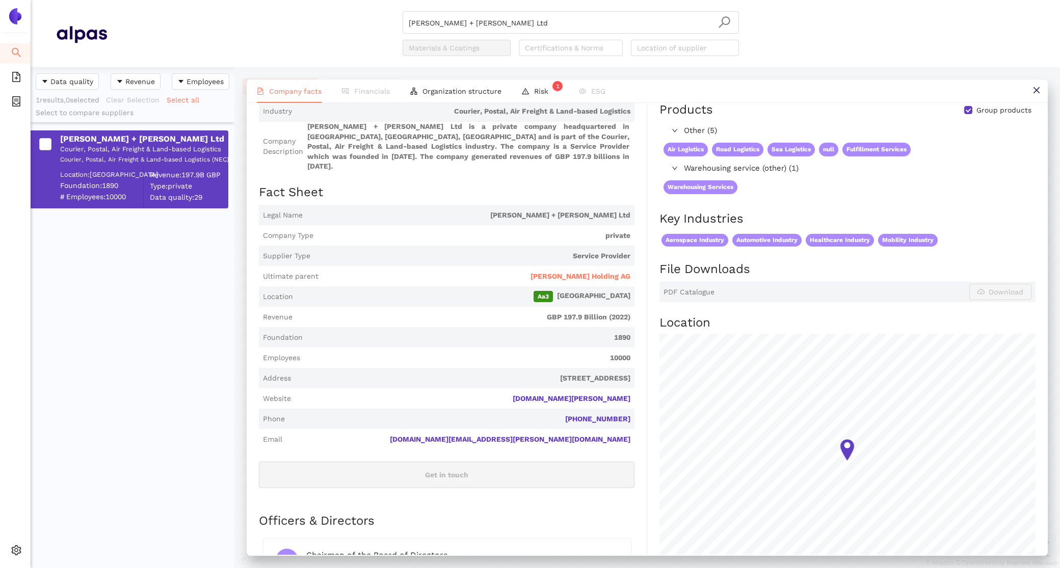
scroll to position [78, 0]
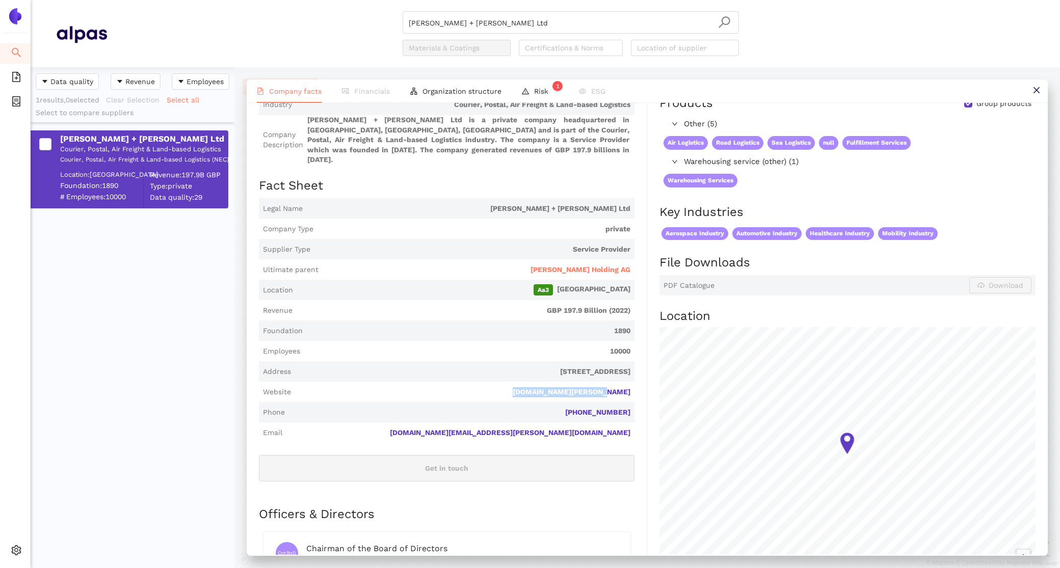
drag, startPoint x: 634, startPoint y: 379, endPoint x: 529, endPoint y: 377, distance: 104.5
click at [529, 382] on span "Website [DOMAIN_NAME][PERSON_NAME]" at bounding box center [447, 392] width 376 height 20
copy link "[DOMAIN_NAME][PERSON_NAME]"
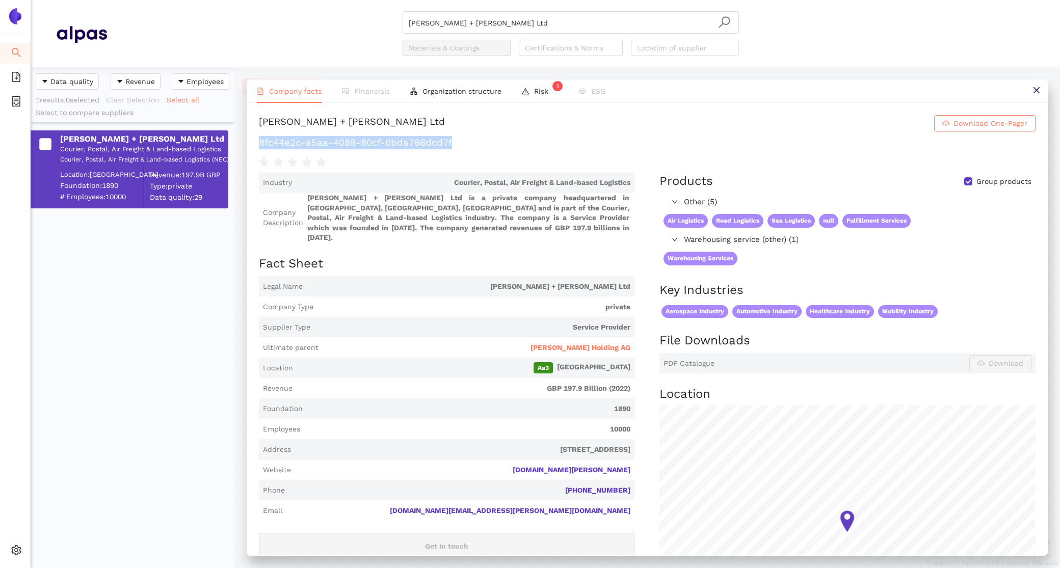
drag, startPoint x: 471, startPoint y: 144, endPoint x: 255, endPoint y: 142, distance: 216.1
click at [255, 142] on div "[PERSON_NAME] + [PERSON_NAME] Ltd Download One-Pager 8fc44e2c-a5aa-4088-80cf-0b…" at bounding box center [647, 329] width 801 height 452
copy h1 "8fc44e2c-a5aa-4088-80cf-0bda766dcd7f"
drag, startPoint x: 508, startPoint y: 19, endPoint x: 242, endPoint y: 9, distance: 266.2
click at [252, 10] on header "[PERSON_NAME] + [PERSON_NAME] Ltd Materials & Coatings Certifications & Norms L…" at bounding box center [545, 33] width 1029 height 67
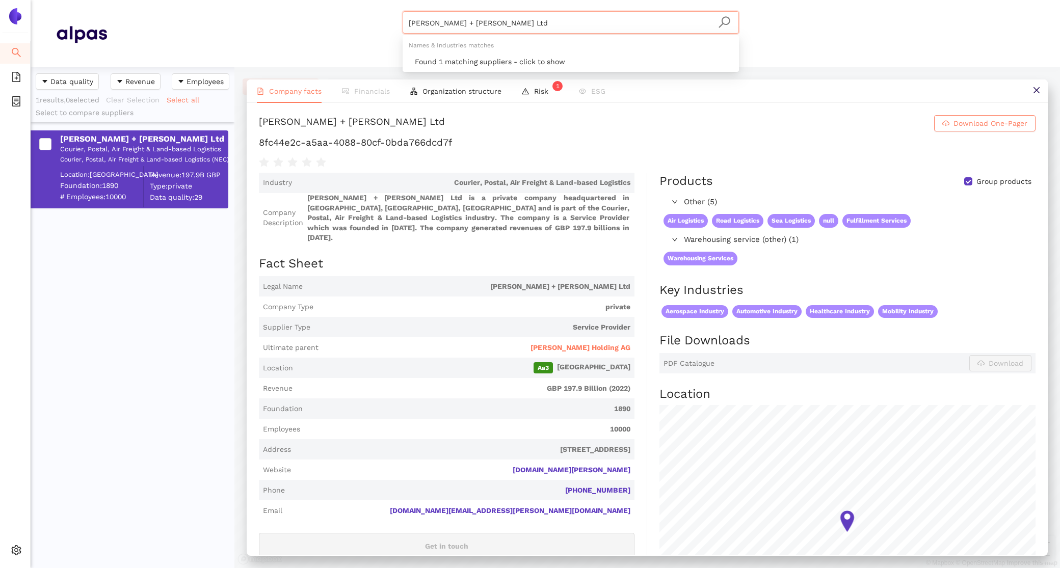
paste input "Logwin AG SA"
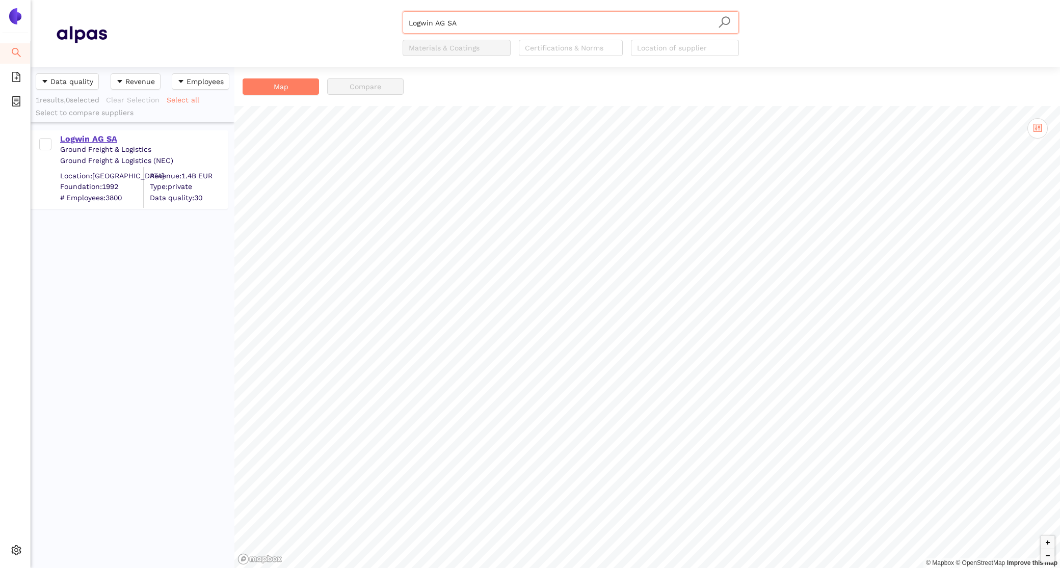
click at [86, 139] on div "Logwin AG SA" at bounding box center [143, 139] width 167 height 11
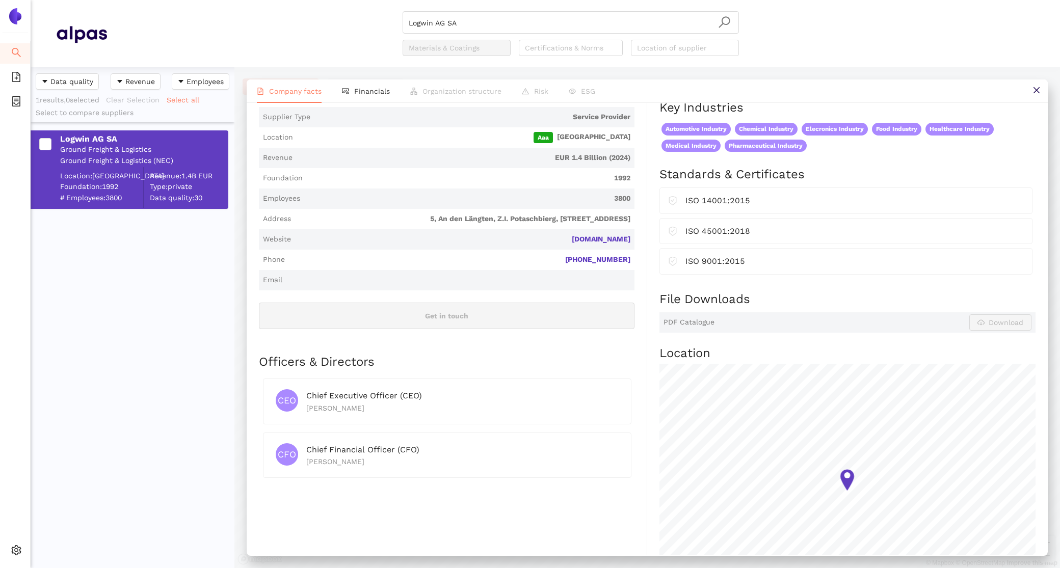
scroll to position [200, 0]
click at [368, 90] on span "Financials" at bounding box center [372, 91] width 36 height 8
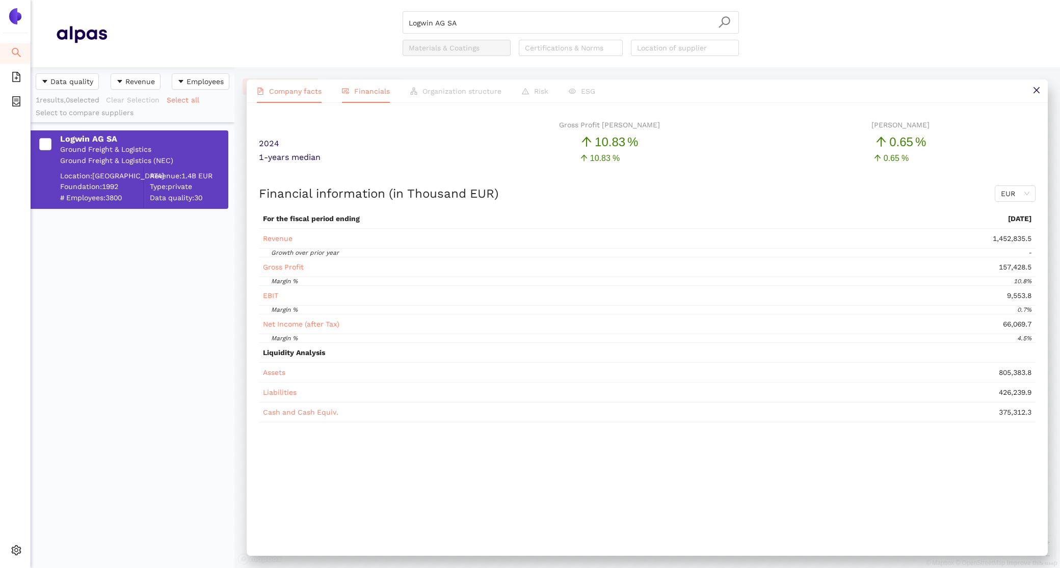
click at [296, 90] on span "Company facts" at bounding box center [295, 91] width 52 height 8
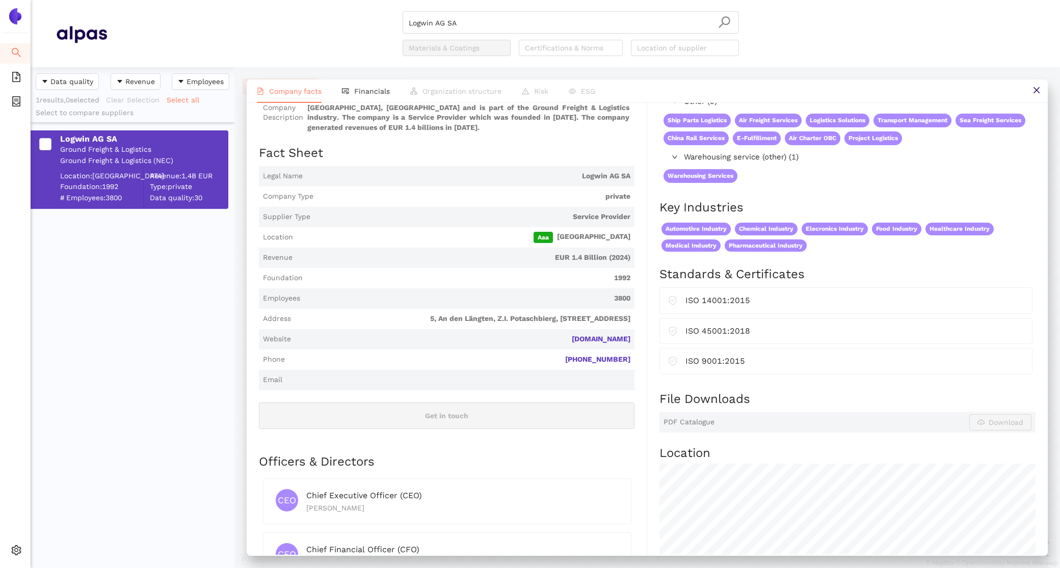
scroll to position [102, 0]
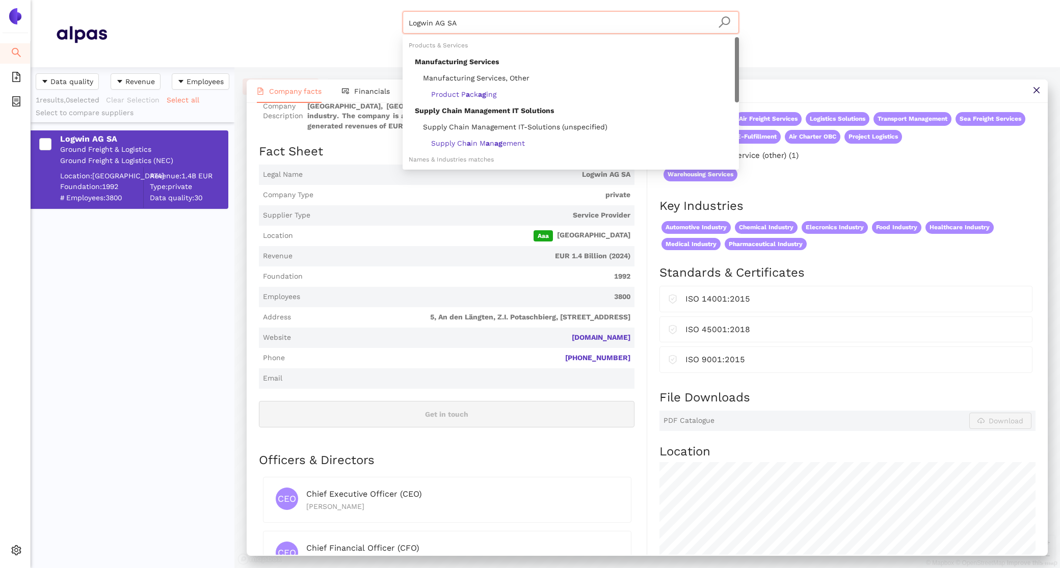
drag, startPoint x: 463, startPoint y: 17, endPoint x: 316, endPoint y: 15, distance: 146.3
click at [316, 15] on div "Logwin AG SA Materials & Coatings Certifications & Norms Location of supplier" at bounding box center [570, 33] width 927 height 45
drag, startPoint x: 473, startPoint y: 29, endPoint x: 346, endPoint y: 16, distance: 128.1
click at [346, 16] on div "Logwin AG SA Materials & Coatings Certifications & Norms Location of supplier" at bounding box center [570, 33] width 927 height 45
paste input "M&M [PERSON_NAME] & [PERSON_NAME] International Holding AG"
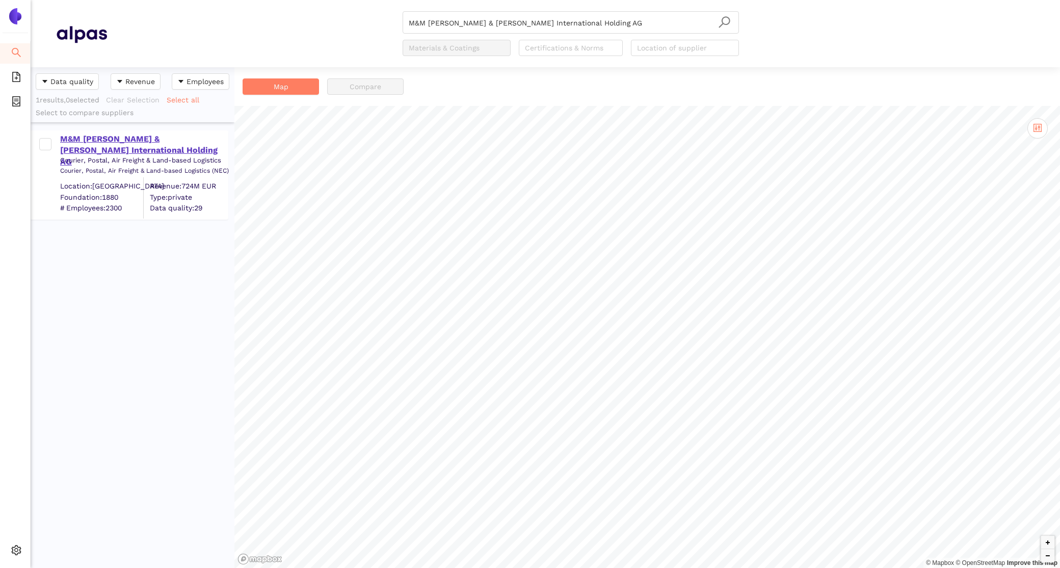
click at [118, 144] on div "M&M [PERSON_NAME] & [PERSON_NAME] International Holding AG" at bounding box center [143, 151] width 167 height 34
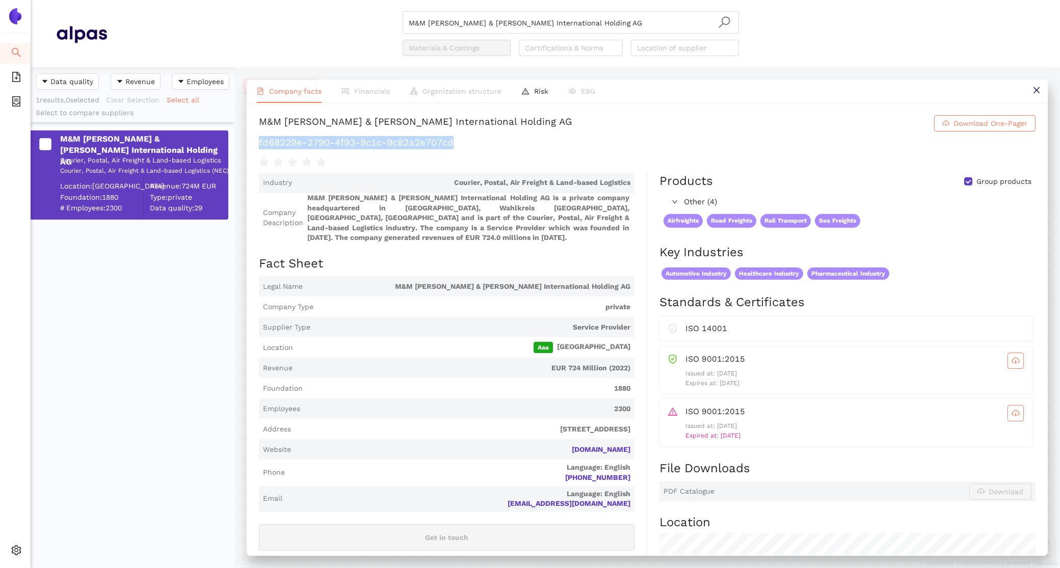
drag, startPoint x: 461, startPoint y: 145, endPoint x: 250, endPoint y: 140, distance: 210.5
click at [250, 140] on div "M&M [PERSON_NAME] & [PERSON_NAME] International Holding AG Download One-Pager f…" at bounding box center [647, 329] width 801 height 452
copy h1 "fd68229e-2790-4f93-9c1c-9c82a2e707cd"
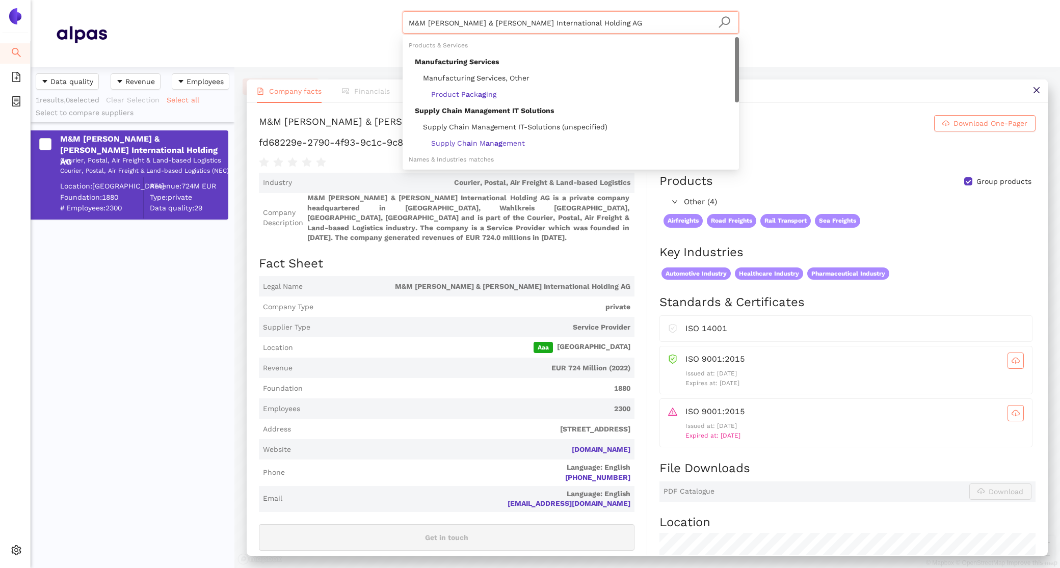
drag, startPoint x: 589, startPoint y: 23, endPoint x: 247, endPoint y: -5, distance: 343.1
click at [247, 0] on html "Search eSourcing Templates eSourcing Projects Settings M&M [PERSON_NAME] & [PER…" at bounding box center [530, 284] width 1060 height 568
paste input "cargo-partner GmbH"
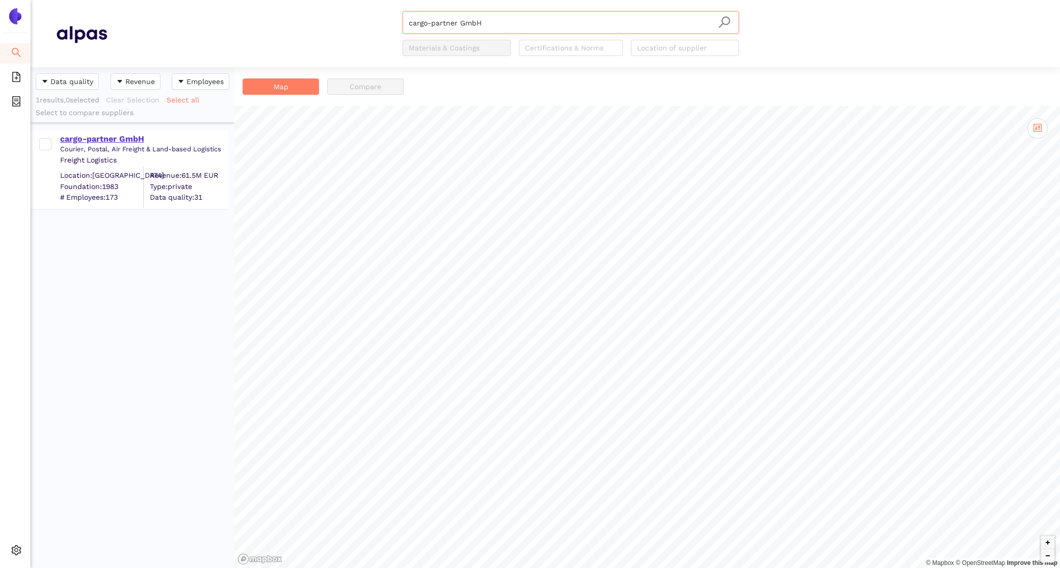
click at [95, 131] on div "cargo-partner GmbH" at bounding box center [143, 137] width 167 height 13
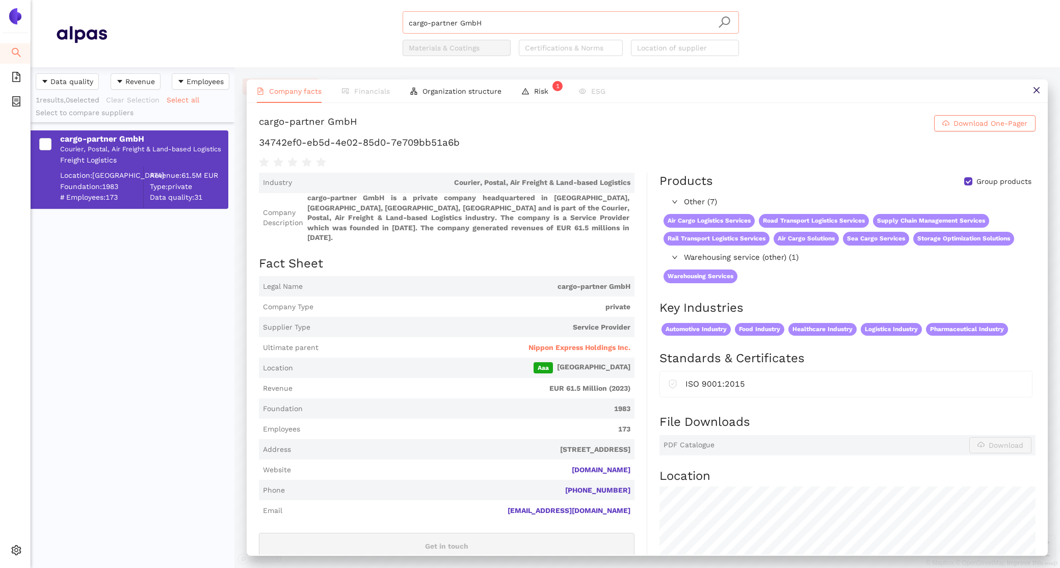
click at [540, 16] on input "cargo-partner GmbH" at bounding box center [571, 23] width 324 height 22
drag, startPoint x: 541, startPoint y: 24, endPoint x: 301, endPoint y: 3, distance: 241.4
click at [301, 3] on header "cargo-partner GmbH Materials & Coatings Certifications & Norms Location of supp…" at bounding box center [545, 33] width 1029 height 67
paste input "Pharmaserv"
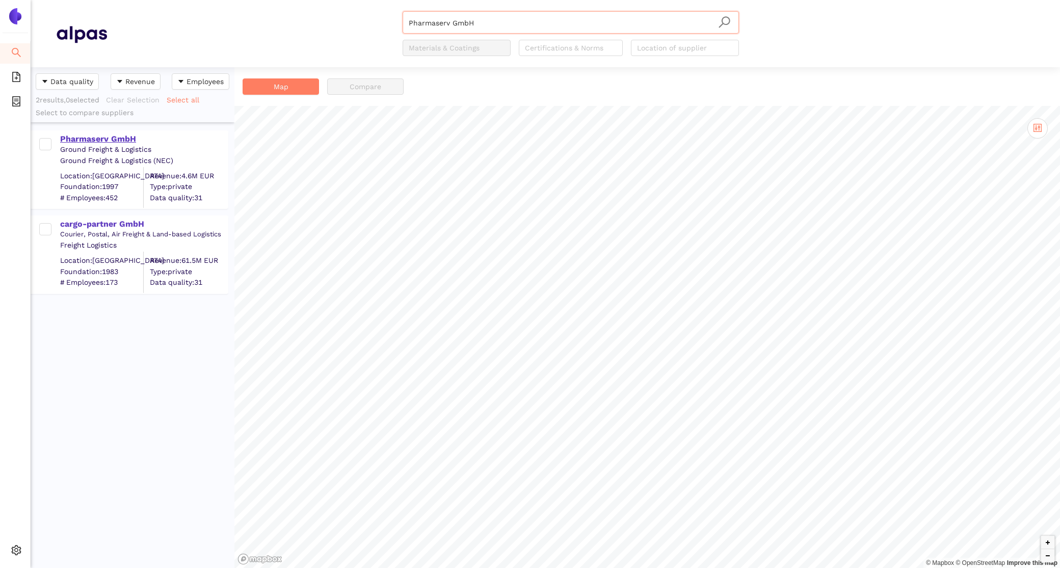
type input "Pharmaserv GmbH"
click at [100, 134] on div "Pharmaserv GmbH" at bounding box center [143, 139] width 167 height 11
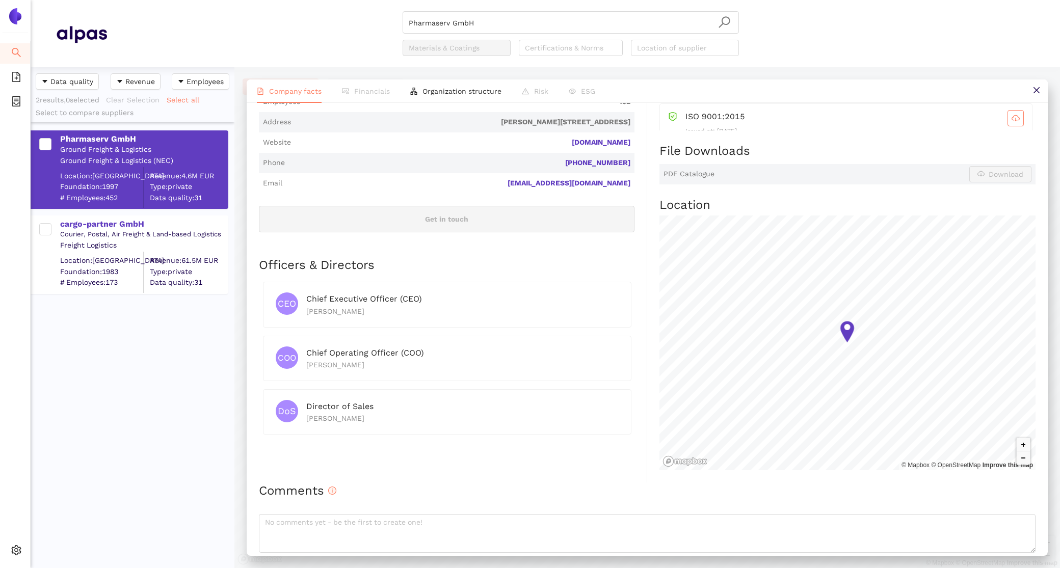
scroll to position [327, 0]
